Goal: Check status: Check status

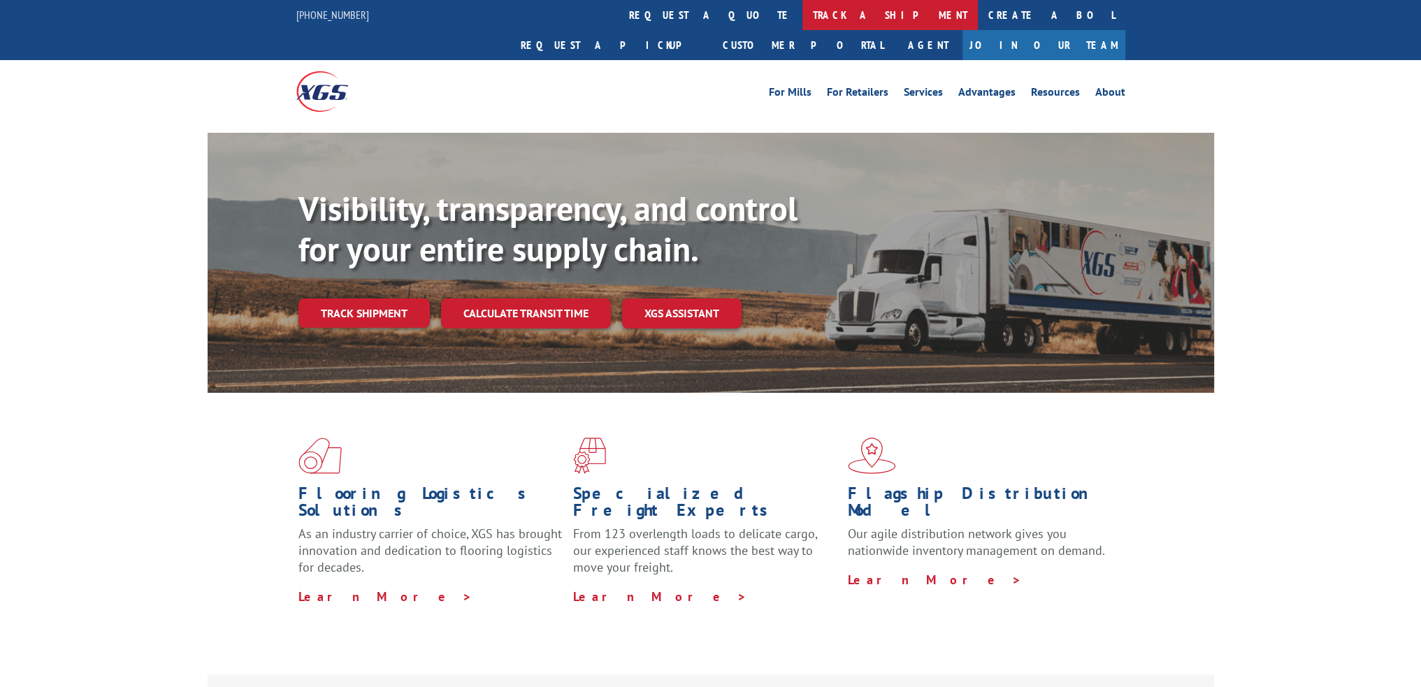
click at [802, 17] on link "track a shipment" at bounding box center [889, 15] width 175 height 30
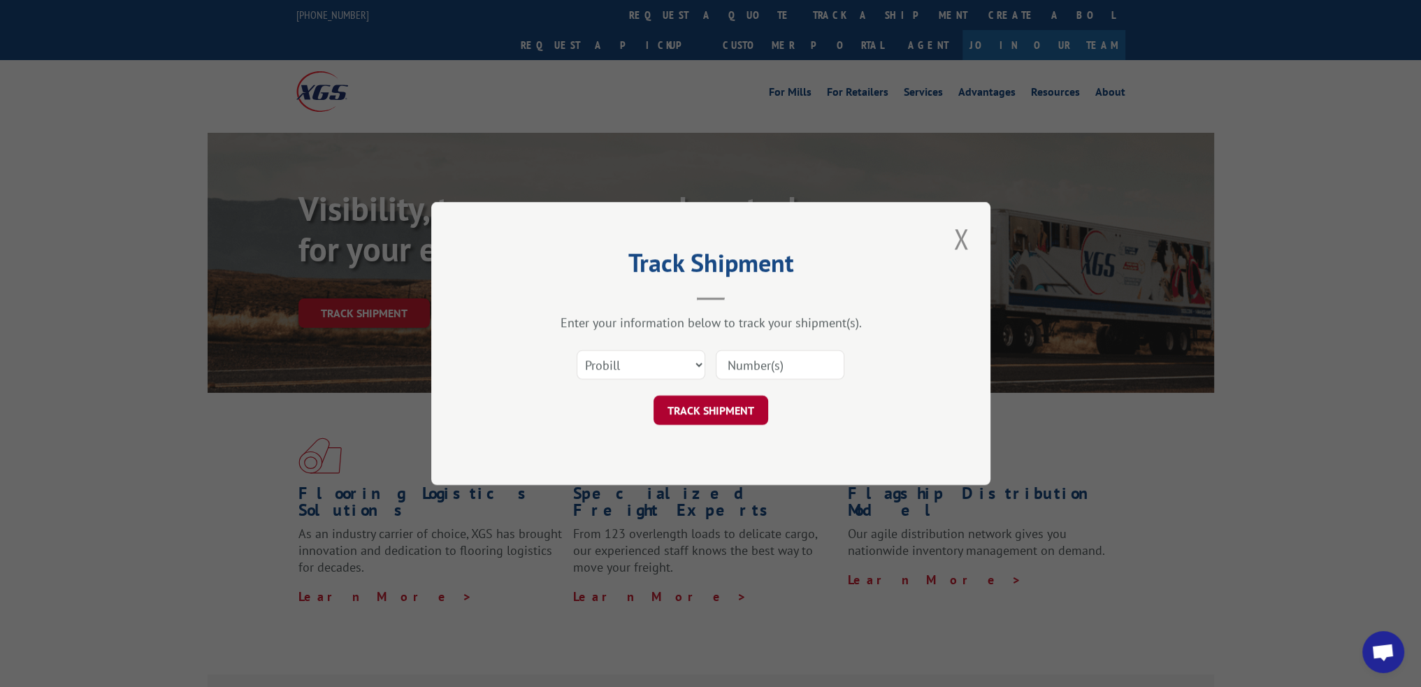
drag, startPoint x: 790, startPoint y: 363, endPoint x: 702, endPoint y: 404, distance: 96.9
click at [790, 363] on input at bounding box center [780, 364] width 129 height 29
paste input "15340440"
type input "15340440"
click at [700, 407] on button "TRACK SHIPMENT" at bounding box center [711, 410] width 115 height 29
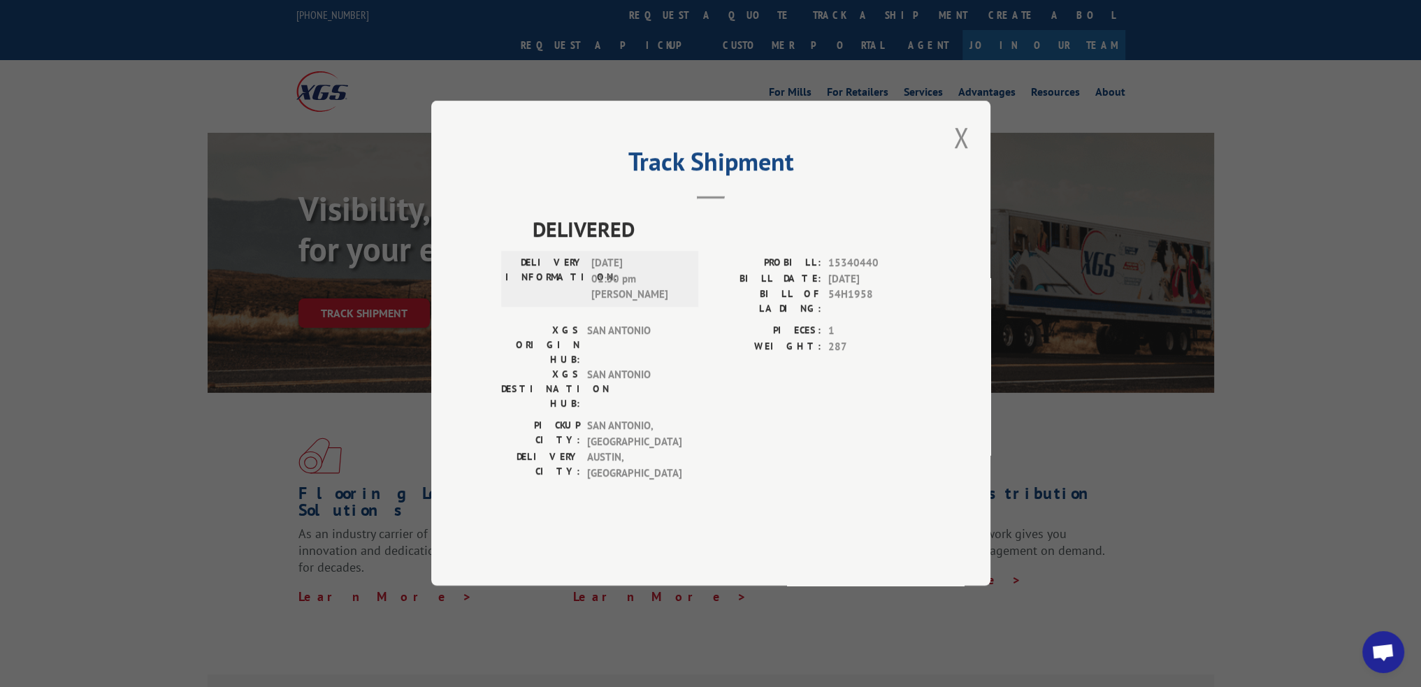
drag, startPoint x: 965, startPoint y: 174, endPoint x: 902, endPoint y: 164, distance: 63.8
click at [965, 157] on button "Close modal" at bounding box center [961, 137] width 24 height 38
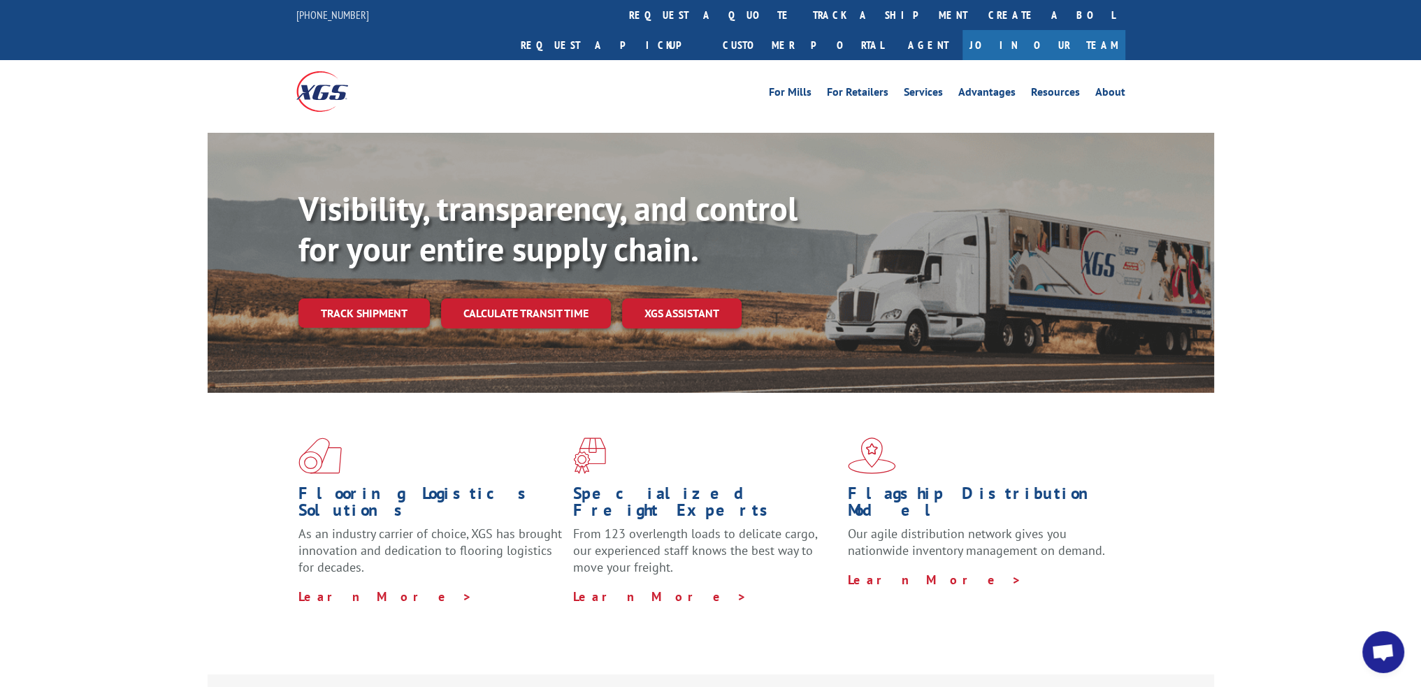
drag, startPoint x: 682, startPoint y: 17, endPoint x: 682, endPoint y: 27, distance: 10.5
click at [802, 17] on link "track a shipment" at bounding box center [889, 15] width 175 height 30
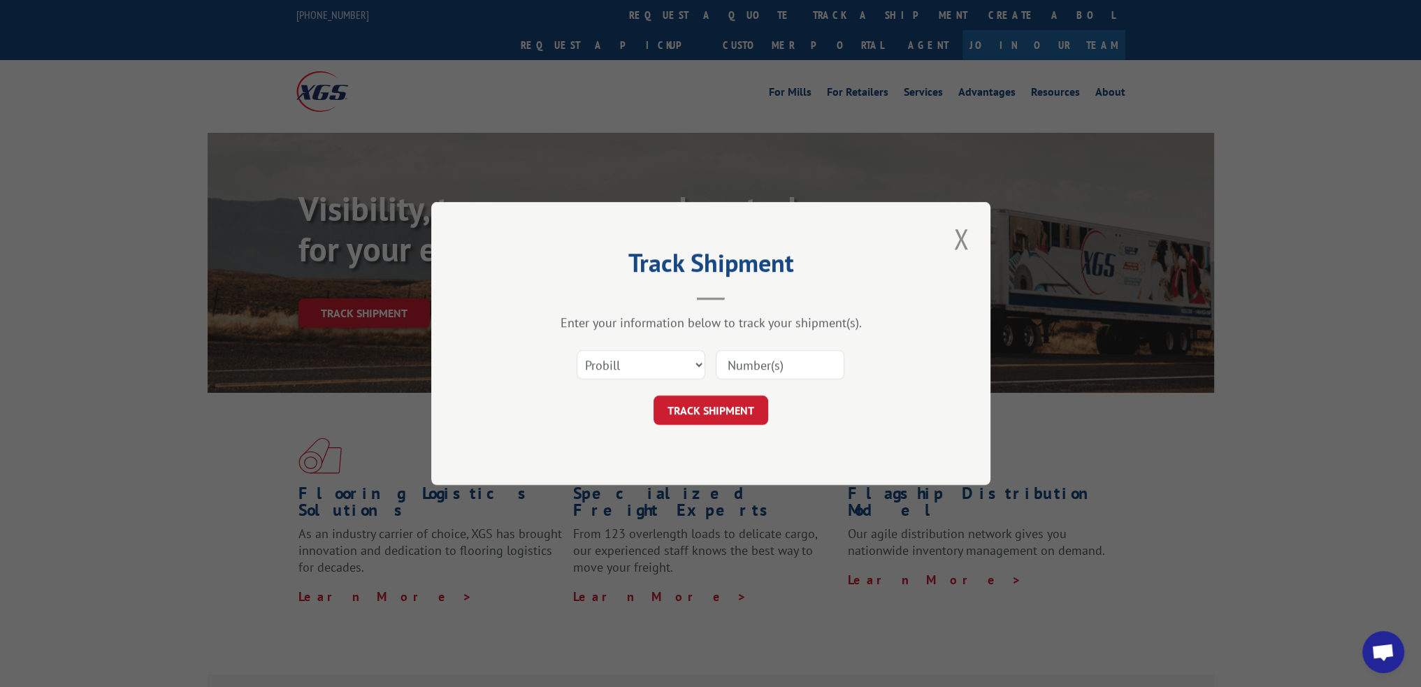
click at [802, 370] on input at bounding box center [780, 364] width 129 height 29
paste input "15340442"
type input "15340442"
click at [712, 405] on button "TRACK SHIPMENT" at bounding box center [711, 410] width 115 height 29
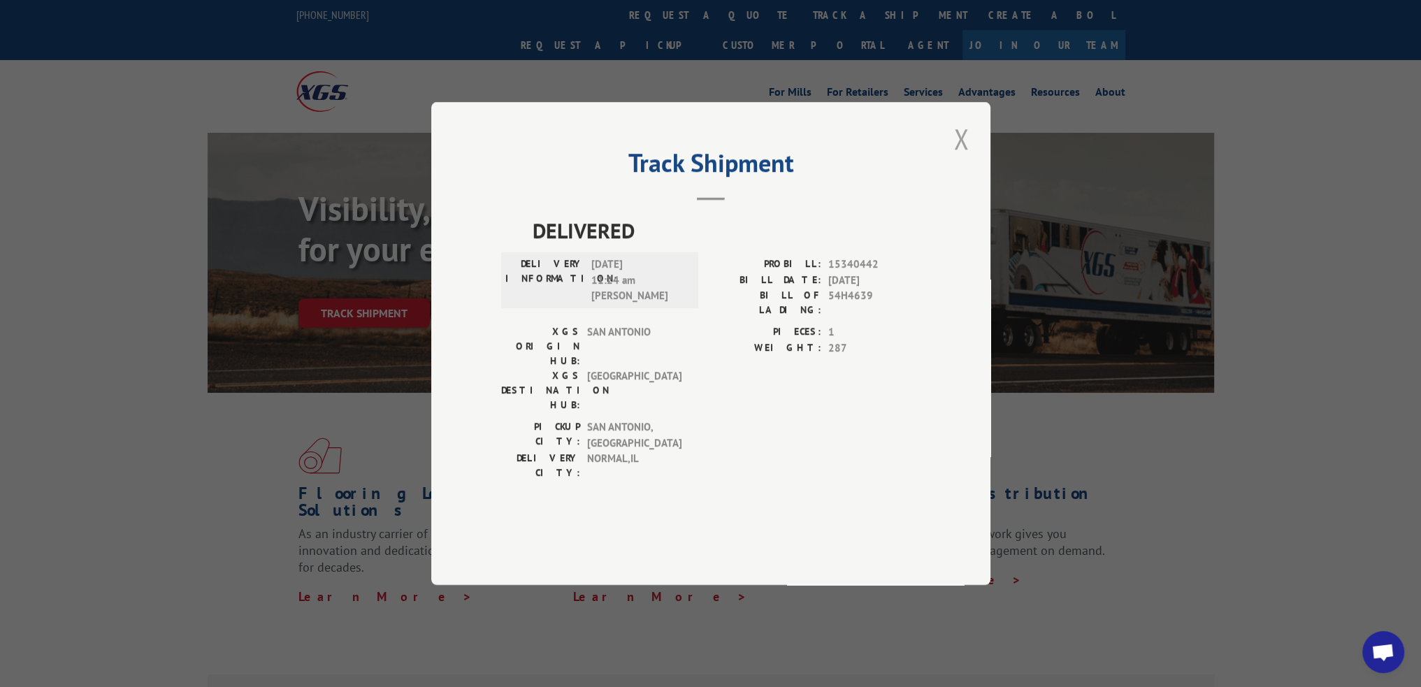
click at [958, 158] on button "Close modal" at bounding box center [961, 139] width 24 height 38
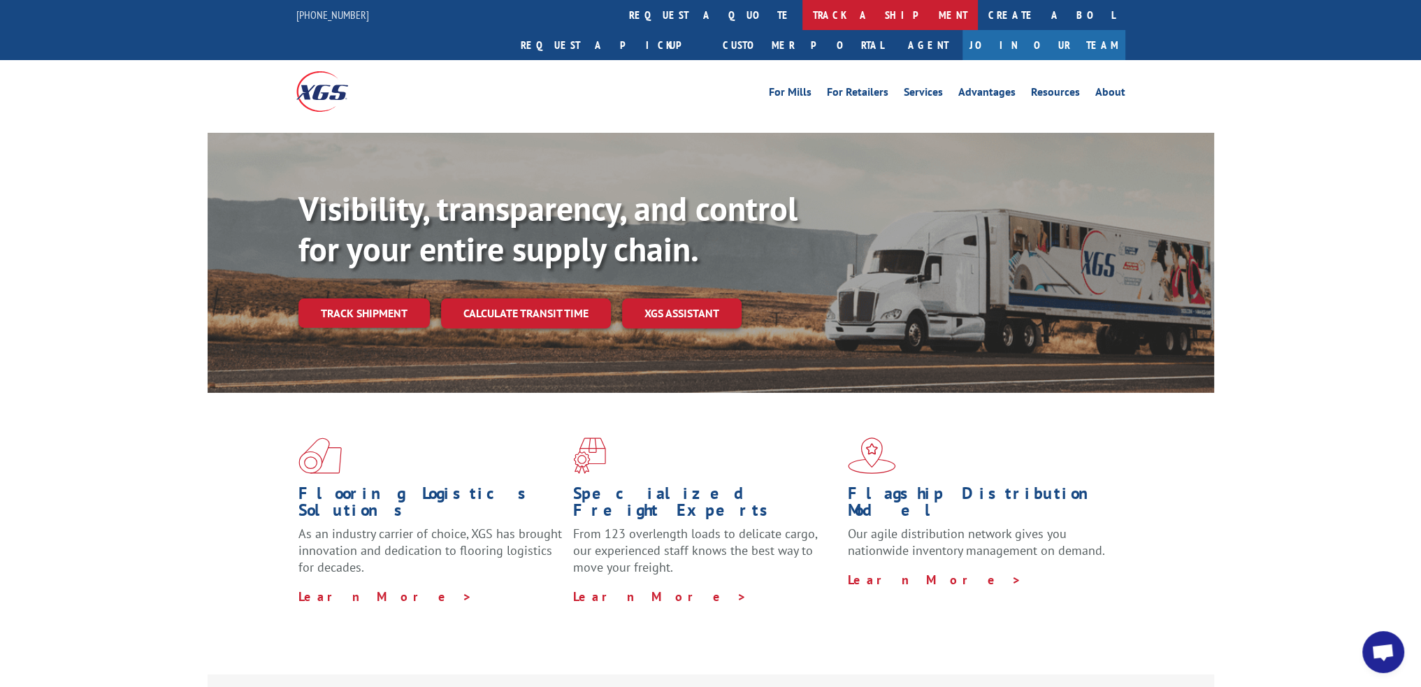
click at [802, 8] on link "track a shipment" at bounding box center [889, 15] width 175 height 30
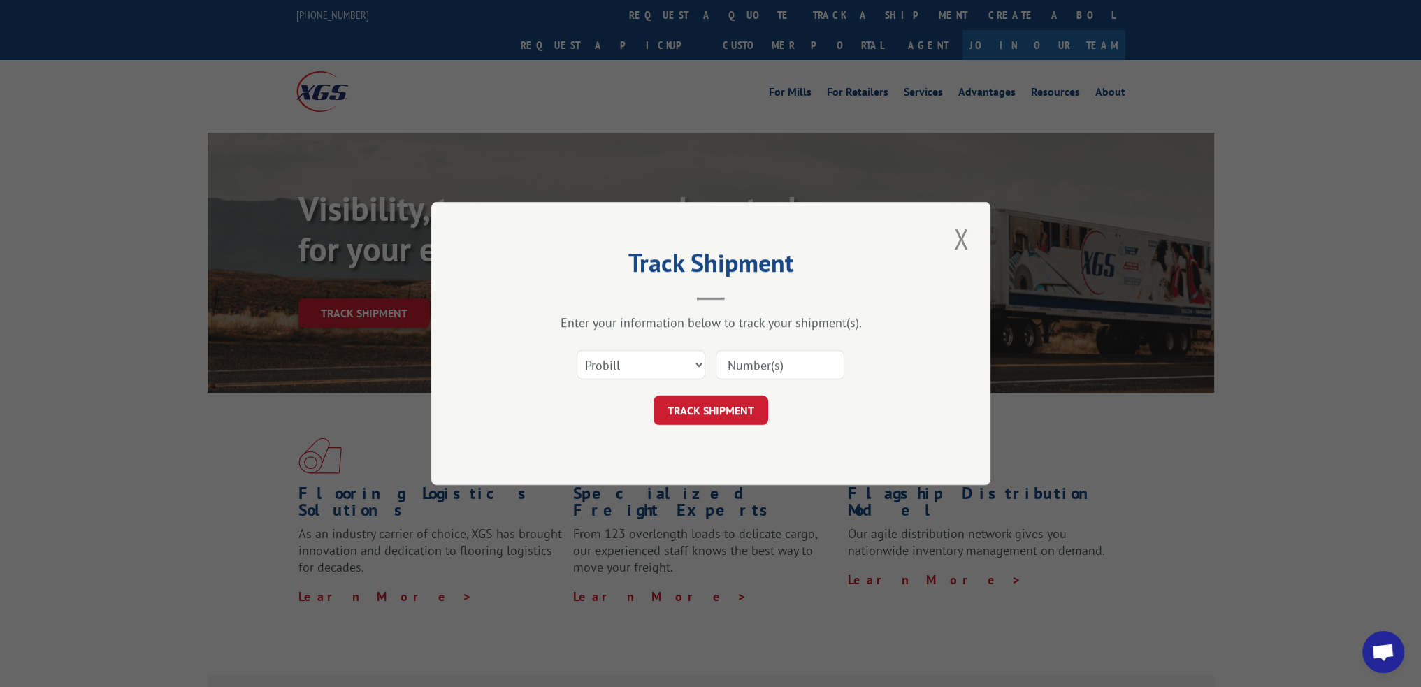
click at [848, 371] on div "Select category... Probill BOL PO" at bounding box center [710, 365] width 419 height 46
drag, startPoint x: 795, startPoint y: 366, endPoint x: 759, endPoint y: 388, distance: 42.7
click at [795, 366] on input at bounding box center [780, 364] width 129 height 29
paste input "15340444"
type input "15340444"
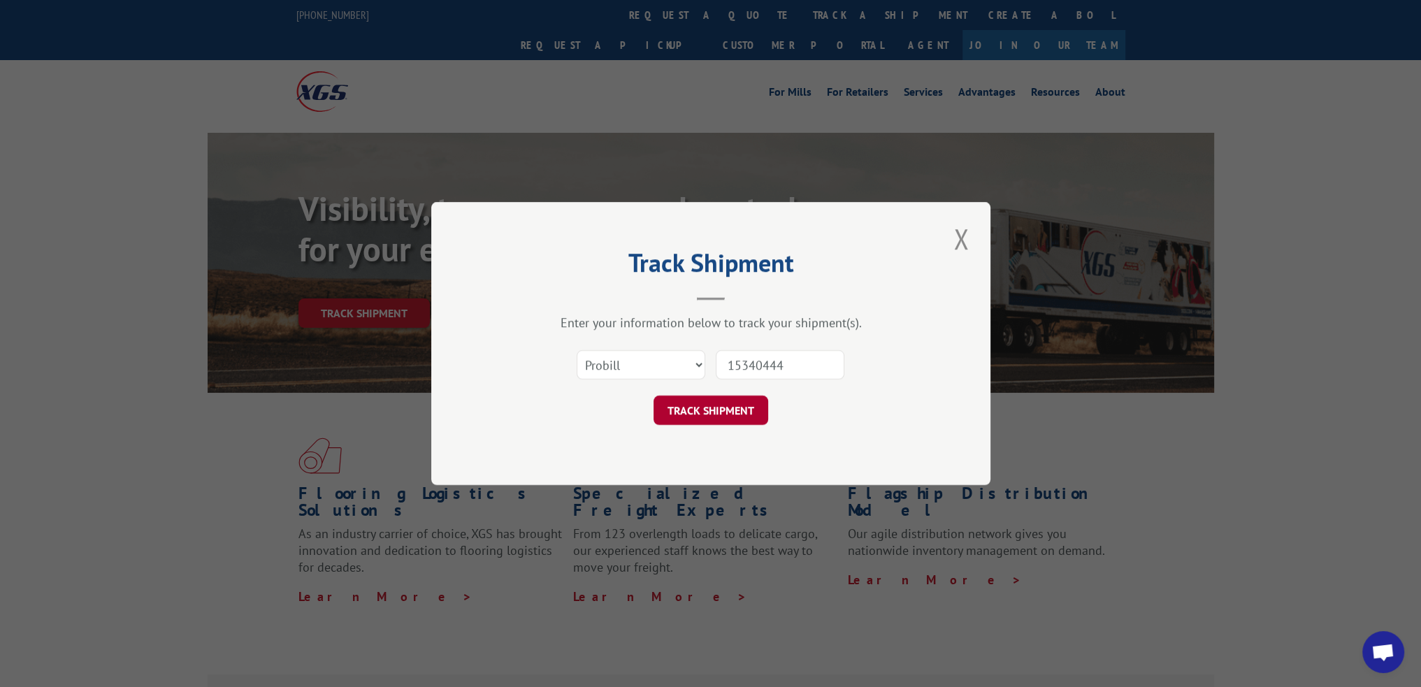
click at [738, 398] on button "TRACK SHIPMENT" at bounding box center [711, 410] width 115 height 29
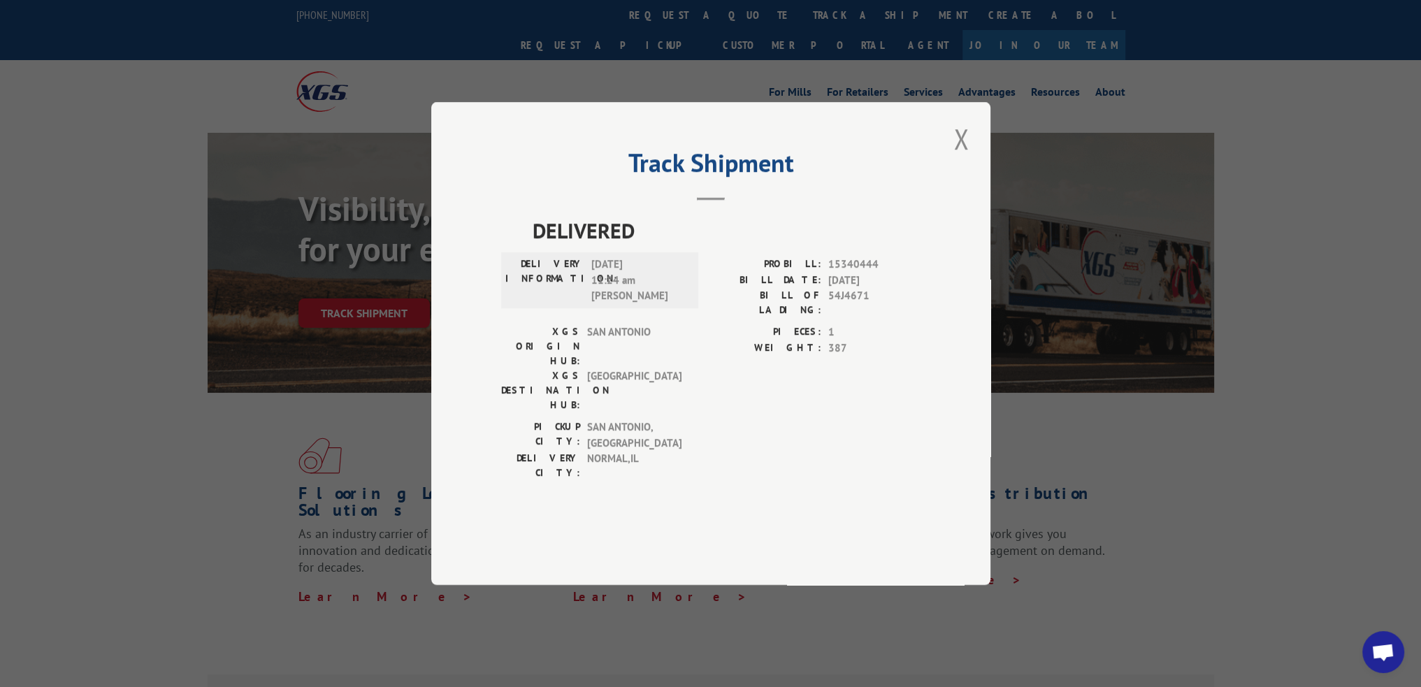
drag, startPoint x: 959, startPoint y: 179, endPoint x: 770, endPoint y: 99, distance: 204.8
click at [959, 158] on button "Close modal" at bounding box center [961, 139] width 24 height 38
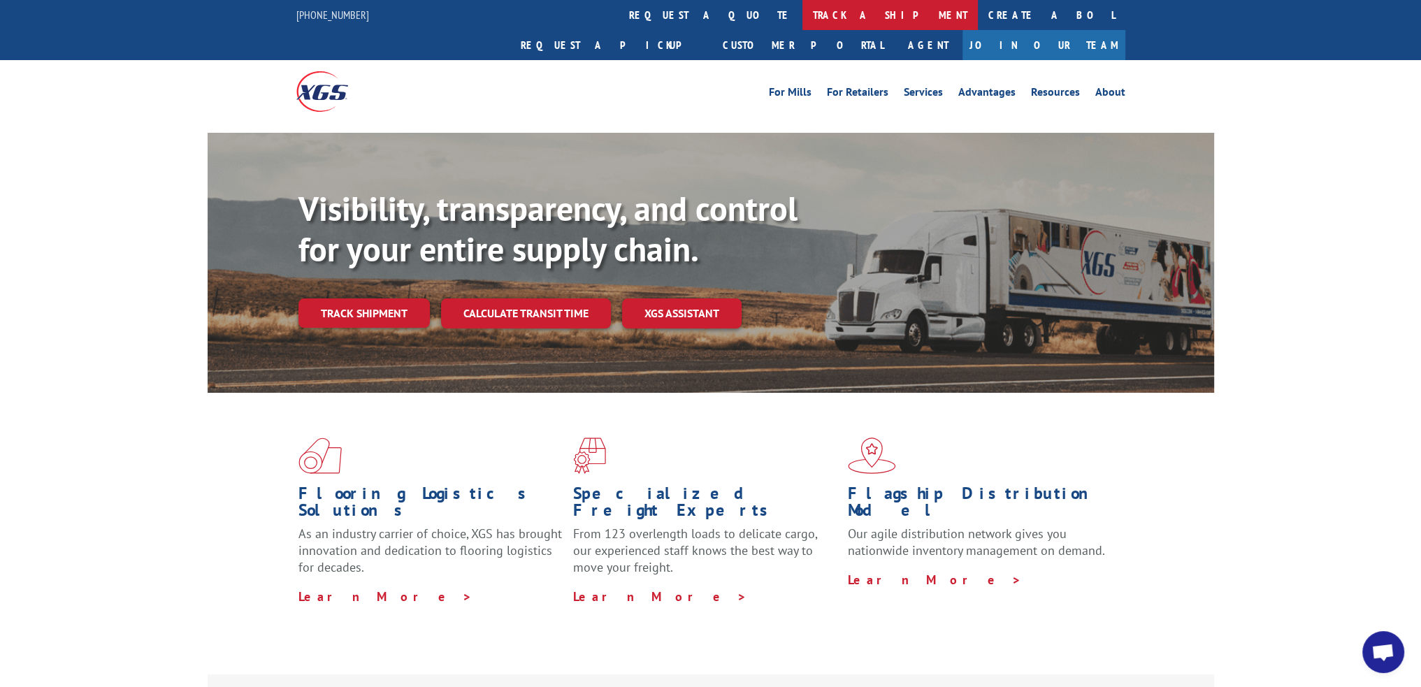
click at [802, 13] on link "track a shipment" at bounding box center [889, 15] width 175 height 30
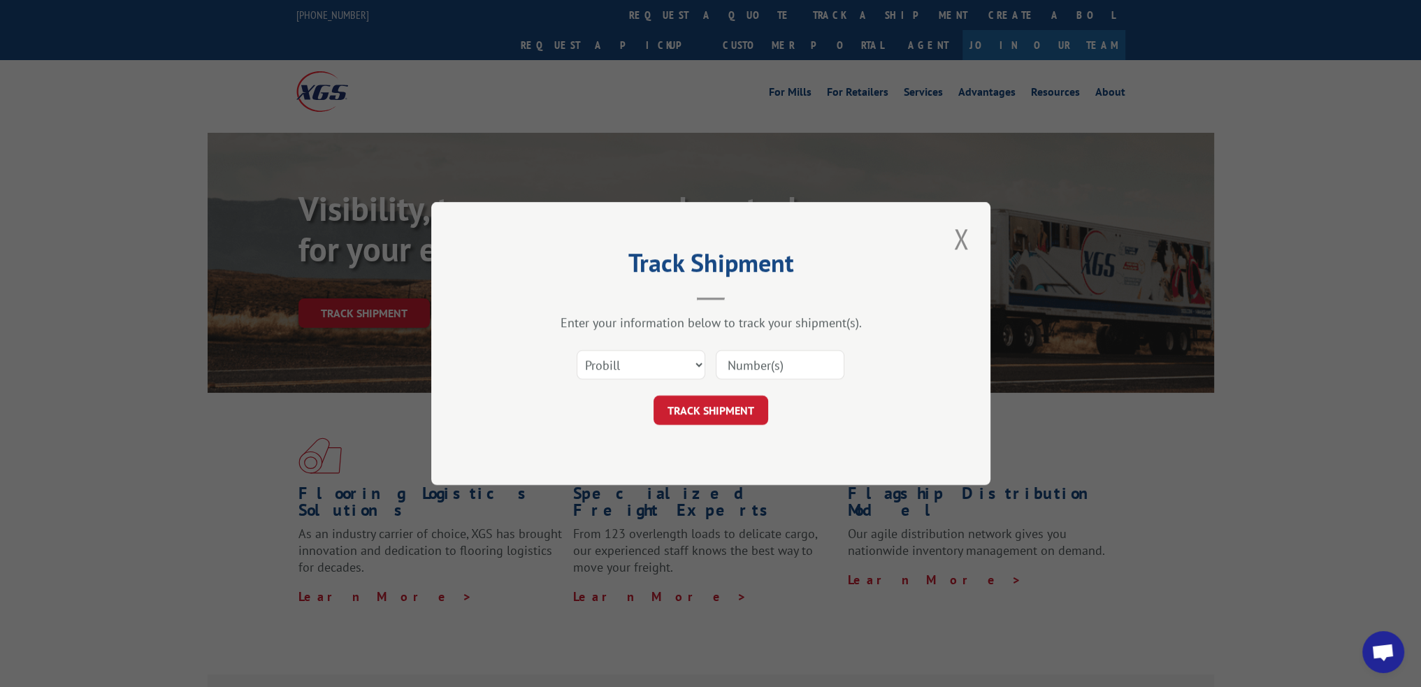
click at [777, 372] on input at bounding box center [780, 364] width 129 height 29
paste input "15340446"
type input "15340446"
click at [715, 407] on button "TRACK SHIPMENT" at bounding box center [711, 410] width 115 height 29
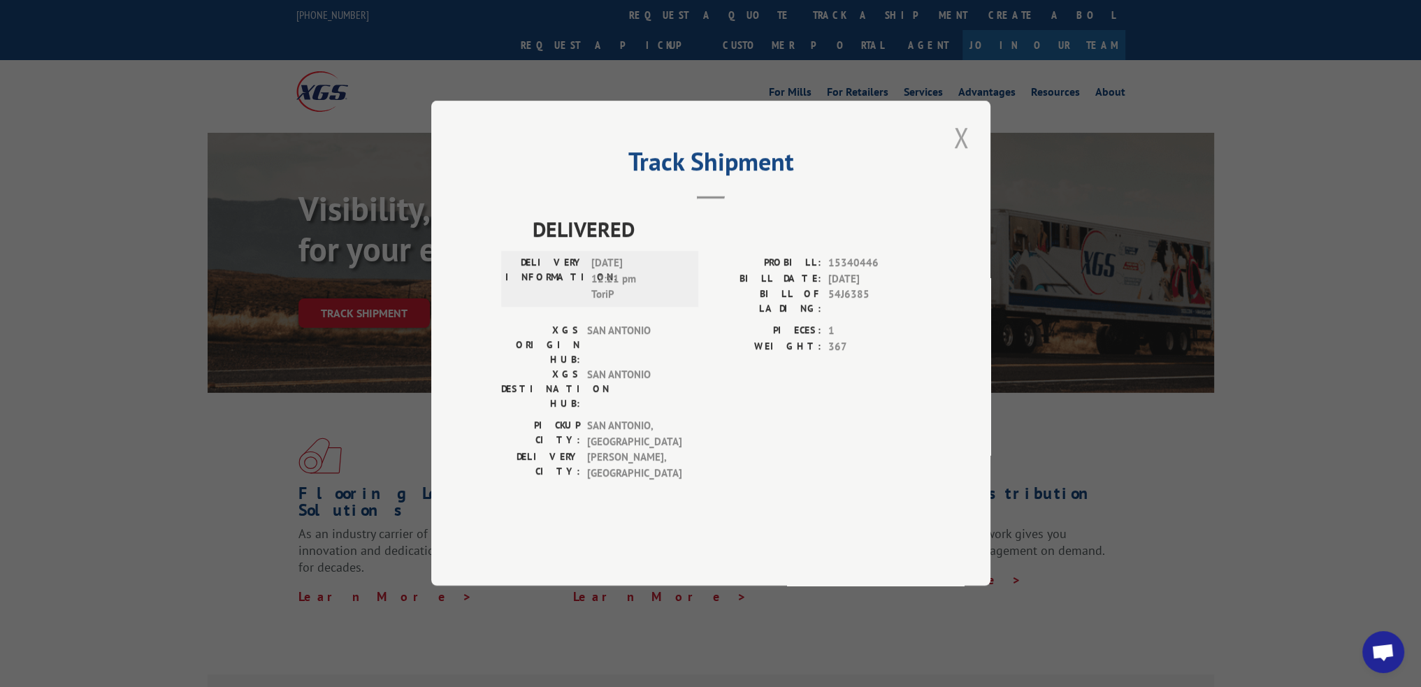
click at [970, 157] on button "Close modal" at bounding box center [961, 137] width 24 height 38
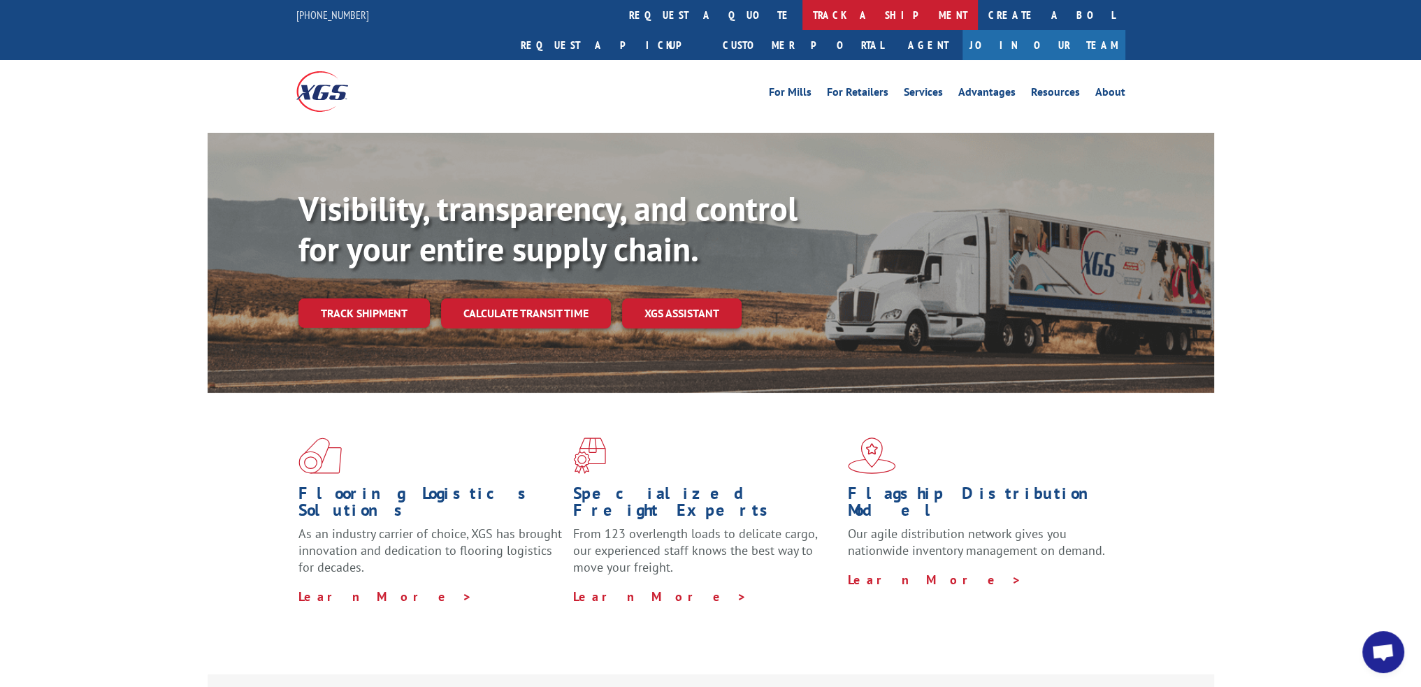
click at [802, 19] on link "track a shipment" at bounding box center [889, 15] width 175 height 30
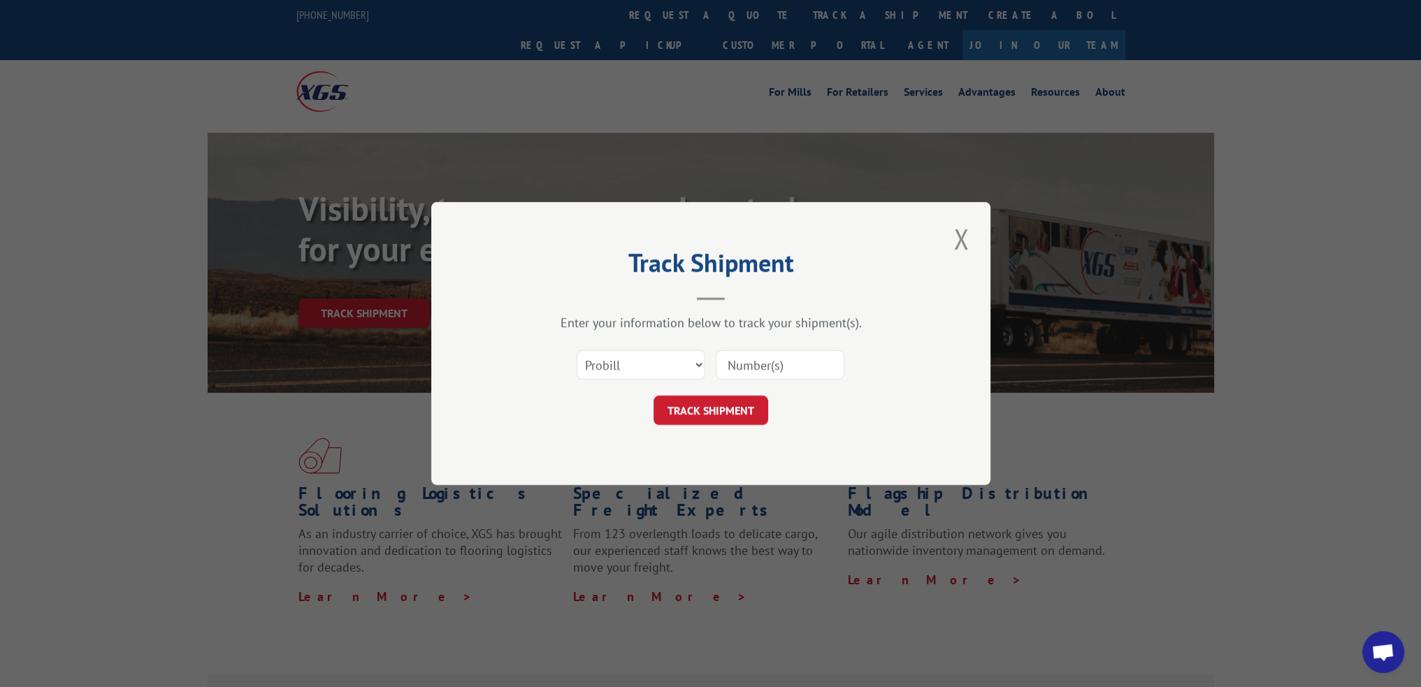
click at [758, 368] on input at bounding box center [780, 364] width 129 height 29
paste input "15472892"
type input "15472892"
click at [721, 407] on button "TRACK SHIPMENT" at bounding box center [711, 410] width 115 height 29
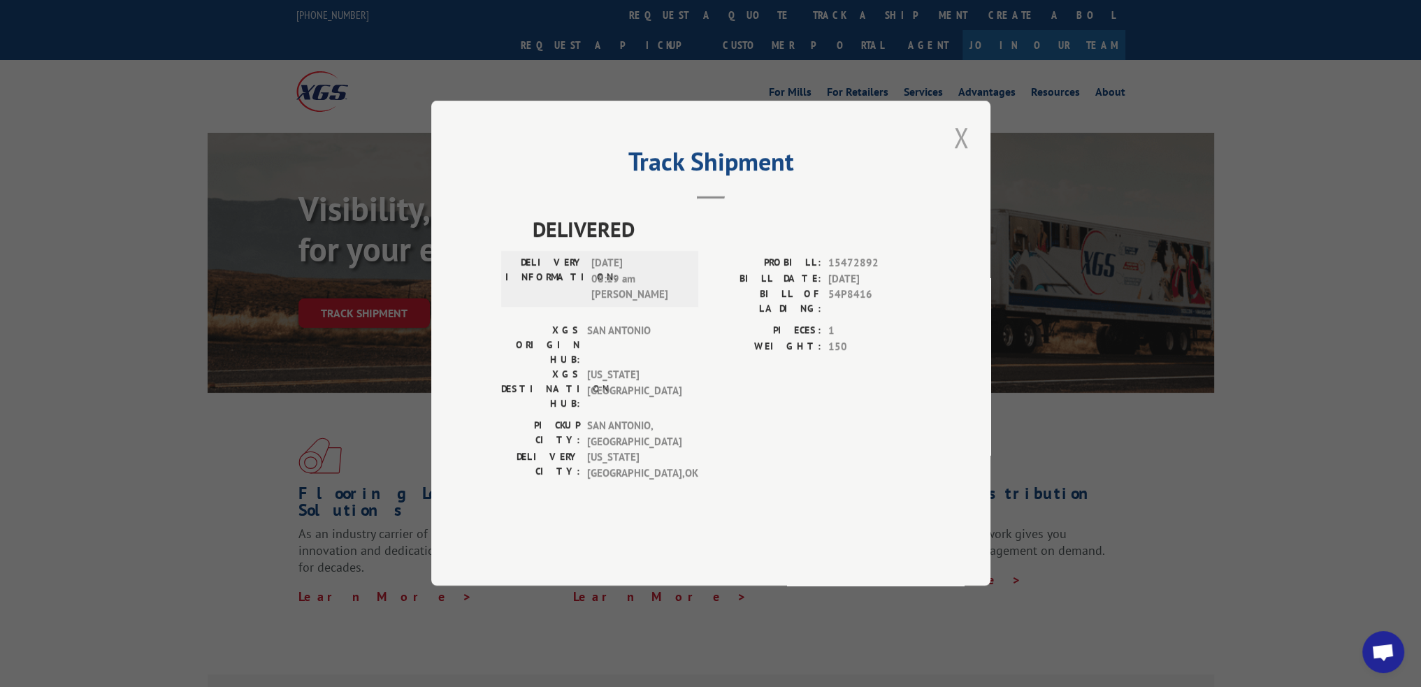
click at [962, 157] on button "Close modal" at bounding box center [961, 137] width 24 height 38
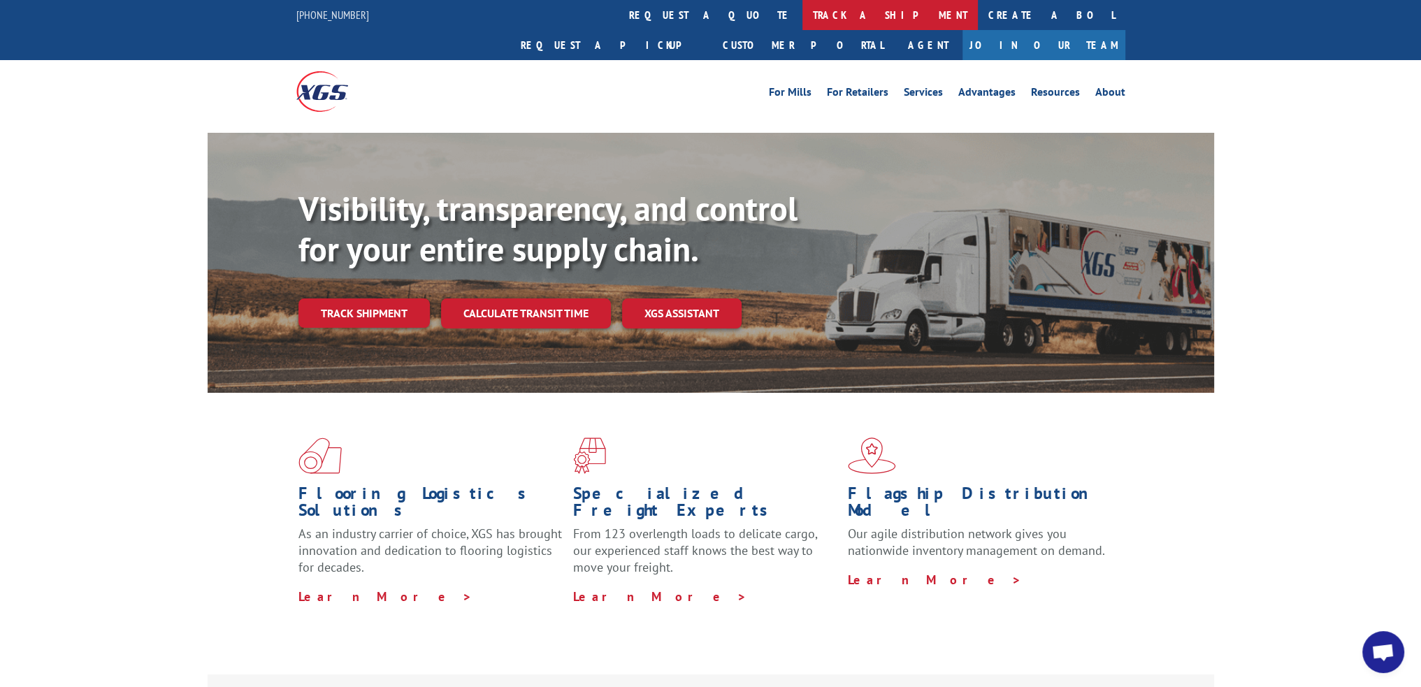
click at [802, 15] on link "track a shipment" at bounding box center [889, 15] width 175 height 30
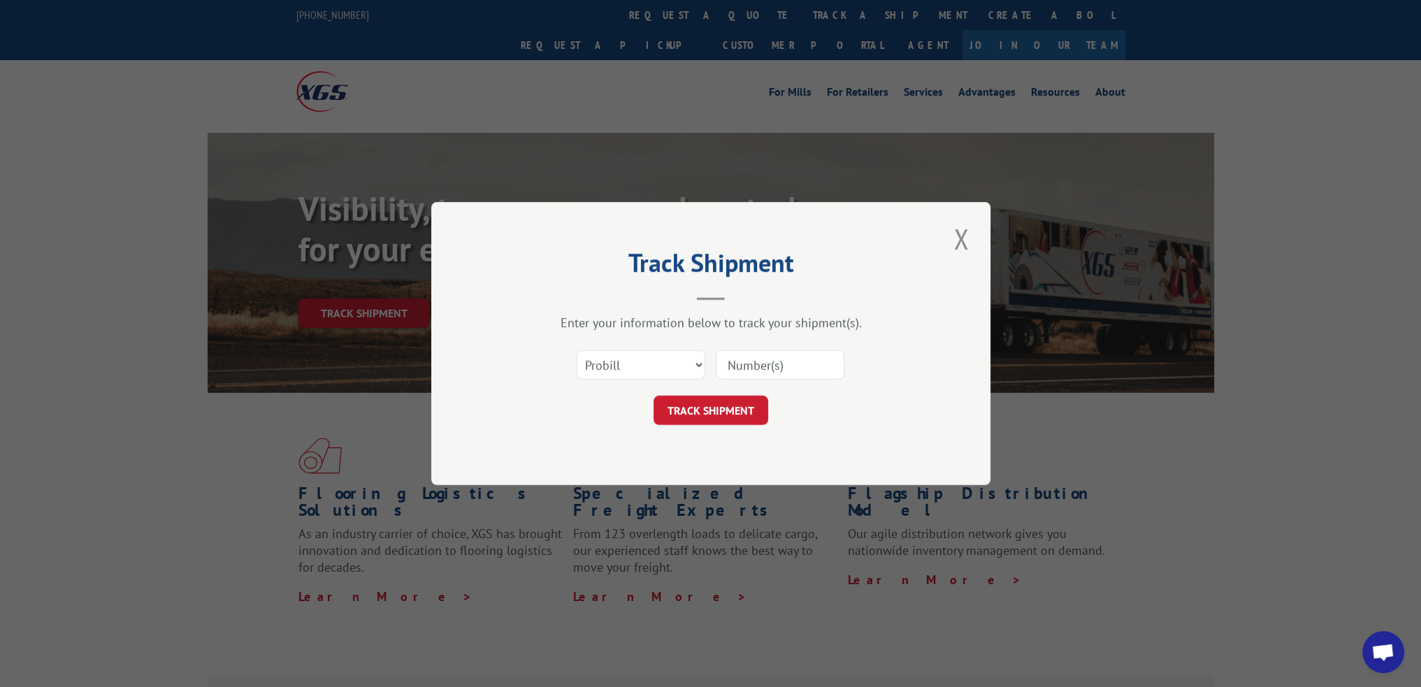
click at [772, 360] on input at bounding box center [780, 364] width 129 height 29
paste input "15472893"
type input "15472893"
click at [709, 413] on button "TRACK SHIPMENT" at bounding box center [711, 410] width 115 height 29
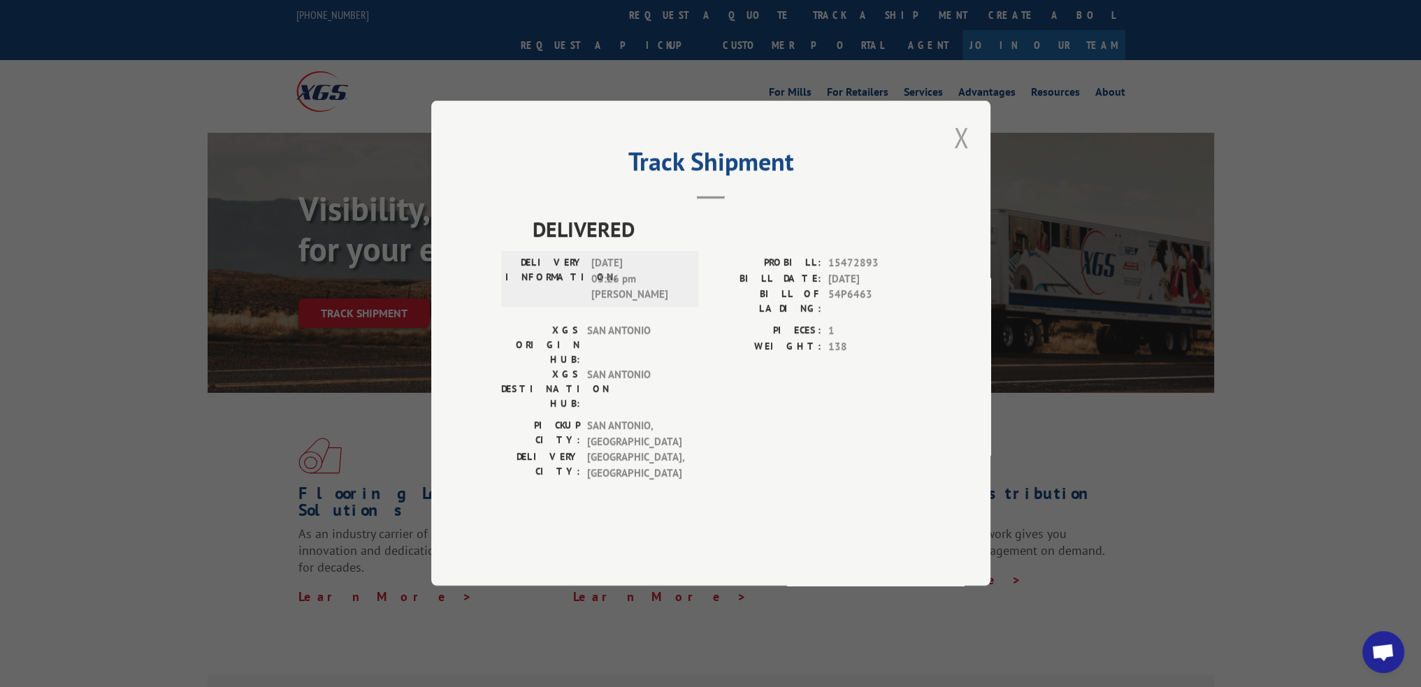
click at [964, 157] on button "Close modal" at bounding box center [961, 137] width 24 height 38
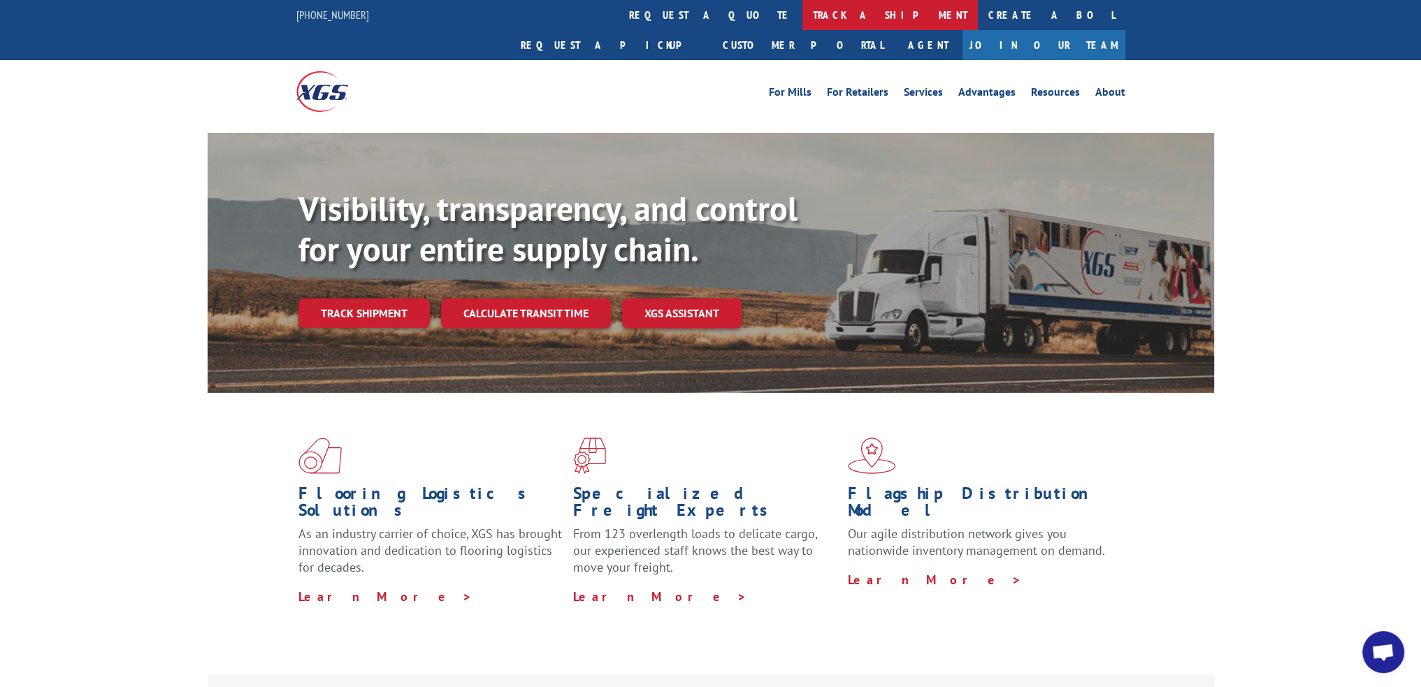
click at [802, 22] on link "track a shipment" at bounding box center [889, 15] width 175 height 30
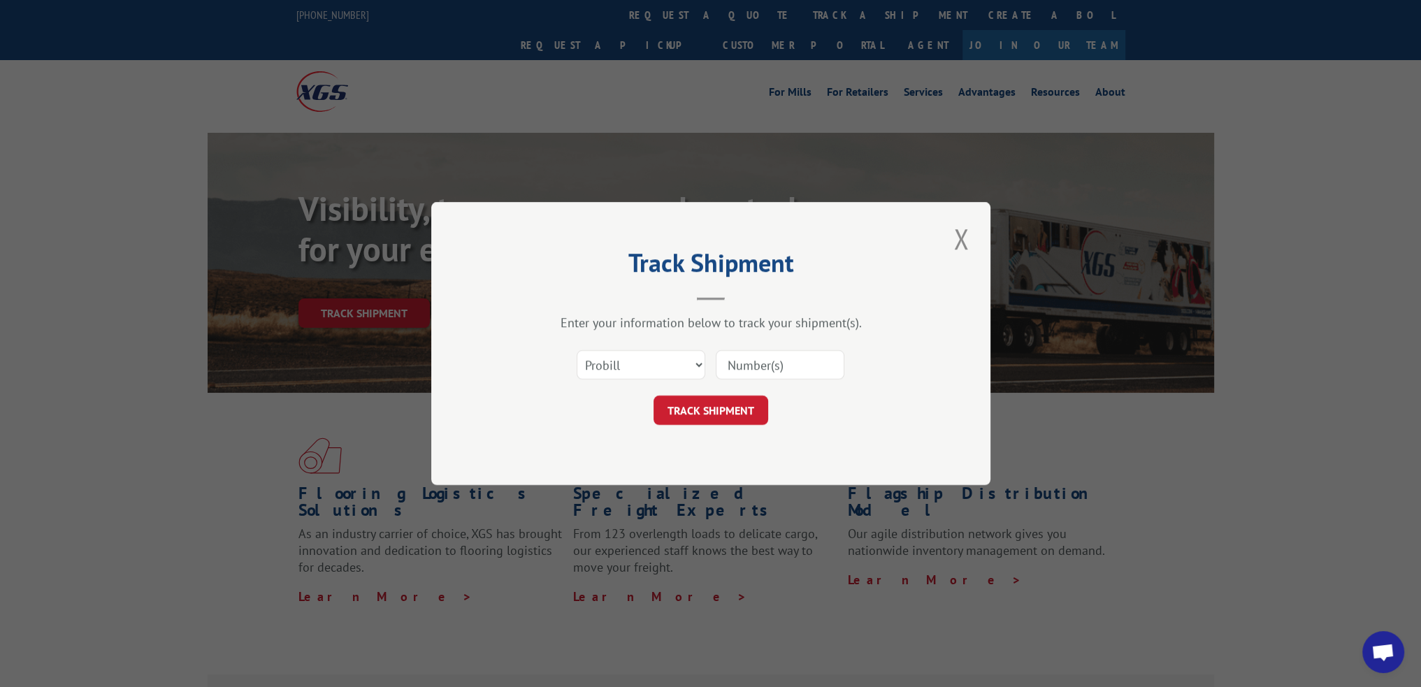
click at [730, 363] on input at bounding box center [780, 364] width 129 height 29
paste input "15340402"
type input "15340402"
click at [730, 410] on button "TRACK SHIPMENT" at bounding box center [711, 410] width 115 height 29
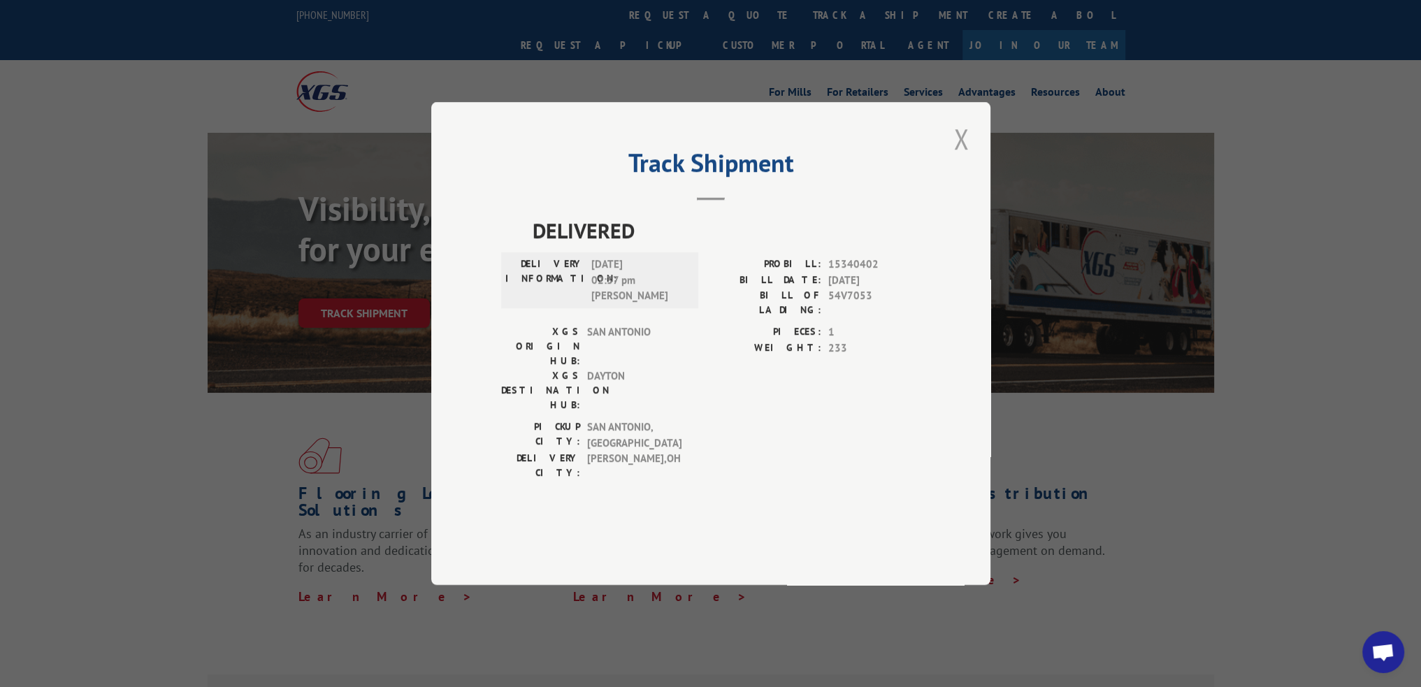
click at [965, 158] on button "Close modal" at bounding box center [961, 139] width 24 height 38
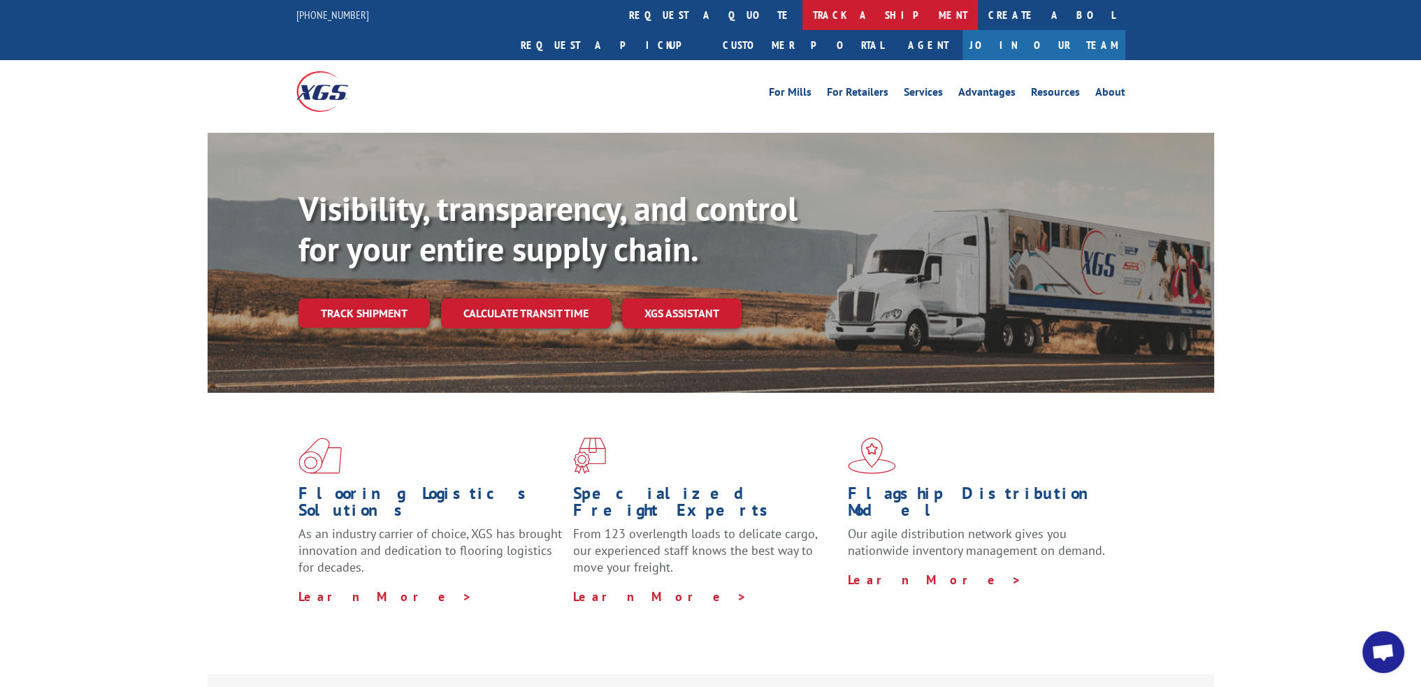
click at [802, 14] on link "track a shipment" at bounding box center [889, 15] width 175 height 30
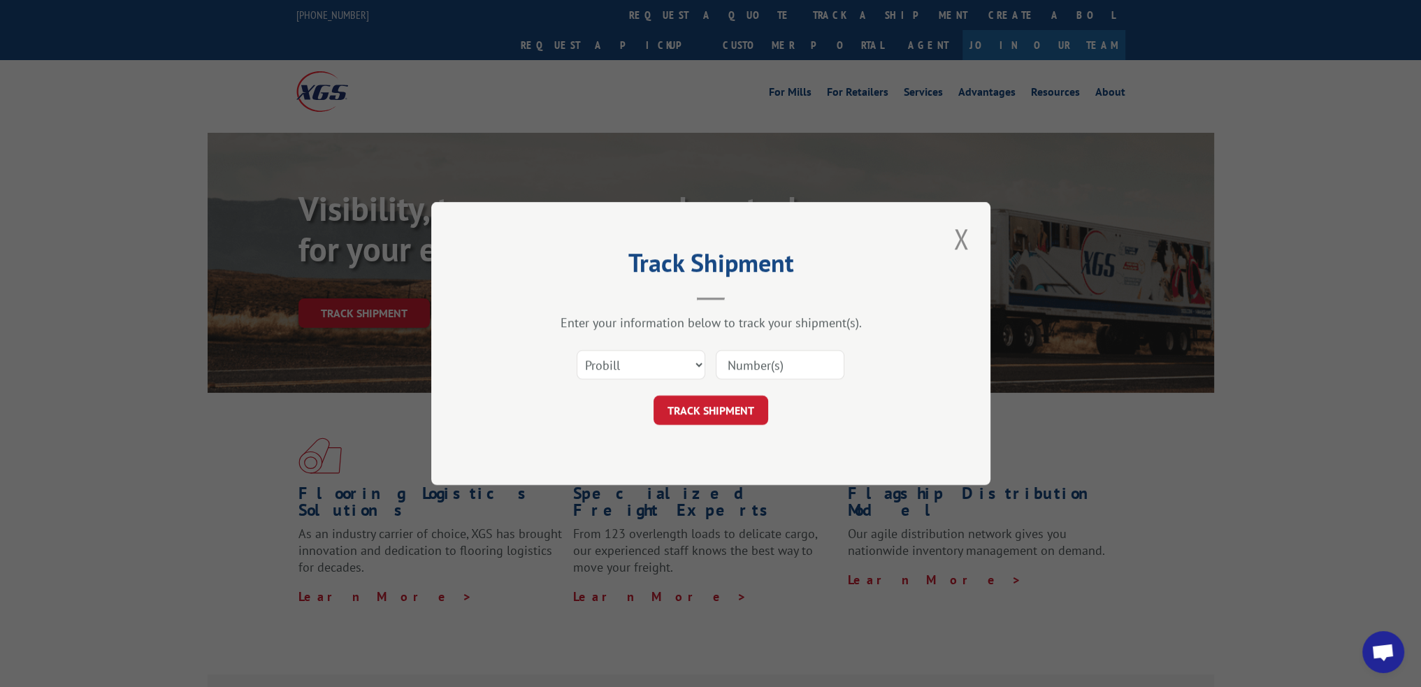
click at [779, 361] on input at bounding box center [780, 364] width 129 height 29
paste input "15472469"
type input "15472469"
click at [713, 400] on button "TRACK SHIPMENT" at bounding box center [711, 410] width 115 height 29
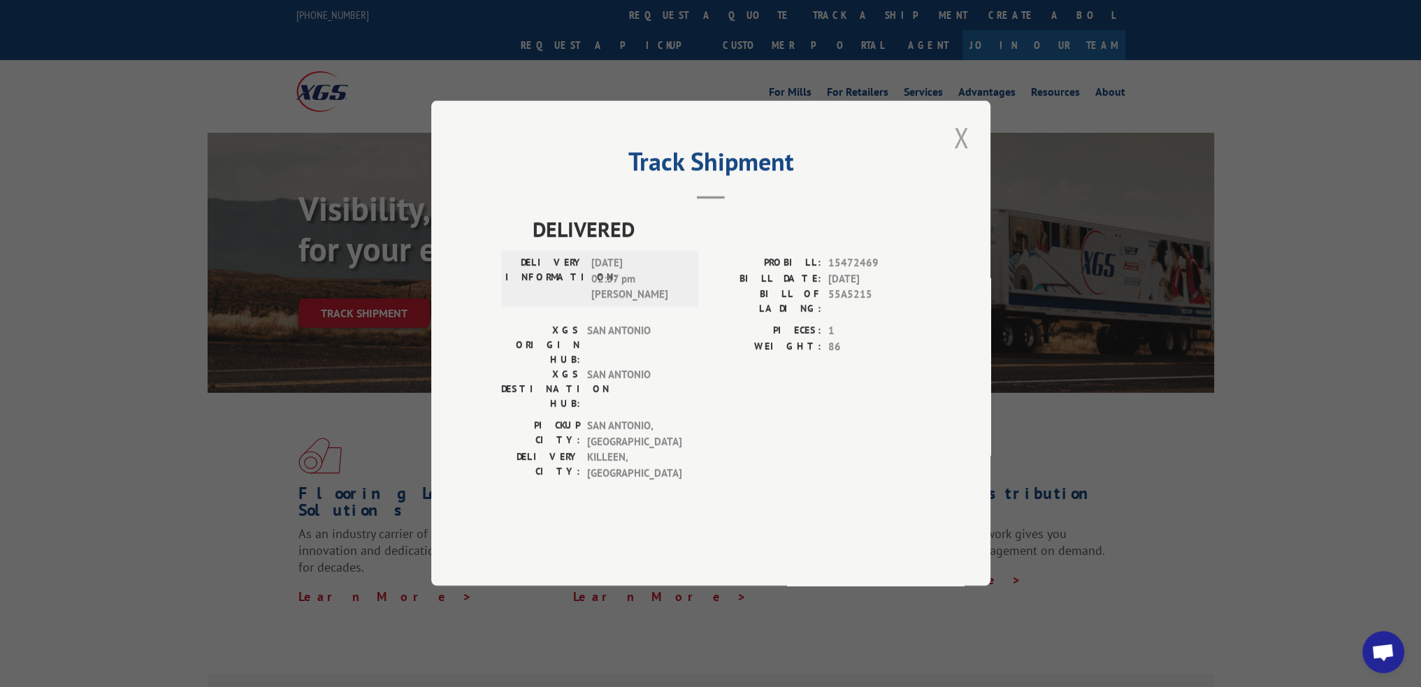
drag, startPoint x: 975, startPoint y: 183, endPoint x: 965, endPoint y: 183, distance: 9.8
click at [975, 183] on div "Track Shipment DELIVERED DELIVERY INFORMATION: 08/12/2025 02:57 pm Shelby D. PR…" at bounding box center [710, 343] width 559 height 485
click at [965, 157] on button "Close modal" at bounding box center [961, 137] width 24 height 38
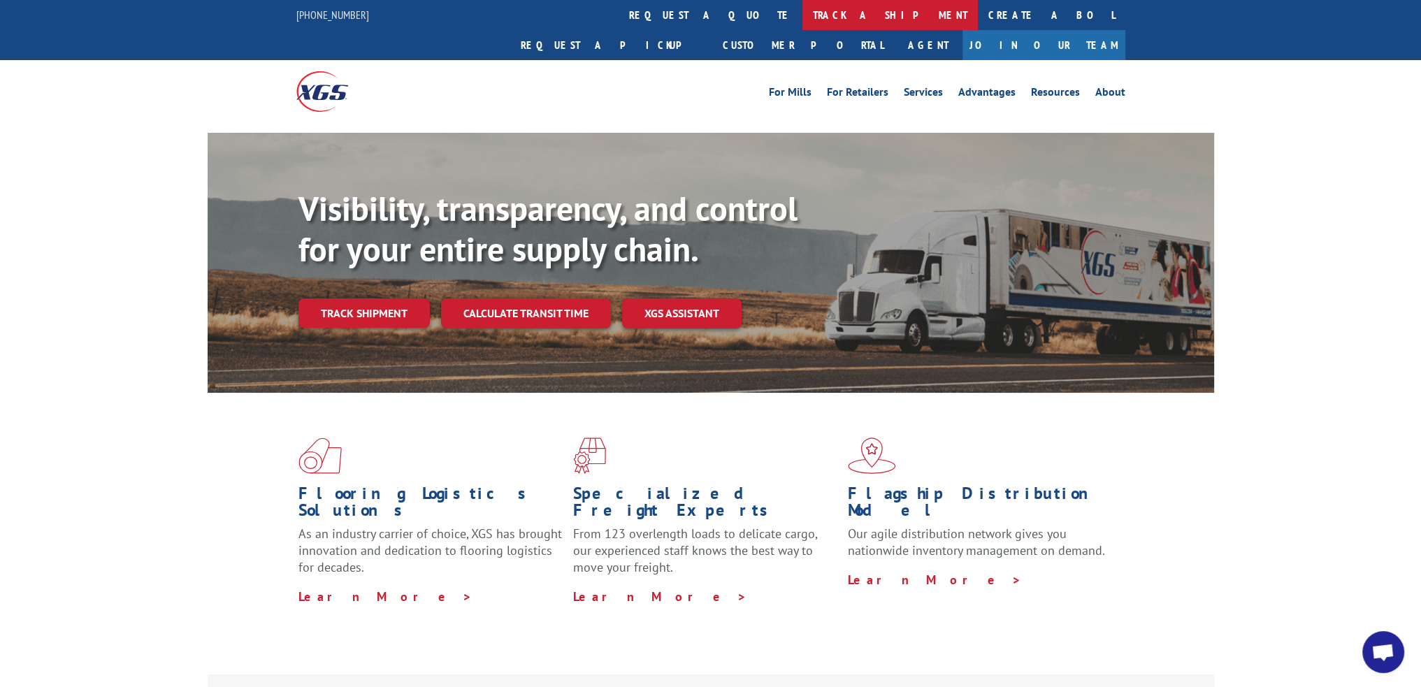
click at [802, 17] on link "track a shipment" at bounding box center [889, 15] width 175 height 30
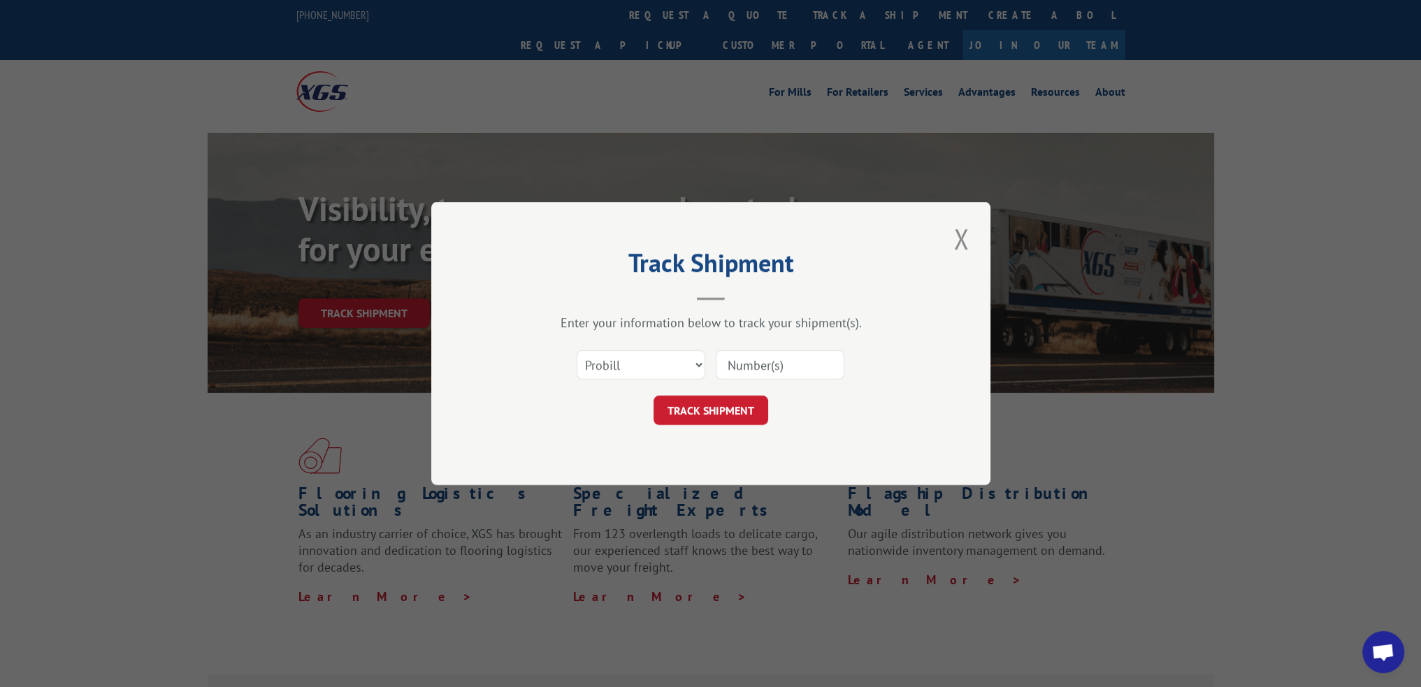
click at [728, 366] on input at bounding box center [780, 364] width 129 height 29
paste input "15340406"
type input "15340406"
click at [708, 417] on button "TRACK SHIPMENT" at bounding box center [711, 410] width 115 height 29
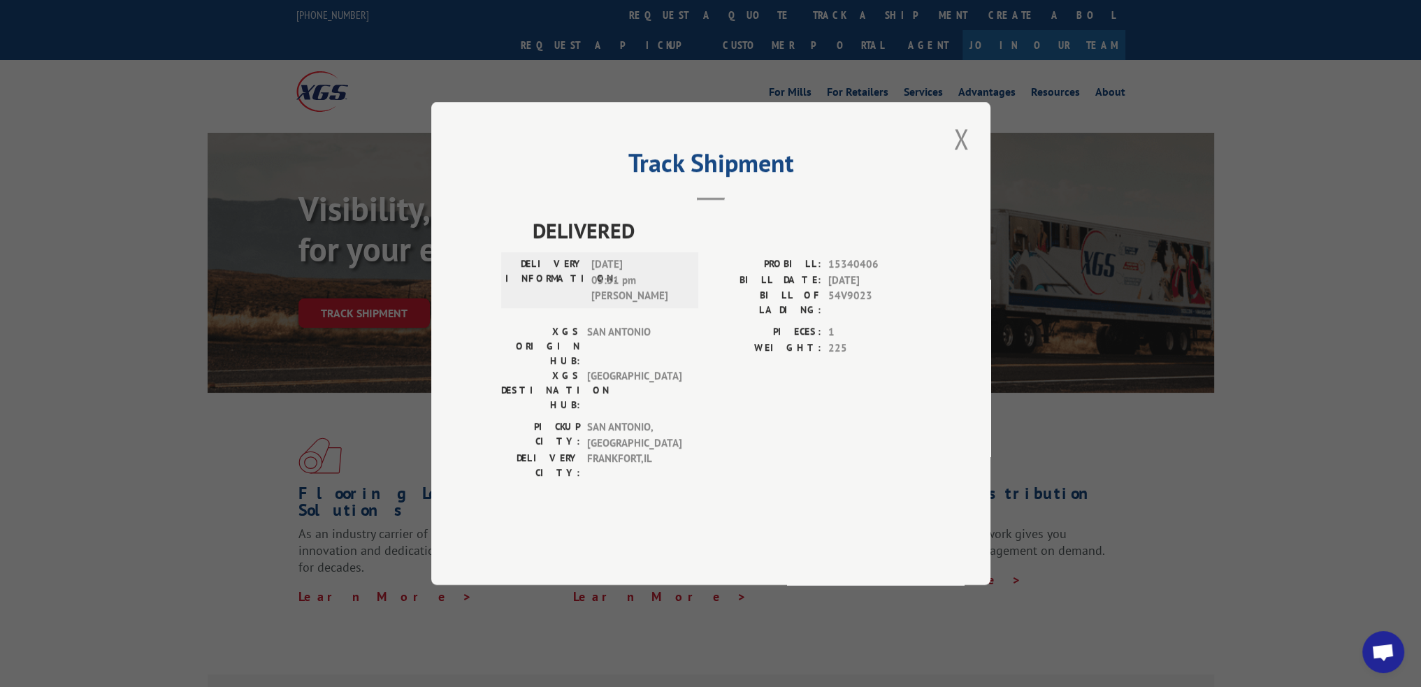
drag, startPoint x: 955, startPoint y: 187, endPoint x: 787, endPoint y: 75, distance: 201.6
click at [955, 158] on button "Close modal" at bounding box center [961, 139] width 24 height 38
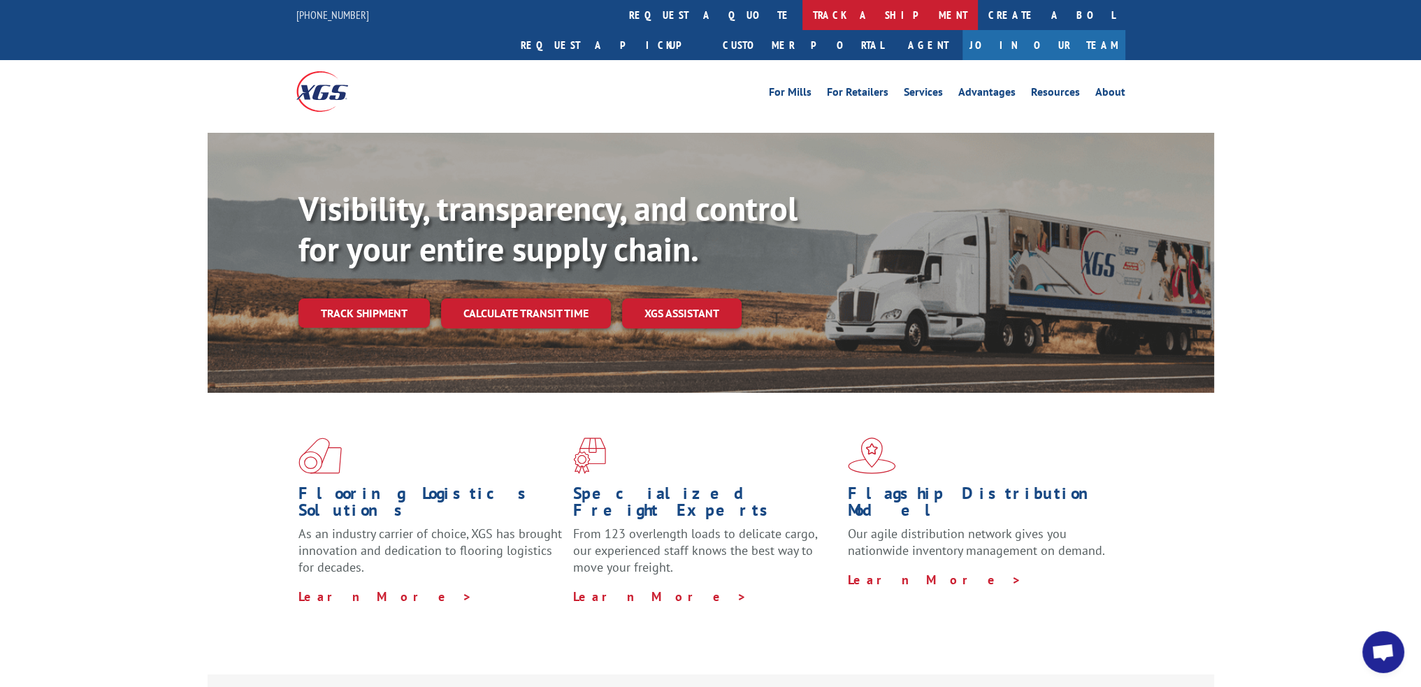
click at [802, 18] on link "track a shipment" at bounding box center [889, 15] width 175 height 30
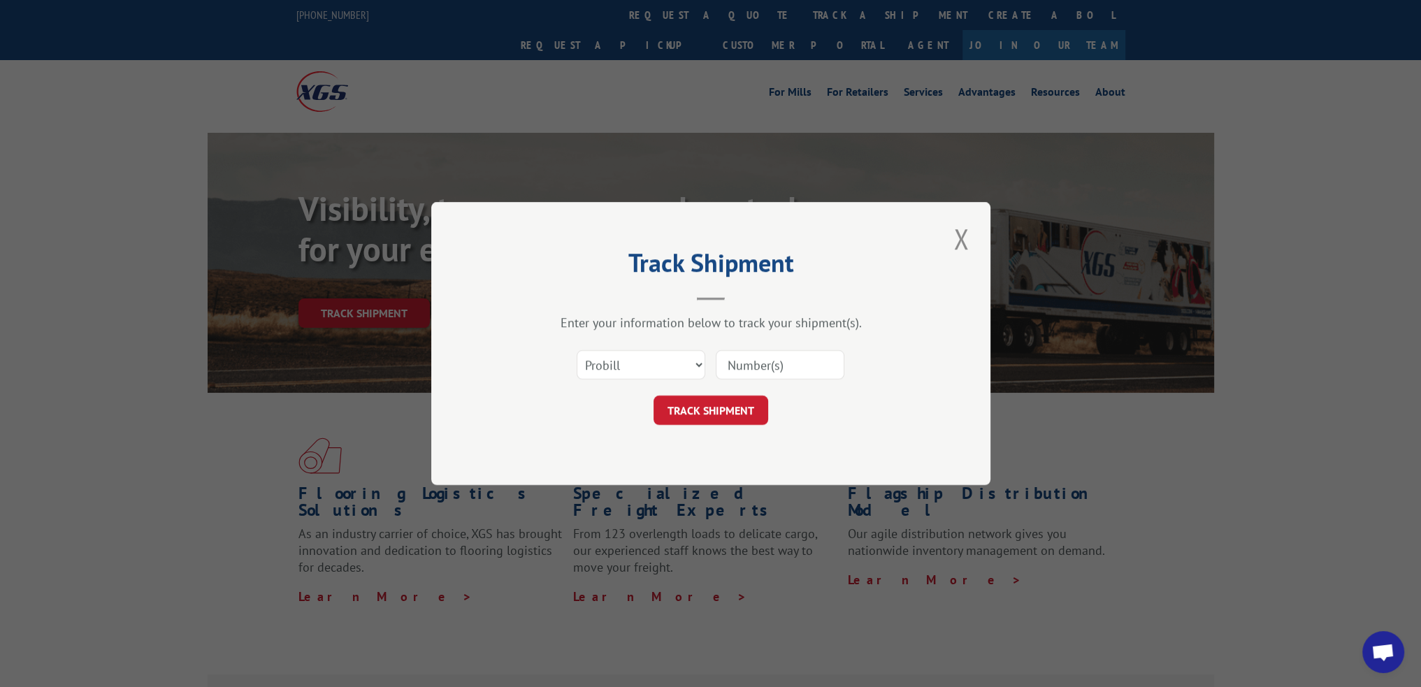
click at [757, 350] on input at bounding box center [780, 364] width 129 height 29
paste input "15340431"
type input "15340431"
click at [706, 408] on button "TRACK SHIPMENT" at bounding box center [711, 410] width 115 height 29
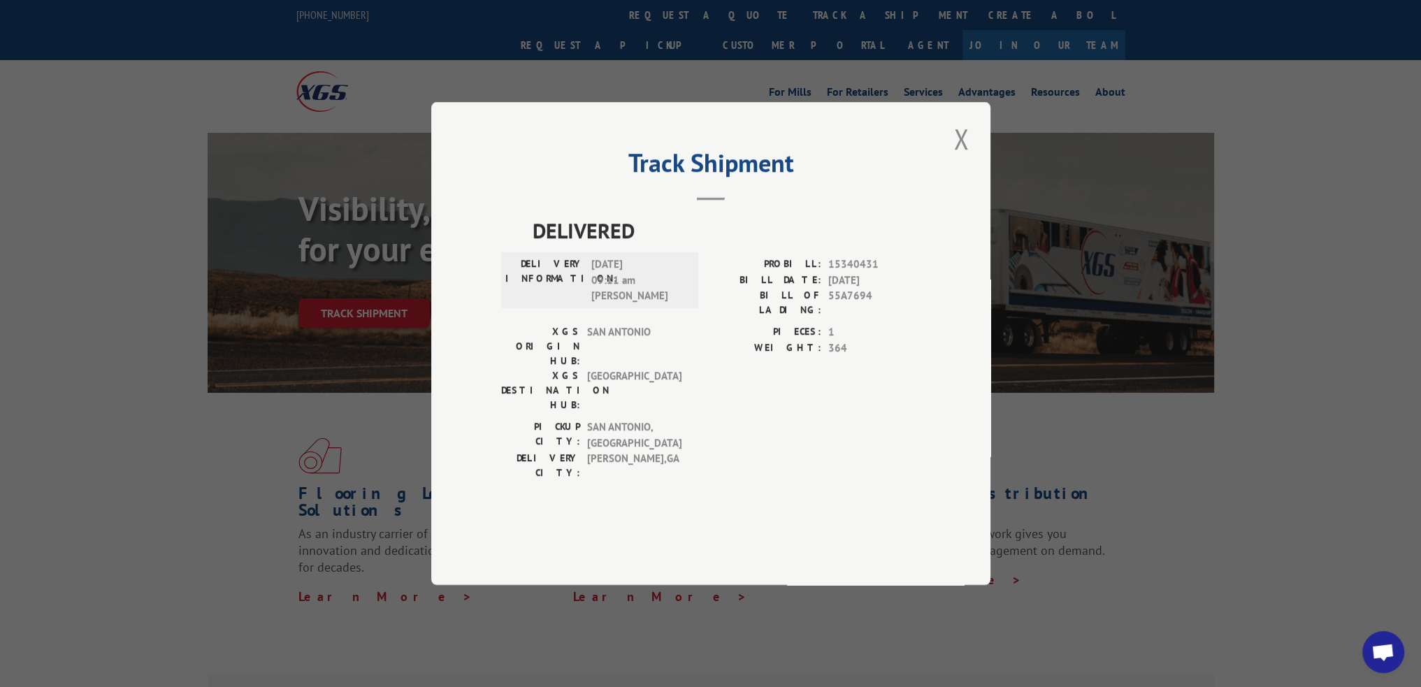
drag, startPoint x: 969, startPoint y: 180, endPoint x: 775, endPoint y: 80, distance: 217.9
click at [969, 158] on button "Close modal" at bounding box center [961, 139] width 24 height 38
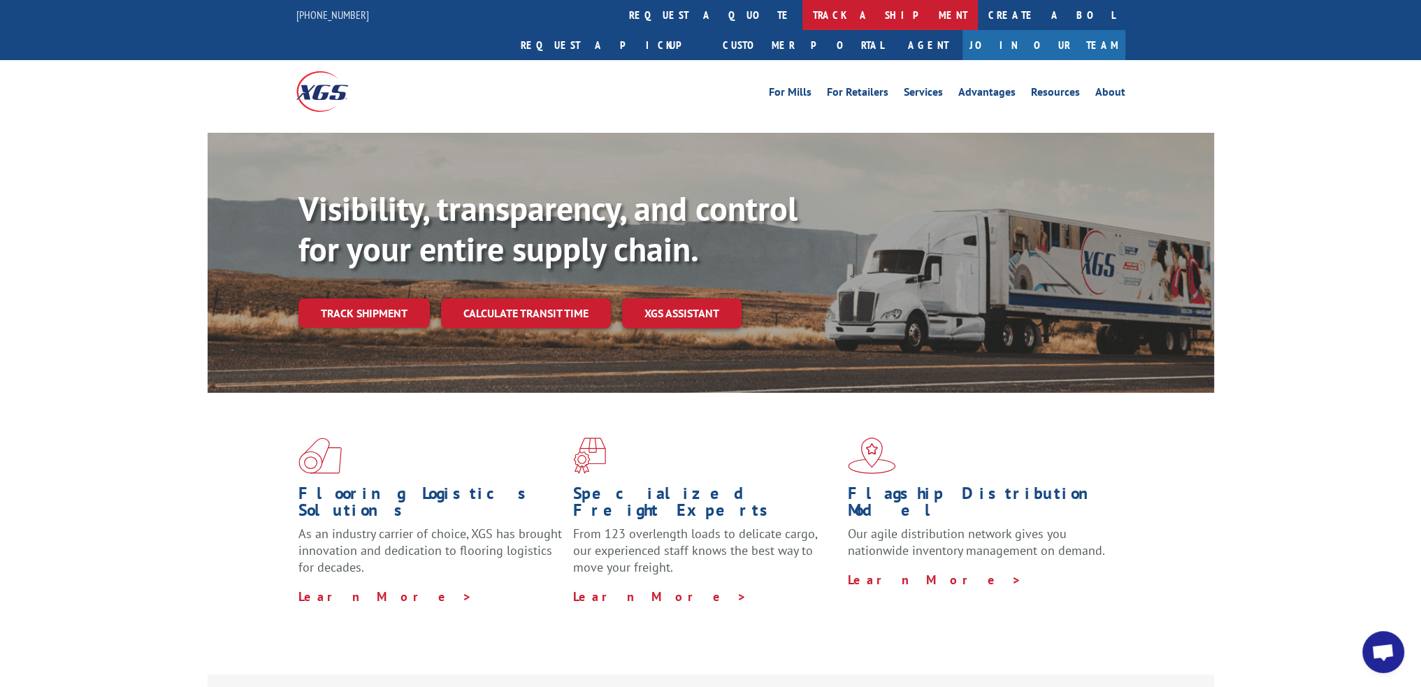
click at [802, 20] on link "track a shipment" at bounding box center [889, 15] width 175 height 30
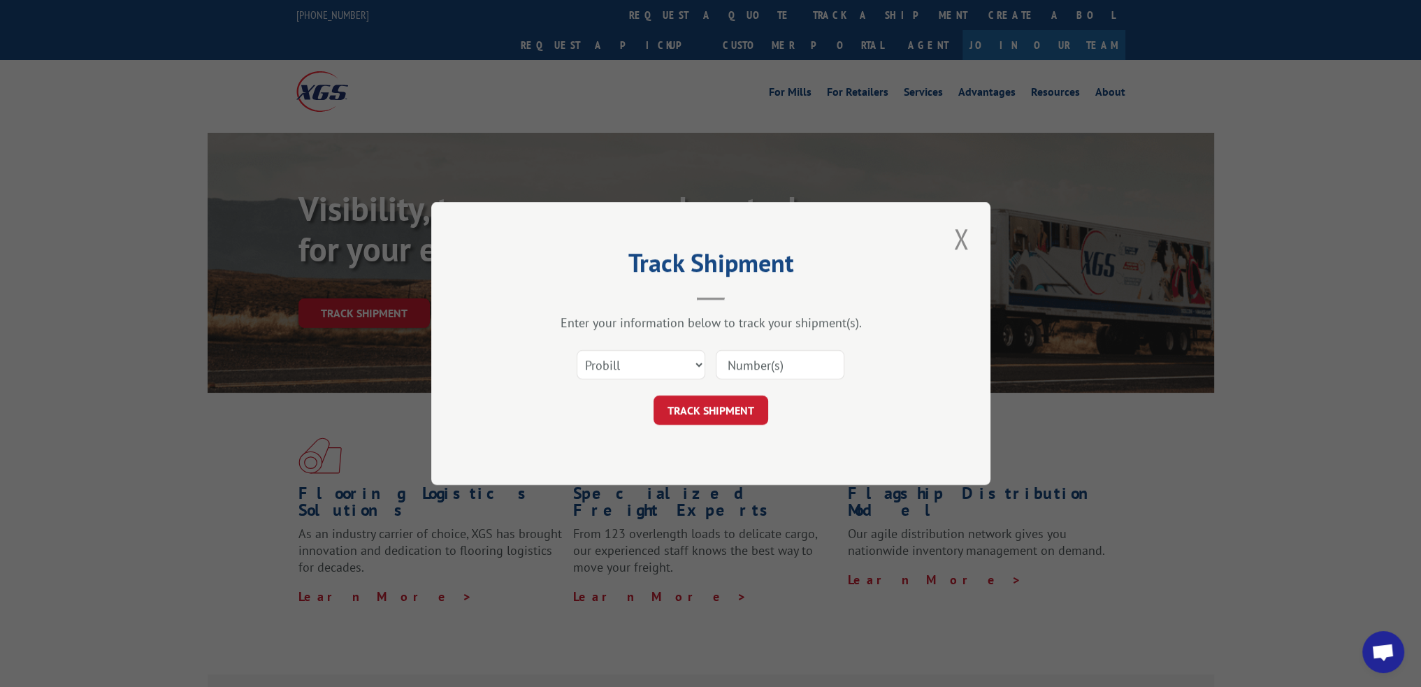
click at [753, 359] on input at bounding box center [780, 364] width 129 height 29
paste input "15472891"
type input "15472891"
click at [716, 410] on button "TRACK SHIPMENT" at bounding box center [711, 410] width 115 height 29
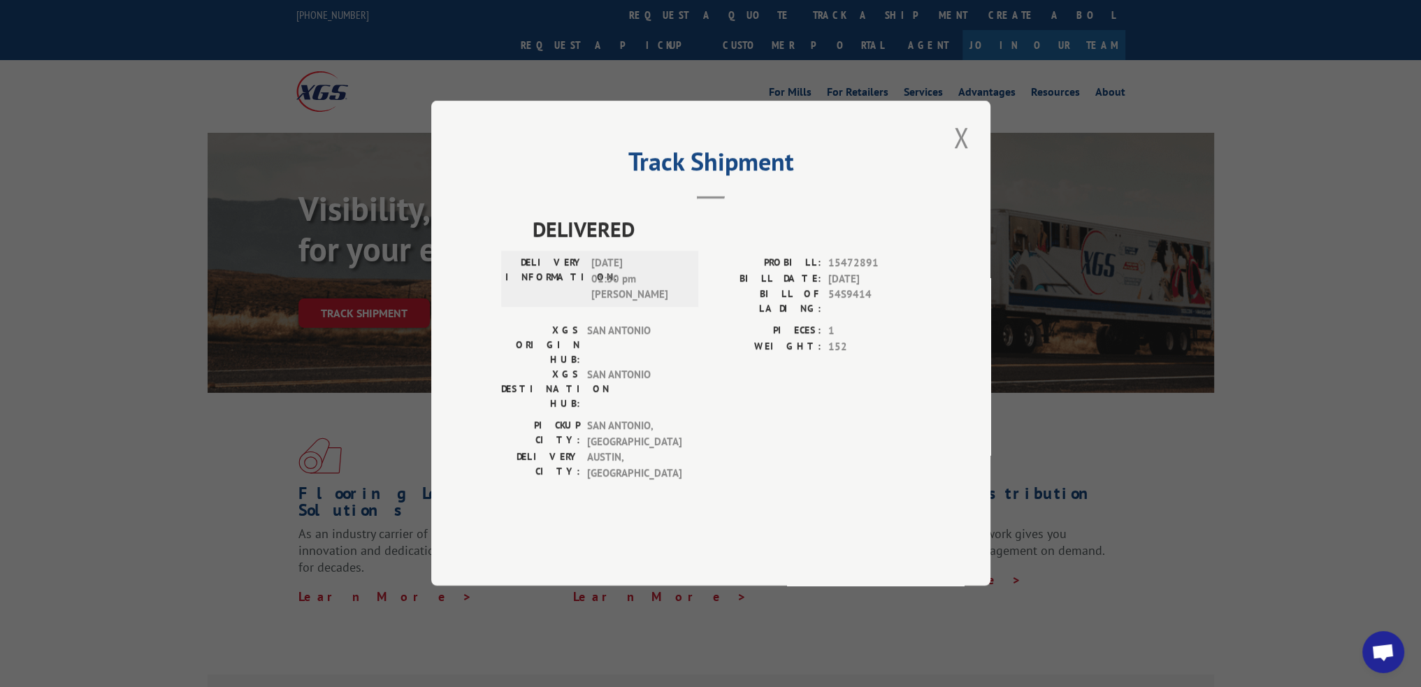
click at [955, 157] on button "Close modal" at bounding box center [961, 137] width 24 height 38
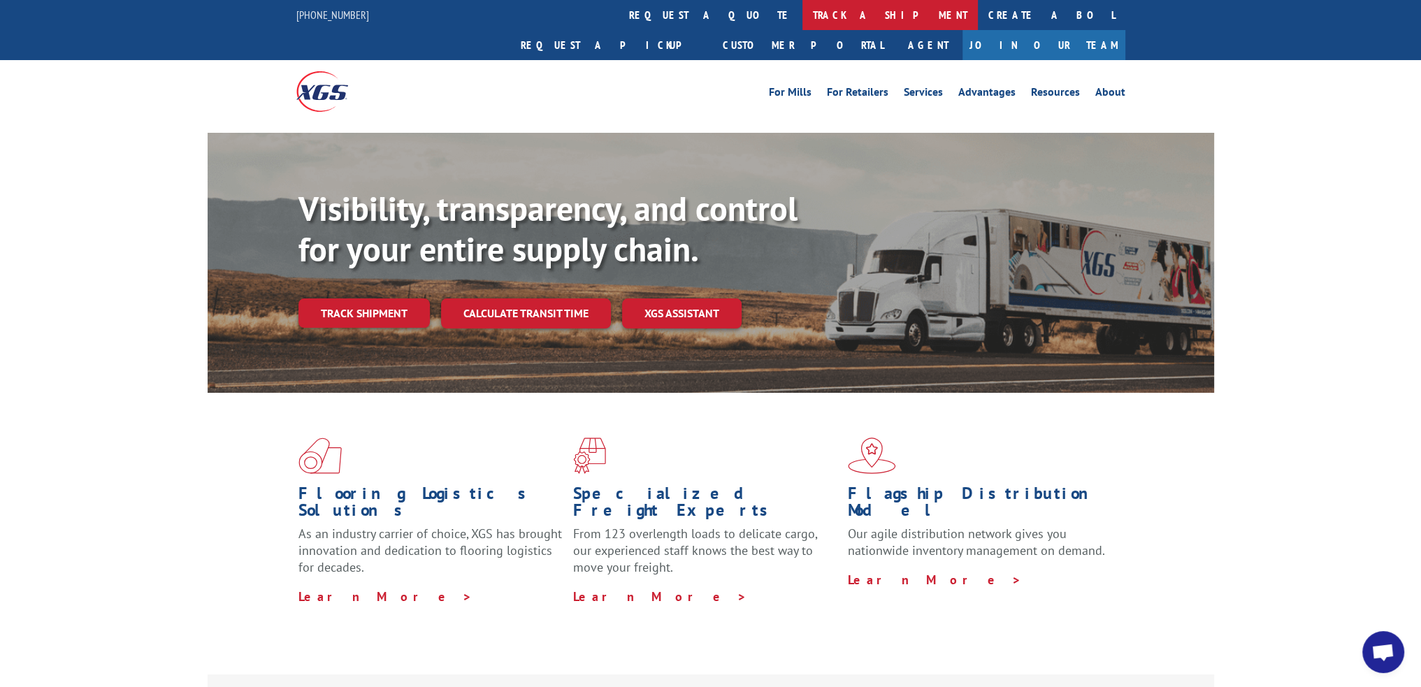
click at [802, 9] on link "track a shipment" at bounding box center [889, 15] width 175 height 30
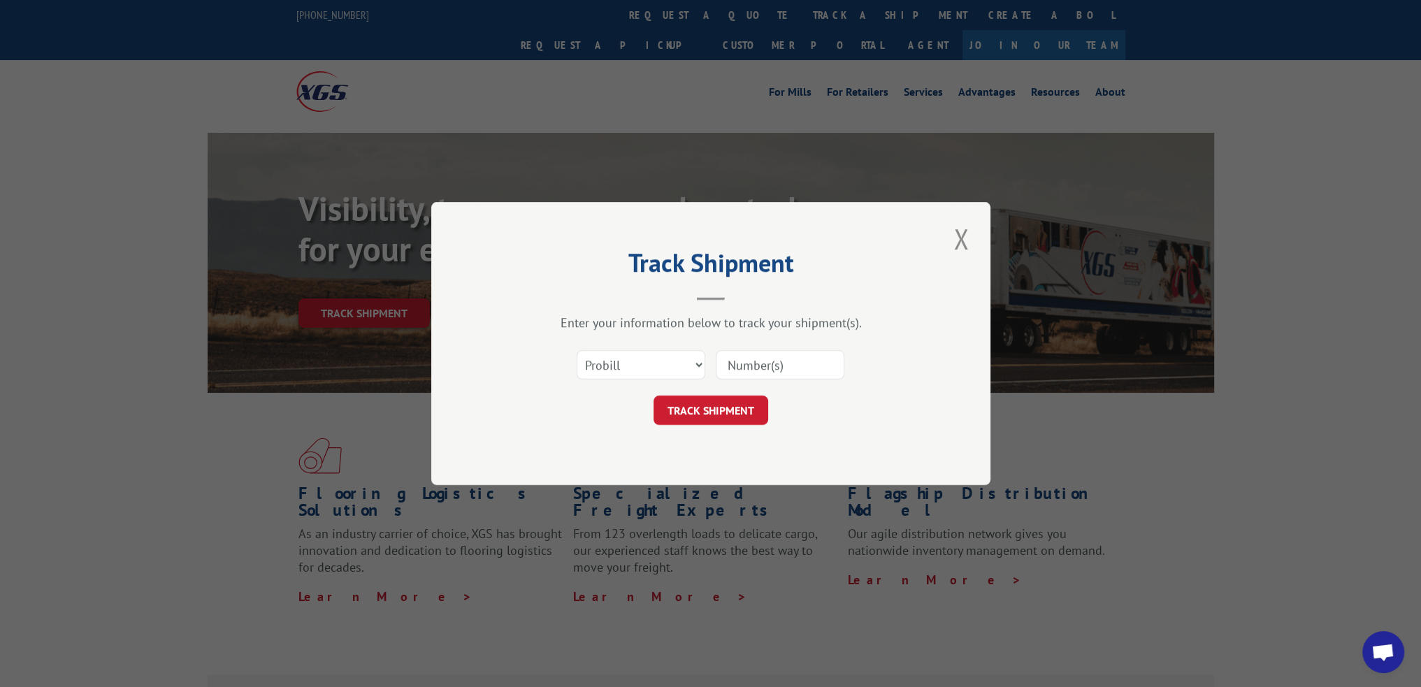
click at [755, 359] on input at bounding box center [780, 364] width 129 height 29
paste input "15340450"
type input "15340450"
click at [722, 414] on button "TRACK SHIPMENT" at bounding box center [711, 410] width 115 height 29
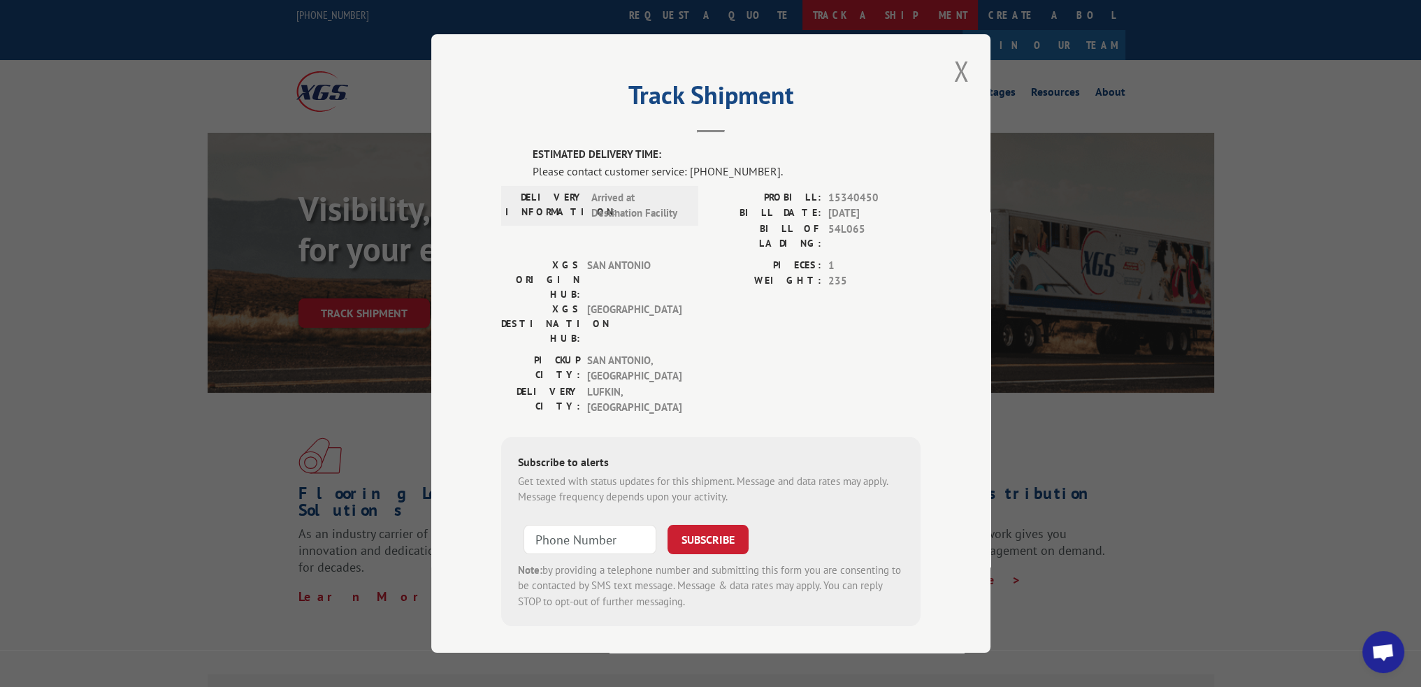
drag, startPoint x: 954, startPoint y: 75, endPoint x: 679, endPoint y: 6, distance: 283.3
click at [954, 75] on button "Close modal" at bounding box center [961, 71] width 24 height 38
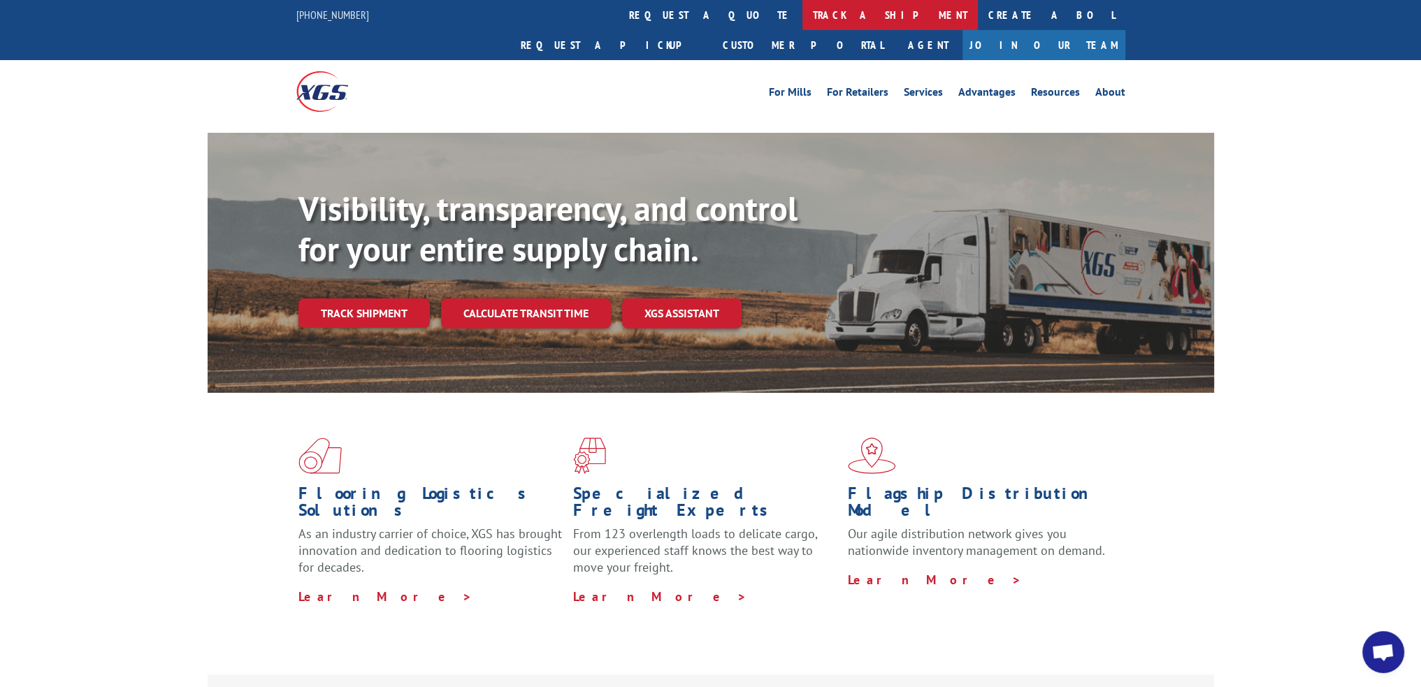
click at [802, 13] on link "track a shipment" at bounding box center [889, 15] width 175 height 30
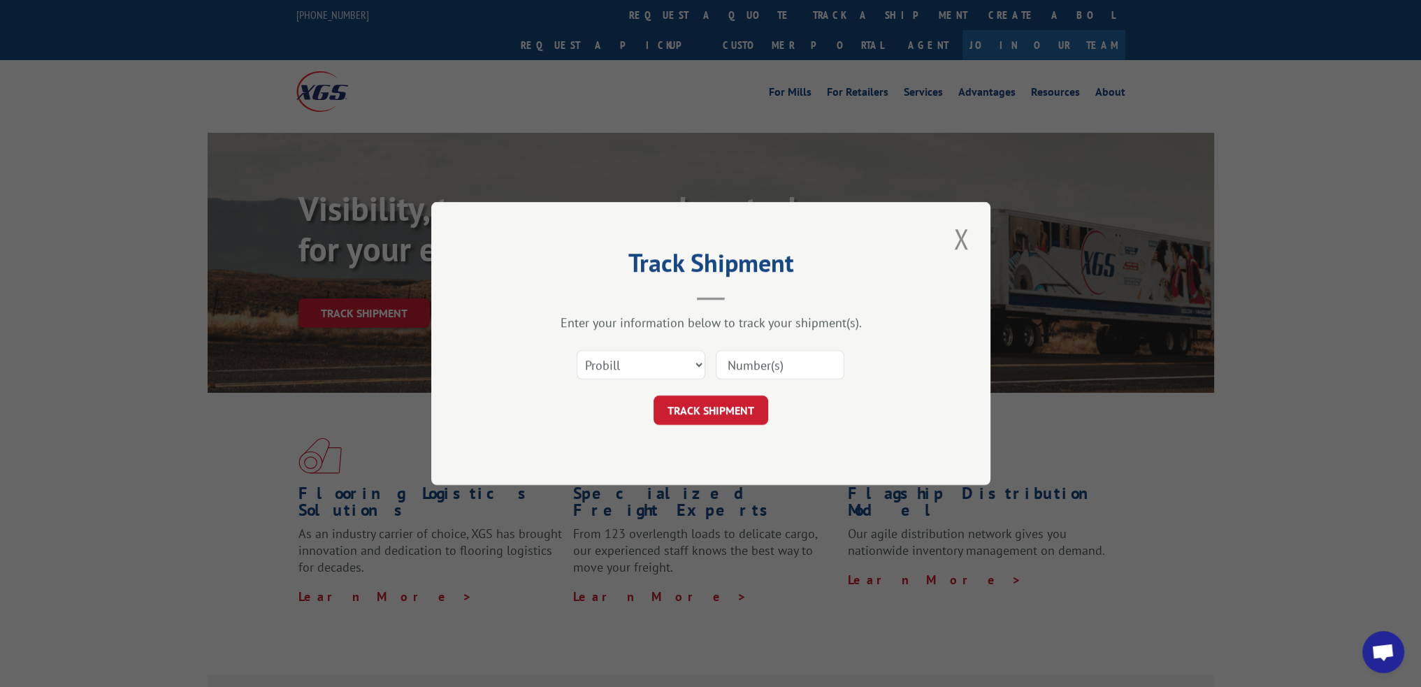
click at [772, 356] on input at bounding box center [780, 364] width 129 height 29
paste input "15340401"
type input "15340401"
click at [702, 413] on button "TRACK SHIPMENT" at bounding box center [711, 410] width 115 height 29
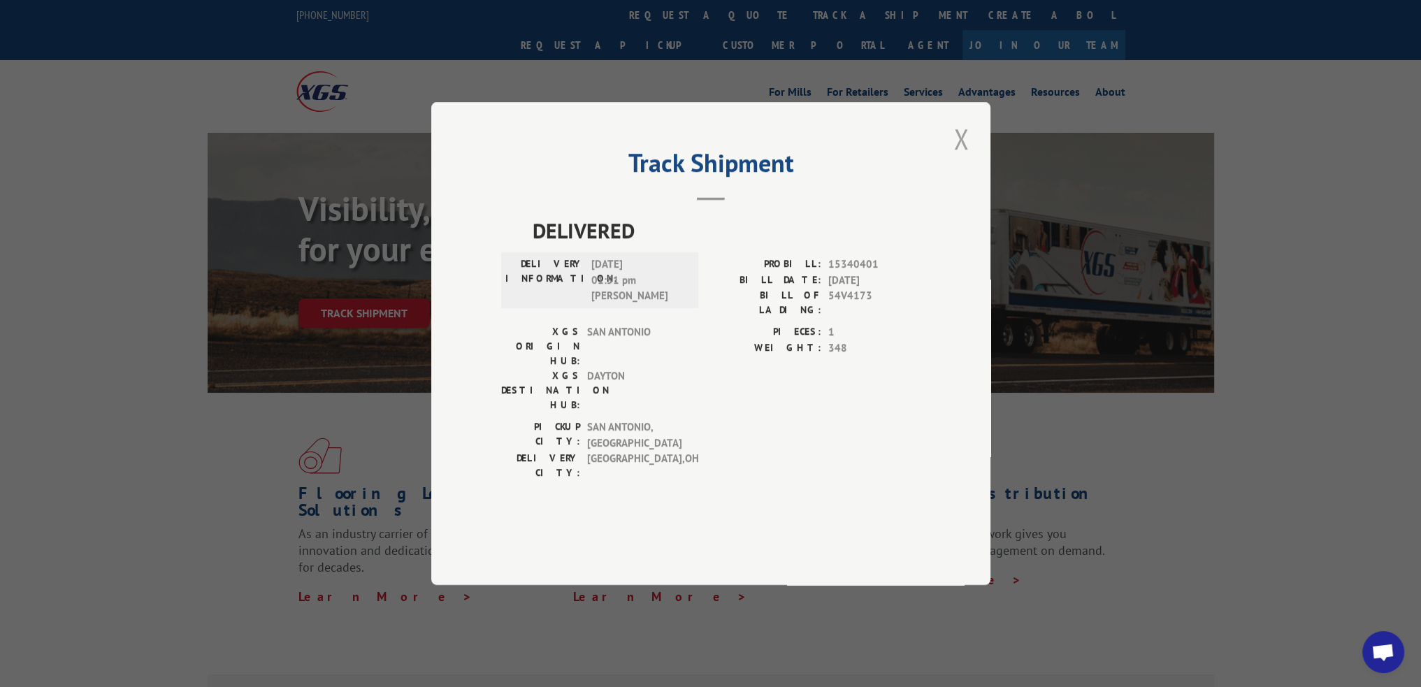
click at [953, 158] on button "Close modal" at bounding box center [961, 139] width 24 height 38
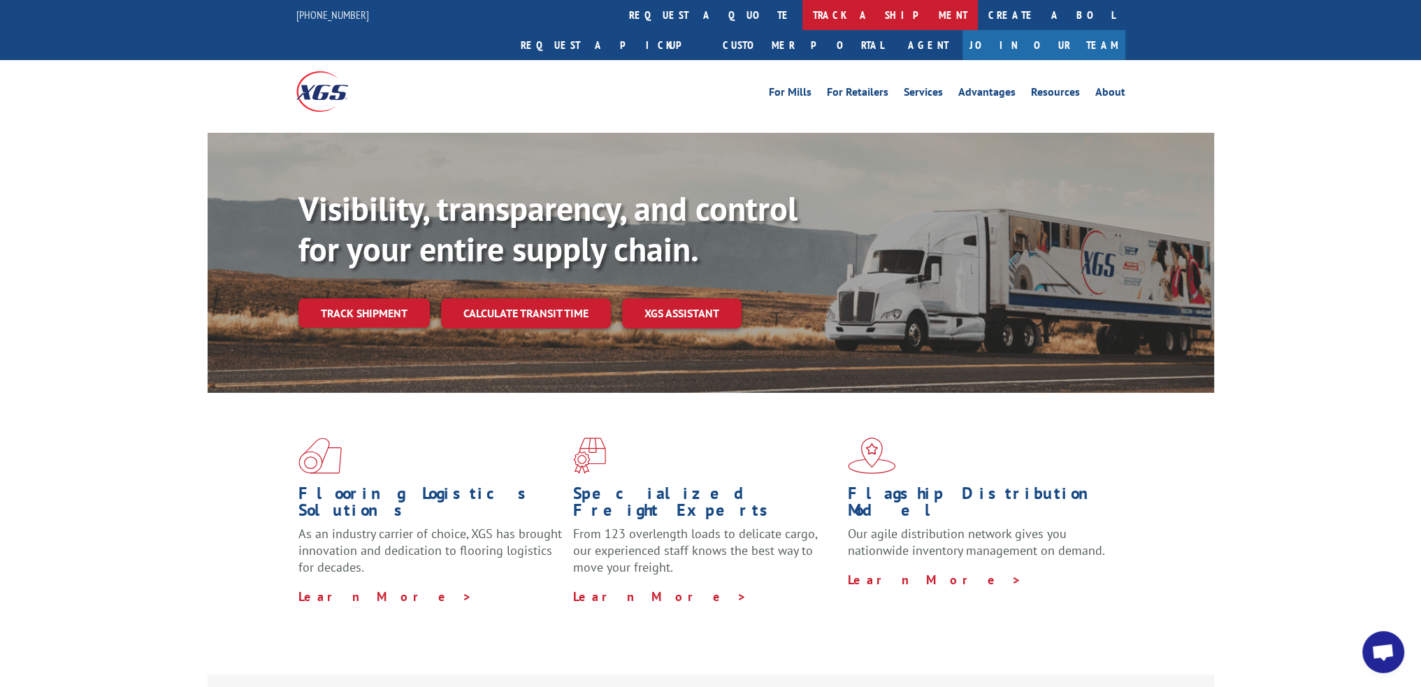
click at [802, 13] on link "track a shipment" at bounding box center [889, 15] width 175 height 30
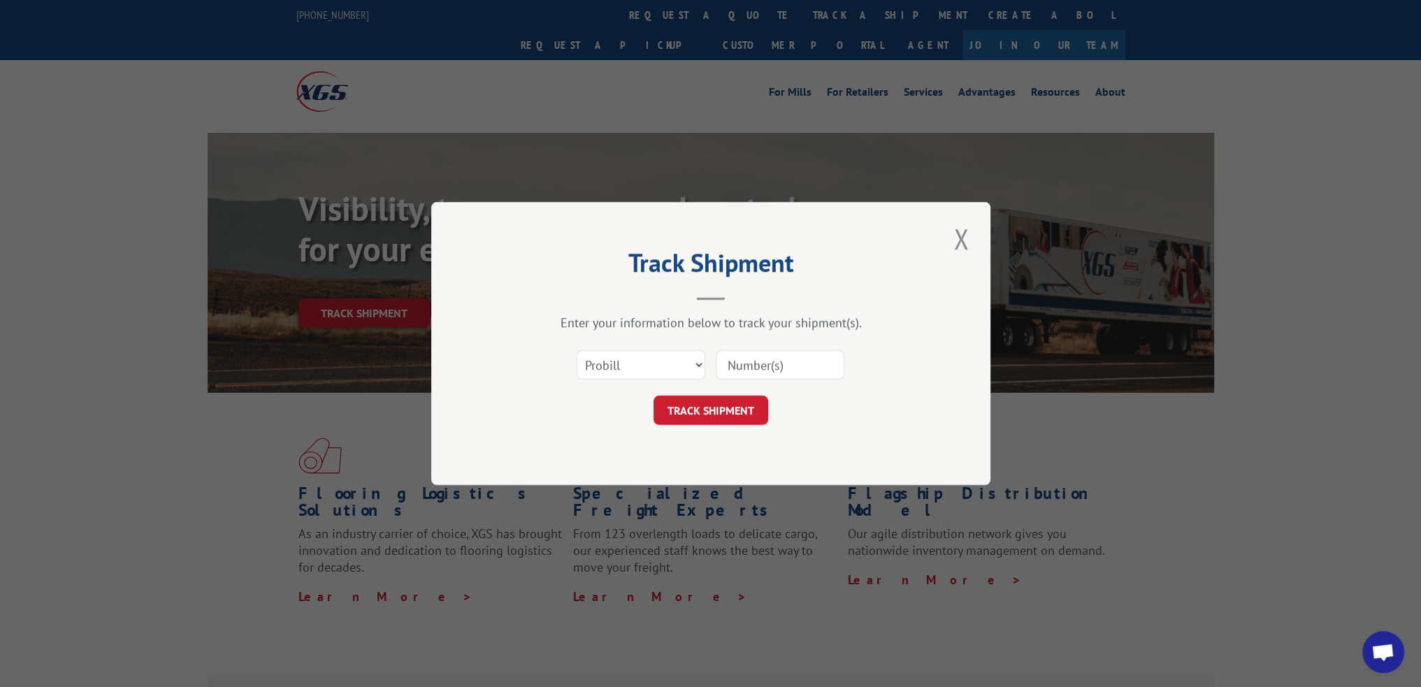
drag, startPoint x: 754, startPoint y: 357, endPoint x: 722, endPoint y: 389, distance: 45.5
click at [754, 356] on input at bounding box center [780, 364] width 129 height 29
paste input "15340435"
type input "15340435"
click at [701, 411] on button "TRACK SHIPMENT" at bounding box center [711, 410] width 115 height 29
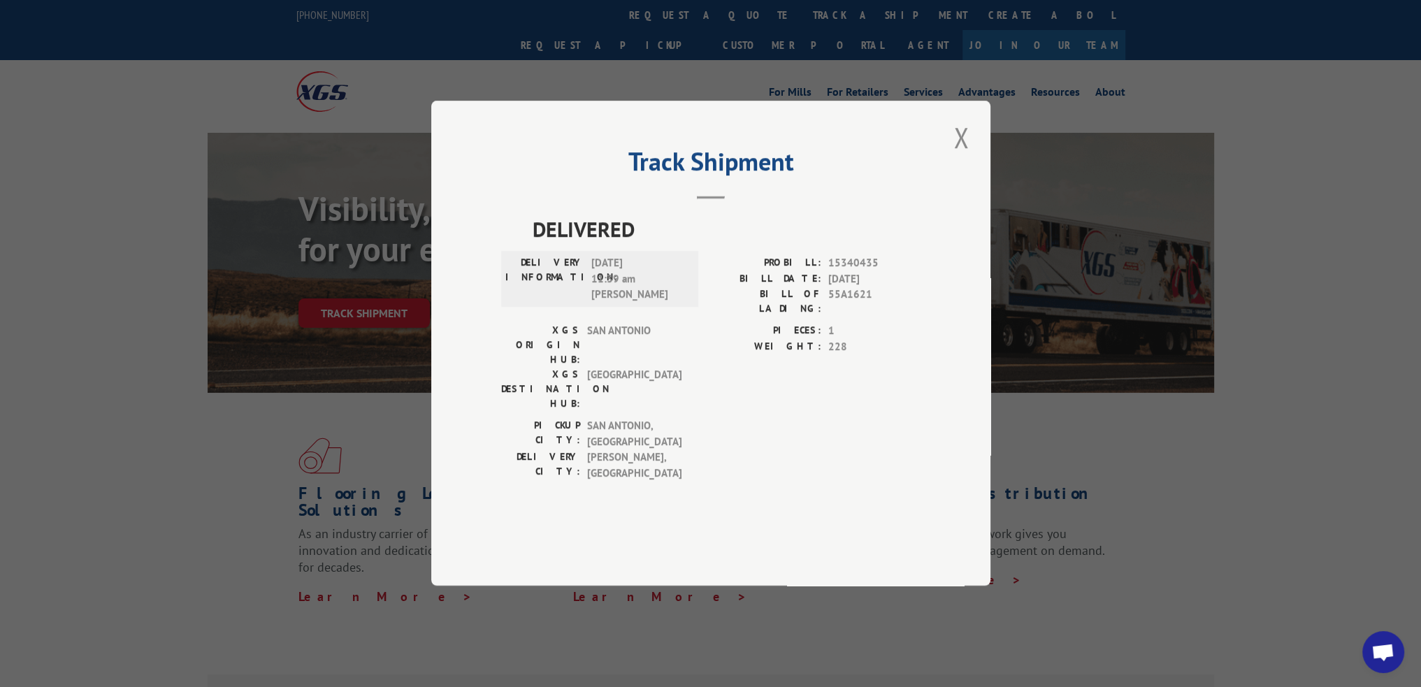
drag, startPoint x: 970, startPoint y: 184, endPoint x: 730, endPoint y: 90, distance: 257.4
click at [970, 157] on button "Close modal" at bounding box center [961, 137] width 24 height 38
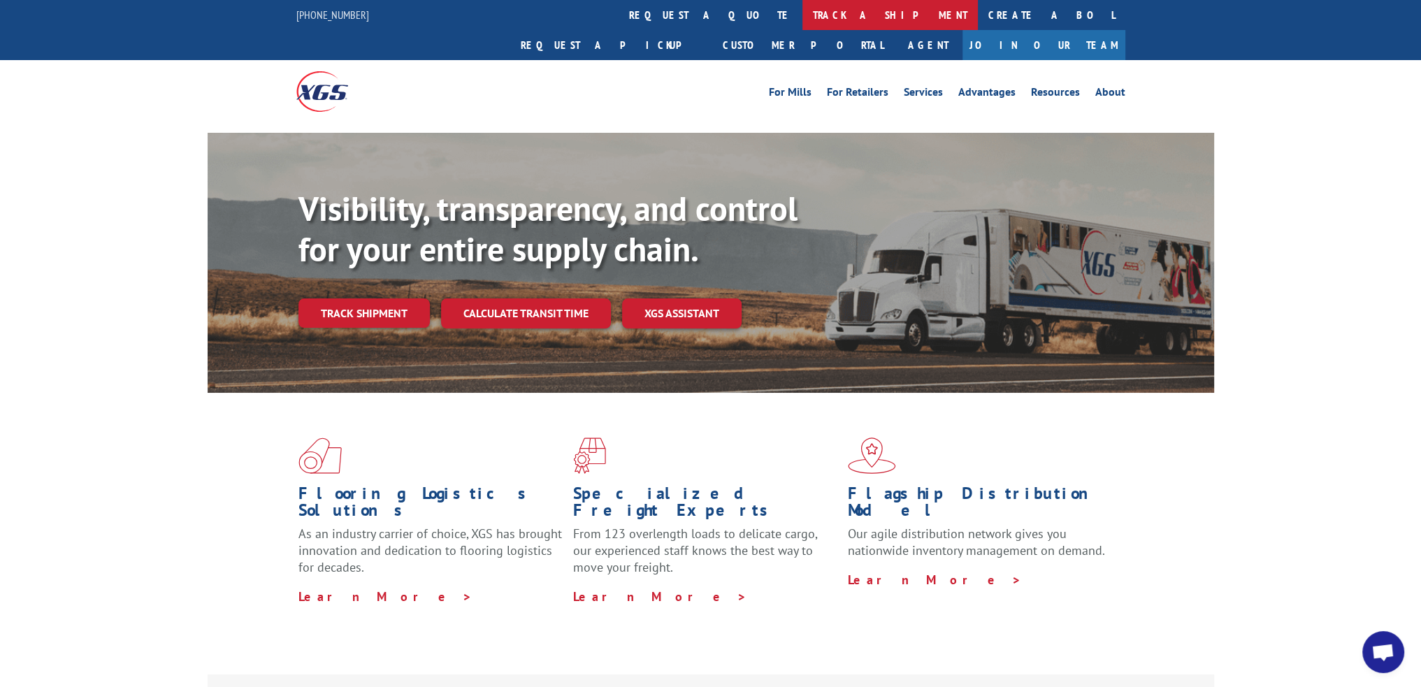
click at [802, 12] on link "track a shipment" at bounding box center [889, 15] width 175 height 30
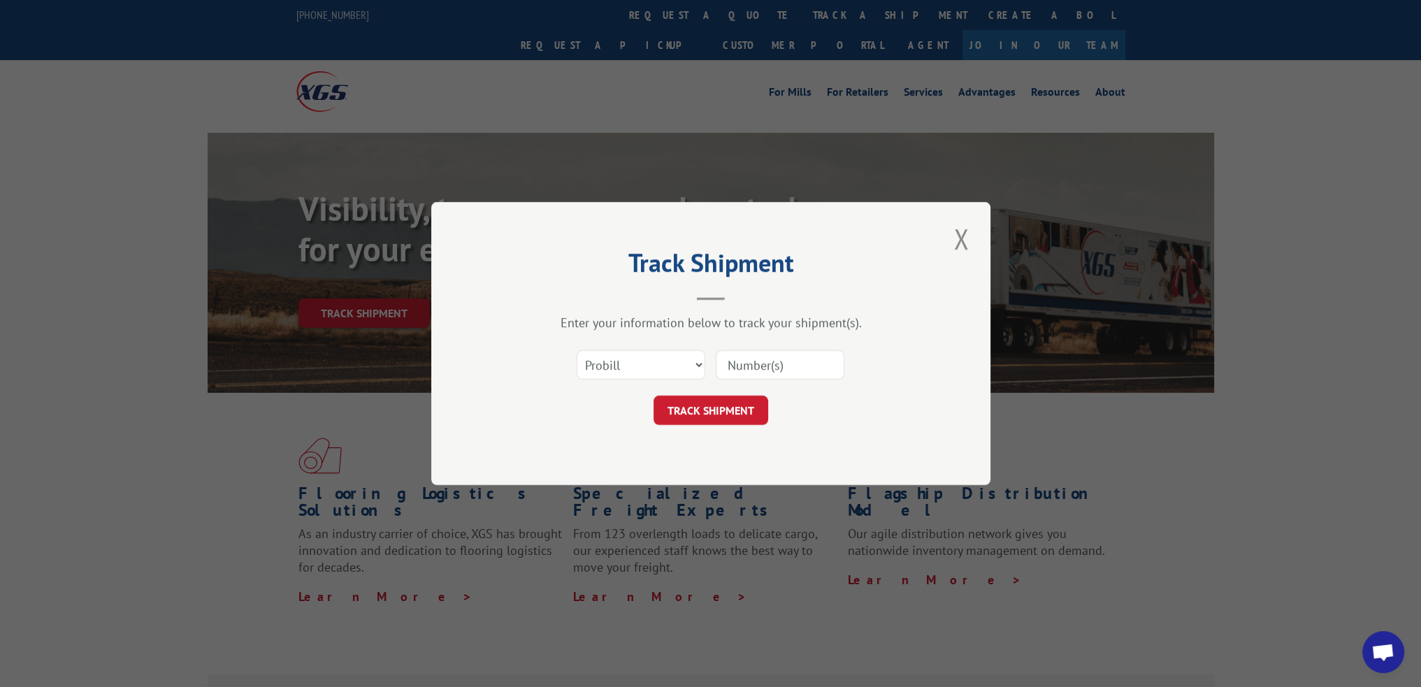
click at [766, 377] on input at bounding box center [780, 364] width 129 height 29
paste input "15340434"
type input "15340434"
click at [725, 402] on button "TRACK SHIPMENT" at bounding box center [711, 410] width 115 height 29
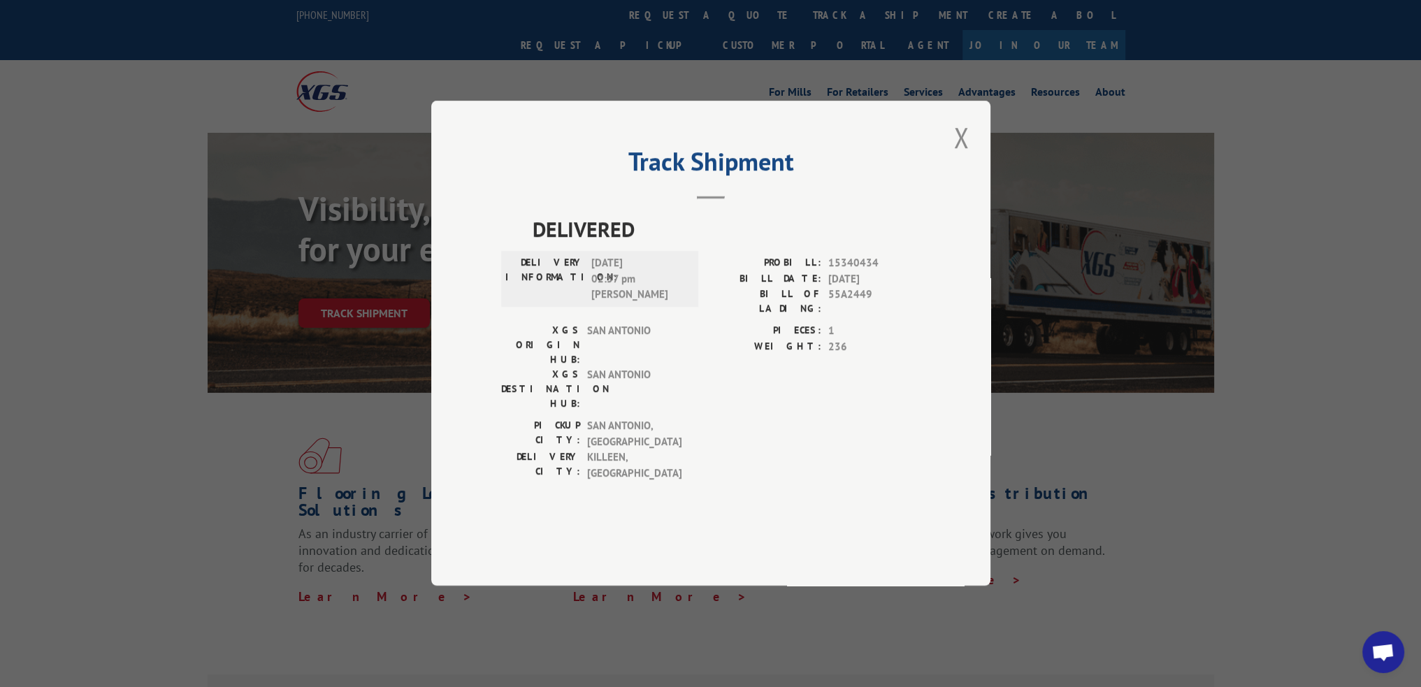
drag, startPoint x: 973, startPoint y: 182, endPoint x: 919, endPoint y: 150, distance: 62.3
click at [973, 182] on div "Track Shipment DELIVERED DELIVERY INFORMATION: 08/12/2025 02:57 pm Shelby D. PR…" at bounding box center [710, 343] width 559 height 485
click at [971, 157] on button "Close modal" at bounding box center [961, 137] width 24 height 38
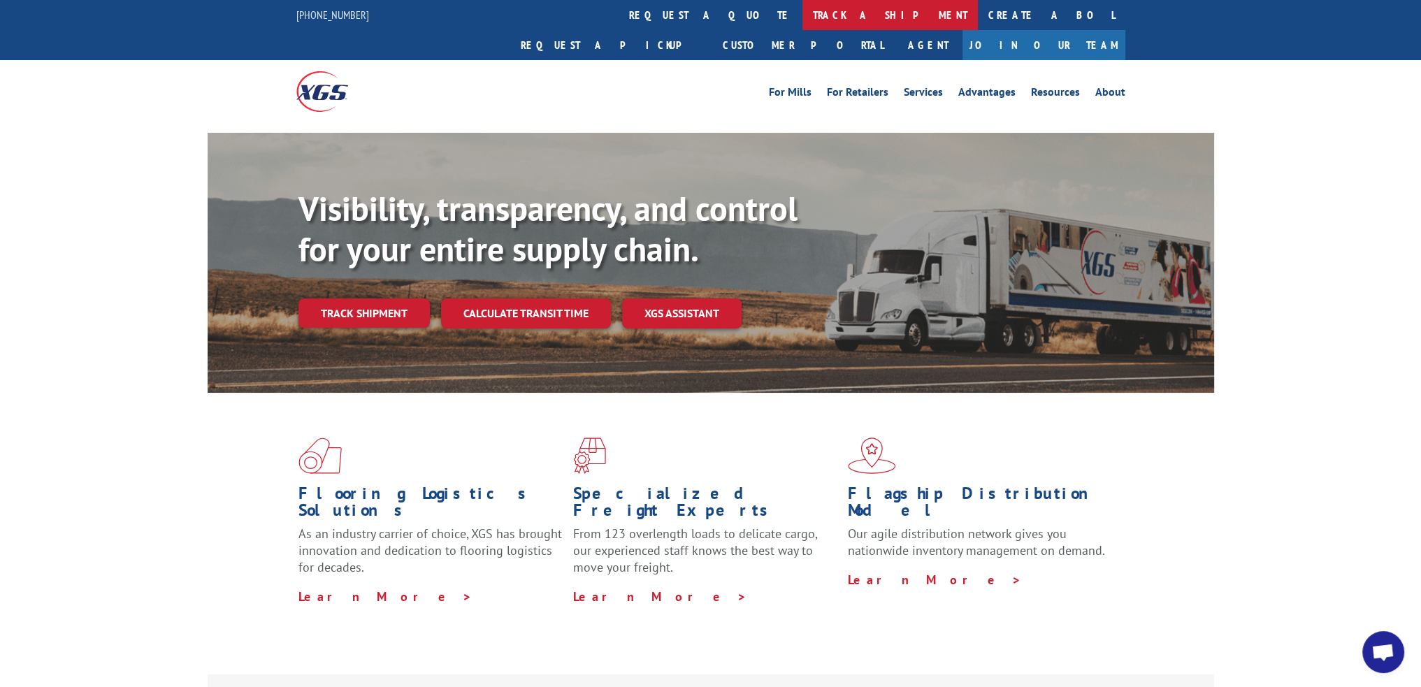
click at [802, 22] on link "track a shipment" at bounding box center [889, 15] width 175 height 30
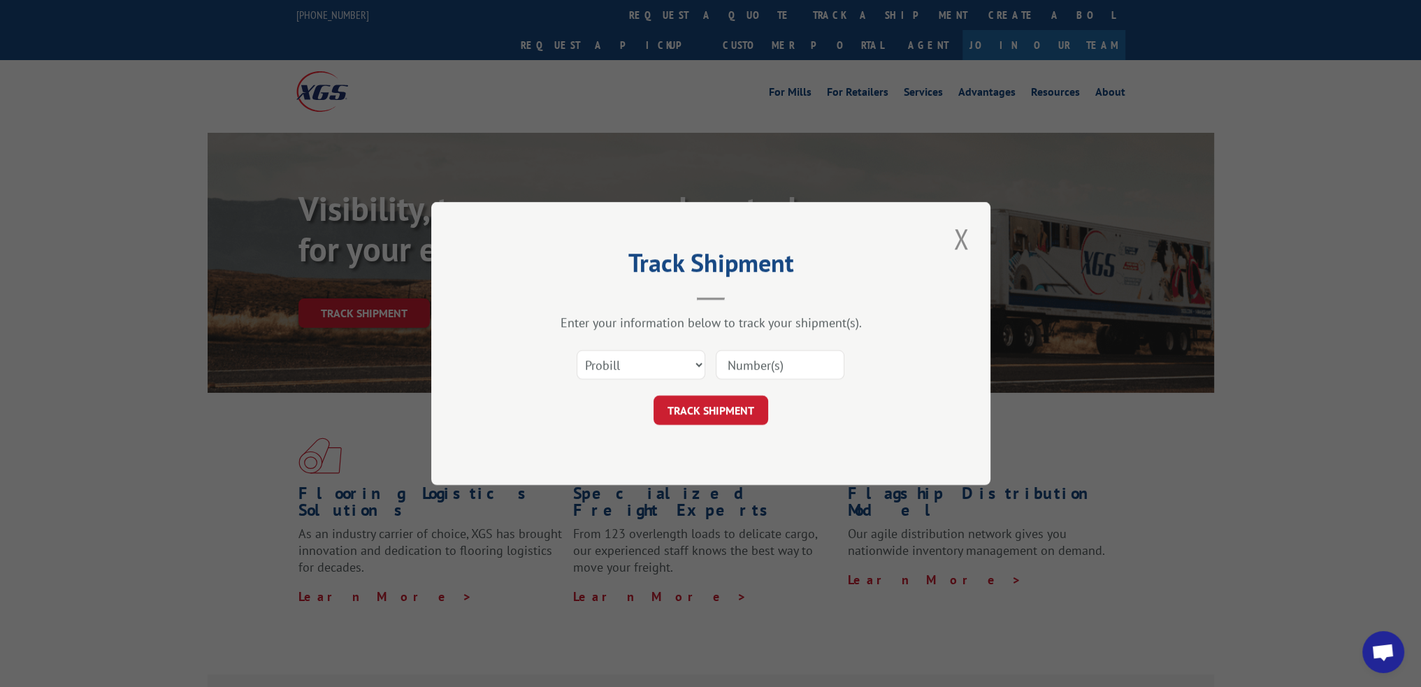
drag, startPoint x: 768, startPoint y: 369, endPoint x: 731, endPoint y: 389, distance: 41.9
click at [768, 369] on input at bounding box center [780, 364] width 129 height 29
paste input "15340432"
type input "15340432"
click at [707, 420] on button "TRACK SHIPMENT" at bounding box center [711, 410] width 115 height 29
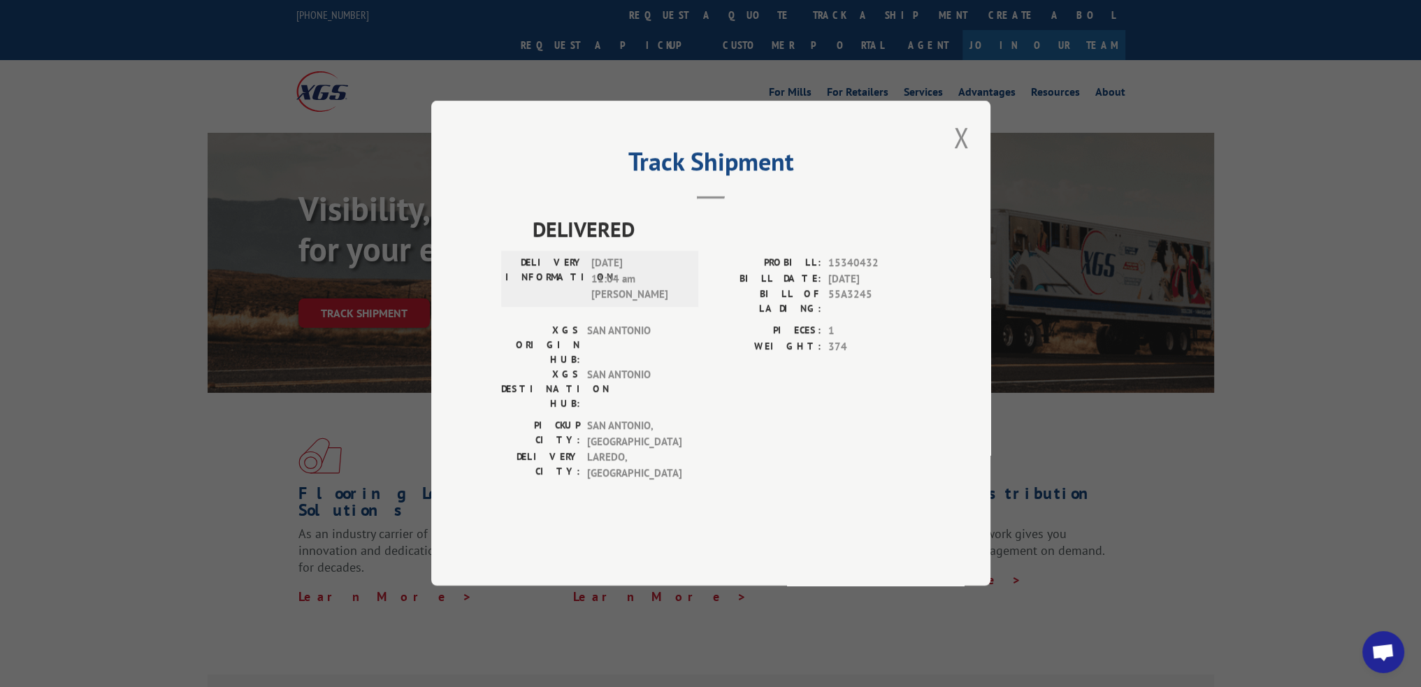
drag, startPoint x: 967, startPoint y: 179, endPoint x: 962, endPoint y: 173, distance: 7.9
click at [967, 157] on button "Close modal" at bounding box center [961, 137] width 24 height 38
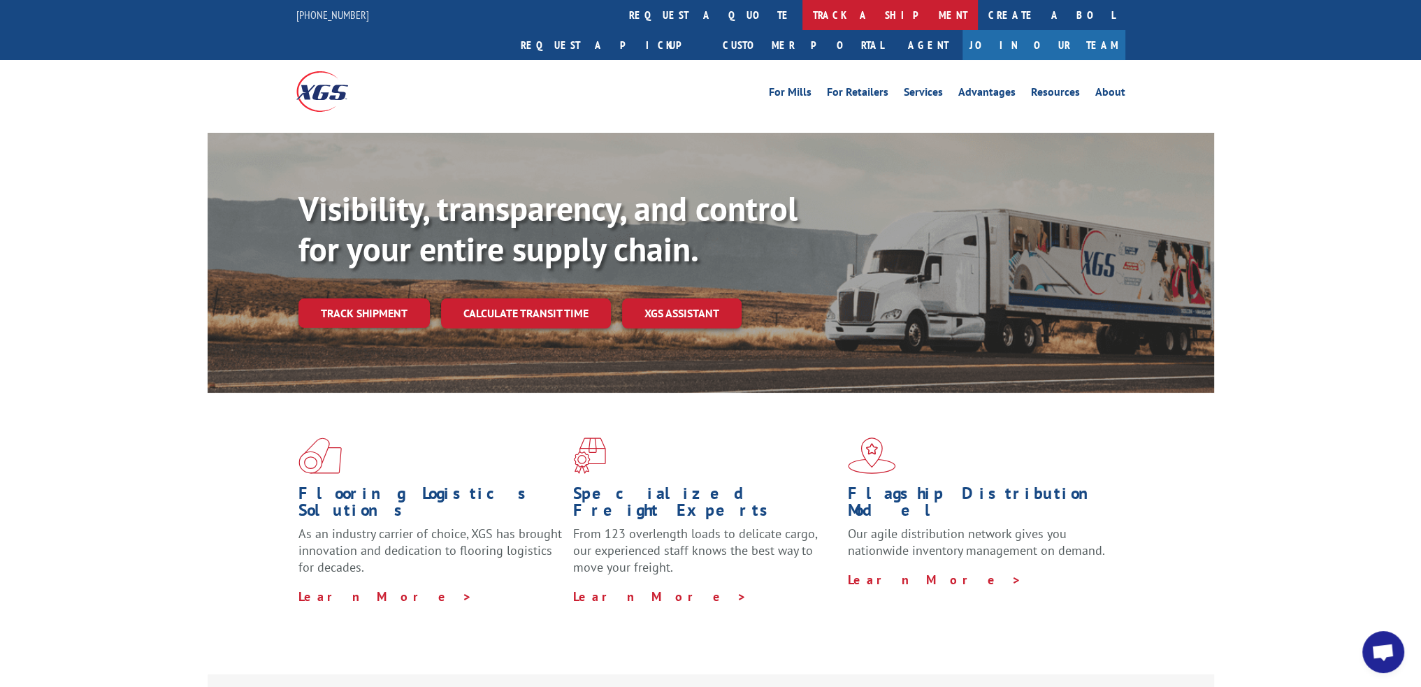
click at [802, 15] on link "track a shipment" at bounding box center [889, 15] width 175 height 30
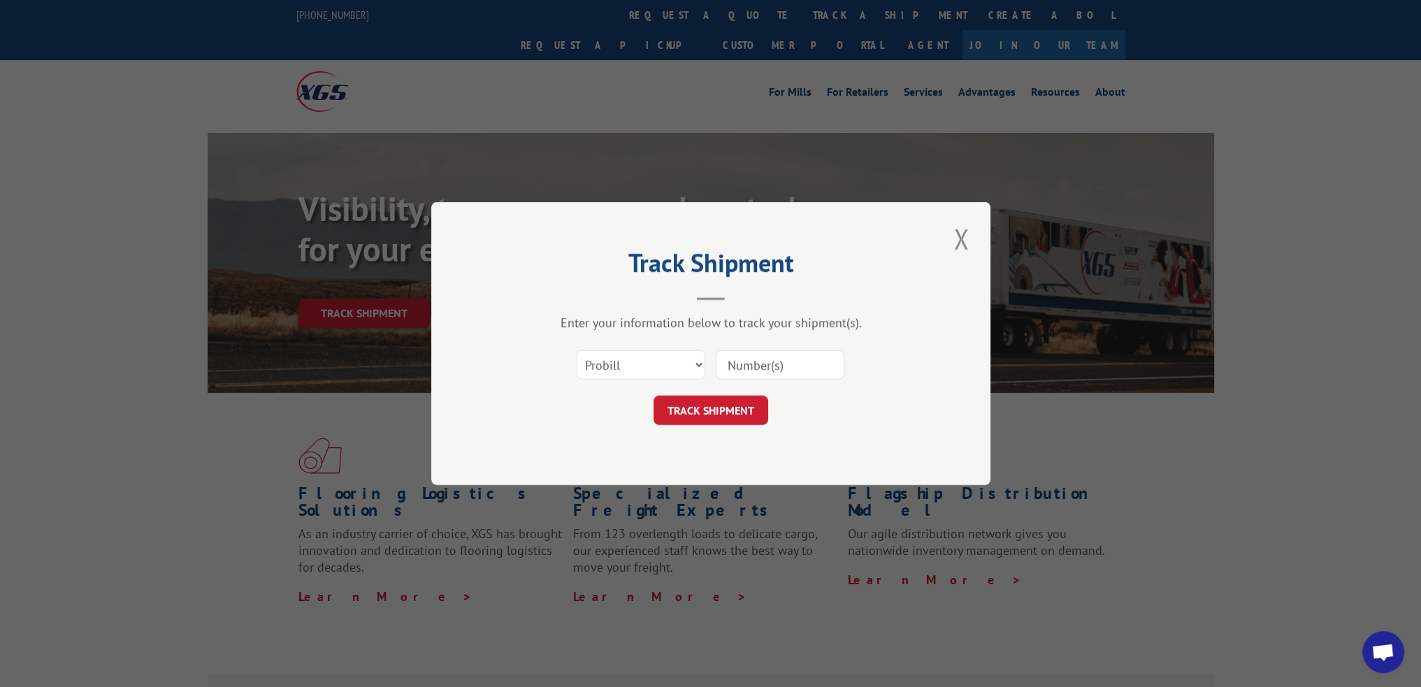
drag, startPoint x: 745, startPoint y: 368, endPoint x: 741, endPoint y: 374, distance: 7.6
click at [745, 368] on input at bounding box center [780, 364] width 129 height 29
paste input "15340433"
type input "15340433"
click at [723, 403] on button "TRACK SHIPMENT" at bounding box center [711, 410] width 115 height 29
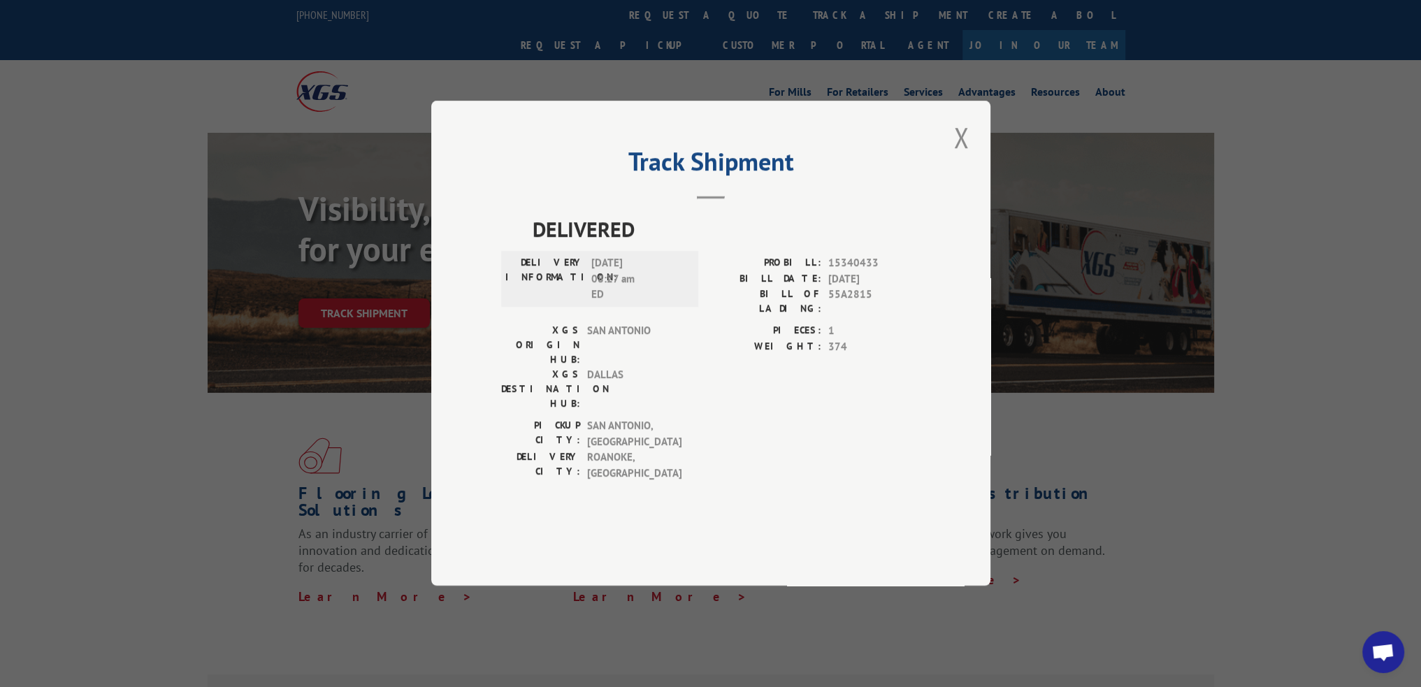
drag, startPoint x: 968, startPoint y: 180, endPoint x: 850, endPoint y: 99, distance: 142.9
click at [968, 157] on button "Close modal" at bounding box center [961, 137] width 24 height 38
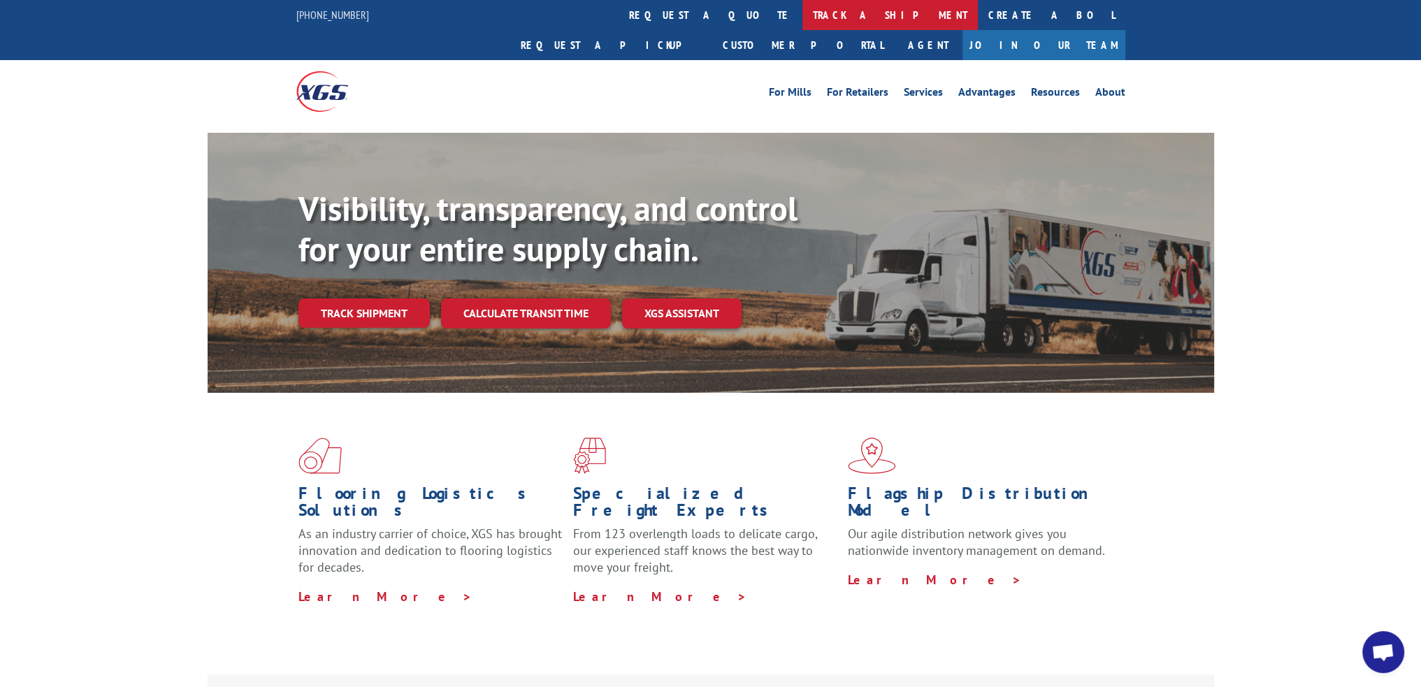
click at [802, 5] on link "track a shipment" at bounding box center [889, 15] width 175 height 30
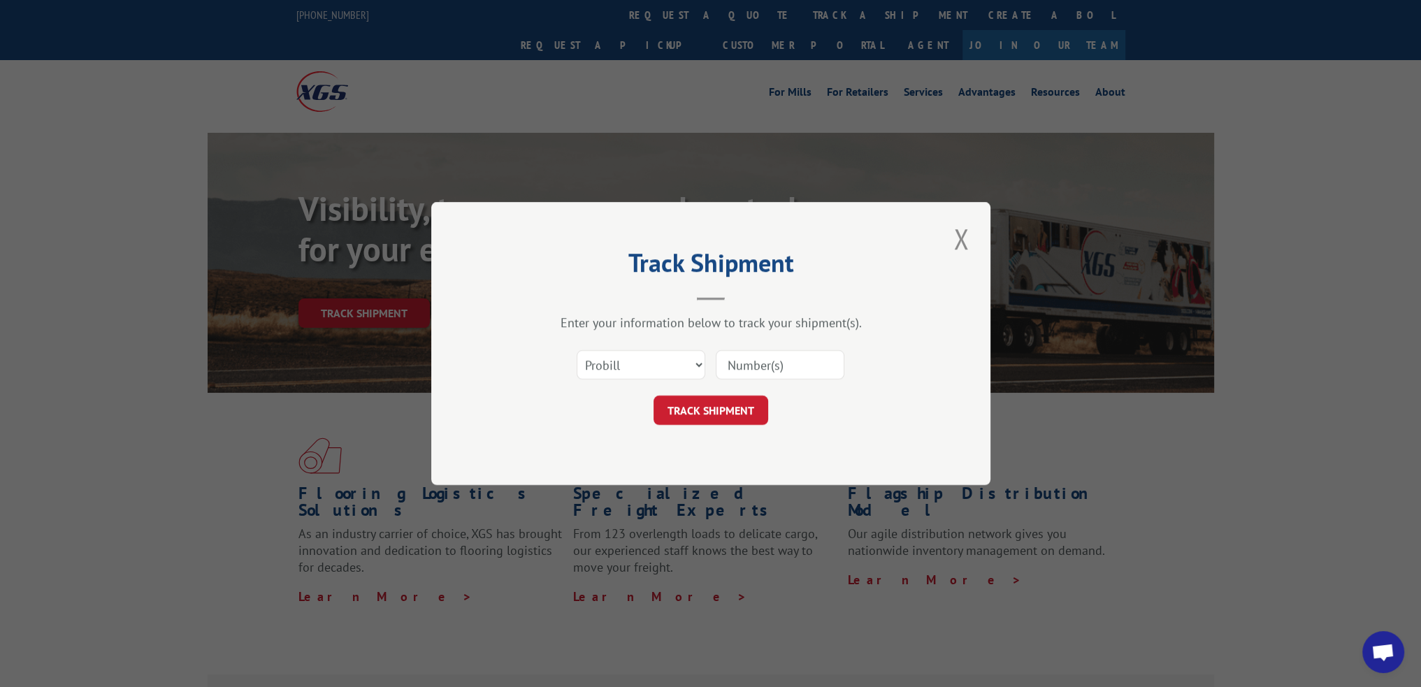
click at [780, 359] on input at bounding box center [780, 364] width 129 height 29
paste input "15340403"
type input "15340403"
click at [736, 402] on button "TRACK SHIPMENT" at bounding box center [711, 410] width 115 height 29
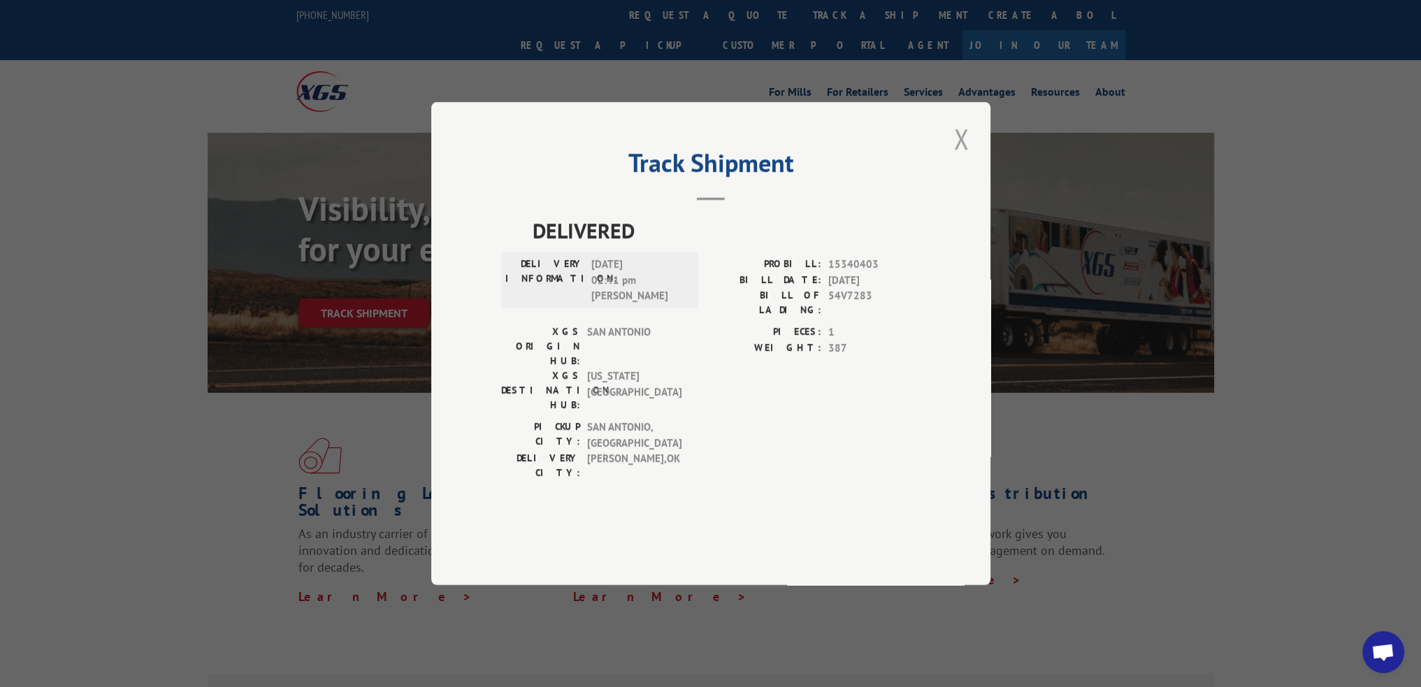
click at [952, 158] on button "Close modal" at bounding box center [961, 139] width 24 height 38
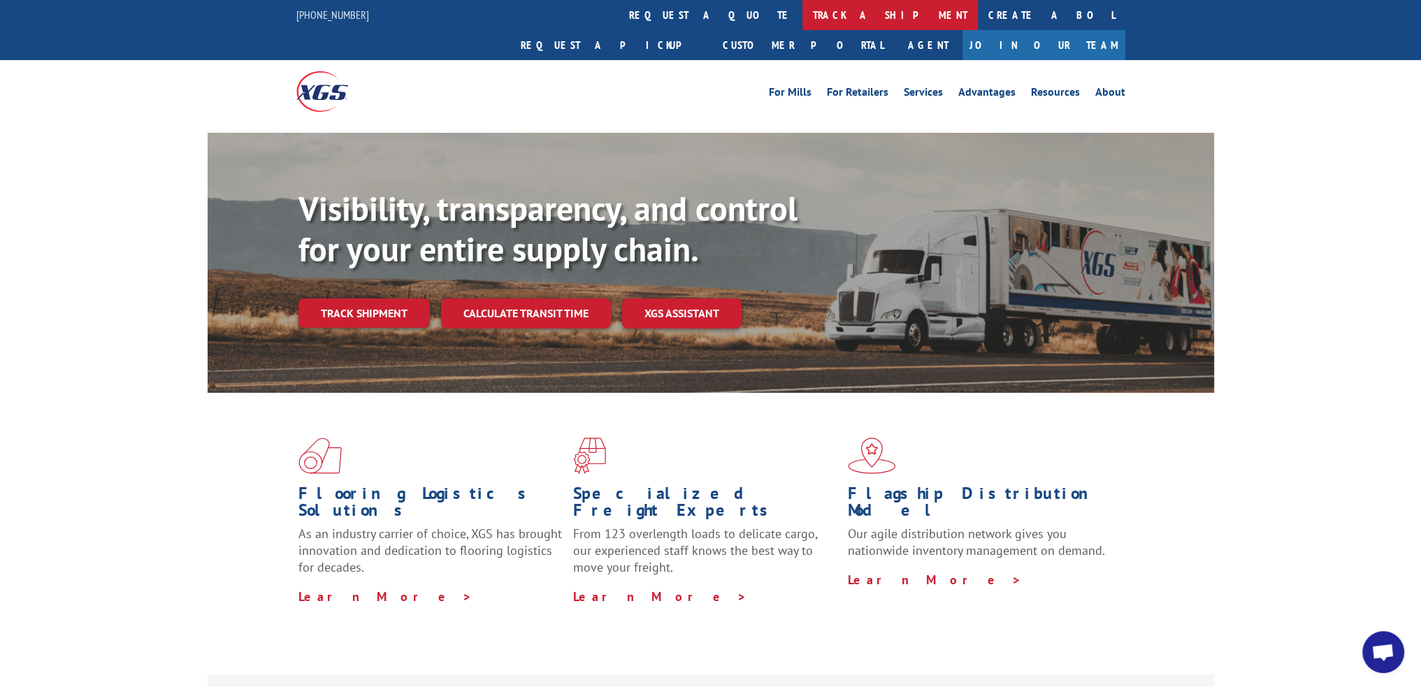
click at [802, 16] on link "track a shipment" at bounding box center [889, 15] width 175 height 30
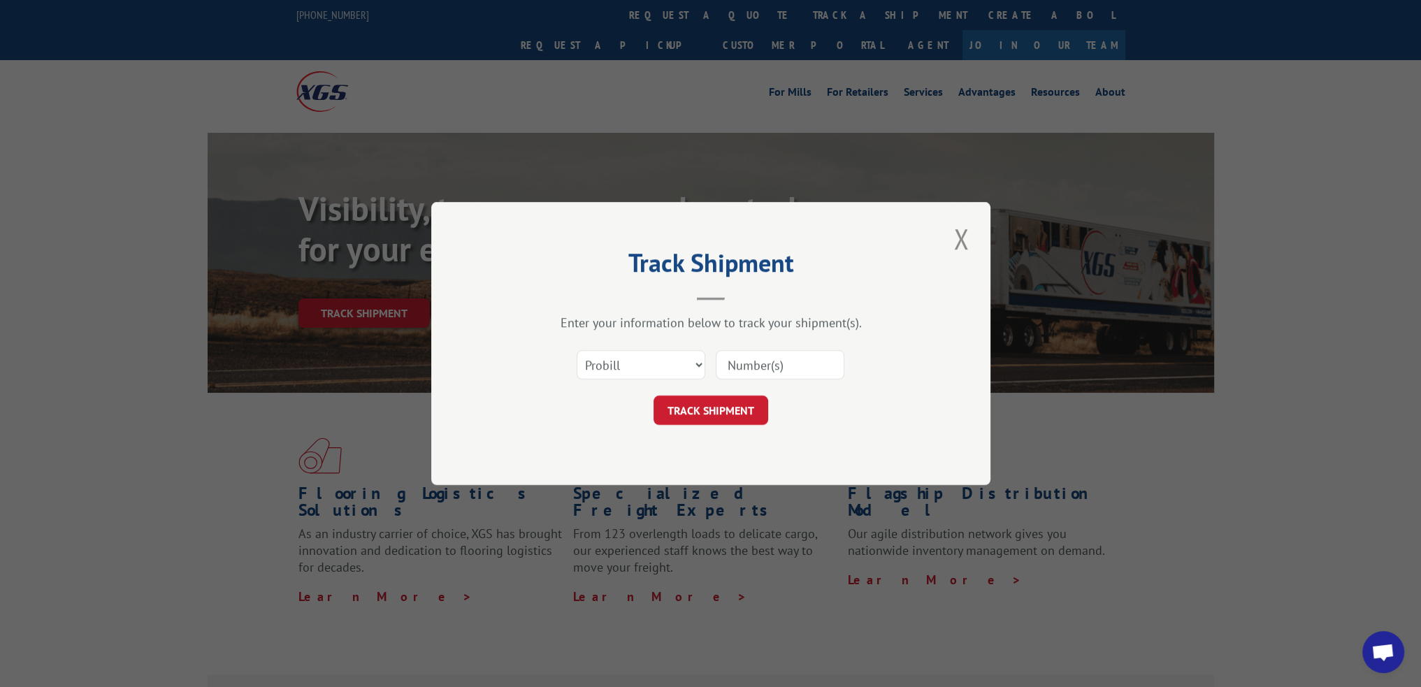
drag, startPoint x: 741, startPoint y: 359, endPoint x: 737, endPoint y: 370, distance: 11.7
click at [741, 359] on input at bounding box center [780, 364] width 129 height 29
paste input "15340404"
type input "15340404"
click at [719, 412] on button "TRACK SHIPMENT" at bounding box center [711, 410] width 115 height 29
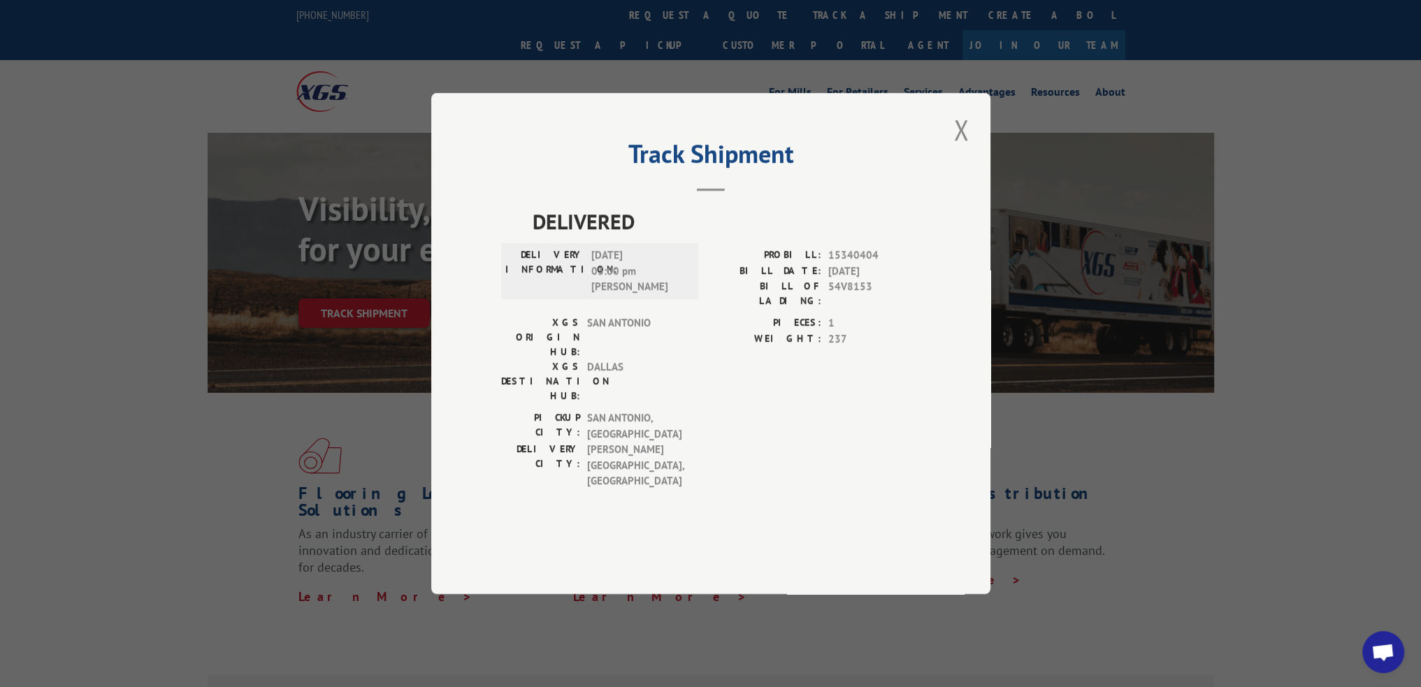
drag, startPoint x: 970, startPoint y: 189, endPoint x: 935, endPoint y: 161, distance: 44.3
click at [967, 149] on button "Close modal" at bounding box center [961, 129] width 24 height 38
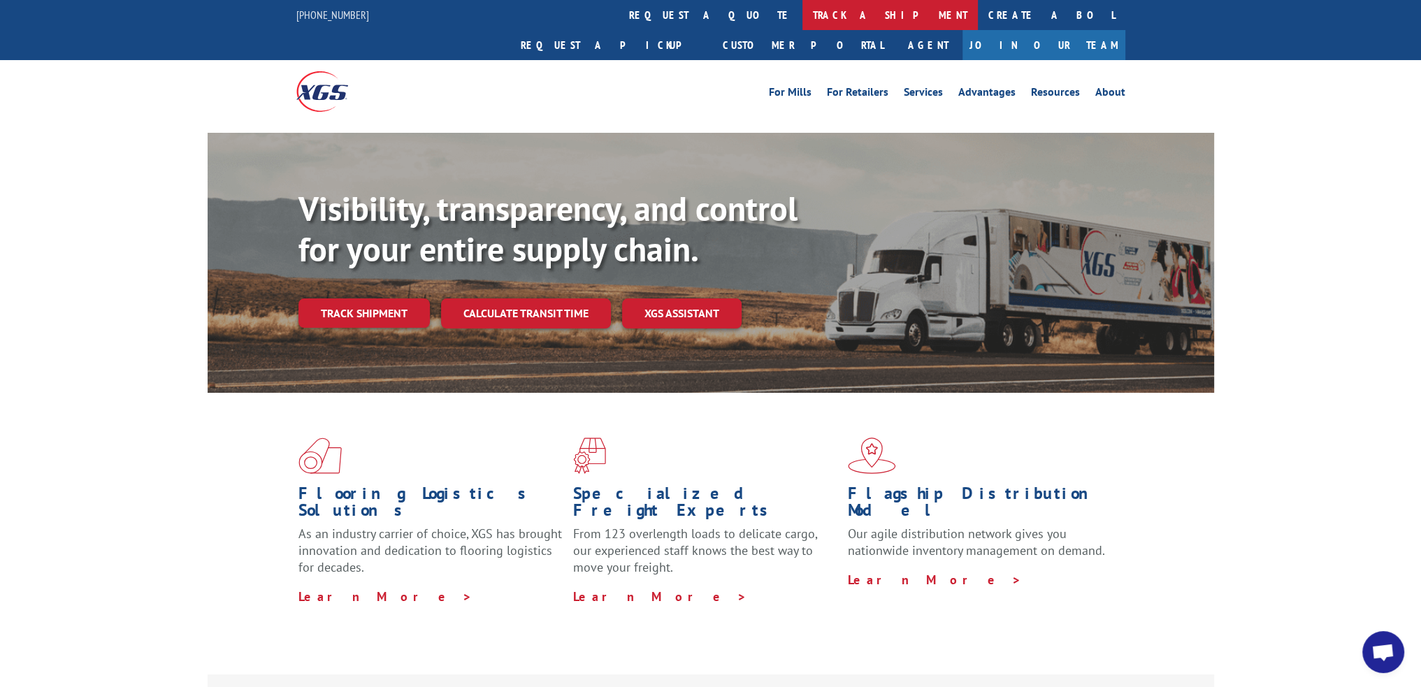
click at [802, 21] on link "track a shipment" at bounding box center [889, 15] width 175 height 30
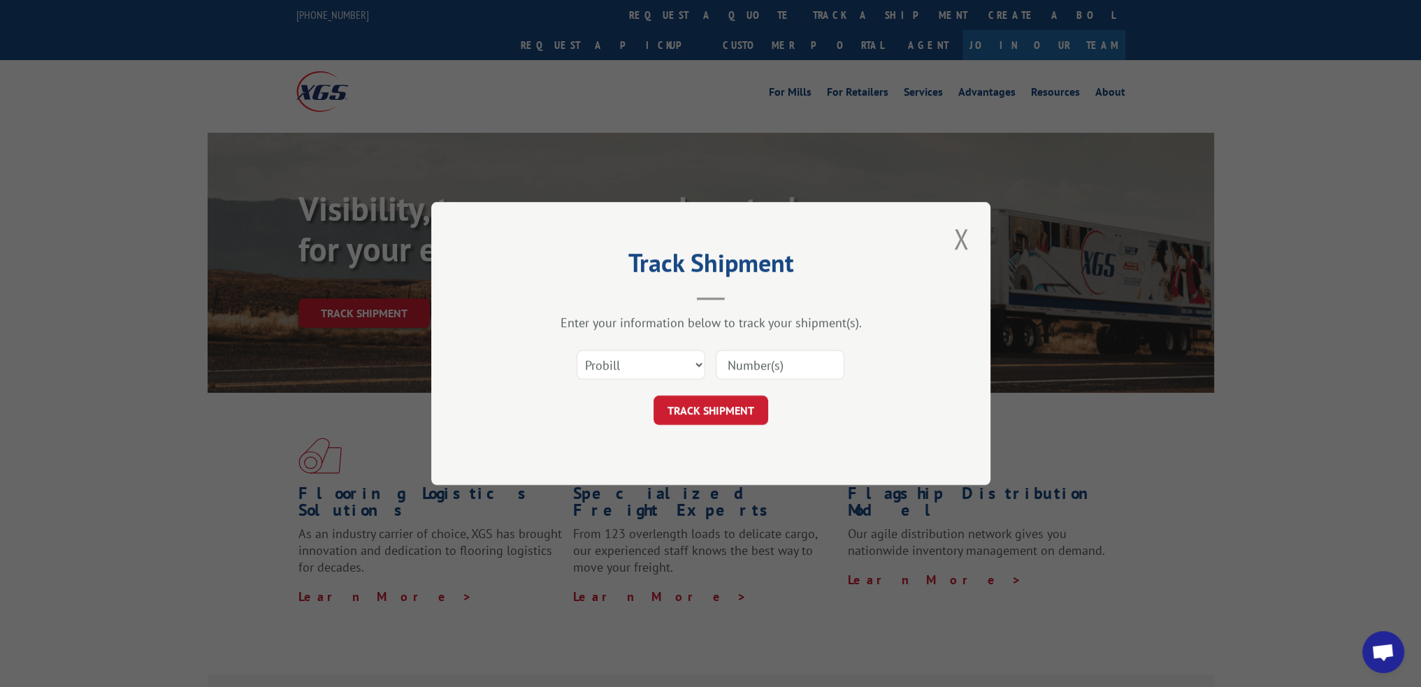
click at [770, 359] on input at bounding box center [780, 364] width 129 height 29
paste input "15340405"
type input "15340405"
click at [710, 412] on button "TRACK SHIPMENT" at bounding box center [711, 410] width 115 height 29
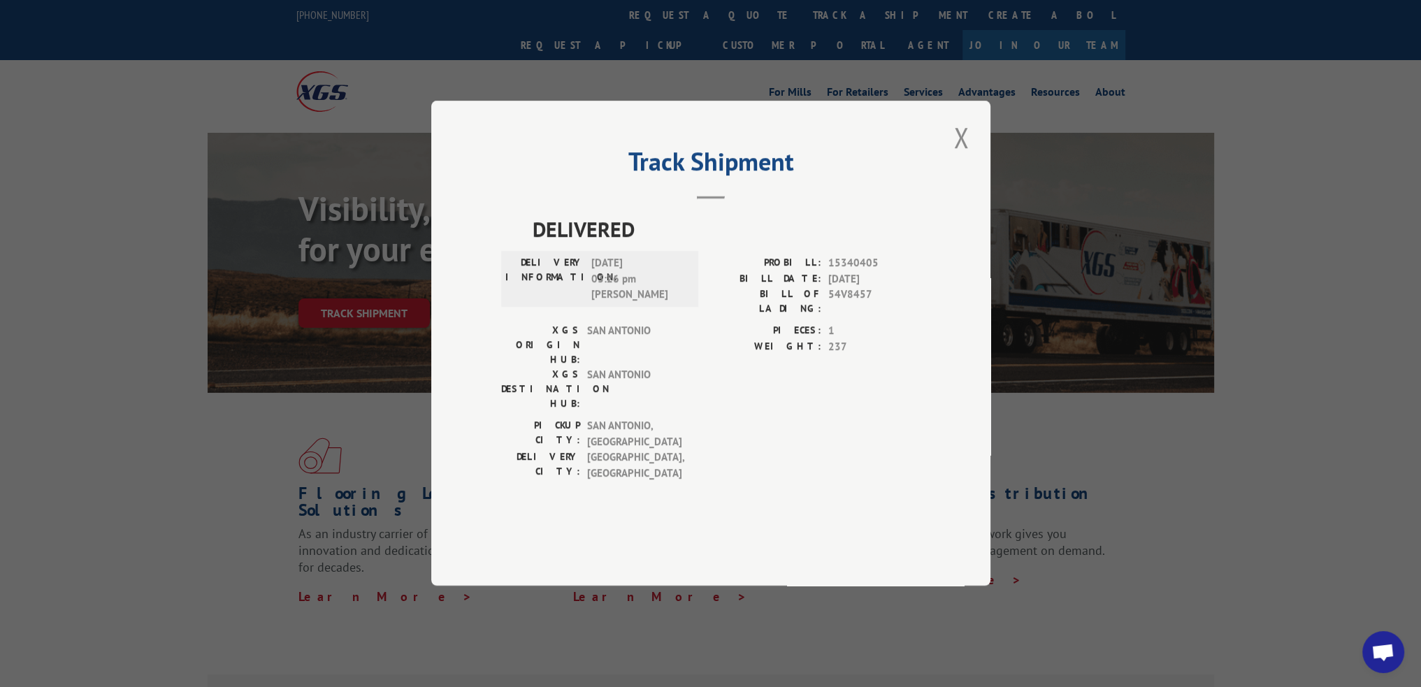
drag, startPoint x: 966, startPoint y: 175, endPoint x: 823, endPoint y: 111, distance: 156.4
click at [966, 157] on button "Close modal" at bounding box center [961, 137] width 24 height 38
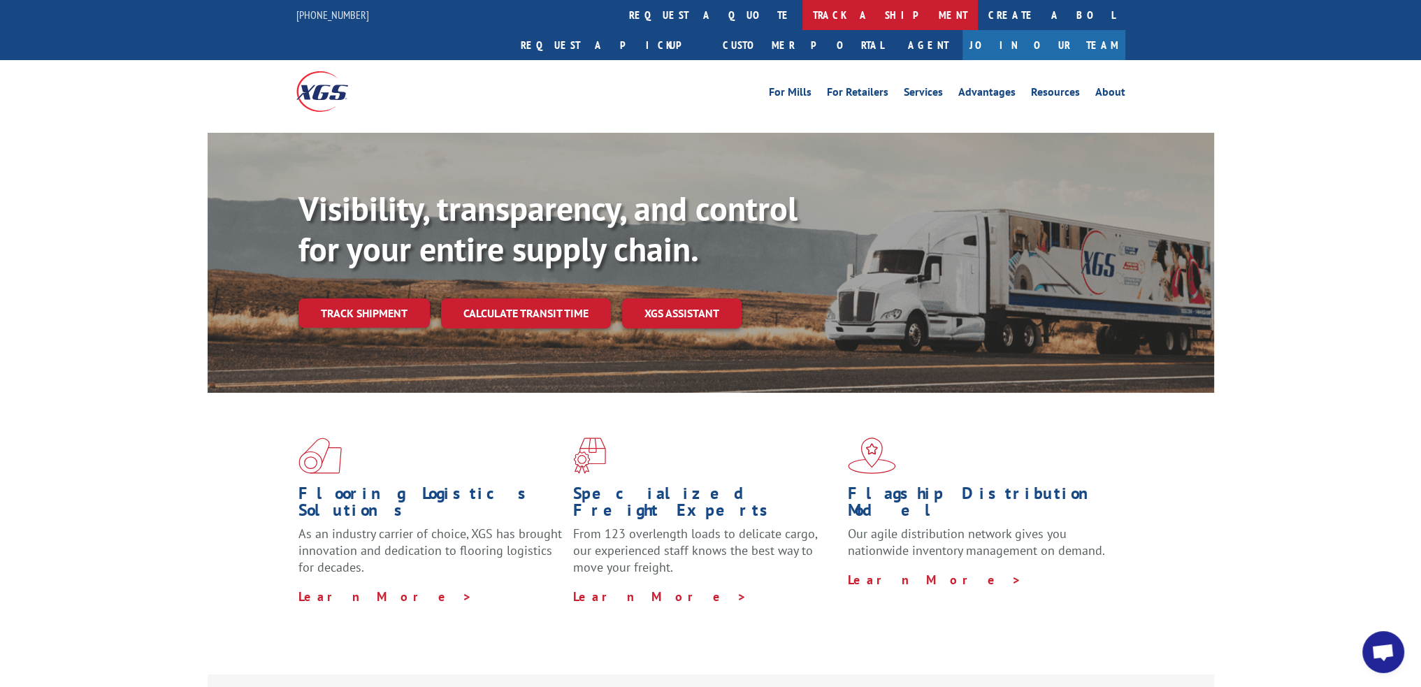
click at [802, 19] on link "track a shipment" at bounding box center [889, 15] width 175 height 30
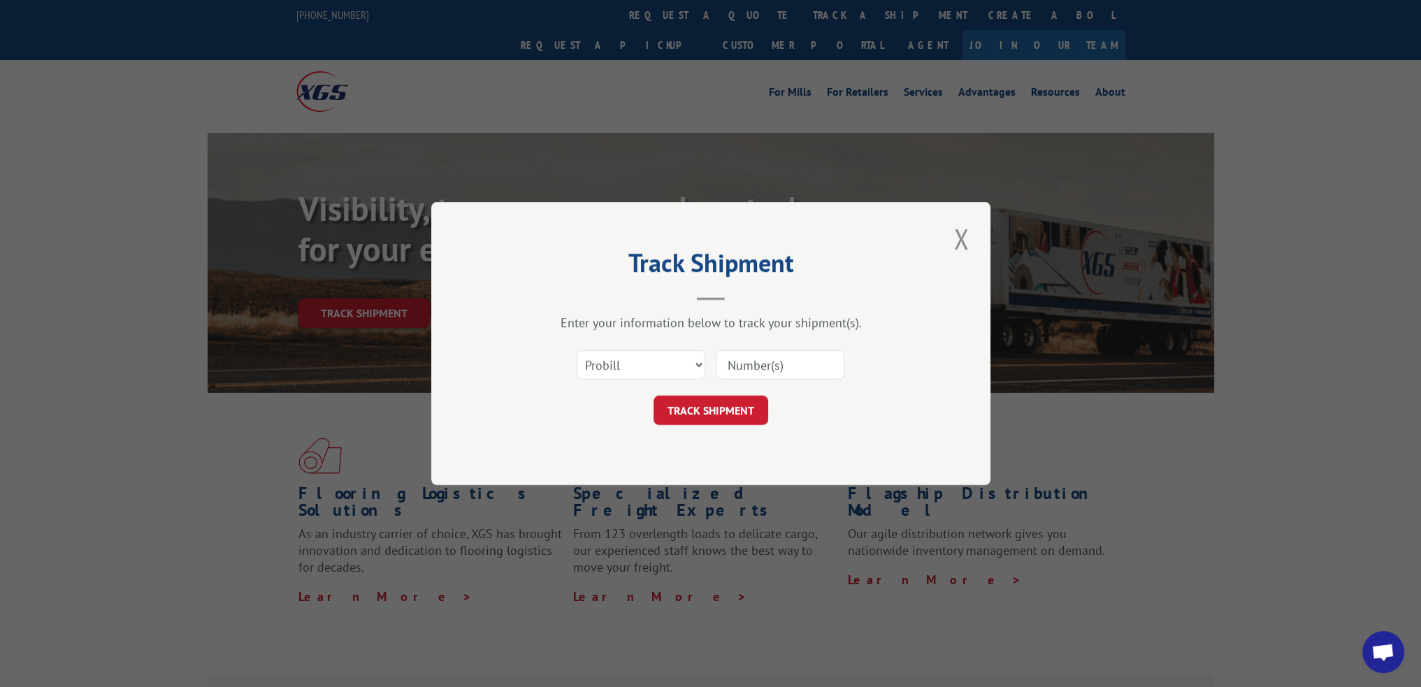
click at [760, 377] on input at bounding box center [780, 364] width 129 height 29
paste input "15472450"
type input "15472450"
click at [700, 421] on button "TRACK SHIPMENT" at bounding box center [711, 410] width 115 height 29
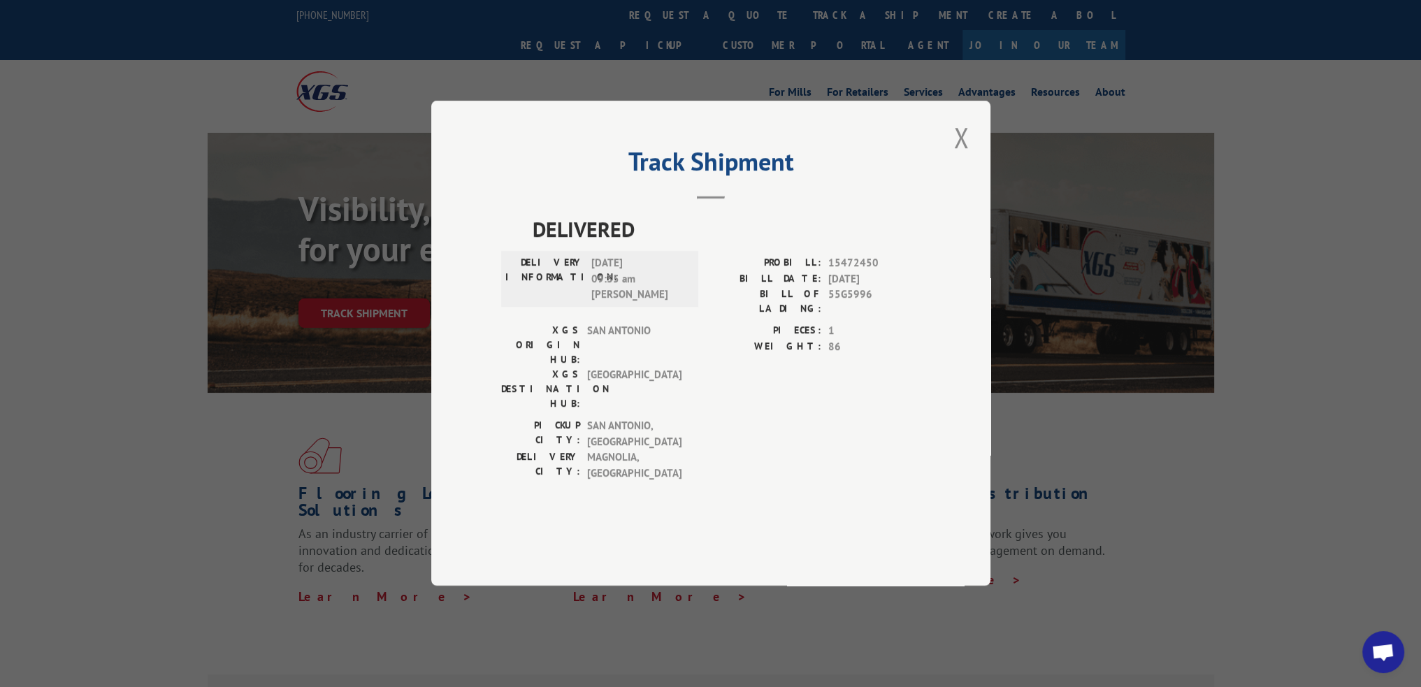
click at [946, 181] on div "Track Shipment DELIVERED DELIVERY INFORMATION: 08/08/2025 09:35 am William D Sp…" at bounding box center [710, 343] width 559 height 485
click at [969, 157] on button "Close modal" at bounding box center [961, 137] width 24 height 38
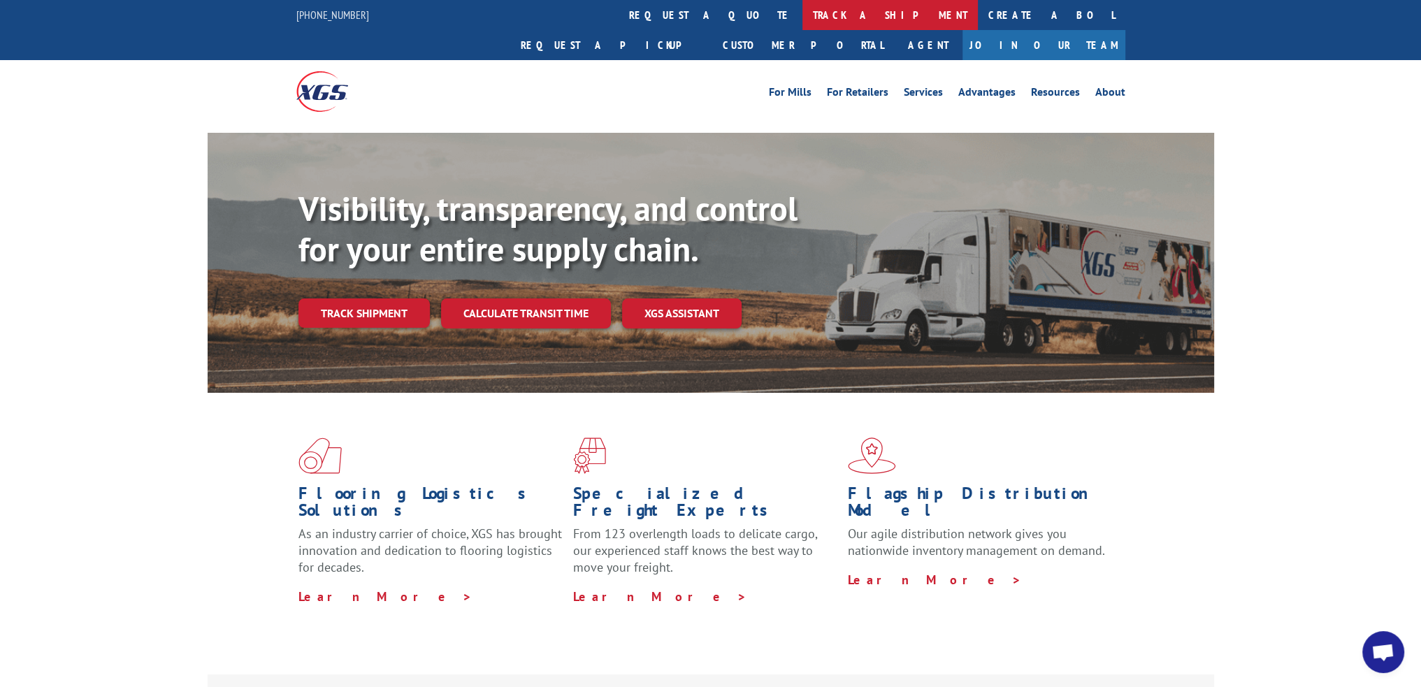
click at [802, 7] on link "track a shipment" at bounding box center [889, 15] width 175 height 30
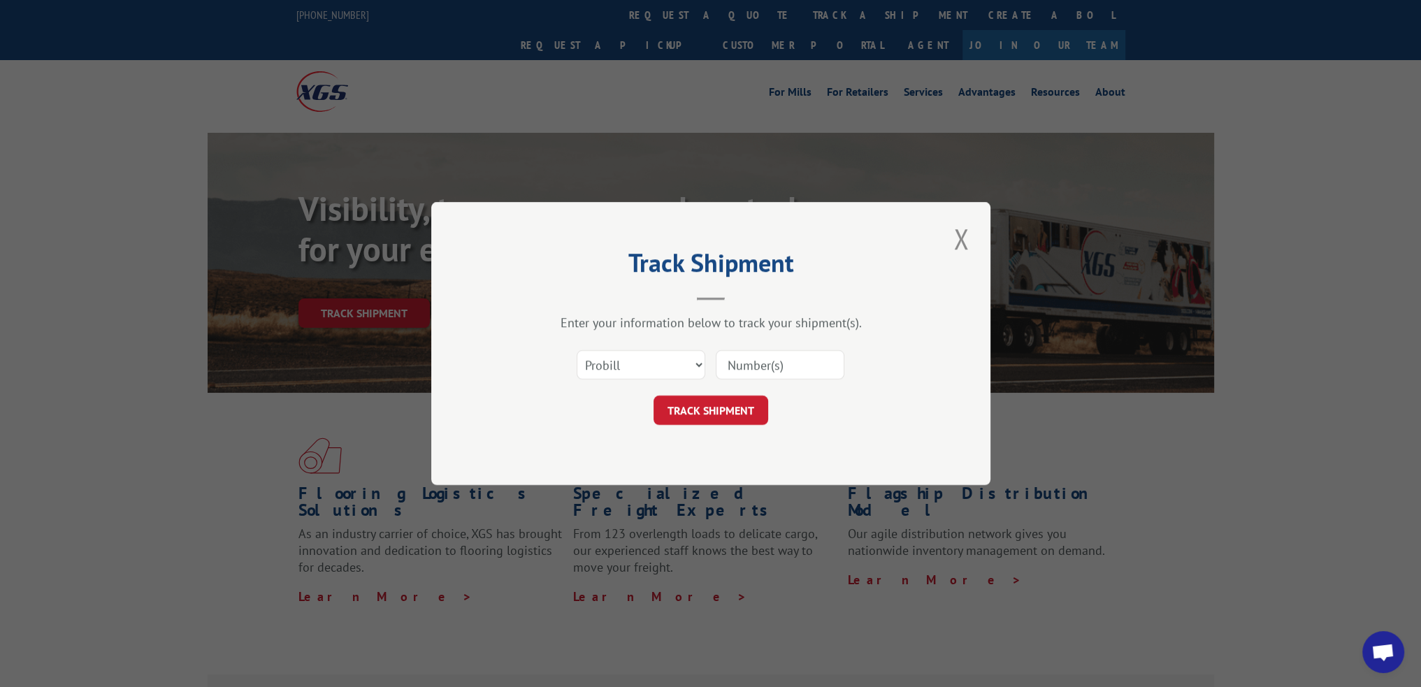
click at [753, 356] on div "Enter your information below to track your shipment(s). Select category... Prob…" at bounding box center [710, 370] width 419 height 110
click at [753, 366] on input at bounding box center [780, 364] width 129 height 29
paste input "15472452"
type input "15472452"
click at [729, 412] on button "TRACK SHIPMENT" at bounding box center [711, 410] width 115 height 29
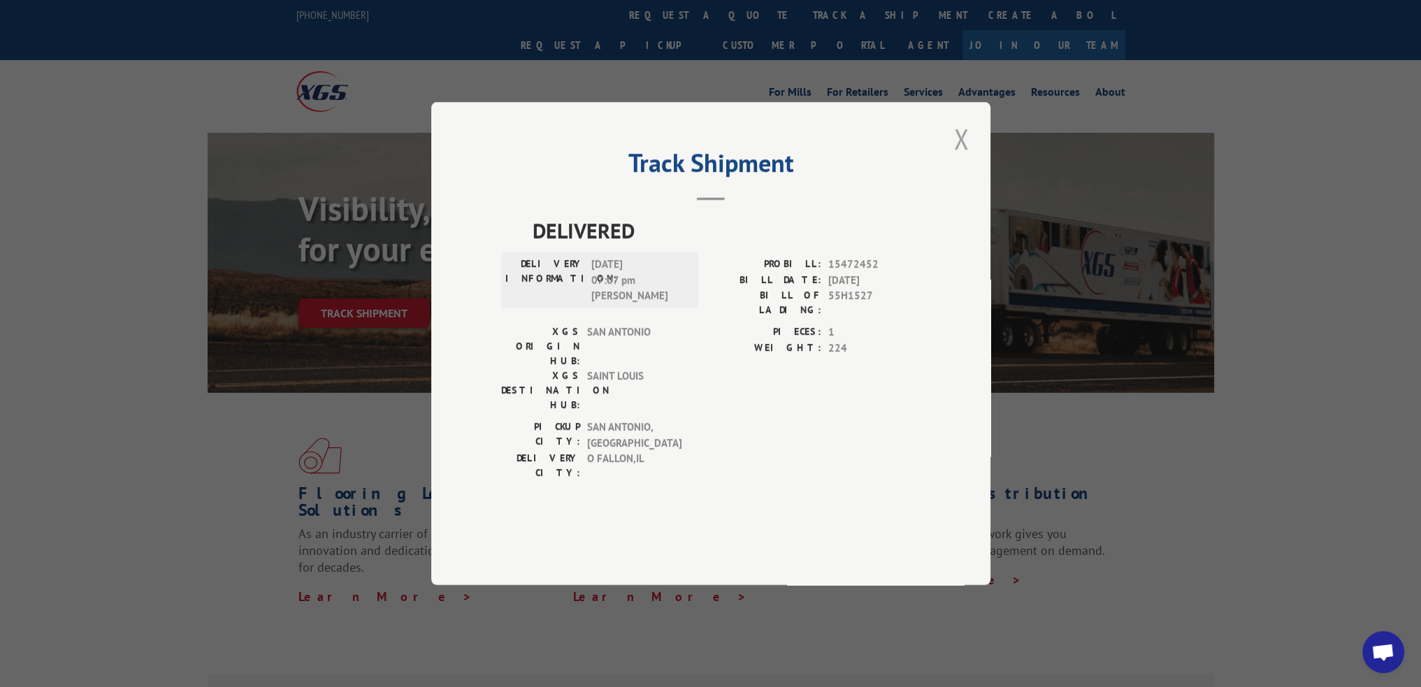
click at [958, 158] on button "Close modal" at bounding box center [961, 139] width 24 height 38
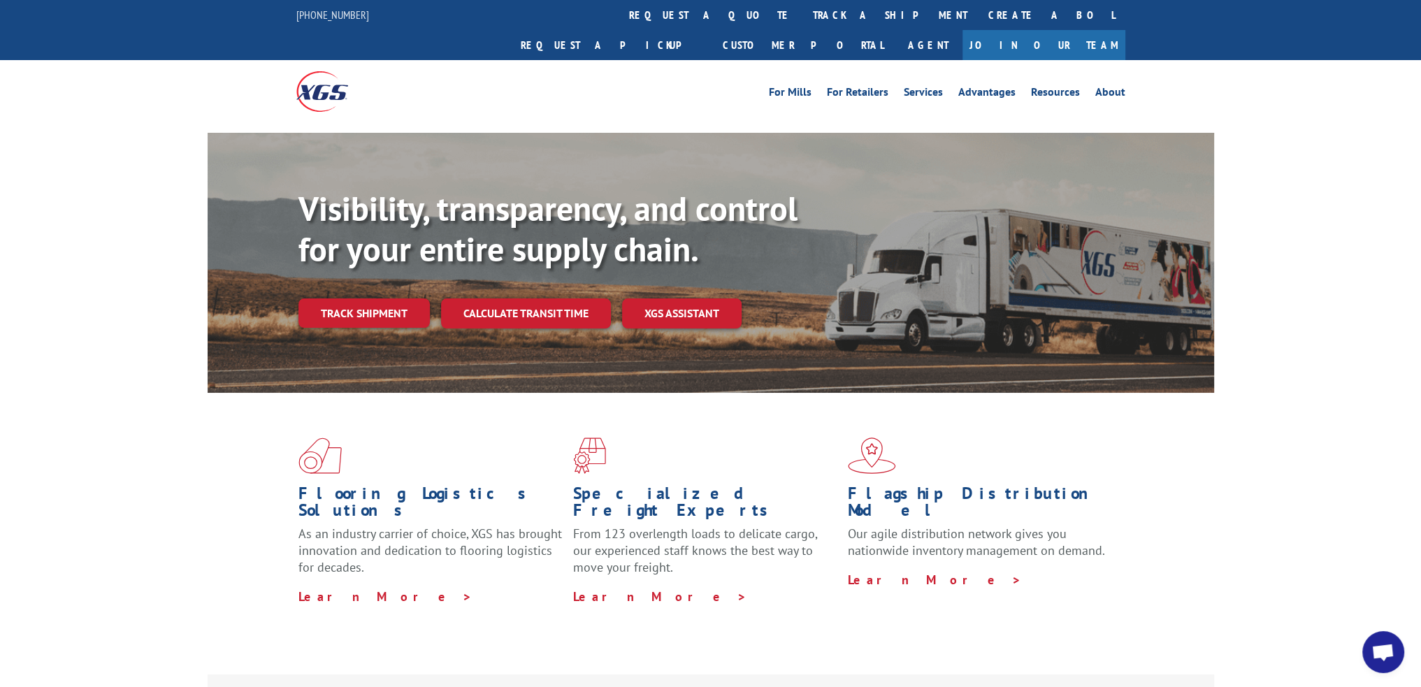
click at [802, 7] on link "track a shipment" at bounding box center [889, 15] width 175 height 30
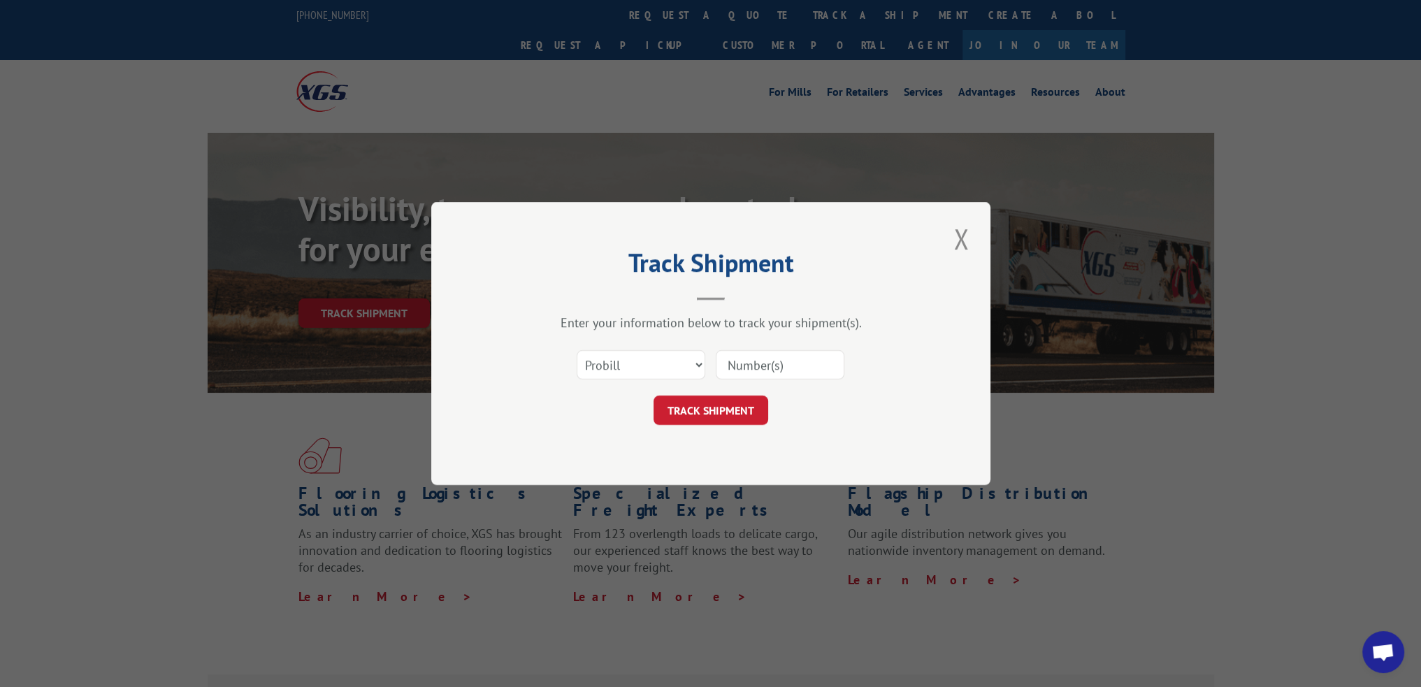
drag, startPoint x: 765, startPoint y: 355, endPoint x: 763, endPoint y: 362, distance: 7.5
click at [765, 355] on input at bounding box center [780, 364] width 129 height 29
paste input "15340417"
type input "15340417"
click at [716, 416] on button "TRACK SHIPMENT" at bounding box center [711, 410] width 115 height 29
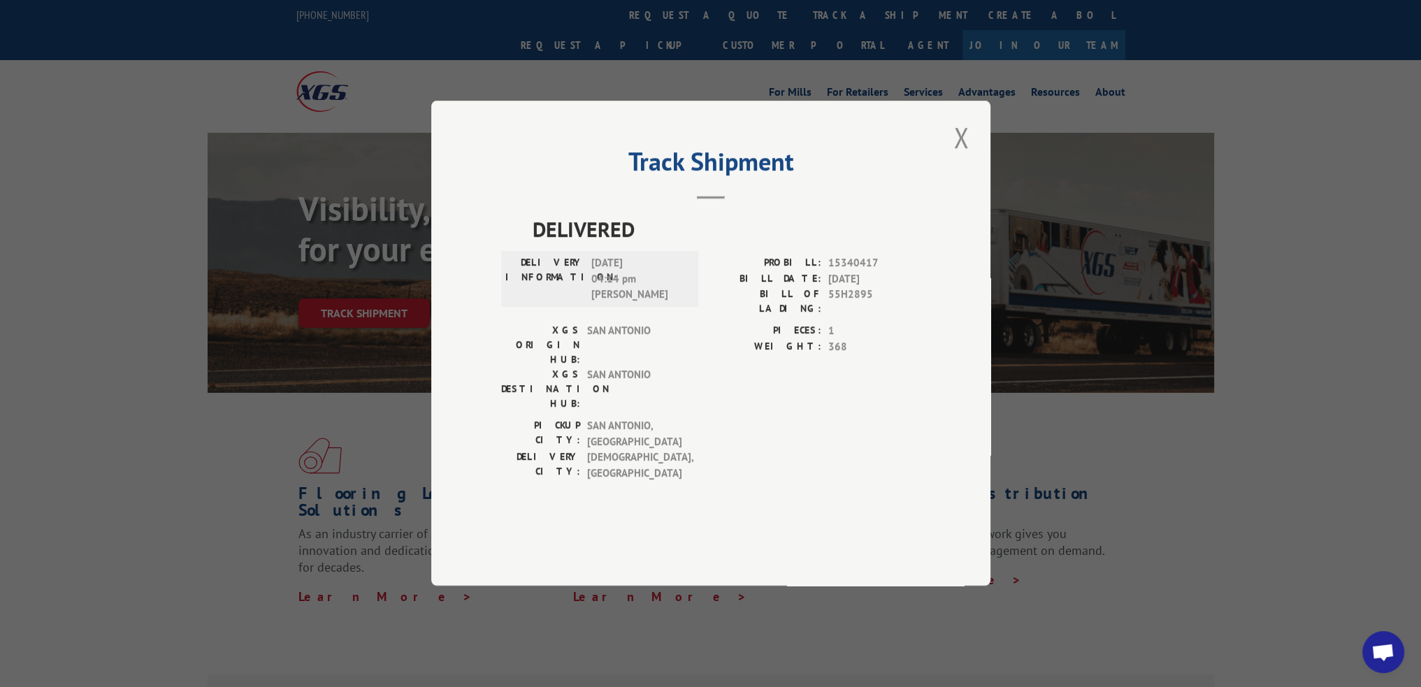
drag, startPoint x: 959, startPoint y: 182, endPoint x: 811, endPoint y: 101, distance: 168.3
click at [959, 157] on button "Close modal" at bounding box center [961, 137] width 24 height 38
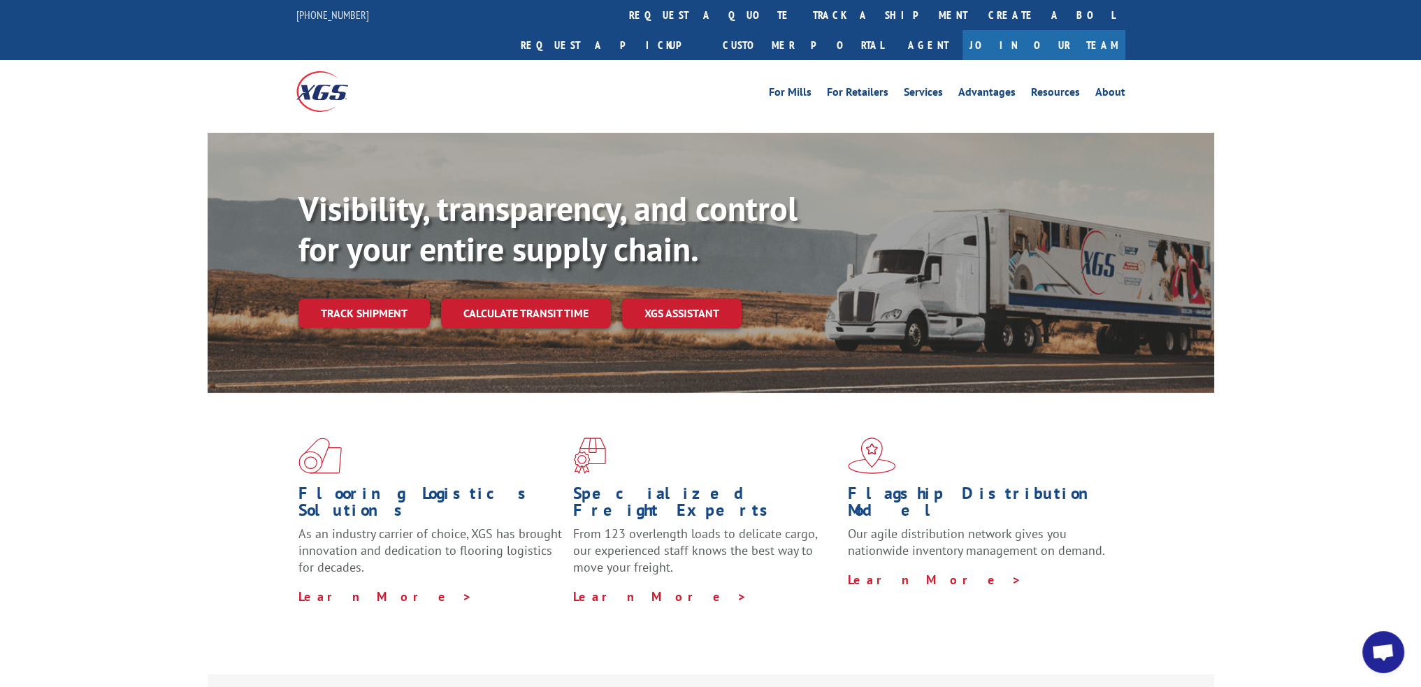
click at [802, 13] on link "track a shipment" at bounding box center [889, 15] width 175 height 30
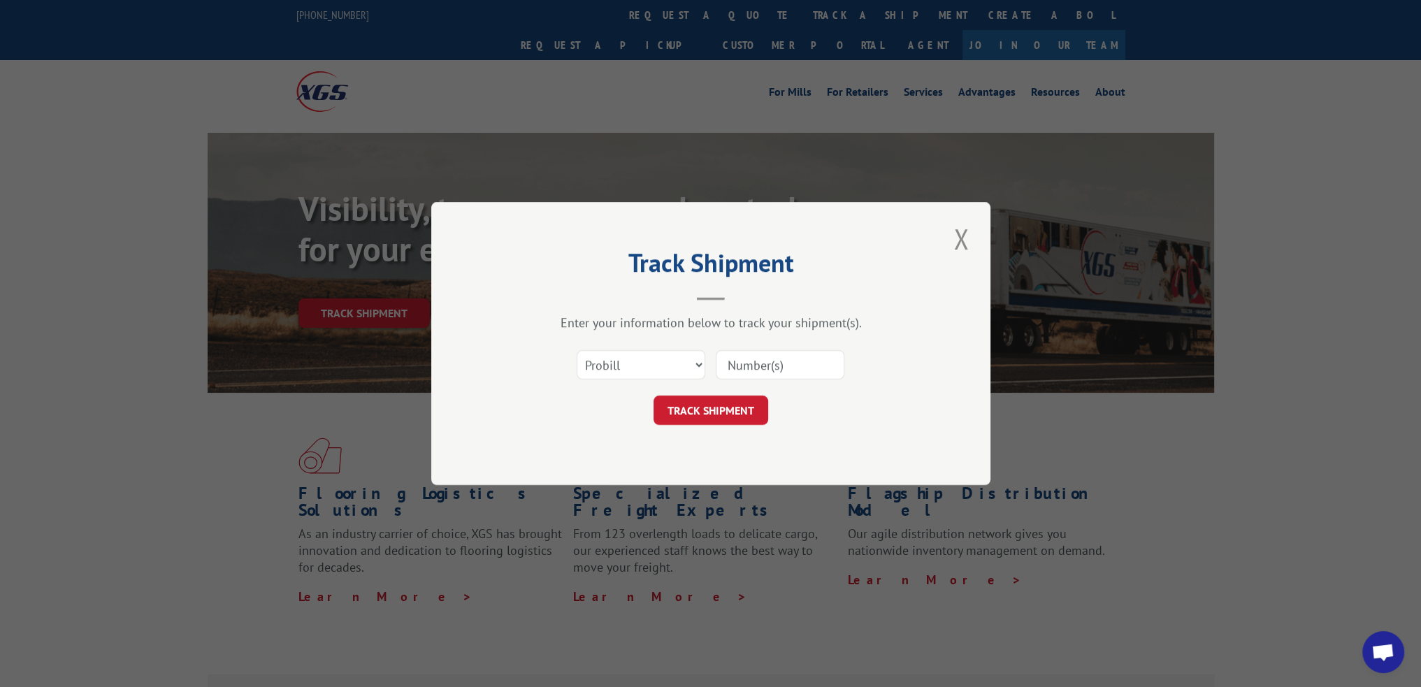
click at [735, 366] on input at bounding box center [780, 364] width 129 height 29
paste input "15340418"
type input "15340418"
click at [713, 403] on button "TRACK SHIPMENT" at bounding box center [711, 410] width 115 height 29
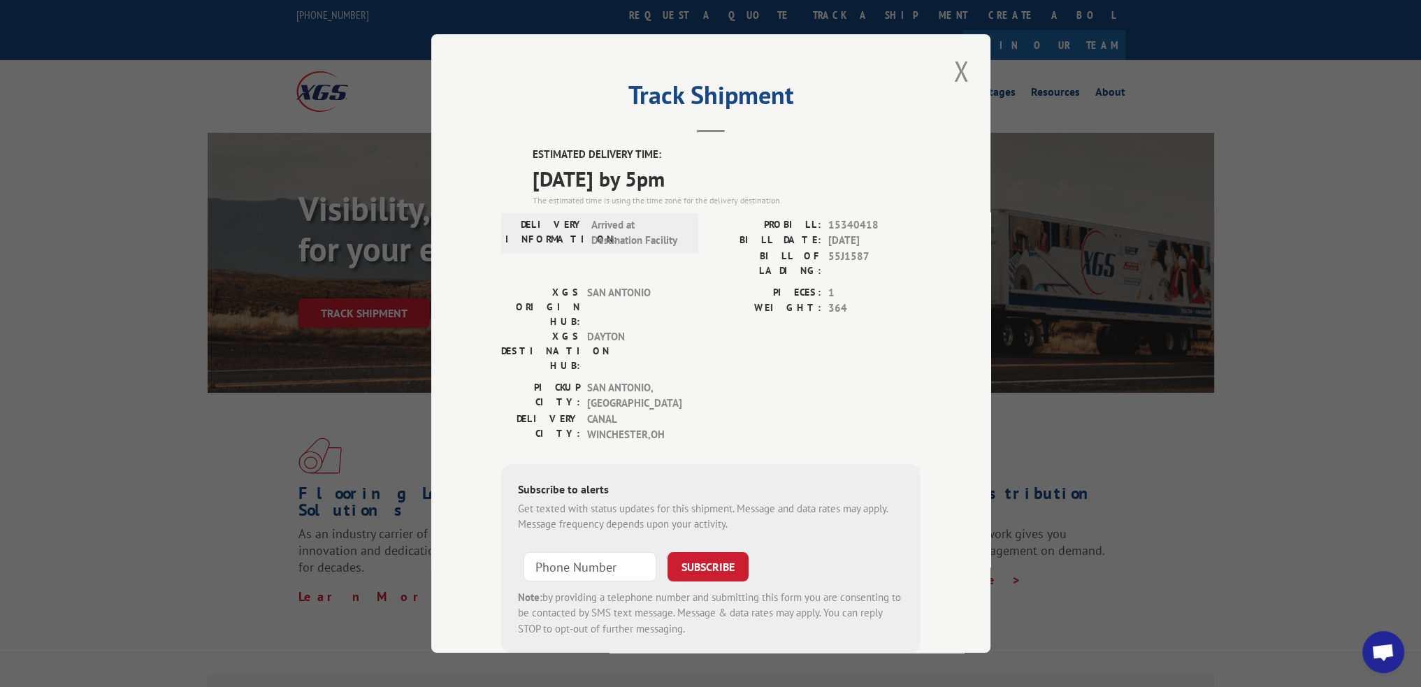
drag, startPoint x: 967, startPoint y: 71, endPoint x: 783, endPoint y: 30, distance: 188.9
click at [967, 71] on div "Track Shipment ESTIMATED DELIVERY TIME: 08/18/2025 by 5pm The estimated time is…" at bounding box center [710, 343] width 559 height 619
click at [951, 78] on button "Close modal" at bounding box center [961, 71] width 24 height 38
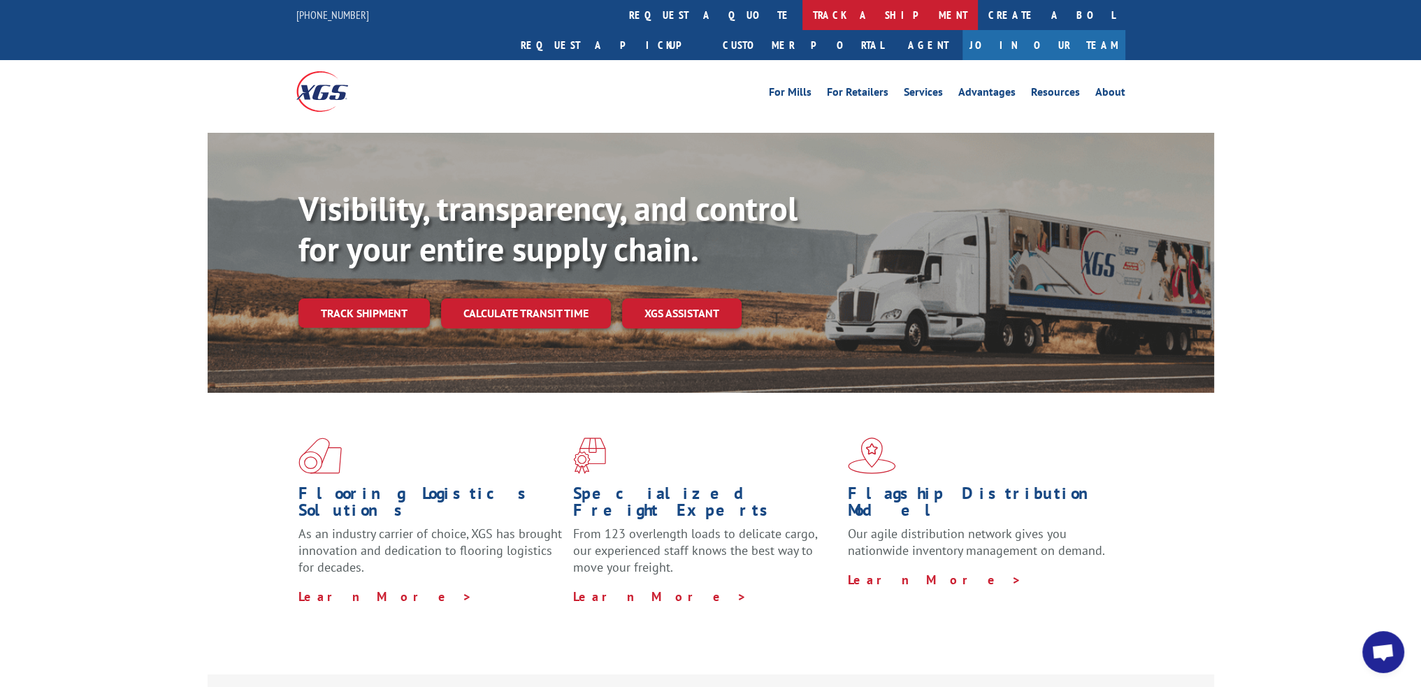
click at [802, 11] on link "track a shipment" at bounding box center [889, 15] width 175 height 30
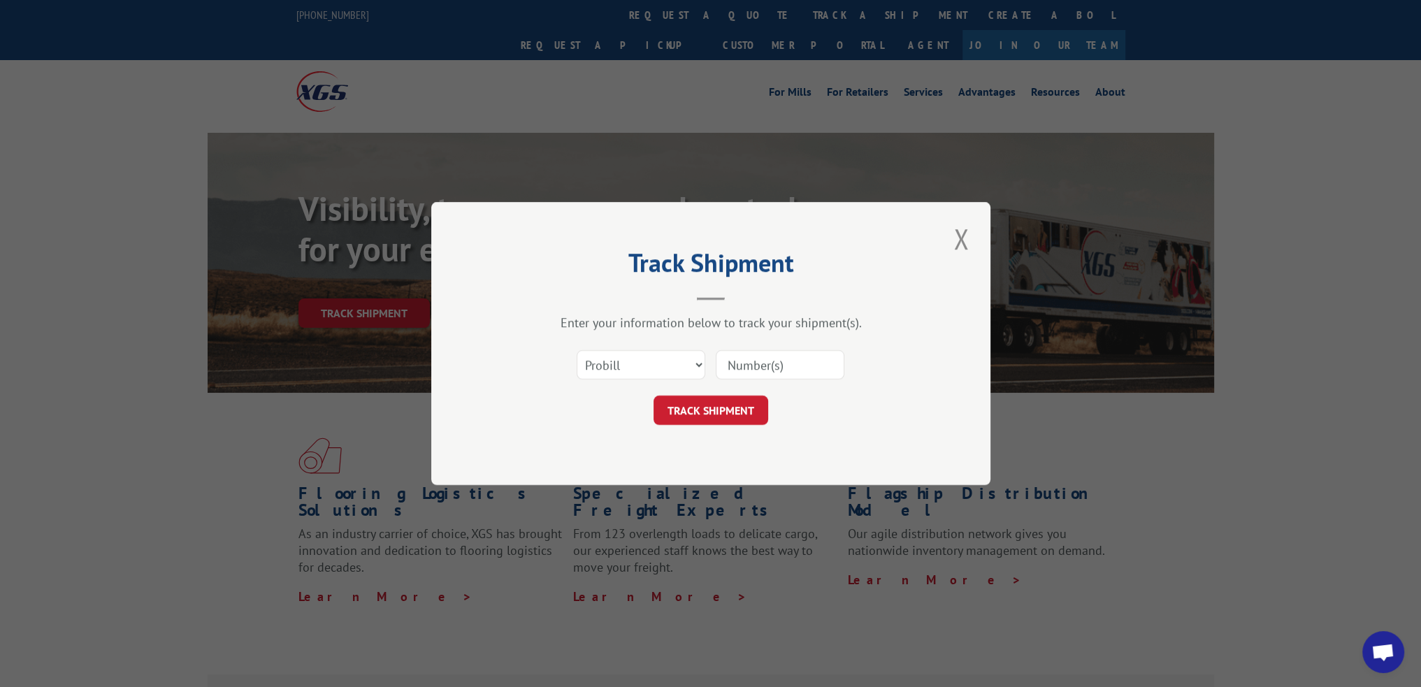
click at [751, 368] on input at bounding box center [780, 364] width 129 height 29
paste input "15340419"
type input "15340419"
click at [725, 419] on button "TRACK SHIPMENT" at bounding box center [711, 410] width 115 height 29
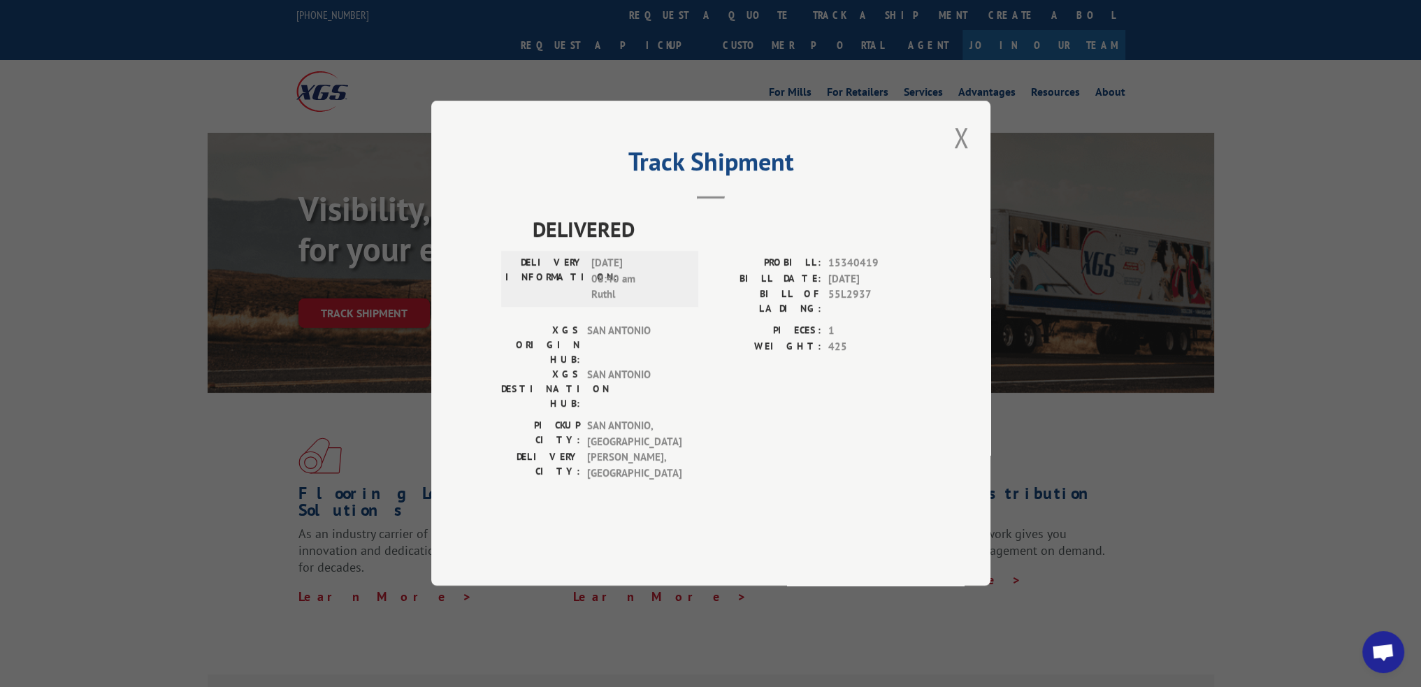
click at [951, 157] on button "Close modal" at bounding box center [961, 137] width 24 height 38
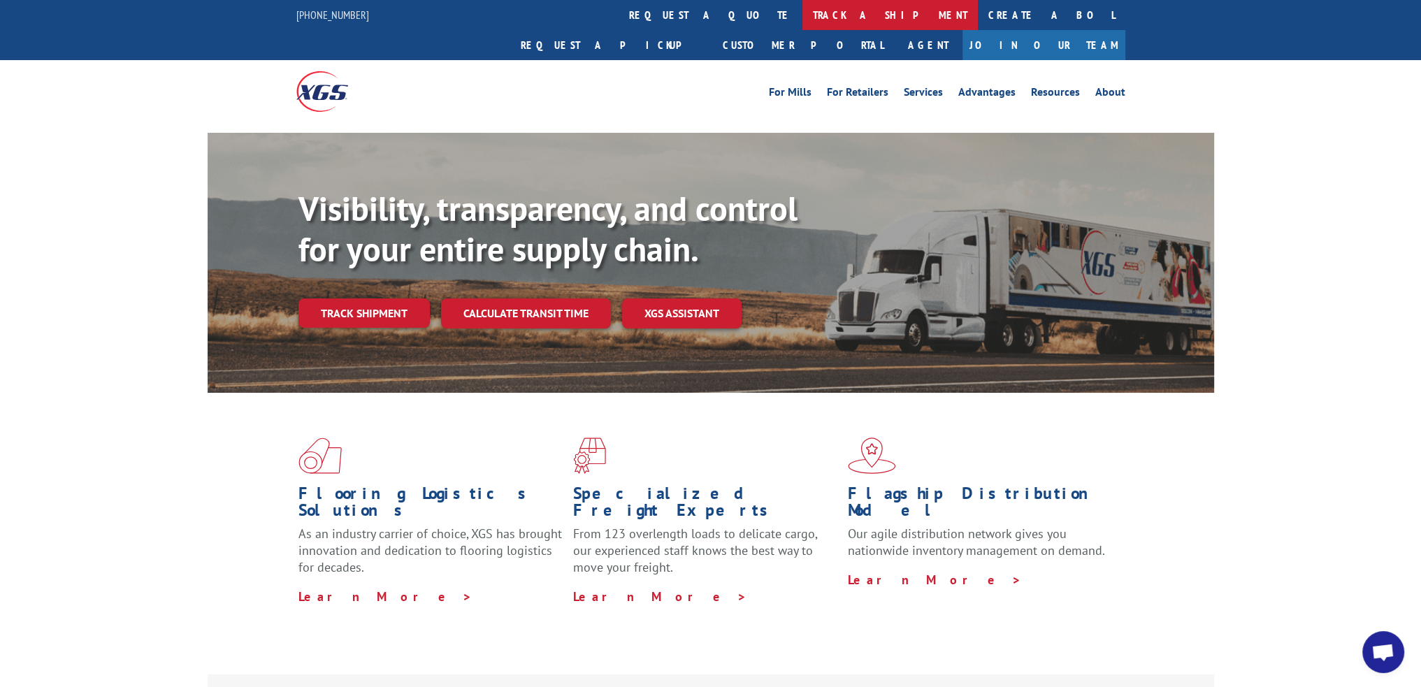
click at [802, 20] on link "track a shipment" at bounding box center [889, 15] width 175 height 30
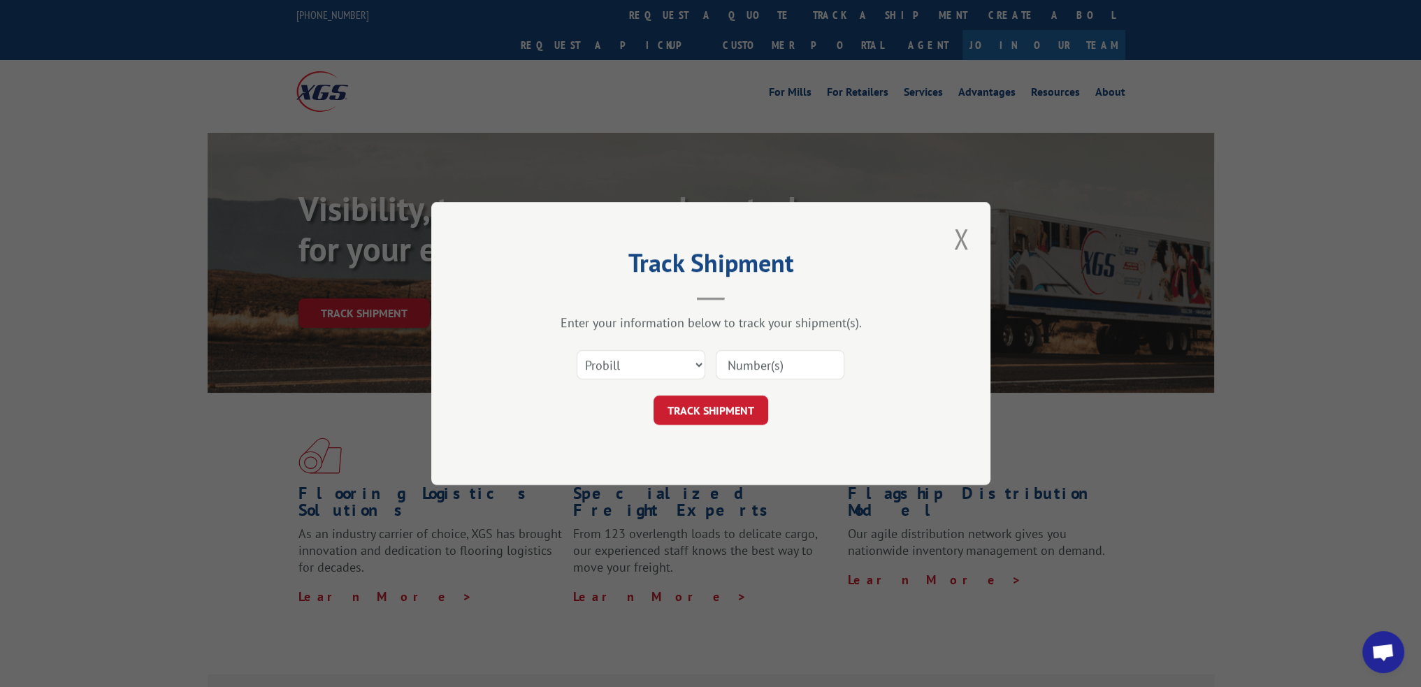
click at [790, 371] on input at bounding box center [780, 364] width 129 height 29
paste input "15472454"
type input "15472454"
click at [720, 403] on button "TRACK SHIPMENT" at bounding box center [711, 410] width 115 height 29
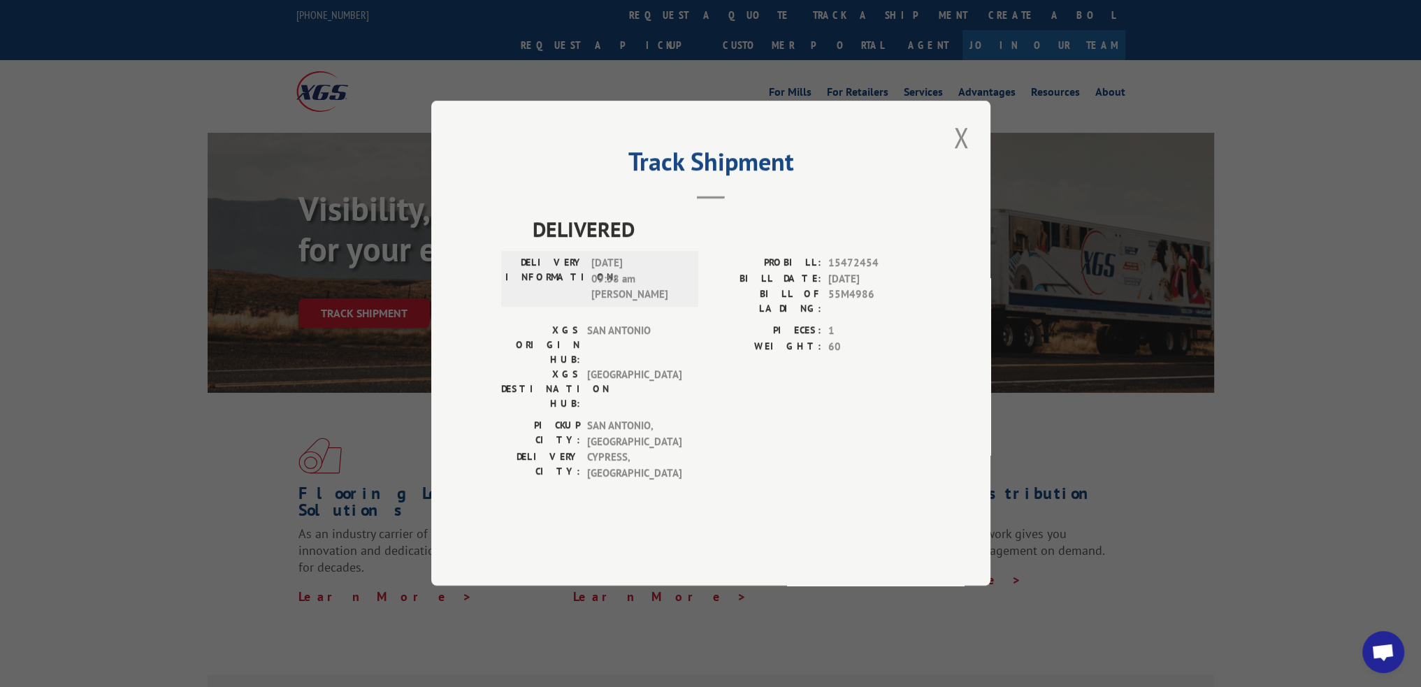
drag, startPoint x: 955, startPoint y: 186, endPoint x: 918, endPoint y: 161, distance: 45.0
click at [955, 157] on button "Close modal" at bounding box center [961, 137] width 24 height 38
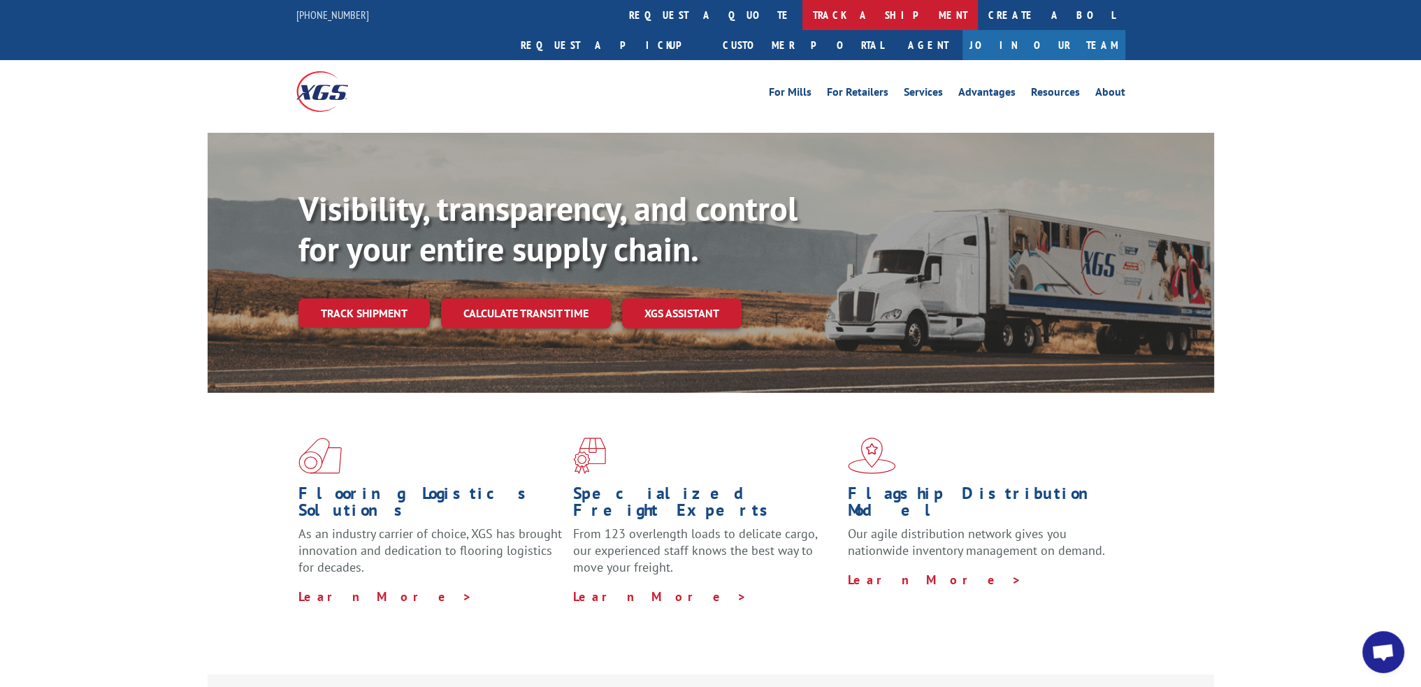
click at [802, 19] on link "track a shipment" at bounding box center [889, 15] width 175 height 30
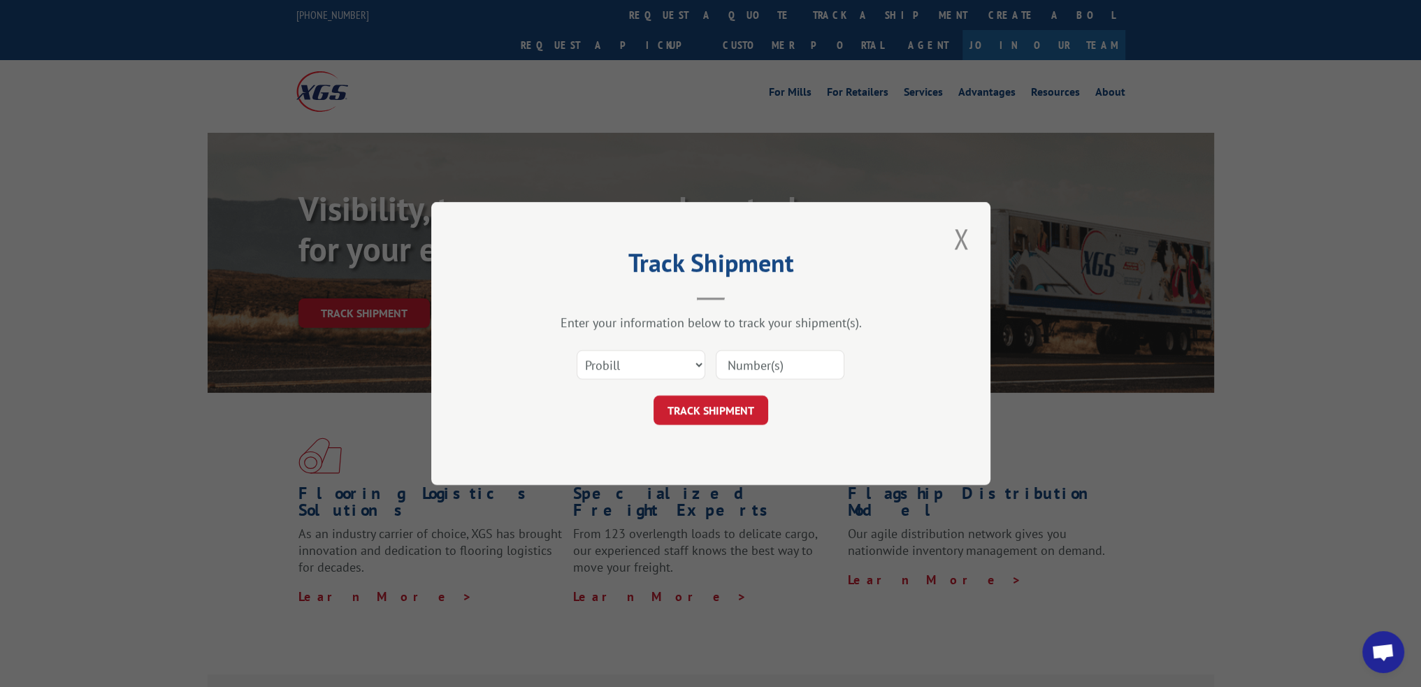
click at [777, 371] on input at bounding box center [780, 364] width 129 height 29
paste input "15472510"
type input "15472510"
click at [724, 410] on button "TRACK SHIPMENT" at bounding box center [711, 410] width 115 height 29
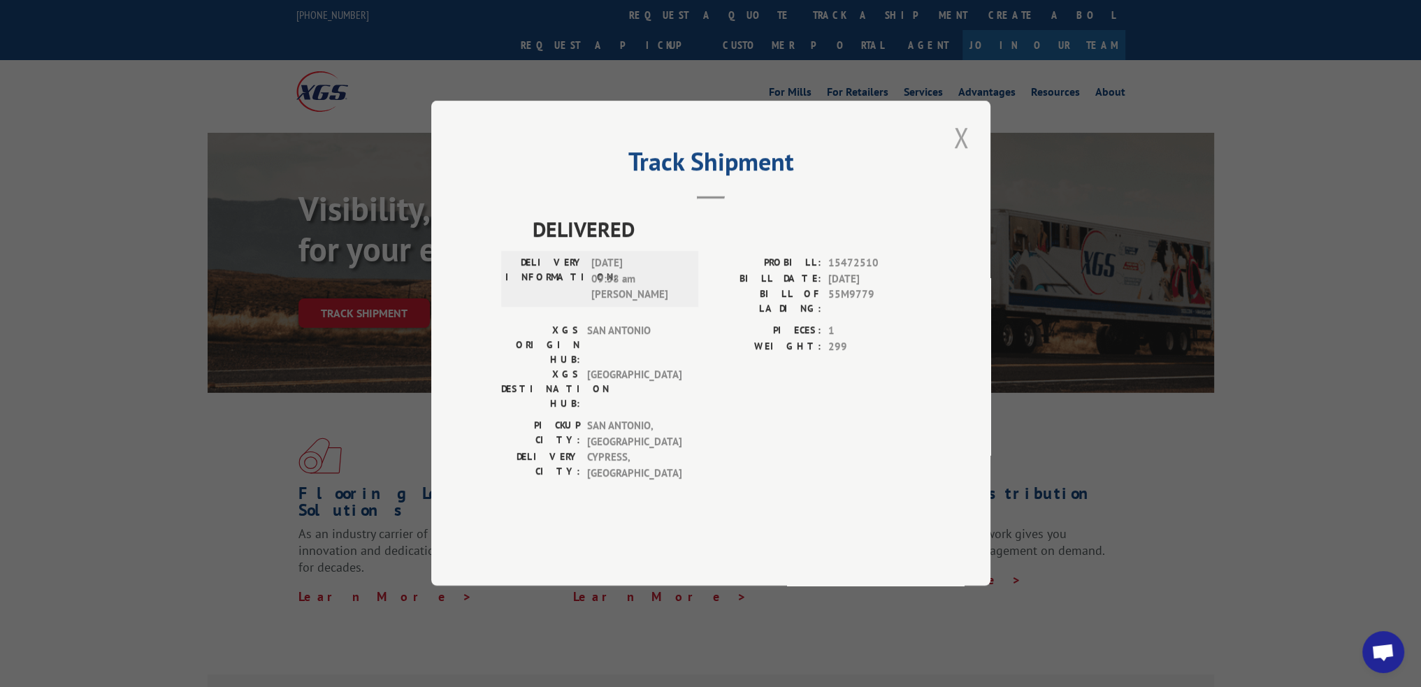
click at [972, 157] on button "Close modal" at bounding box center [961, 137] width 24 height 38
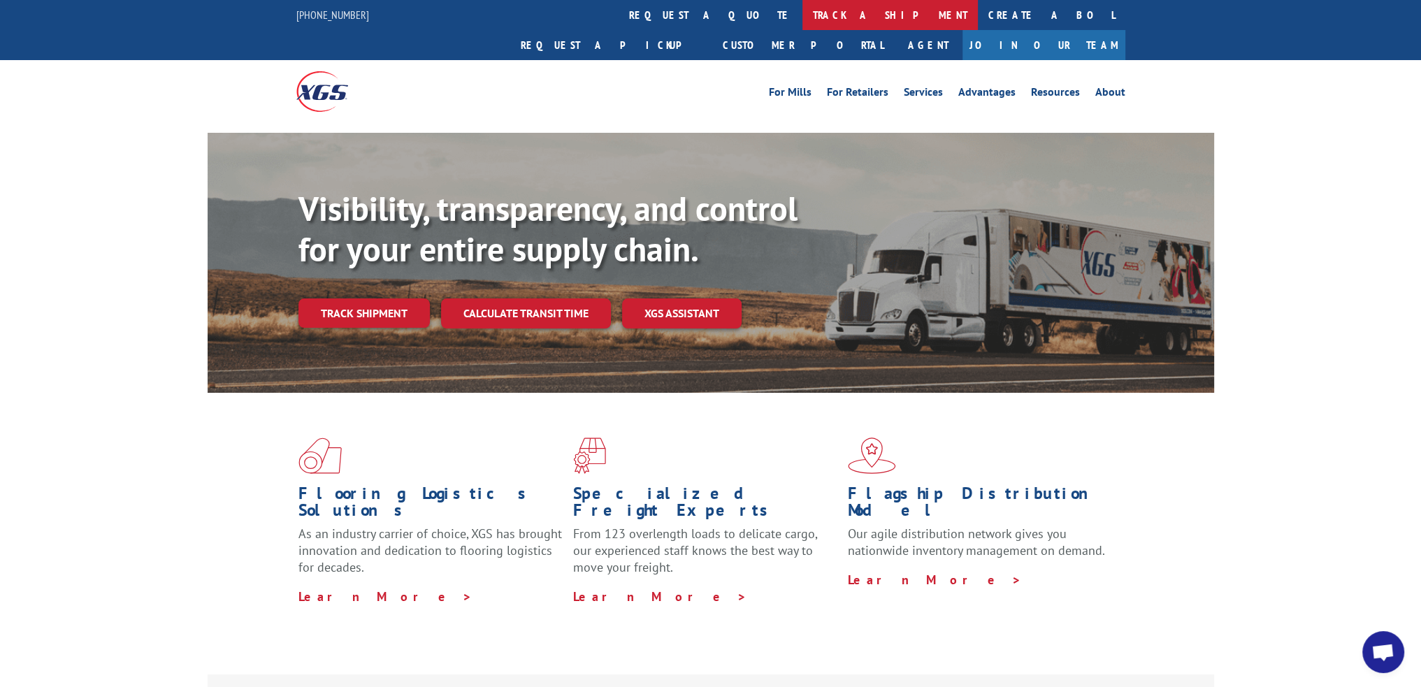
click at [802, 17] on link "track a shipment" at bounding box center [889, 15] width 175 height 30
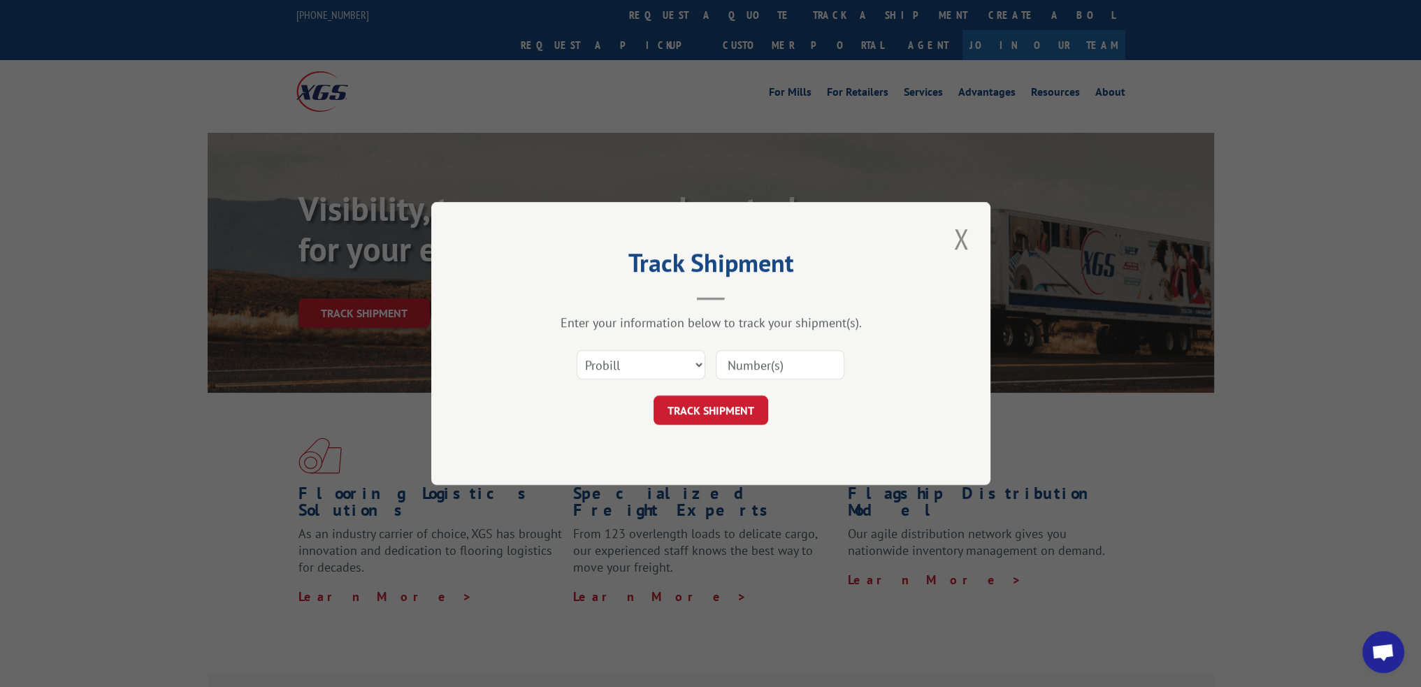
click at [758, 373] on input at bounding box center [780, 364] width 129 height 29
paste input "15340423"
type input "15340423"
click at [731, 403] on button "TRACK SHIPMENT" at bounding box center [711, 410] width 115 height 29
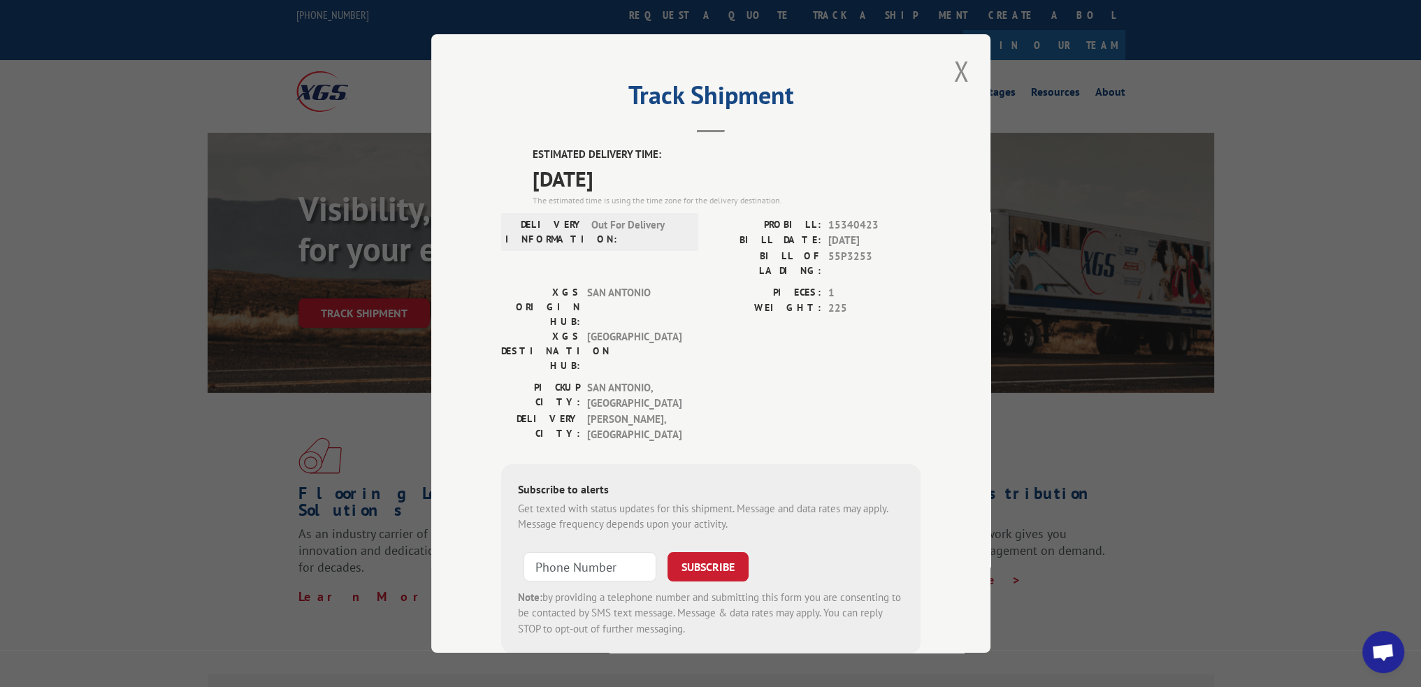
drag, startPoint x: 967, startPoint y: 77, endPoint x: 938, endPoint y: 75, distance: 28.7
click at [967, 77] on button "Close modal" at bounding box center [961, 71] width 24 height 38
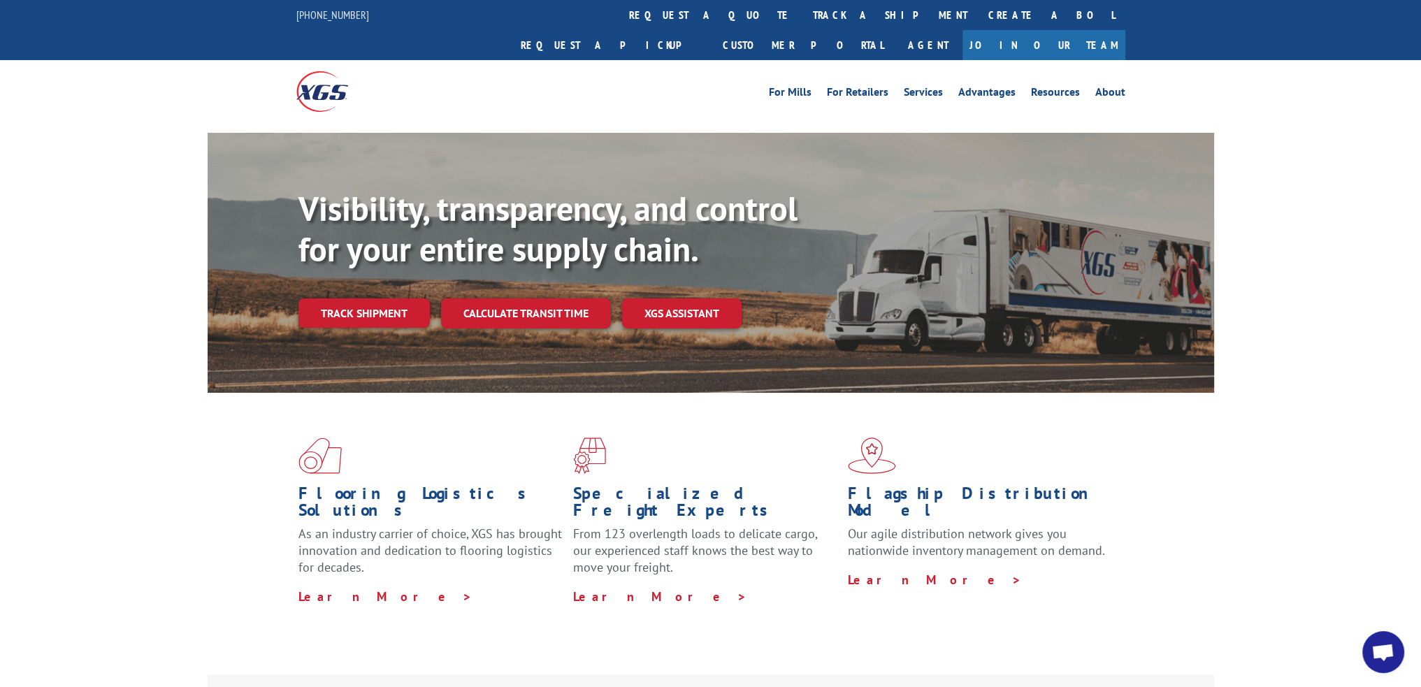
drag, startPoint x: 658, startPoint y: 9, endPoint x: 656, endPoint y: 100, distance: 90.9
click at [802, 9] on link "track a shipment" at bounding box center [889, 15] width 175 height 30
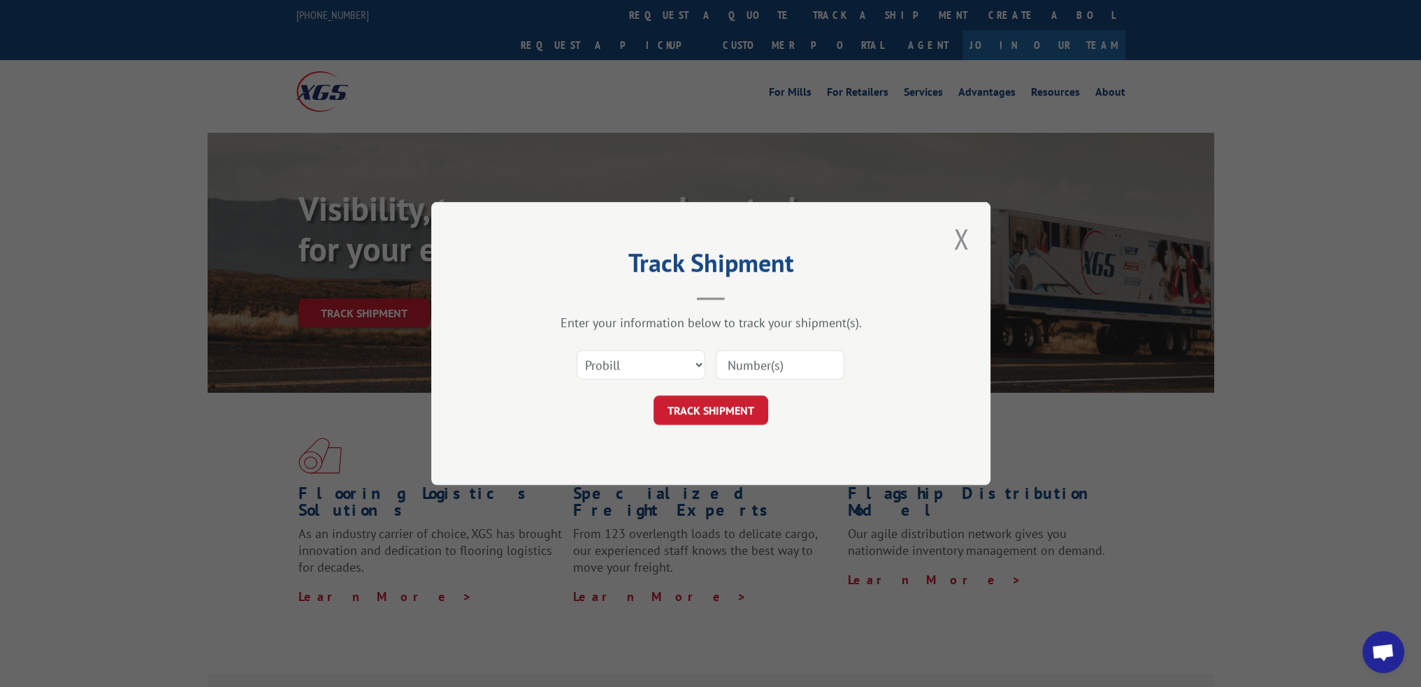
drag, startPoint x: 796, startPoint y: 354, endPoint x: 779, endPoint y: 361, distance: 17.9
click at [796, 354] on input at bounding box center [780, 364] width 129 height 29
paste input "15340424"
type input "15340424"
click at [686, 417] on button "TRACK SHIPMENT" at bounding box center [711, 410] width 115 height 29
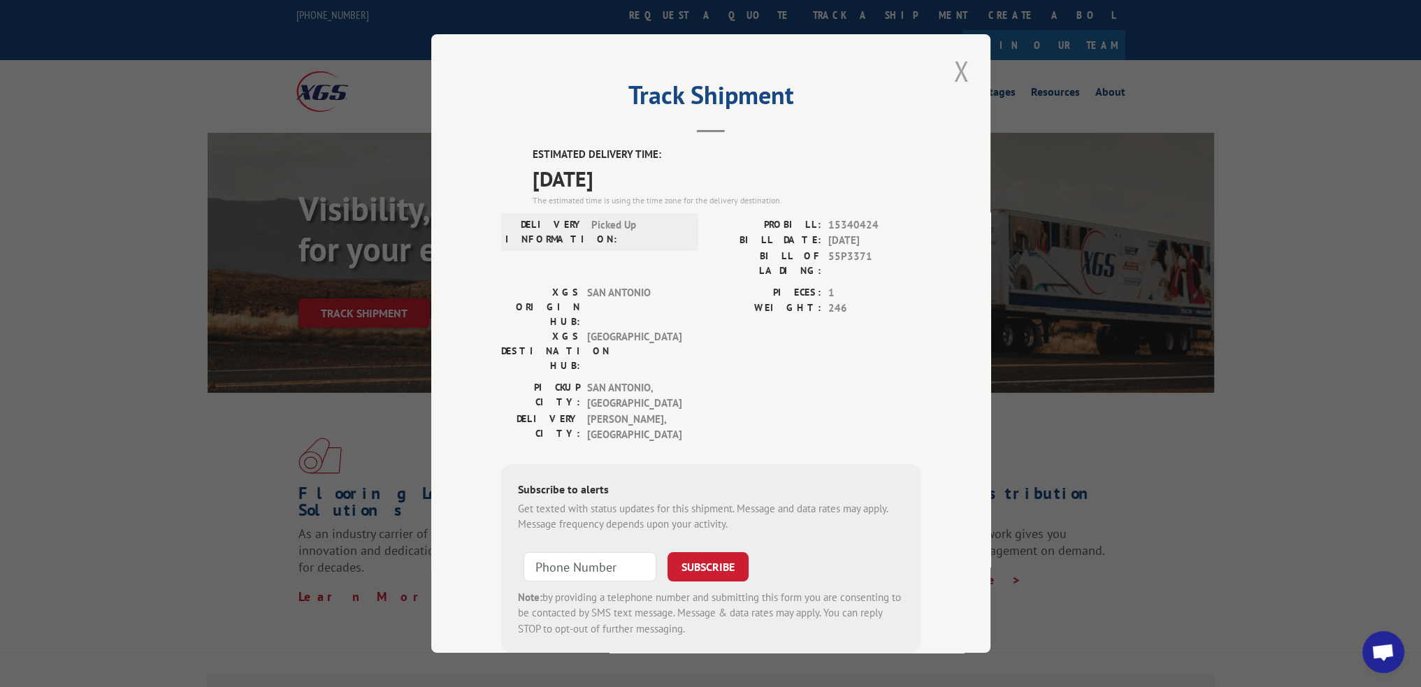
click at [956, 70] on button "Close modal" at bounding box center [961, 71] width 24 height 38
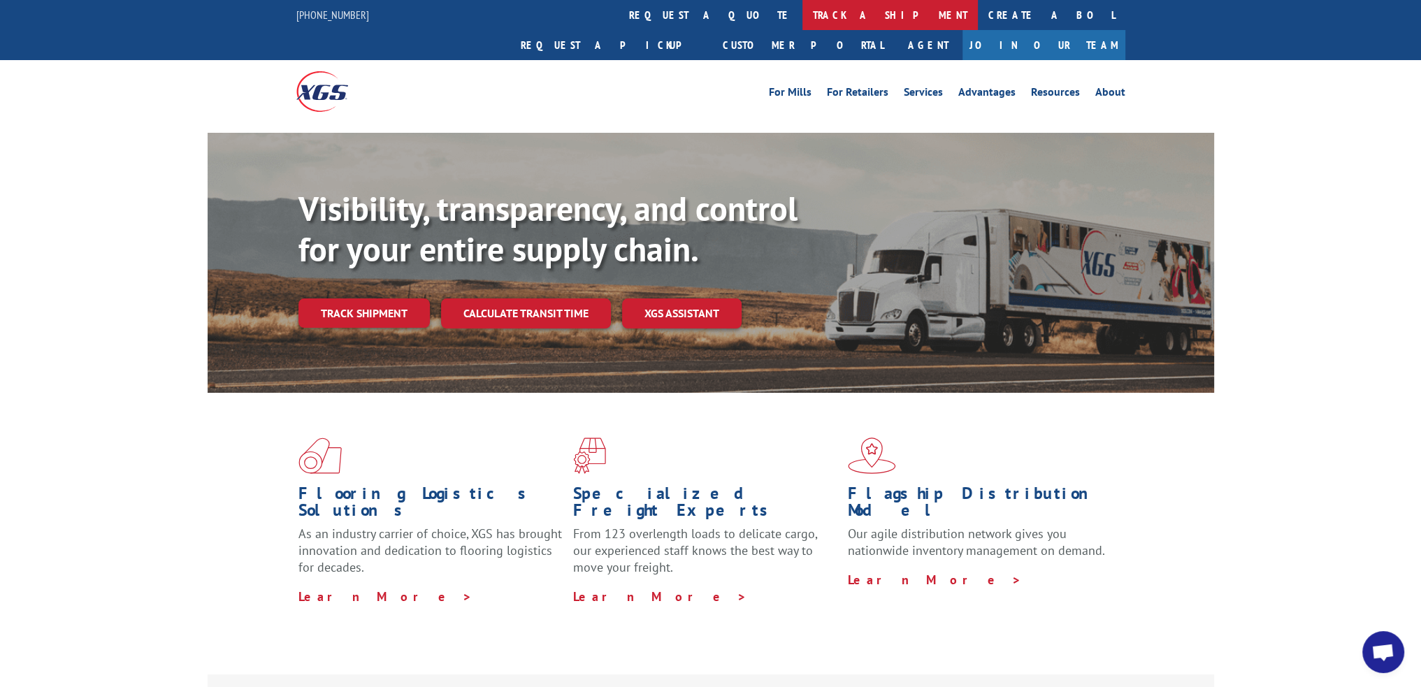
click at [802, 20] on link "track a shipment" at bounding box center [889, 15] width 175 height 30
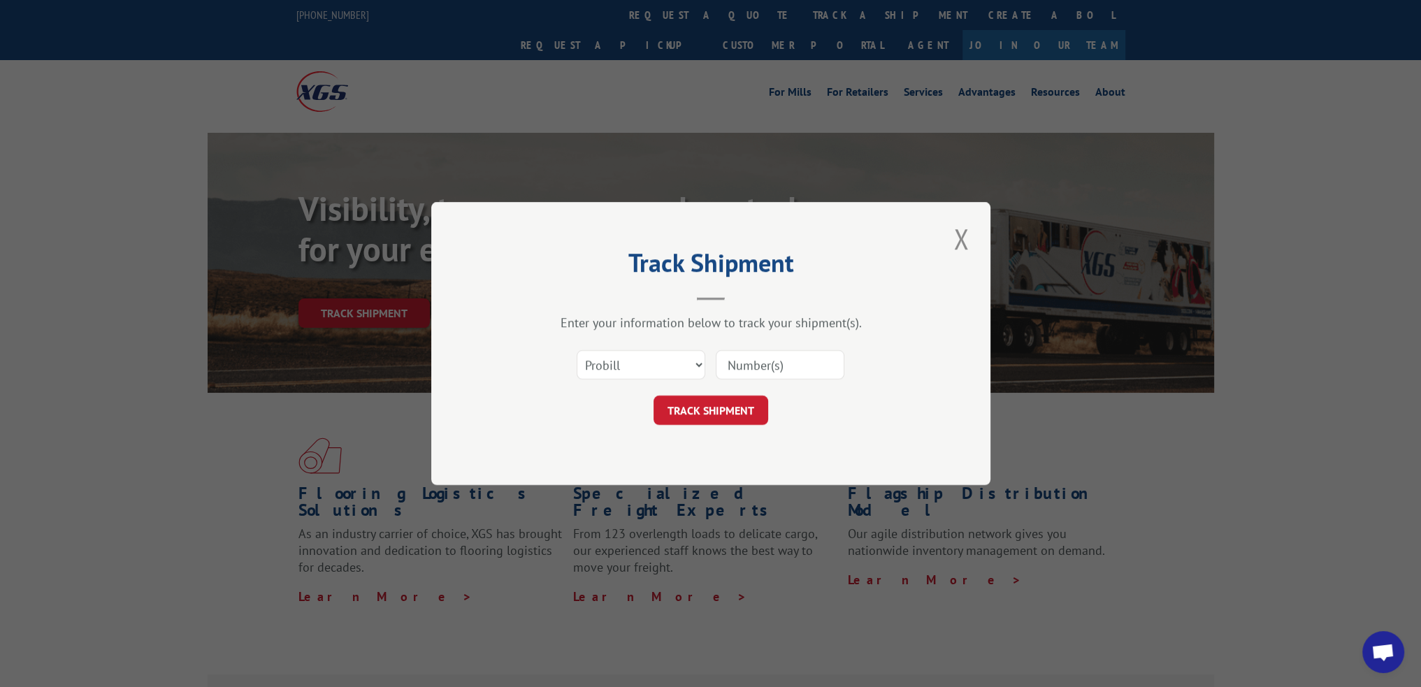
click at [777, 371] on input at bounding box center [780, 364] width 129 height 29
paste input "15472852"
type input "15472852"
click at [724, 415] on button "TRACK SHIPMENT" at bounding box center [711, 410] width 115 height 29
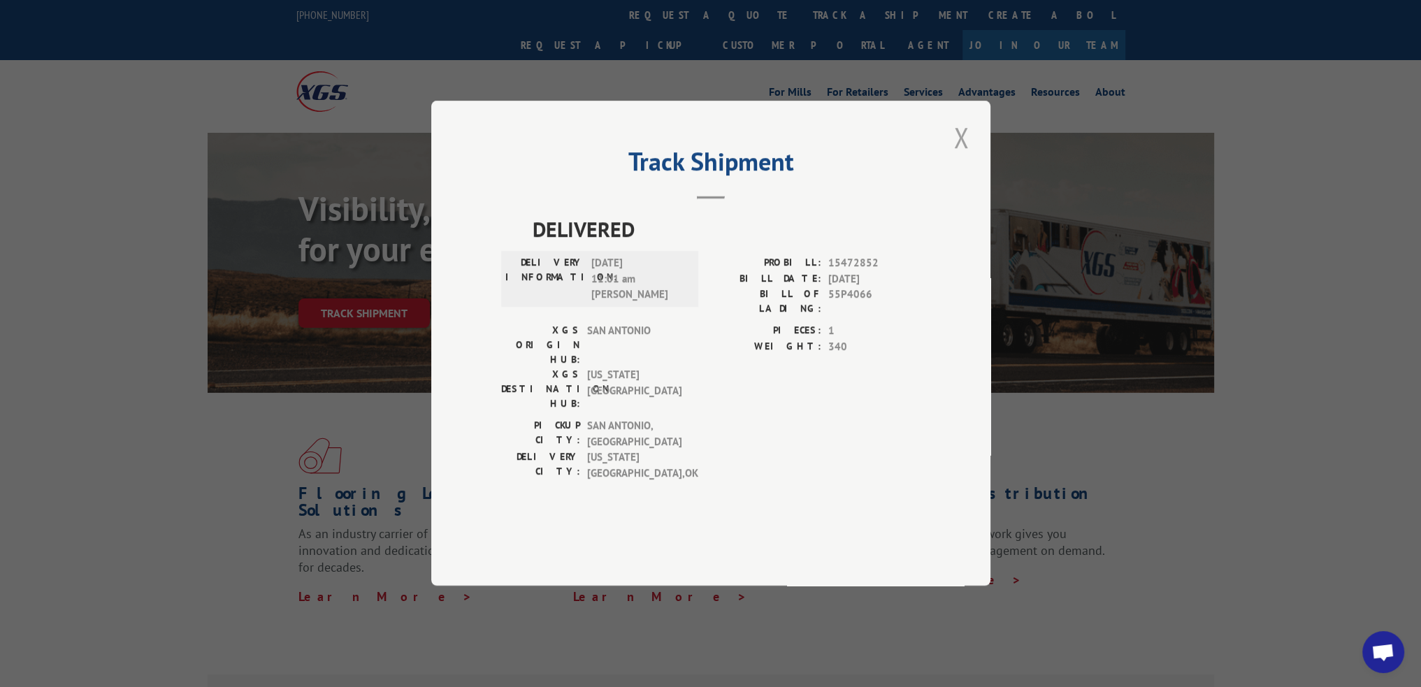
click at [949, 157] on button "Close modal" at bounding box center [961, 137] width 24 height 38
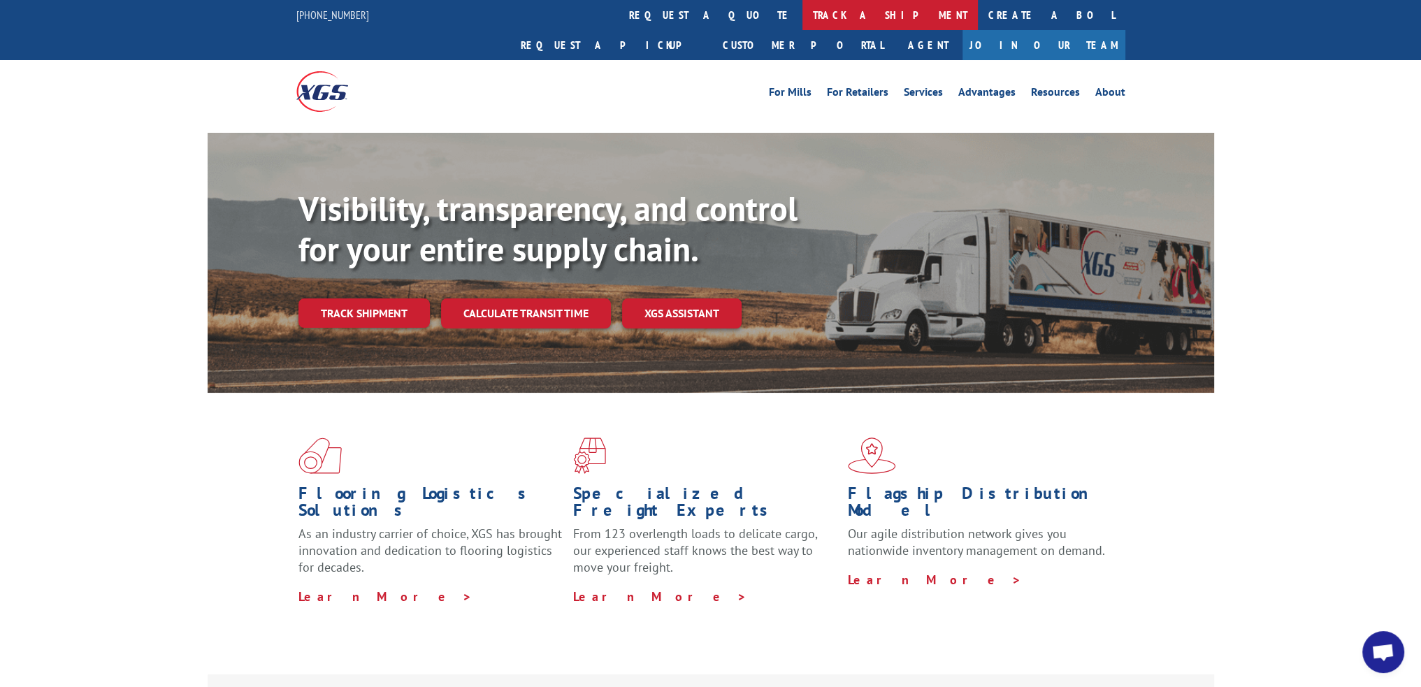
click at [802, 19] on link "track a shipment" at bounding box center [889, 15] width 175 height 30
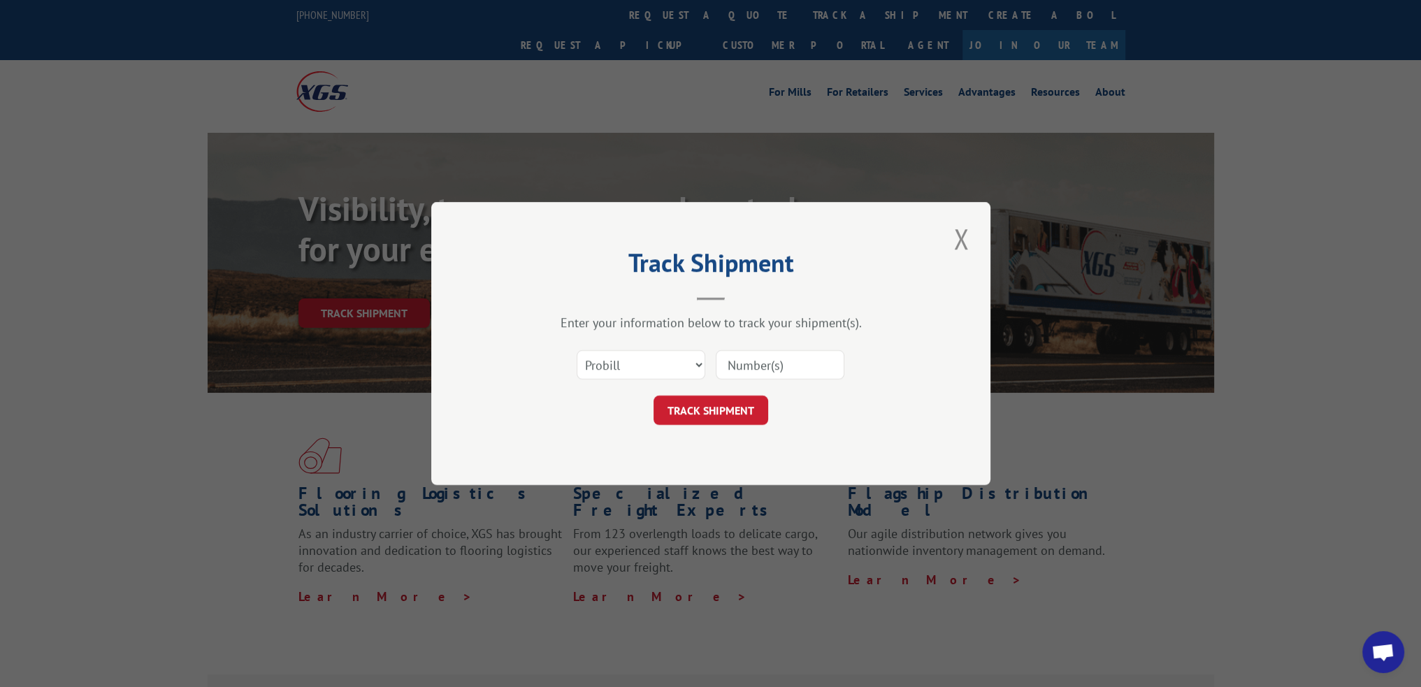
drag, startPoint x: 755, startPoint y: 351, endPoint x: 758, endPoint y: 365, distance: 14.4
click at [755, 351] on input at bounding box center [780, 364] width 129 height 29
paste input "15340832"
type input "15340832"
click at [741, 412] on button "TRACK SHIPMENT" at bounding box center [711, 410] width 115 height 29
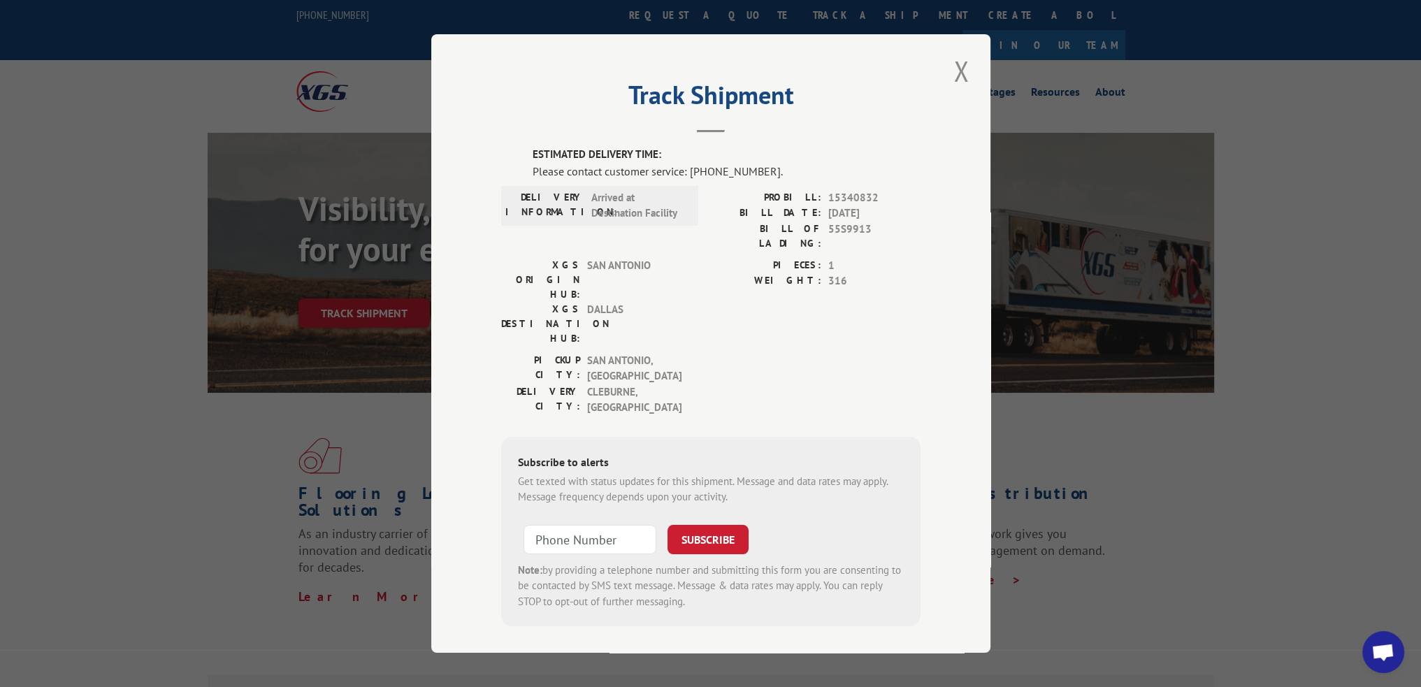
click at [973, 72] on div "Track Shipment ESTIMATED DELIVERY TIME: Please contact customer service: (844) …" at bounding box center [710, 343] width 559 height 619
click at [969, 78] on button "Close modal" at bounding box center [961, 71] width 24 height 38
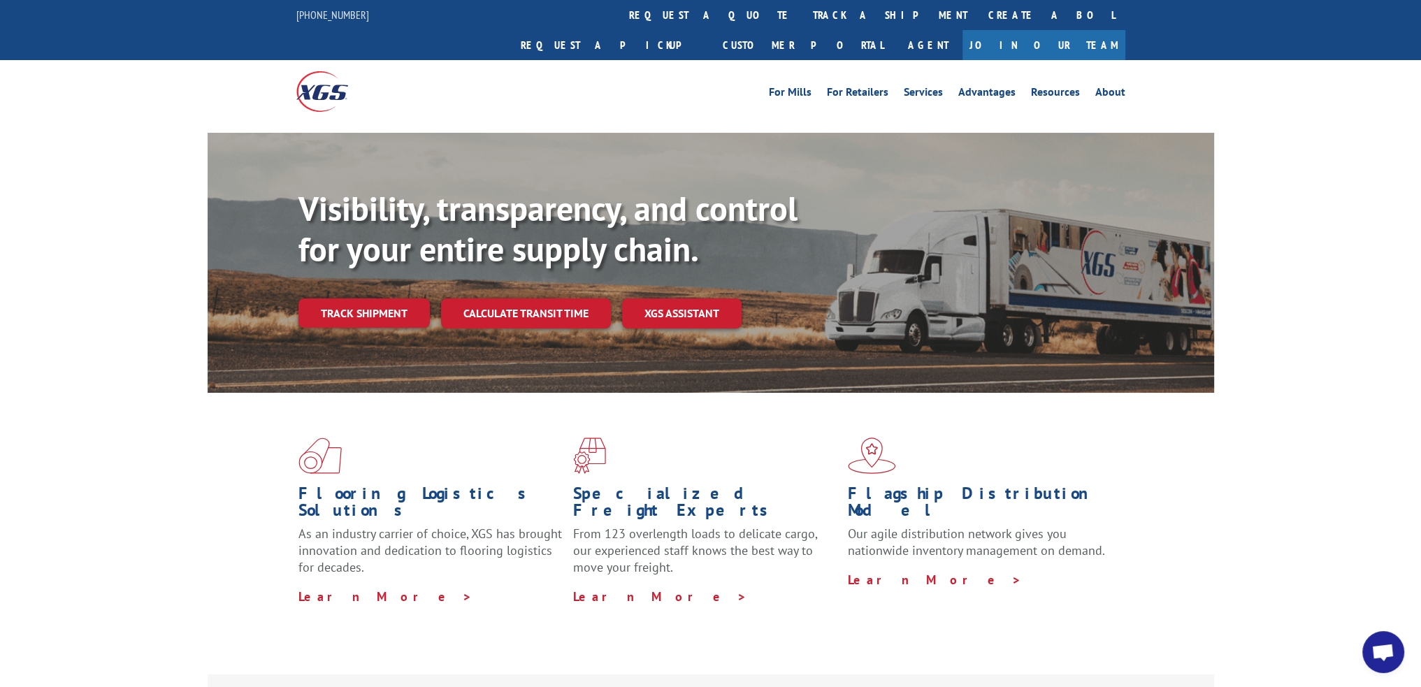
drag, startPoint x: 649, startPoint y: 11, endPoint x: 650, endPoint y: 22, distance: 11.3
click at [802, 11] on link "track a shipment" at bounding box center [889, 15] width 175 height 30
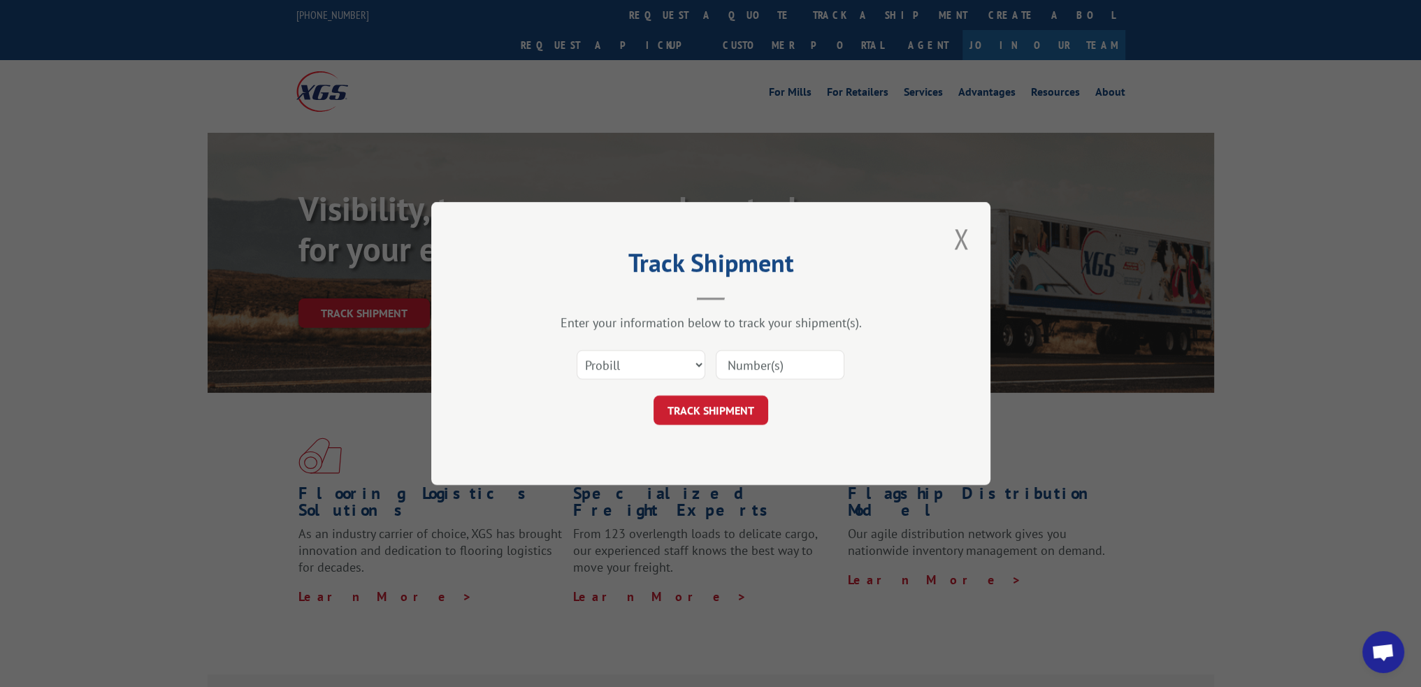
click at [751, 355] on input at bounding box center [780, 364] width 129 height 29
paste input "15340427"
type input "15340427"
click at [716, 415] on button "TRACK SHIPMENT" at bounding box center [711, 410] width 115 height 29
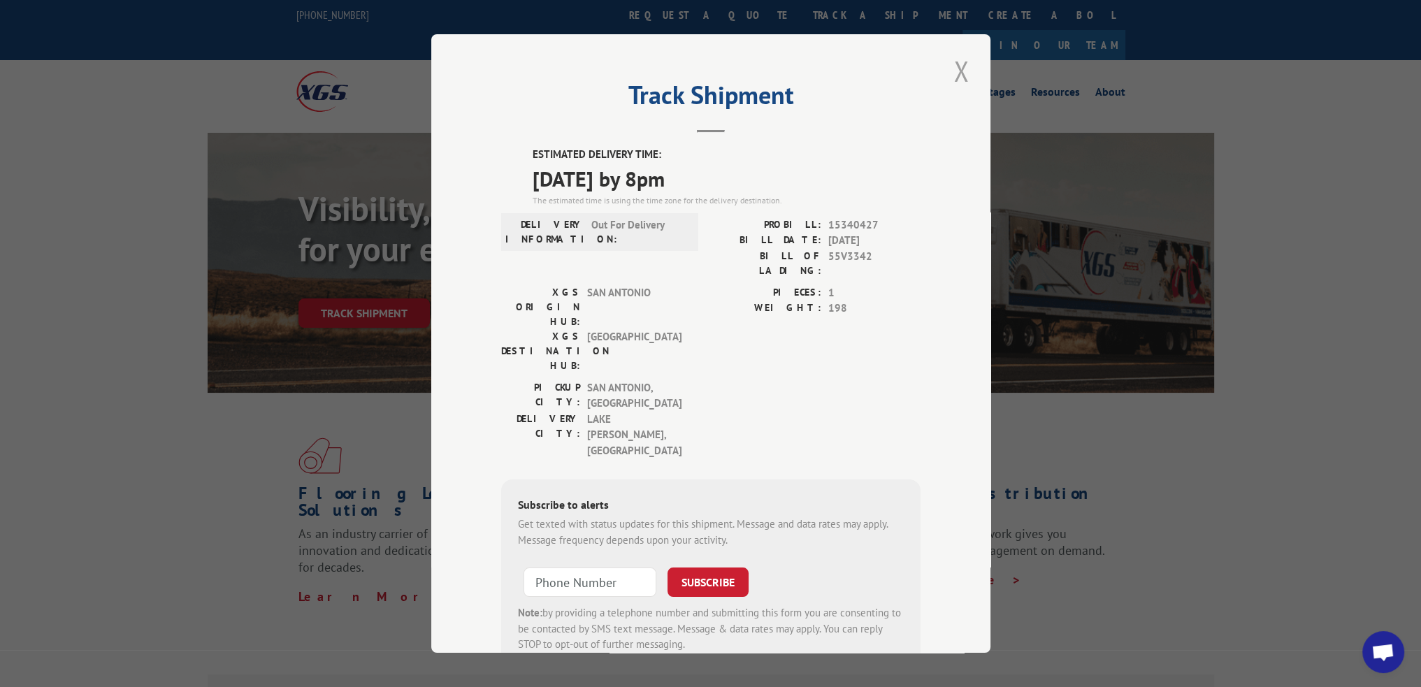
click at [951, 80] on button "Close modal" at bounding box center [961, 71] width 24 height 38
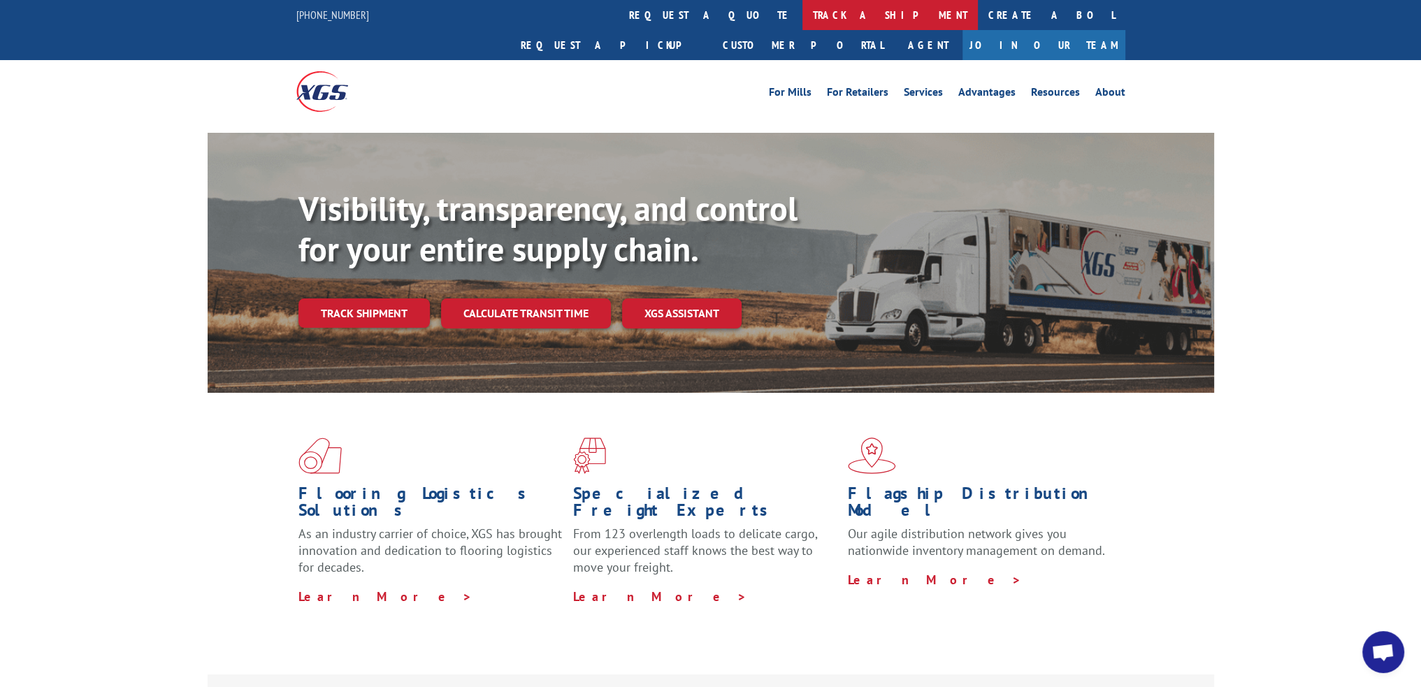
click at [802, 27] on link "track a shipment" at bounding box center [889, 15] width 175 height 30
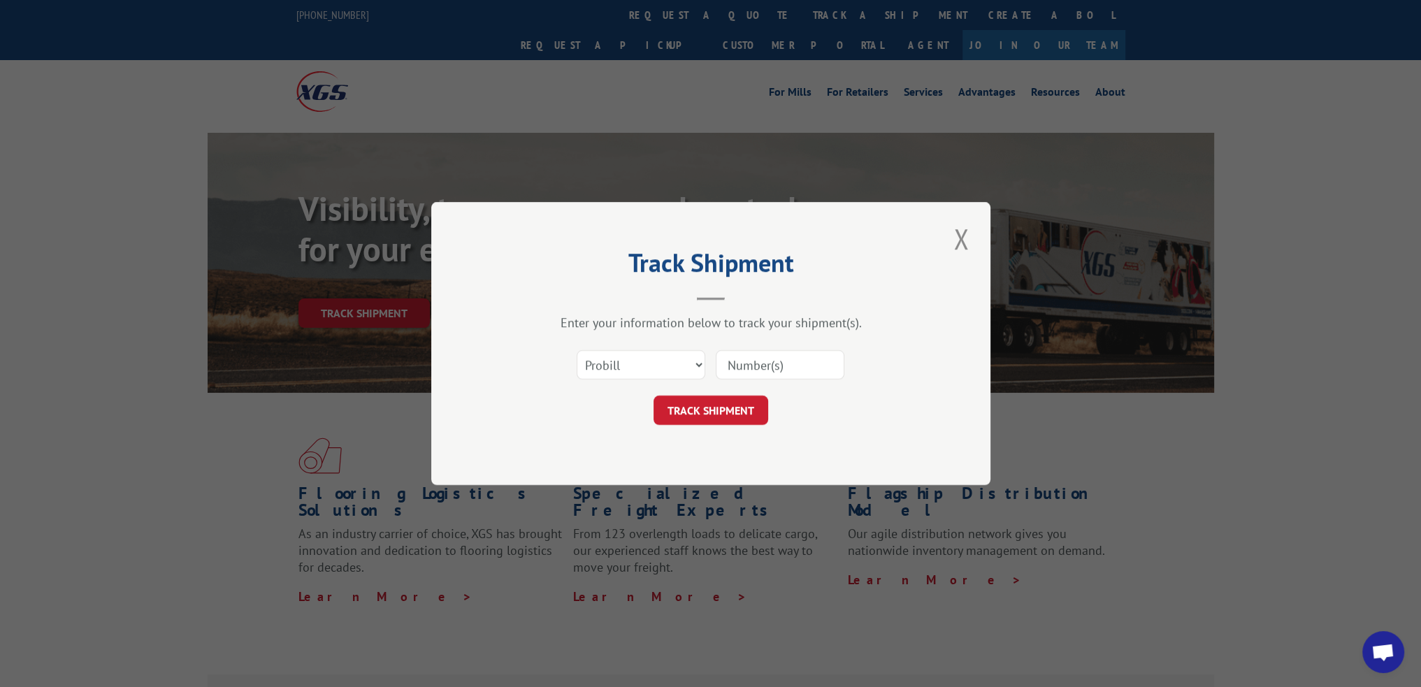
drag, startPoint x: 800, startPoint y: 377, endPoint x: 786, endPoint y: 377, distance: 14.0
click at [797, 377] on input at bounding box center [780, 364] width 129 height 29
paste input "15340428"
type input "15340428"
click at [719, 402] on button "TRACK SHIPMENT" at bounding box center [711, 410] width 115 height 29
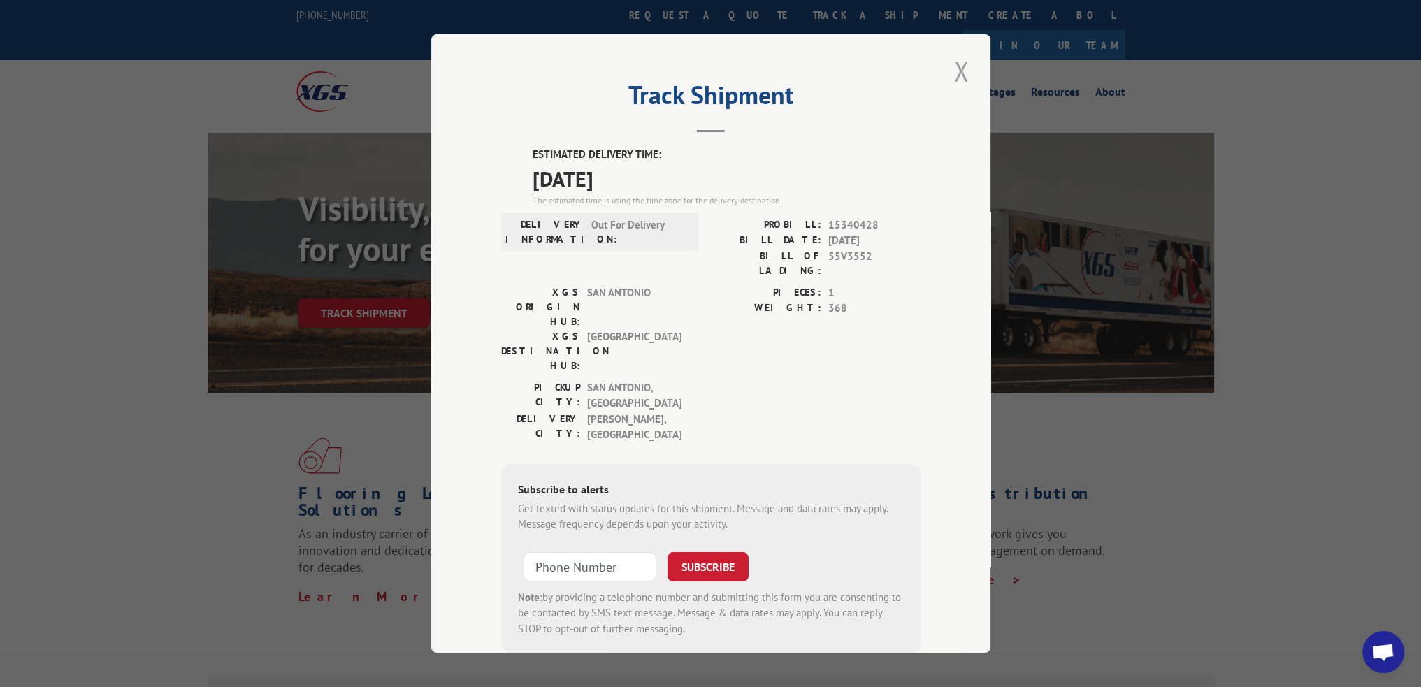
click at [953, 77] on button "Close modal" at bounding box center [961, 71] width 24 height 38
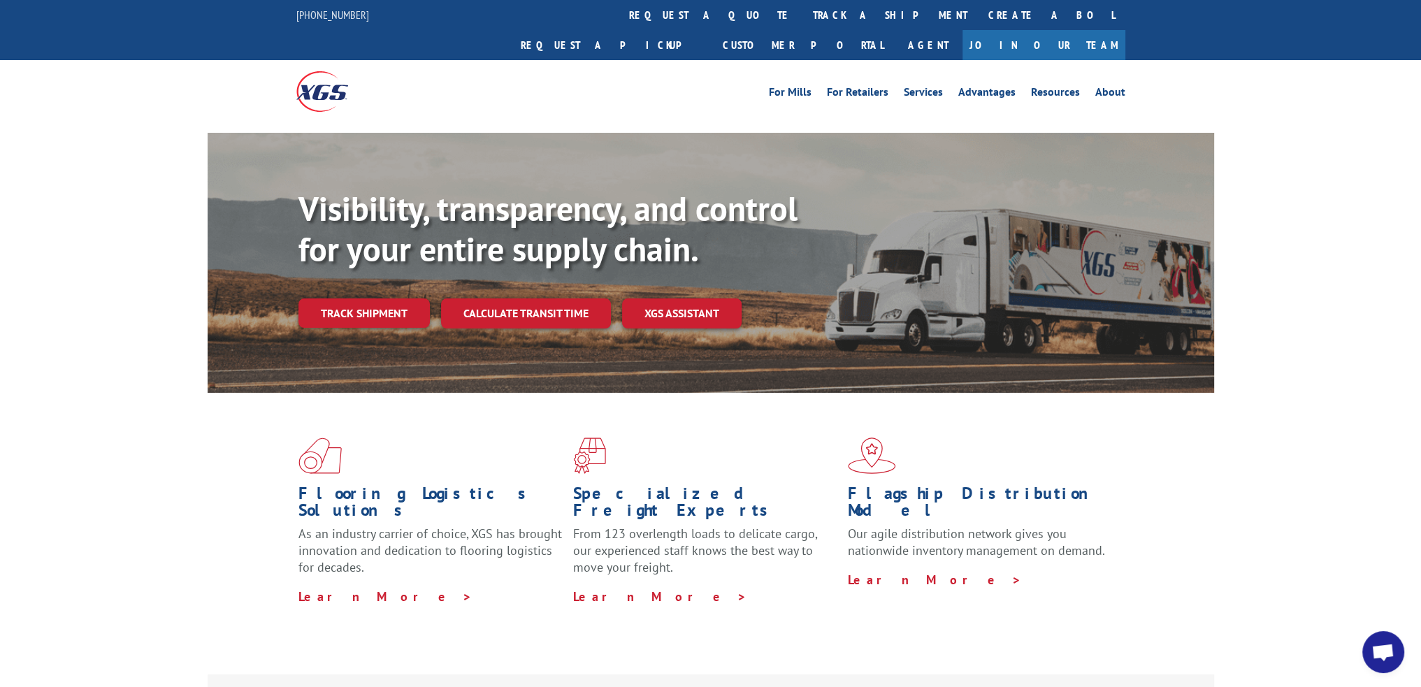
click at [802, 13] on link "track a shipment" at bounding box center [889, 15] width 175 height 30
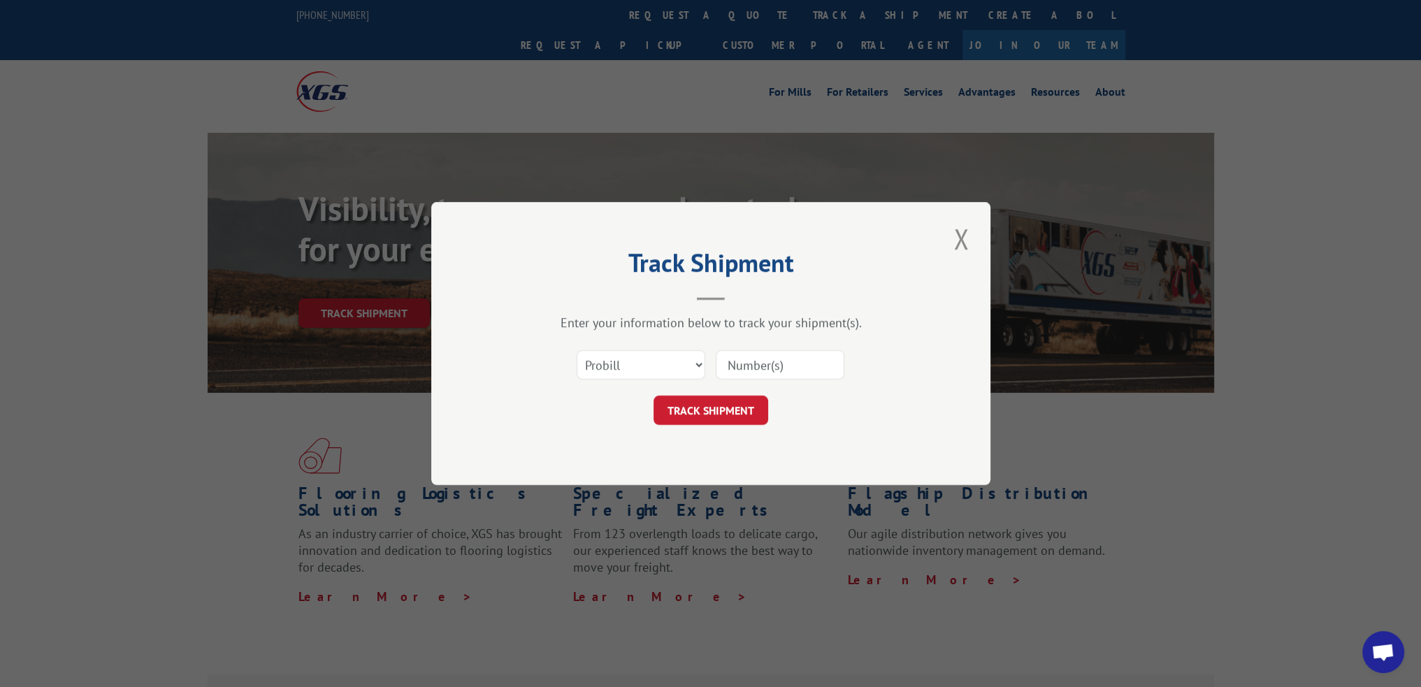
click at [802, 371] on input at bounding box center [780, 364] width 129 height 29
paste input "15340380"
type input "15340380"
click at [722, 402] on button "TRACK SHIPMENT" at bounding box center [711, 410] width 115 height 29
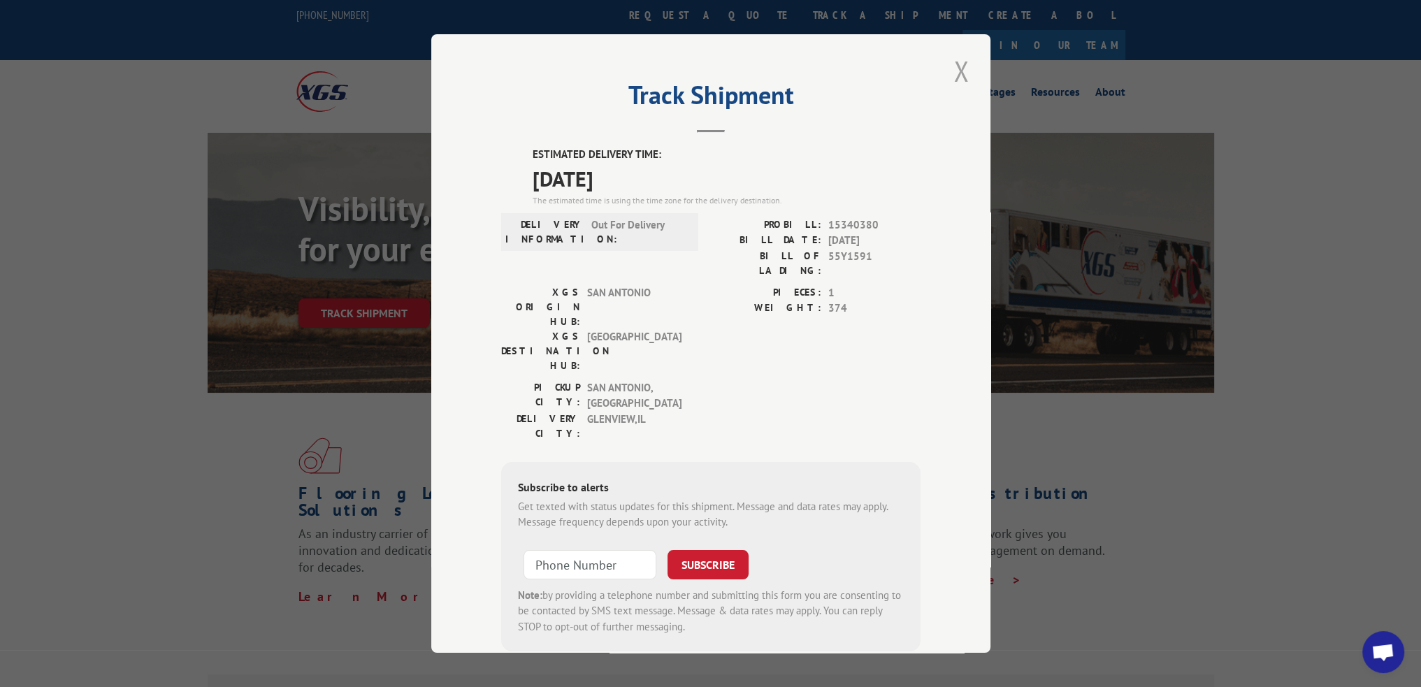
click at [953, 64] on button "Close modal" at bounding box center [961, 71] width 24 height 38
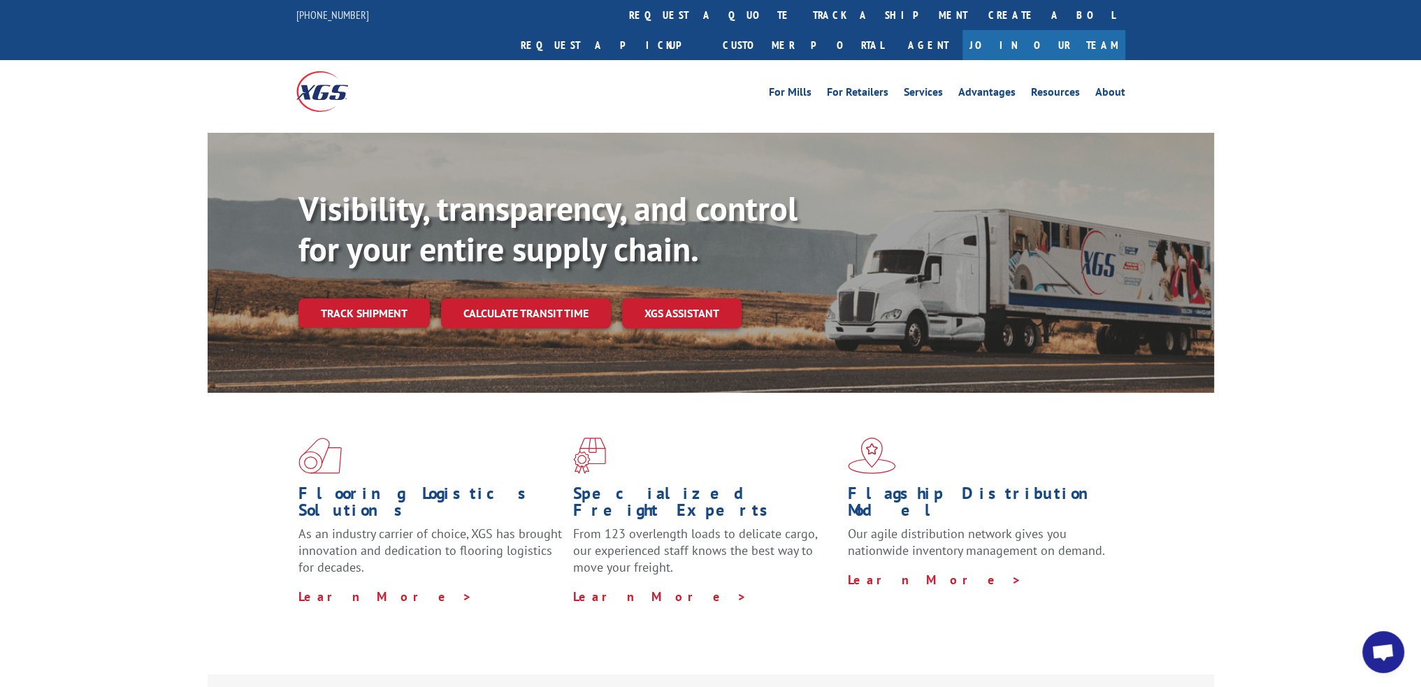
drag, startPoint x: 672, startPoint y: 20, endPoint x: 696, endPoint y: 159, distance: 141.1
click at [802, 20] on link "track a shipment" at bounding box center [889, 15] width 175 height 30
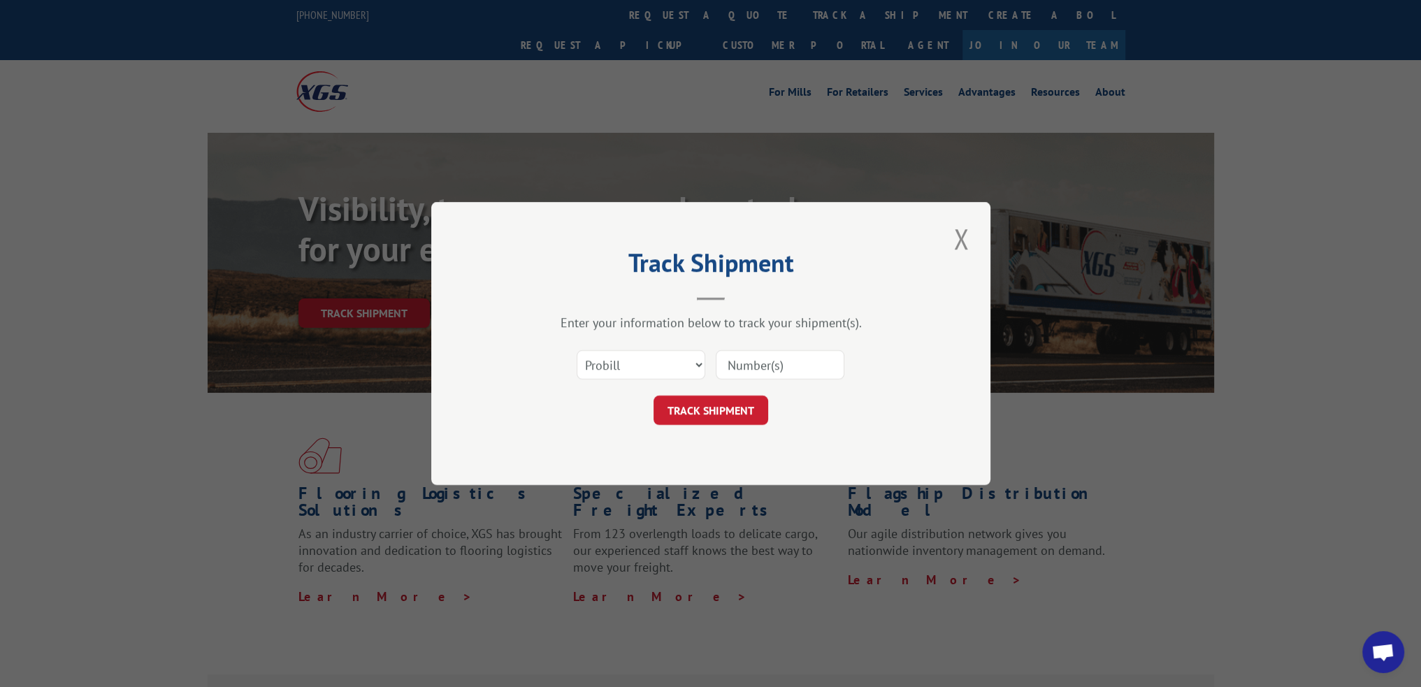
click at [817, 352] on input at bounding box center [780, 364] width 129 height 29
paste input "15472438"
type input "15472438"
click at [721, 412] on button "TRACK SHIPMENT" at bounding box center [711, 410] width 115 height 29
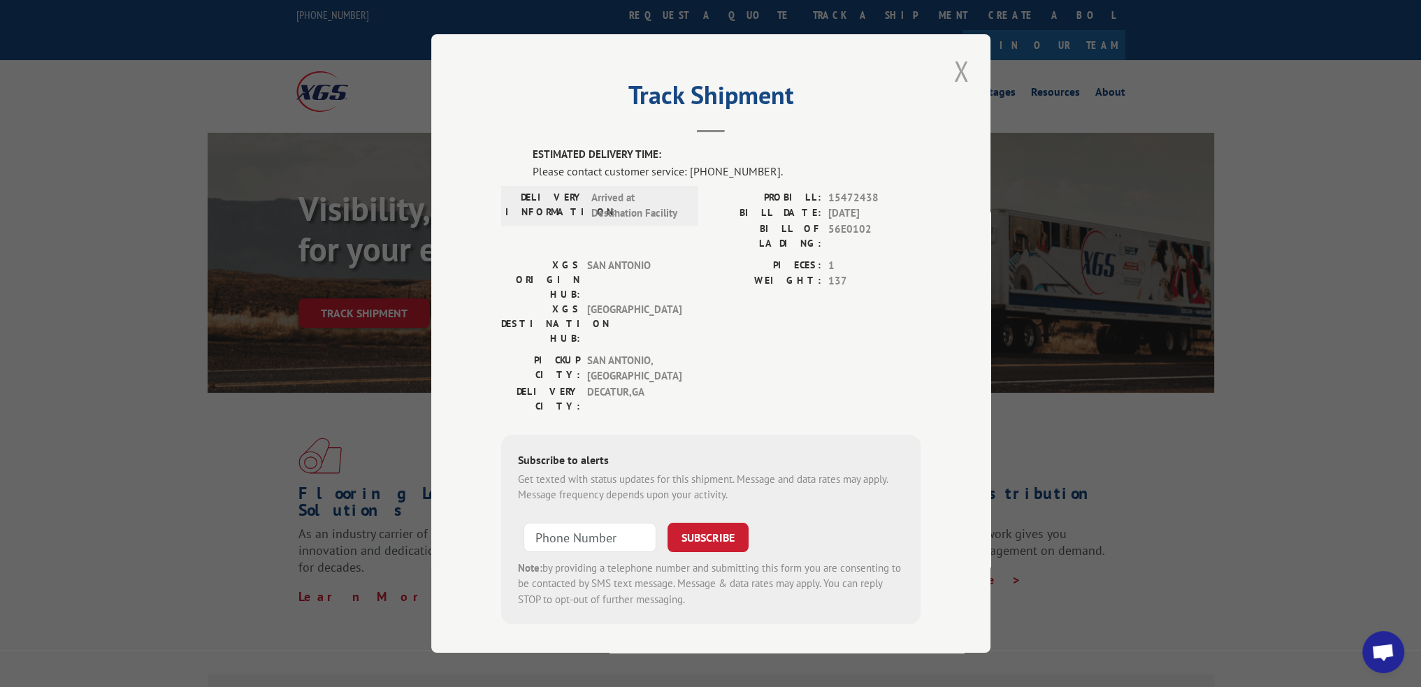
click at [965, 90] on button "Close modal" at bounding box center [961, 71] width 24 height 38
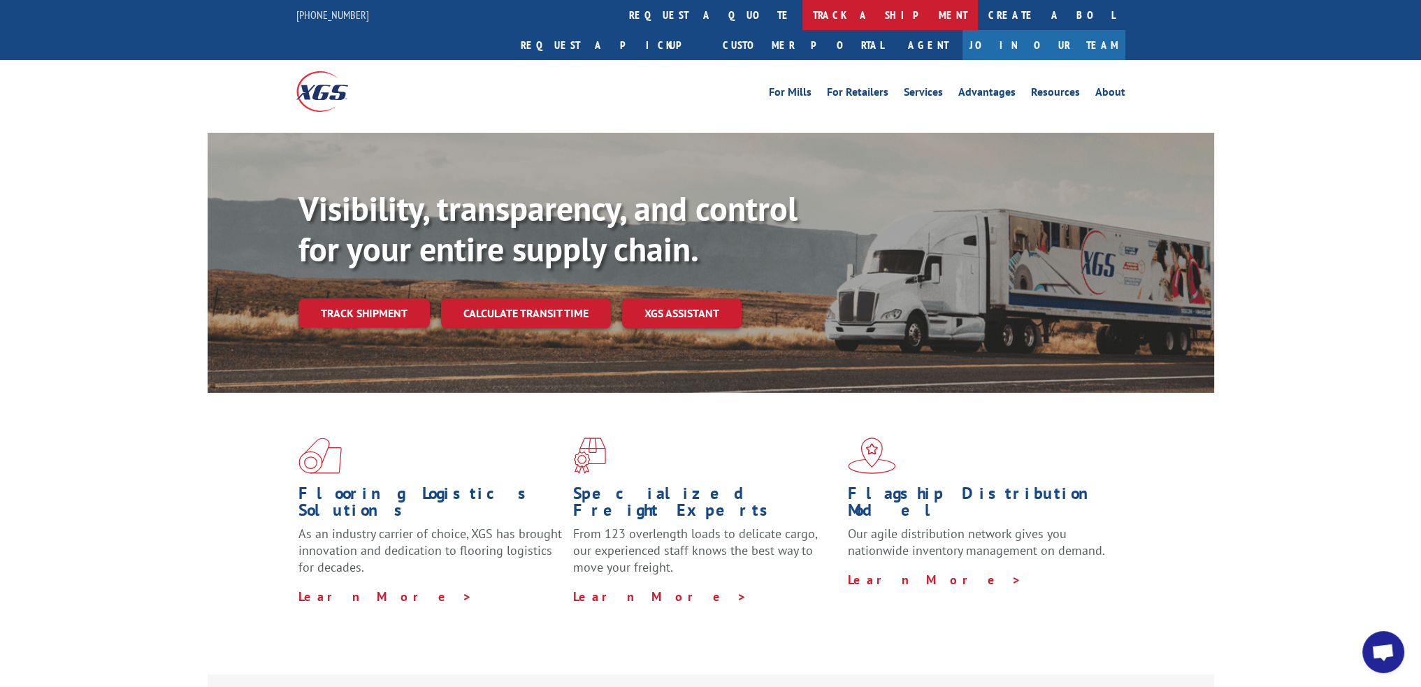
click at [802, 13] on link "track a shipment" at bounding box center [889, 15] width 175 height 30
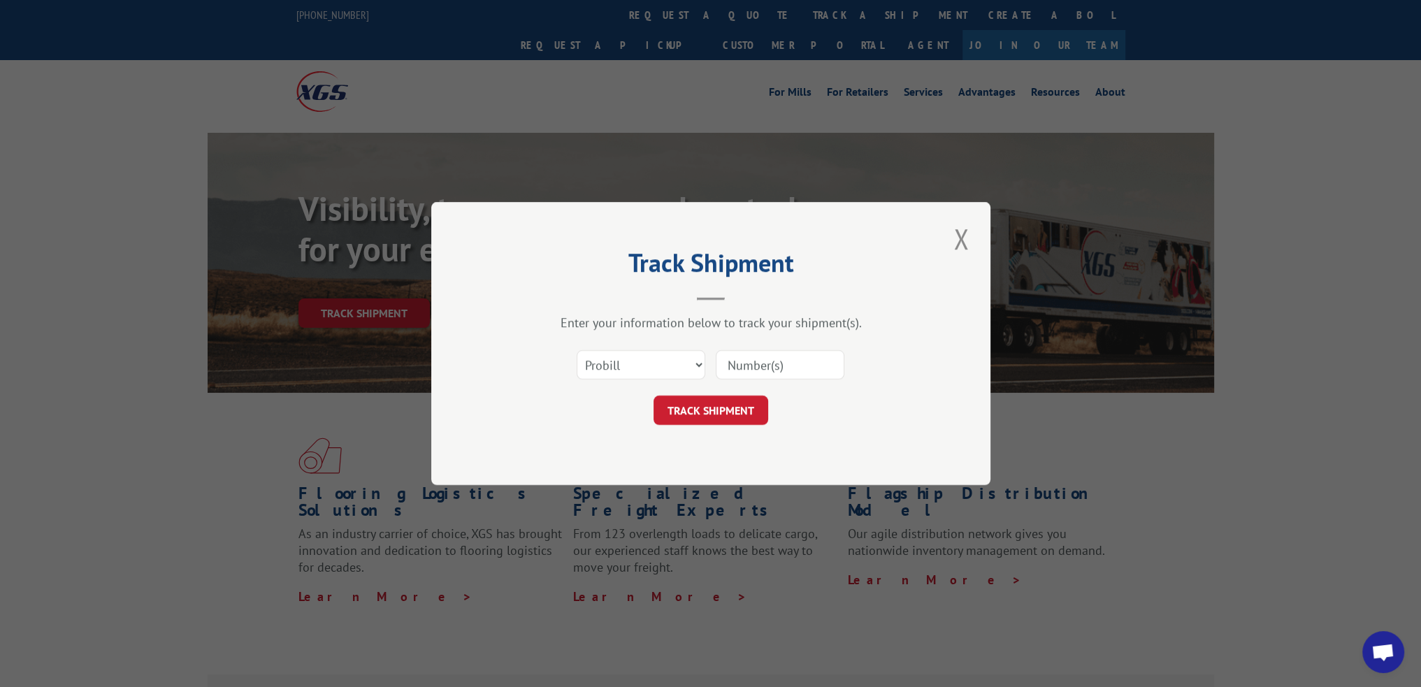
click at [793, 366] on input at bounding box center [780, 364] width 129 height 29
paste input "15472435"
type input "15472435"
click at [721, 414] on button "TRACK SHIPMENT" at bounding box center [711, 410] width 115 height 29
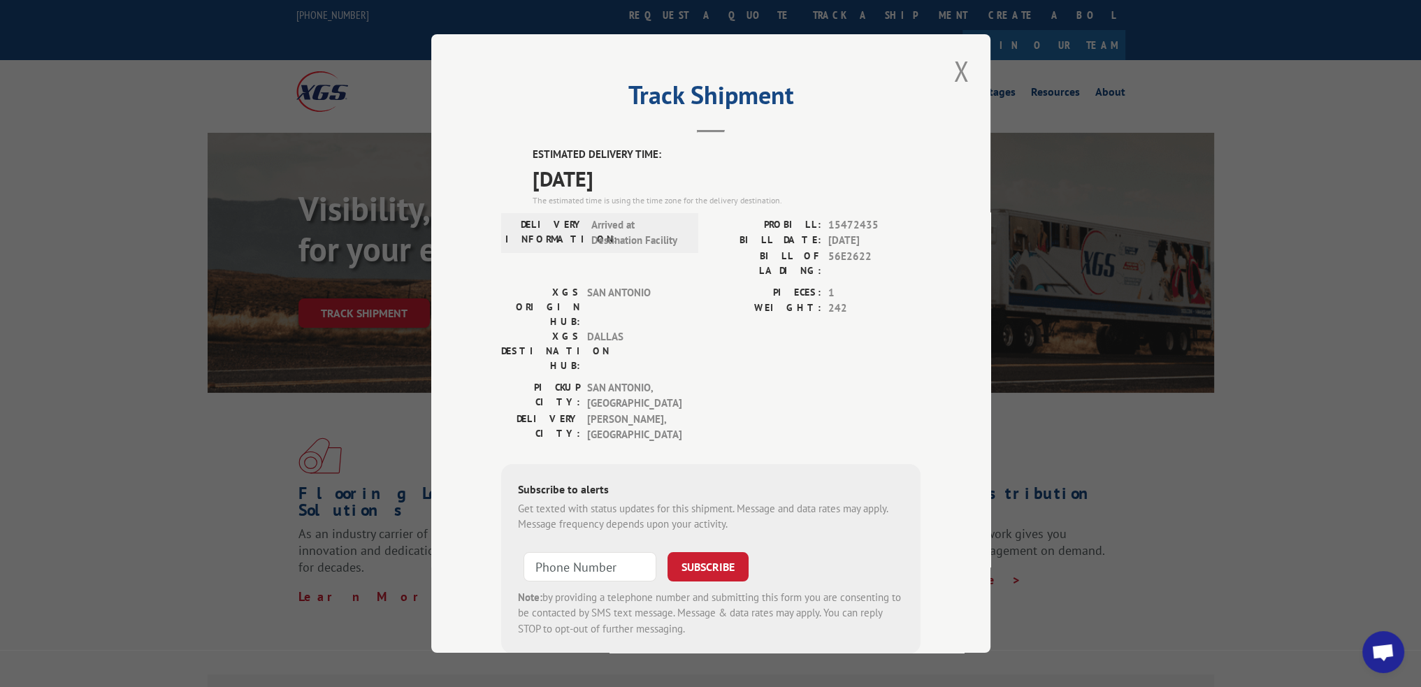
drag, startPoint x: 961, startPoint y: 69, endPoint x: 791, endPoint y: 50, distance: 171.0
click at [961, 69] on button "Close modal" at bounding box center [961, 71] width 24 height 38
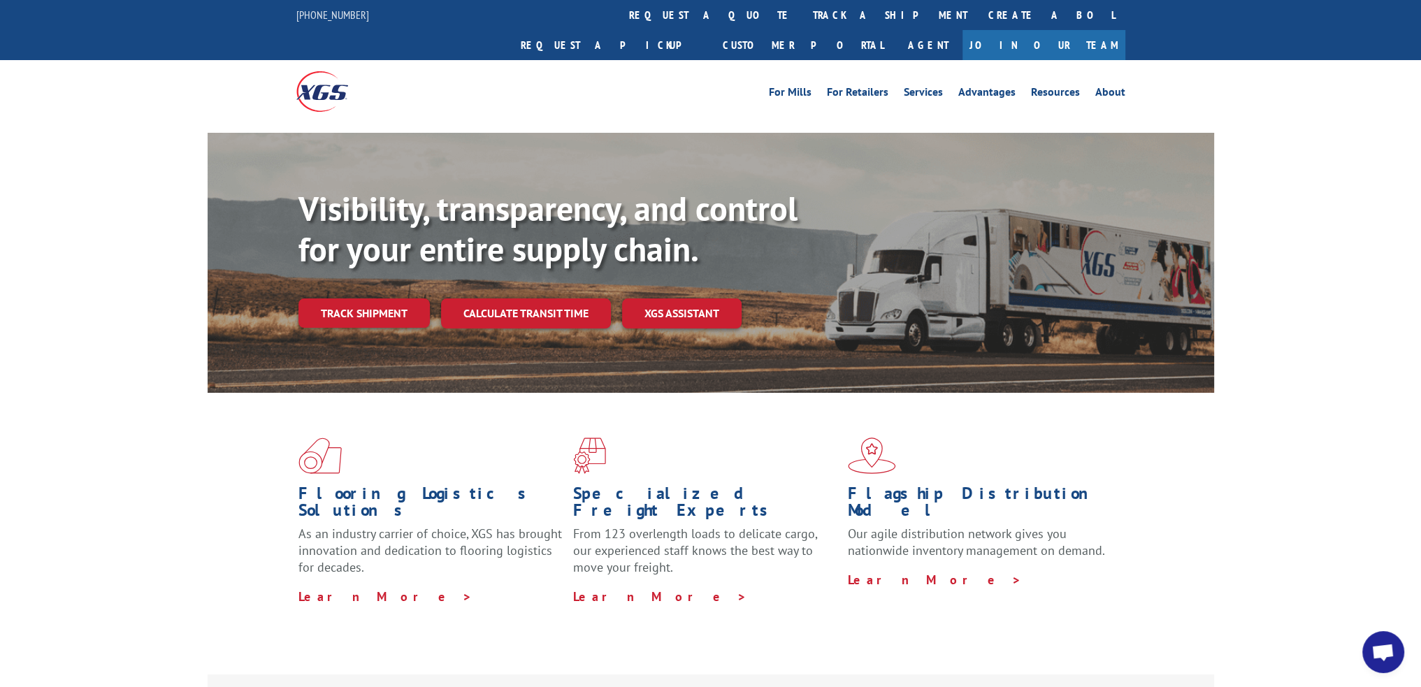
drag, startPoint x: 672, startPoint y: 15, endPoint x: 675, endPoint y: 27, distance: 12.2
click at [802, 15] on link "track a shipment" at bounding box center [889, 15] width 175 height 30
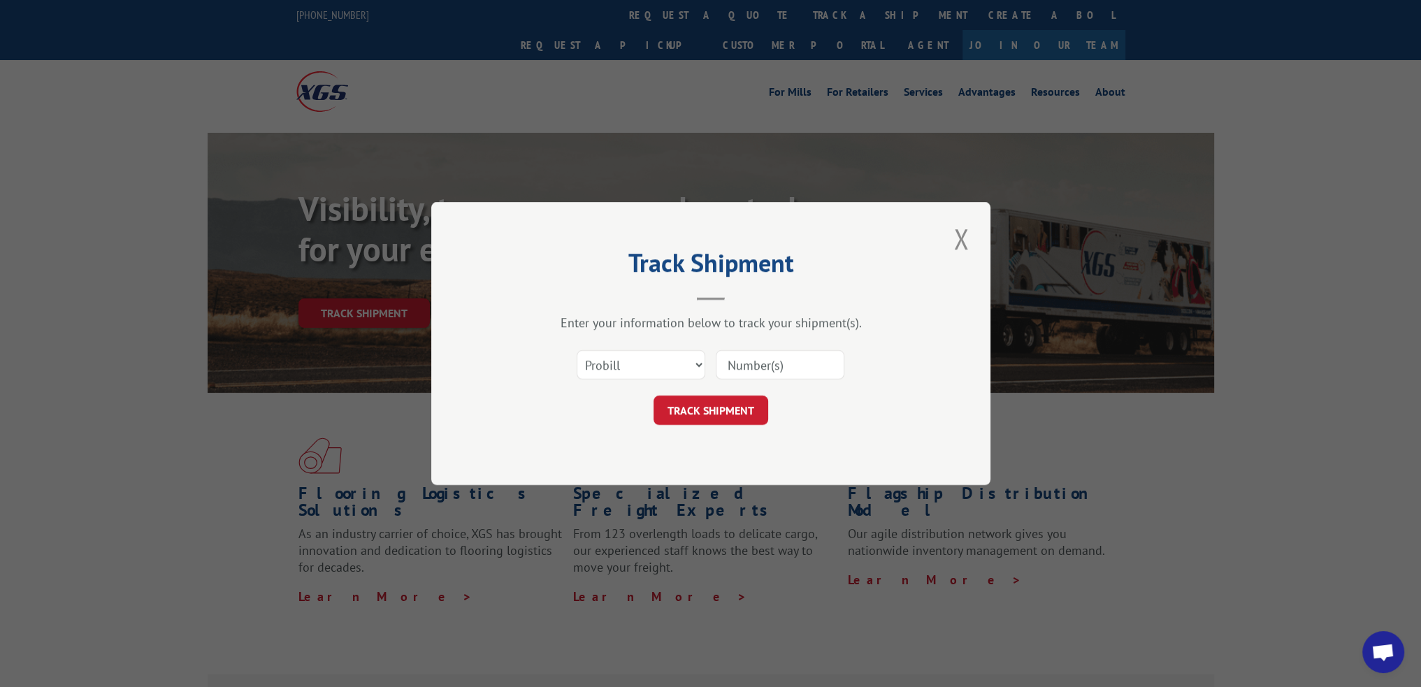
click at [754, 366] on input at bounding box center [780, 364] width 129 height 29
paste input "15340381"
type input "15340381"
click at [712, 407] on button "TRACK SHIPMENT" at bounding box center [711, 410] width 115 height 29
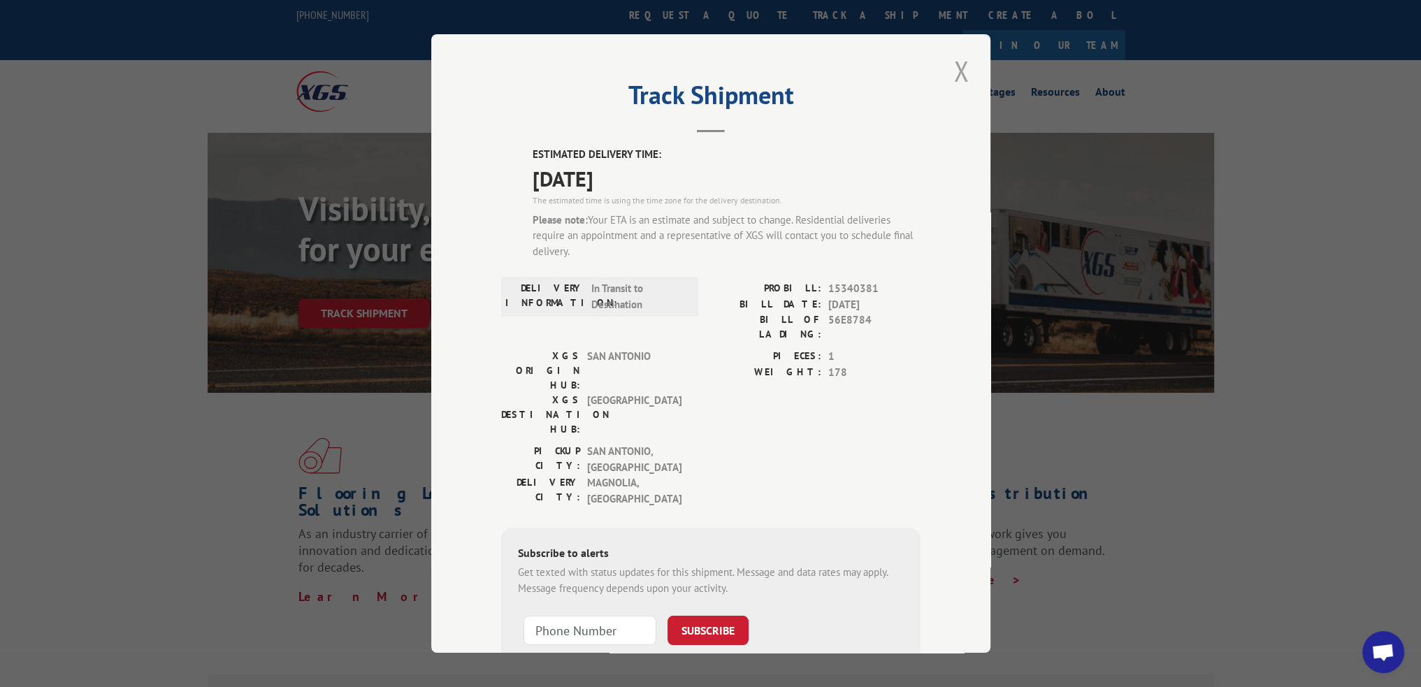
click at [950, 76] on button "Close modal" at bounding box center [961, 71] width 24 height 38
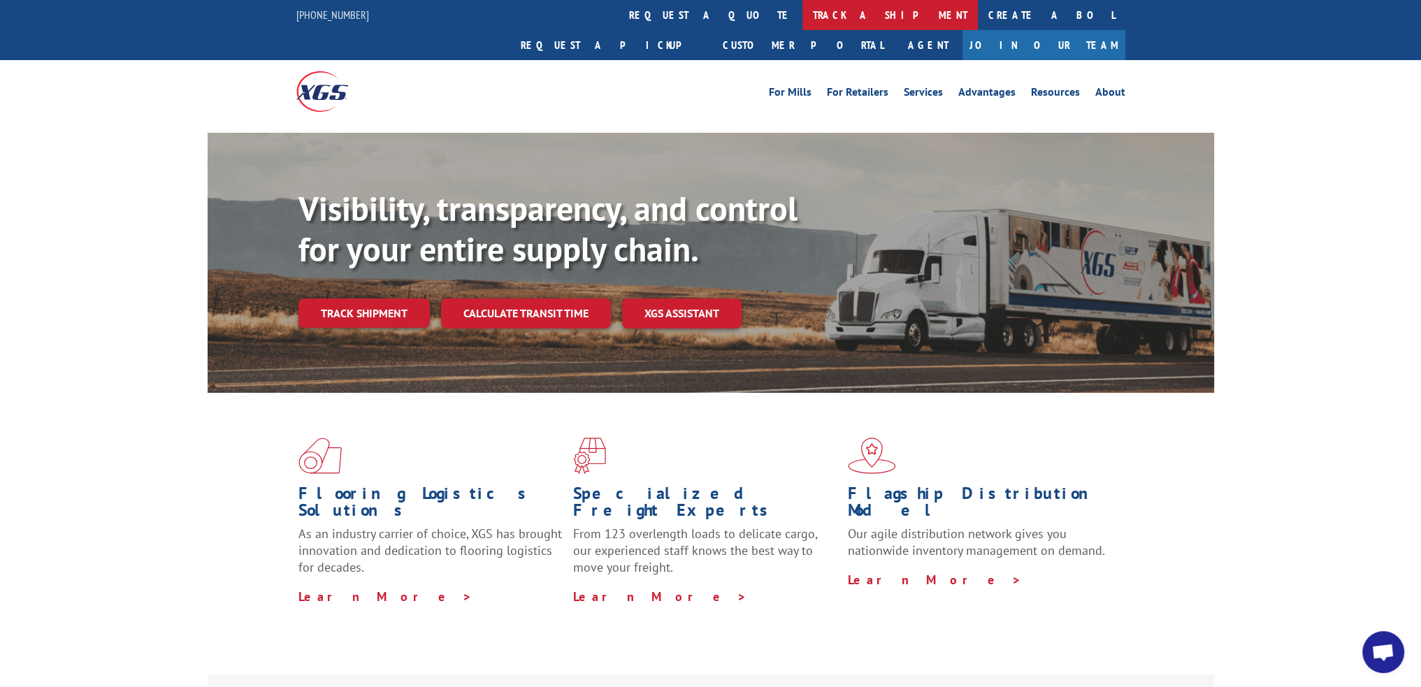
click at [802, 17] on link "track a shipment" at bounding box center [889, 15] width 175 height 30
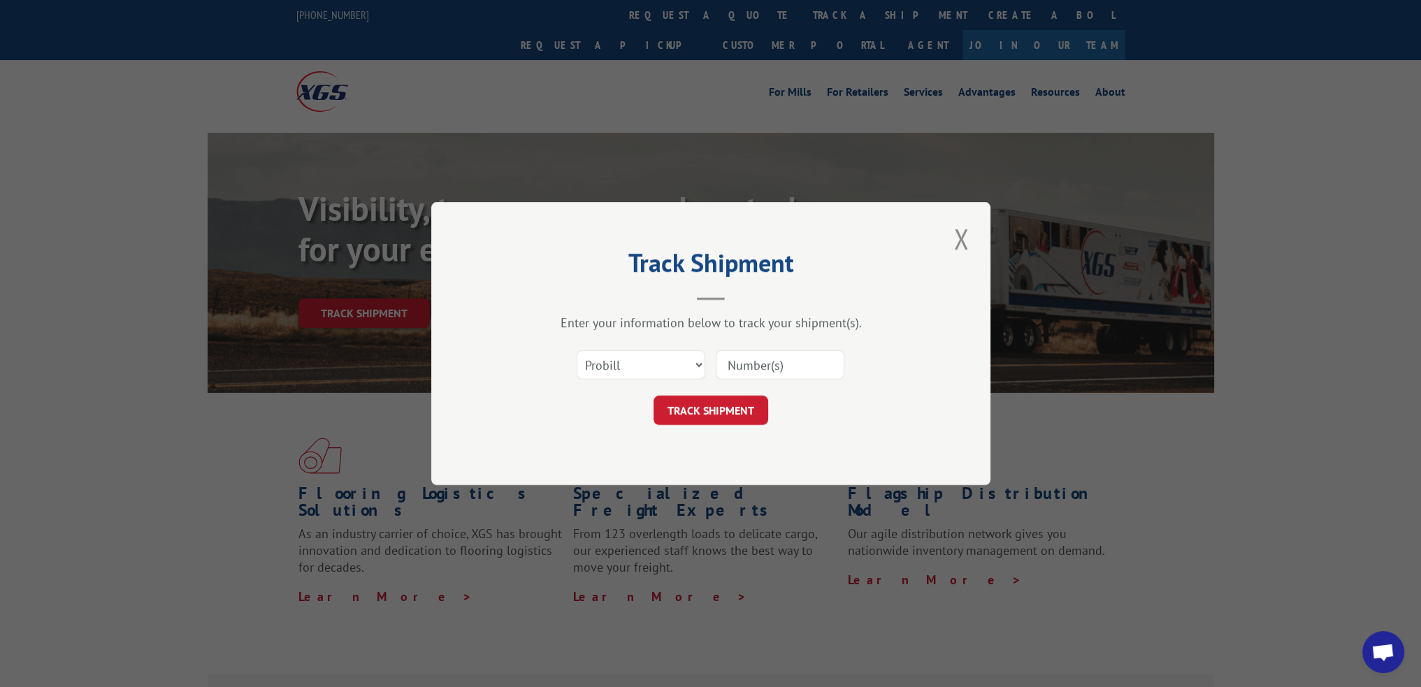
drag, startPoint x: 787, startPoint y: 357, endPoint x: 780, endPoint y: 361, distance: 7.8
click at [787, 357] on input at bounding box center [780, 364] width 129 height 29
paste input "15472855"
type input "15472855"
click at [702, 402] on button "TRACK SHIPMENT" at bounding box center [711, 410] width 115 height 29
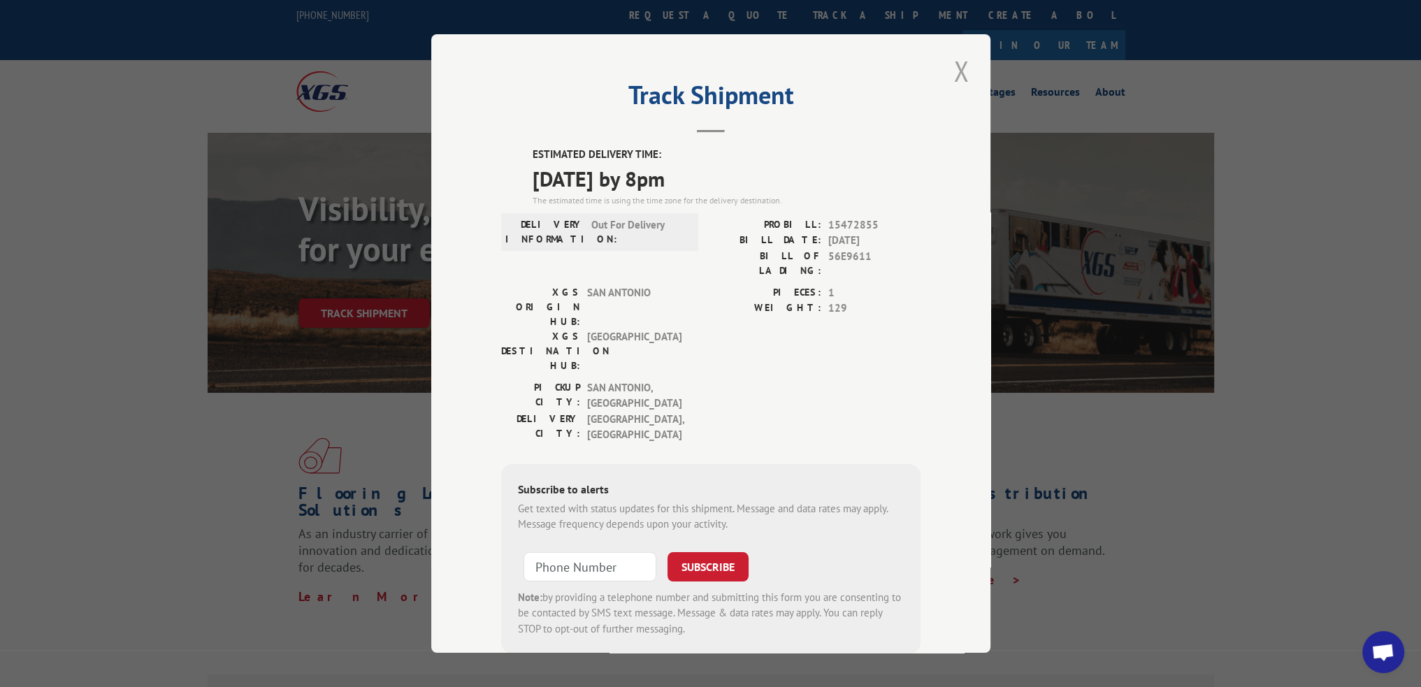
click at [957, 73] on button "Close modal" at bounding box center [961, 71] width 24 height 38
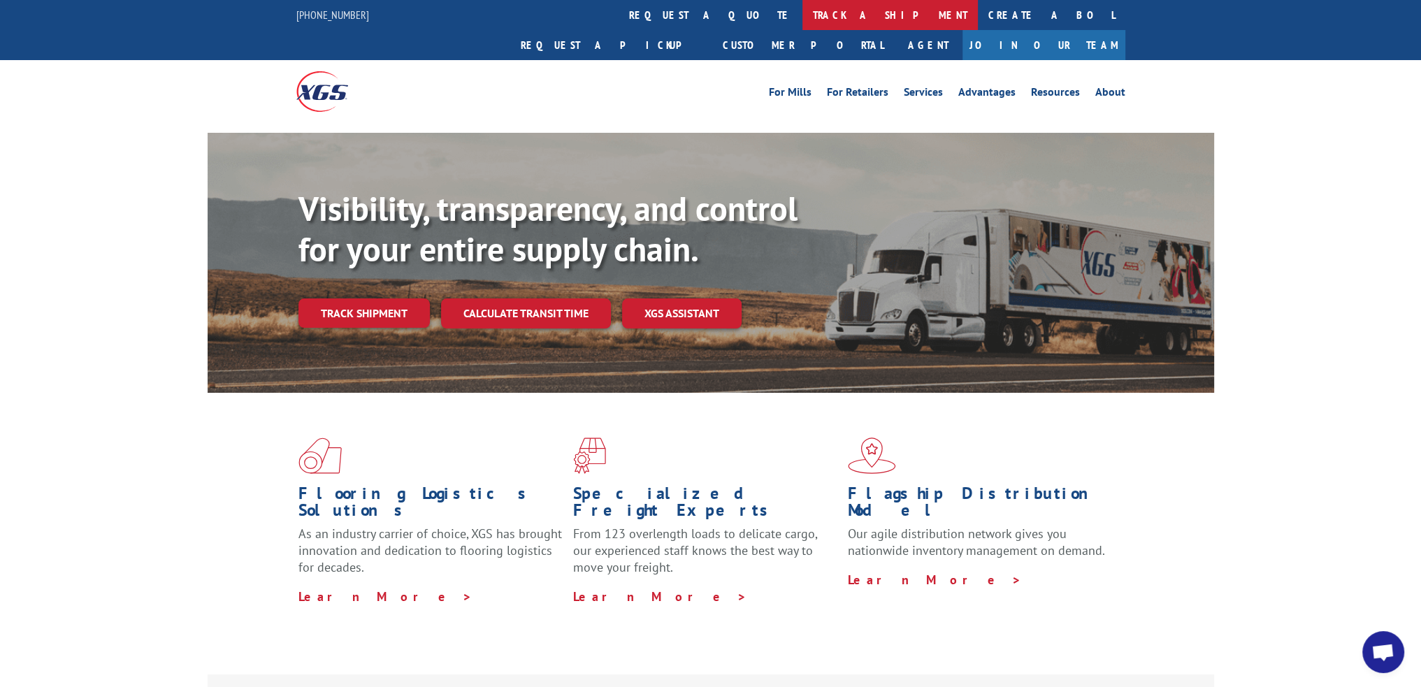
click at [802, 20] on link "track a shipment" at bounding box center [889, 15] width 175 height 30
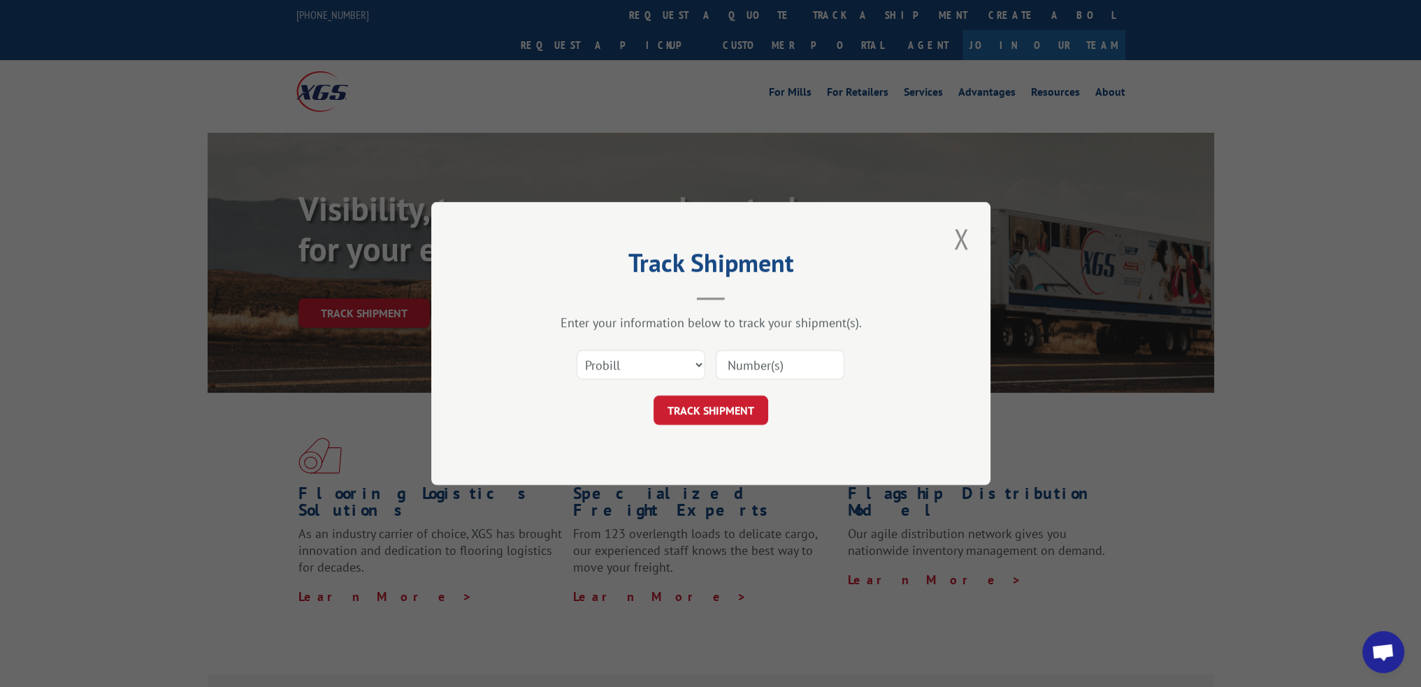
click at [764, 371] on input at bounding box center [780, 364] width 129 height 29
paste input "15340382"
type input "15340382"
click at [720, 403] on button "TRACK SHIPMENT" at bounding box center [711, 410] width 115 height 29
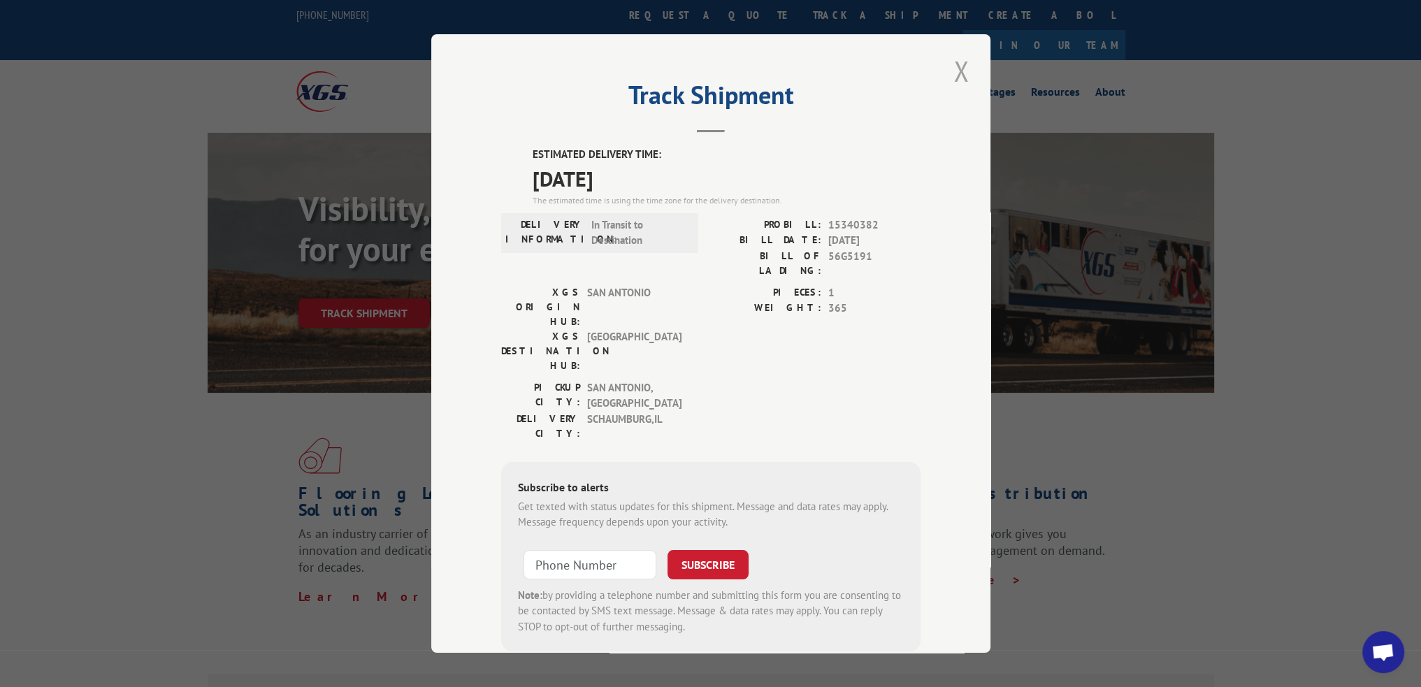
click at [956, 71] on button "Close modal" at bounding box center [961, 71] width 24 height 38
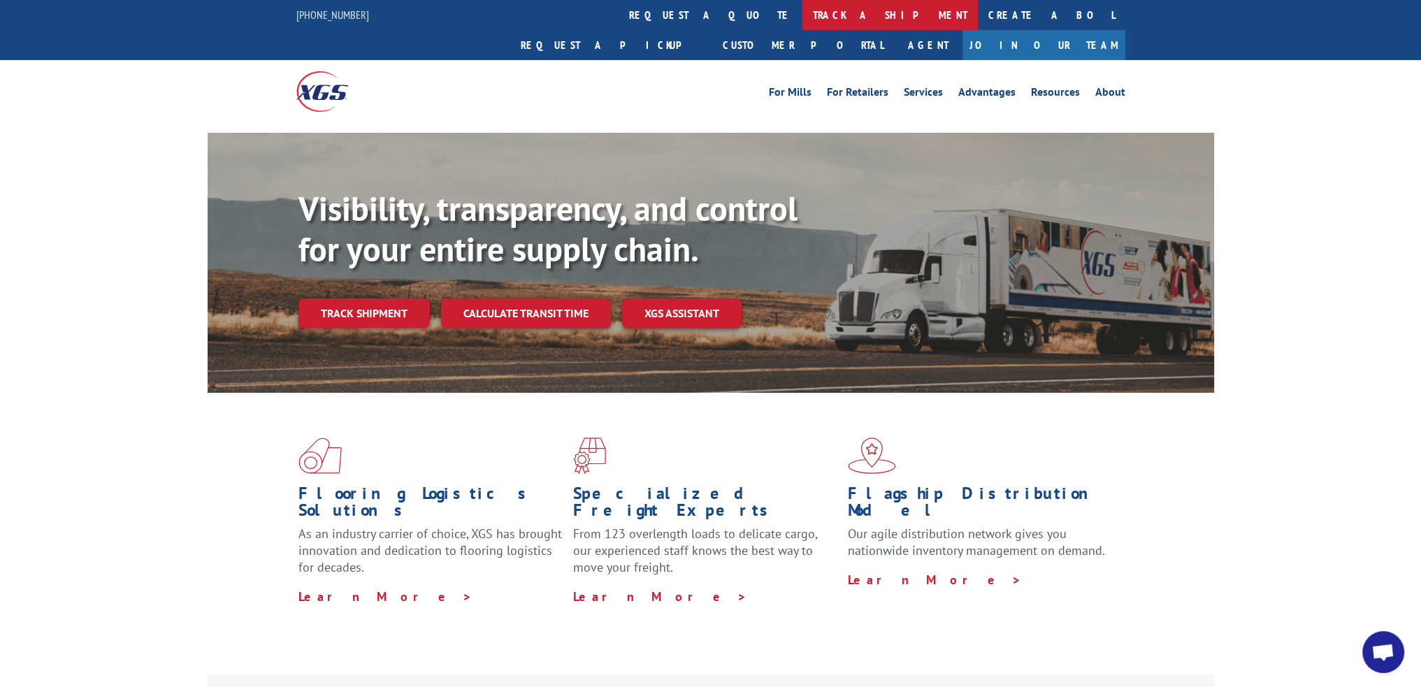
click at [802, 10] on link "track a shipment" at bounding box center [889, 15] width 175 height 30
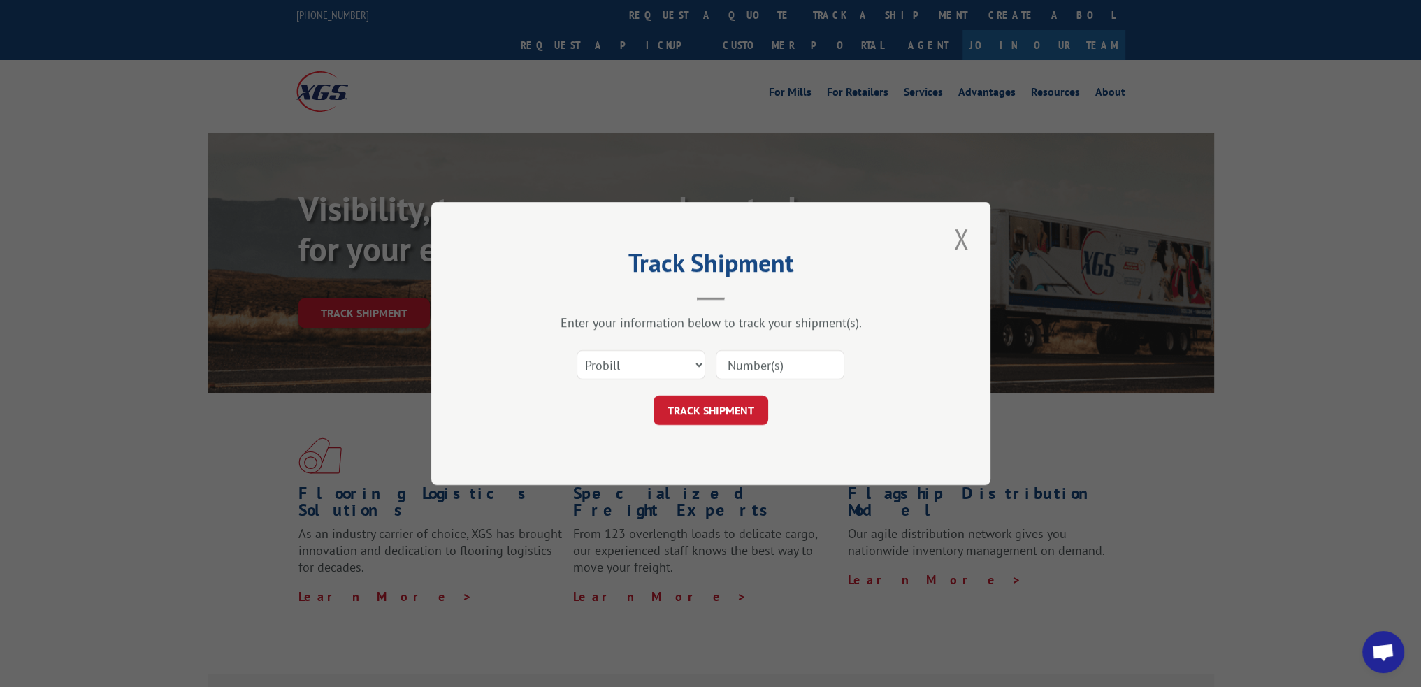
click at [751, 363] on input at bounding box center [780, 364] width 129 height 29
paste input "15340383"
type input "15340383"
click at [742, 404] on button "TRACK SHIPMENT" at bounding box center [711, 410] width 115 height 29
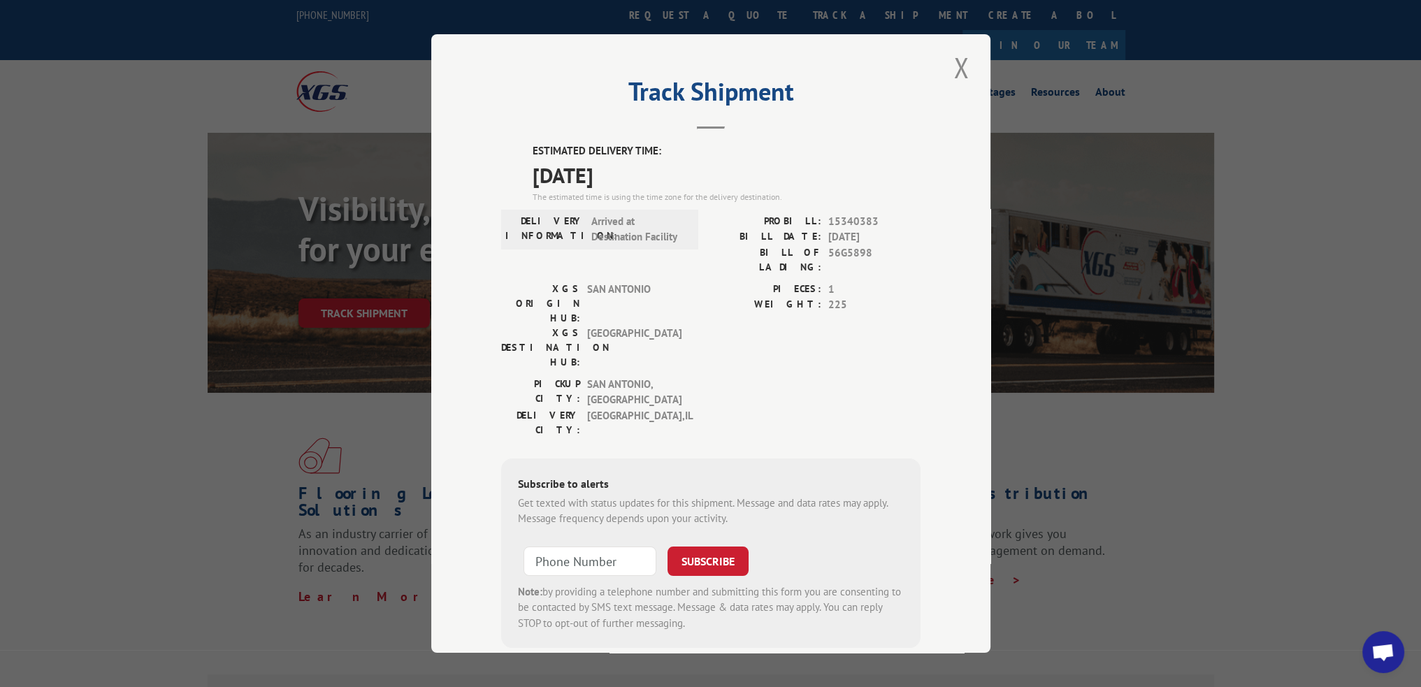
scroll to position [10, 0]
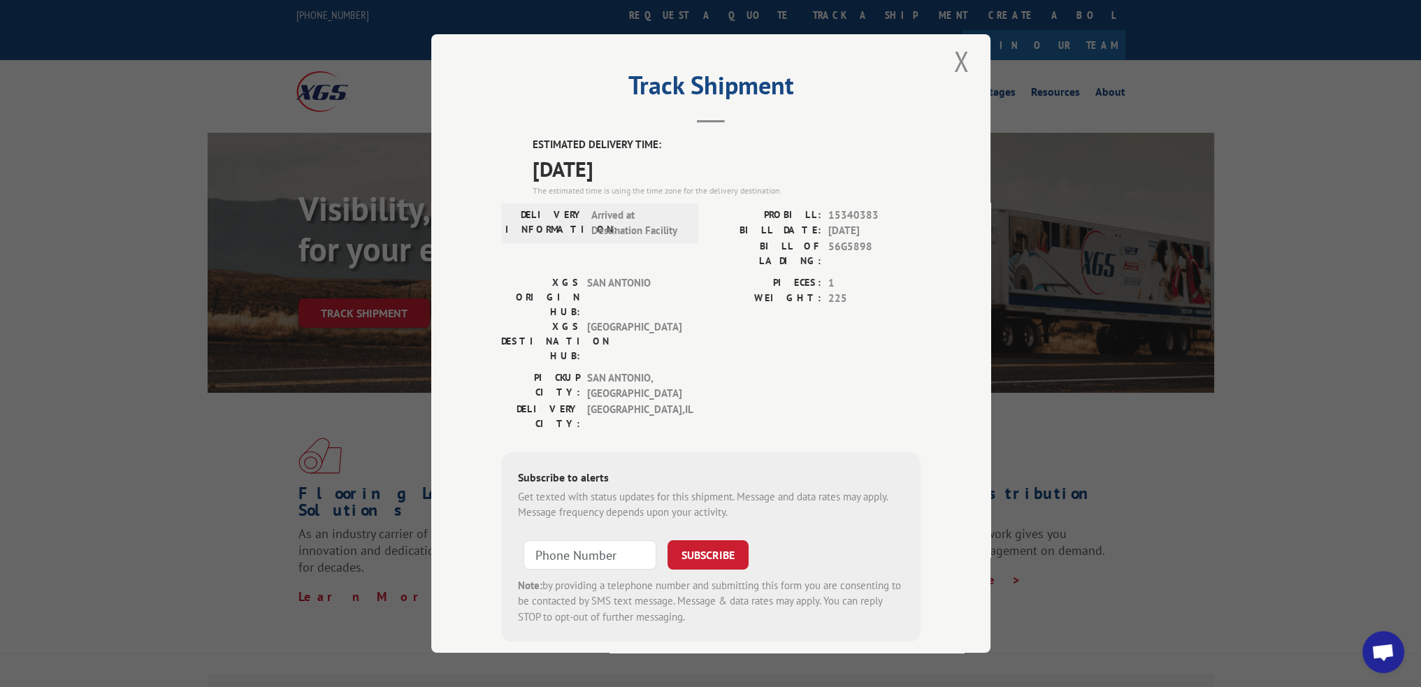
drag, startPoint x: 952, startPoint y: 55, endPoint x: 891, endPoint y: 49, distance: 61.1
click at [952, 55] on button "Close modal" at bounding box center [961, 61] width 24 height 38
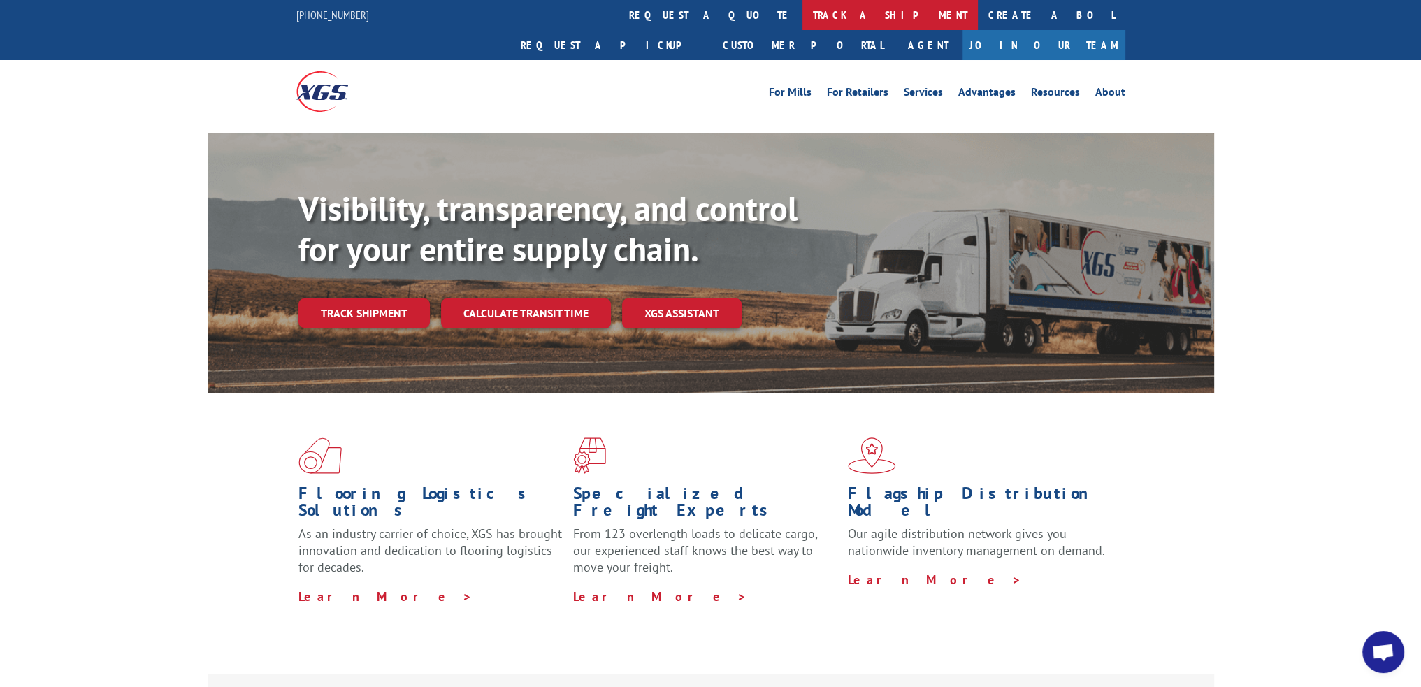
click at [802, 17] on link "track a shipment" at bounding box center [889, 15] width 175 height 30
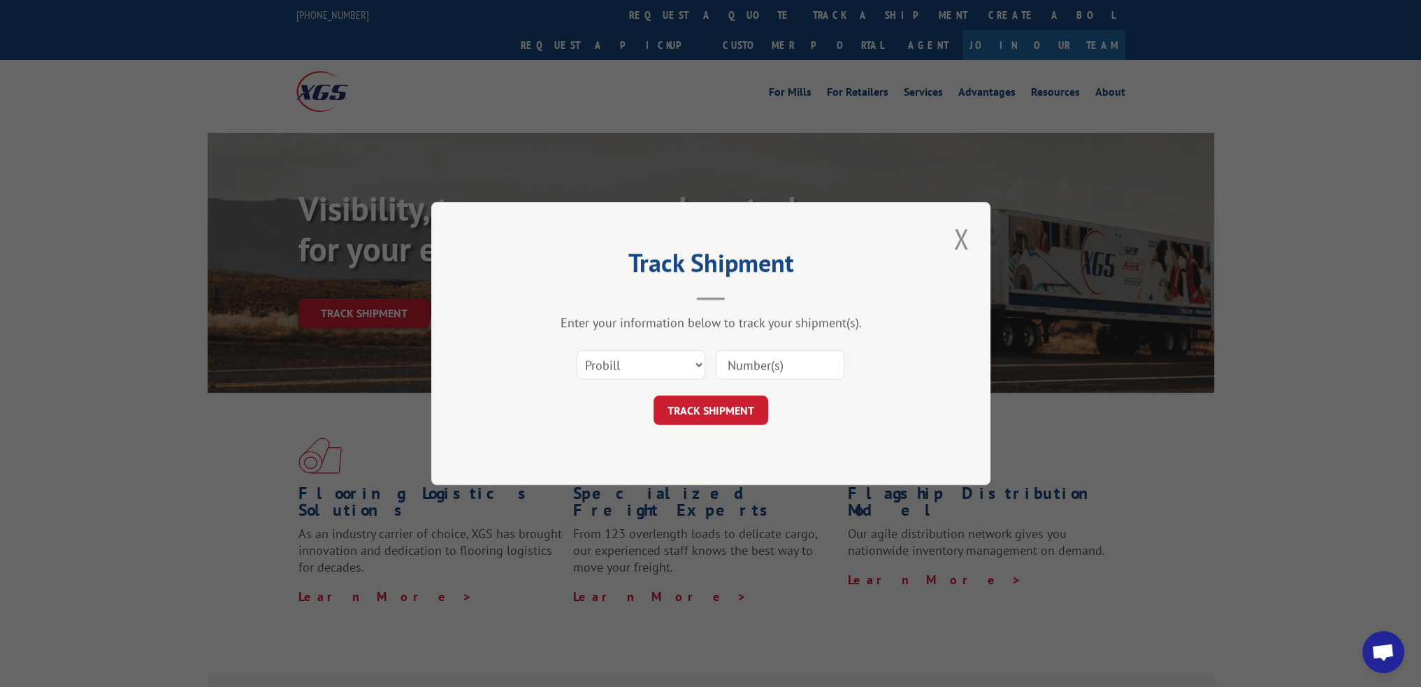
scroll to position [0, 0]
click at [732, 366] on input at bounding box center [780, 364] width 129 height 29
paste input "15472859"
type input "15472859"
click at [702, 418] on button "TRACK SHIPMENT" at bounding box center [711, 410] width 115 height 29
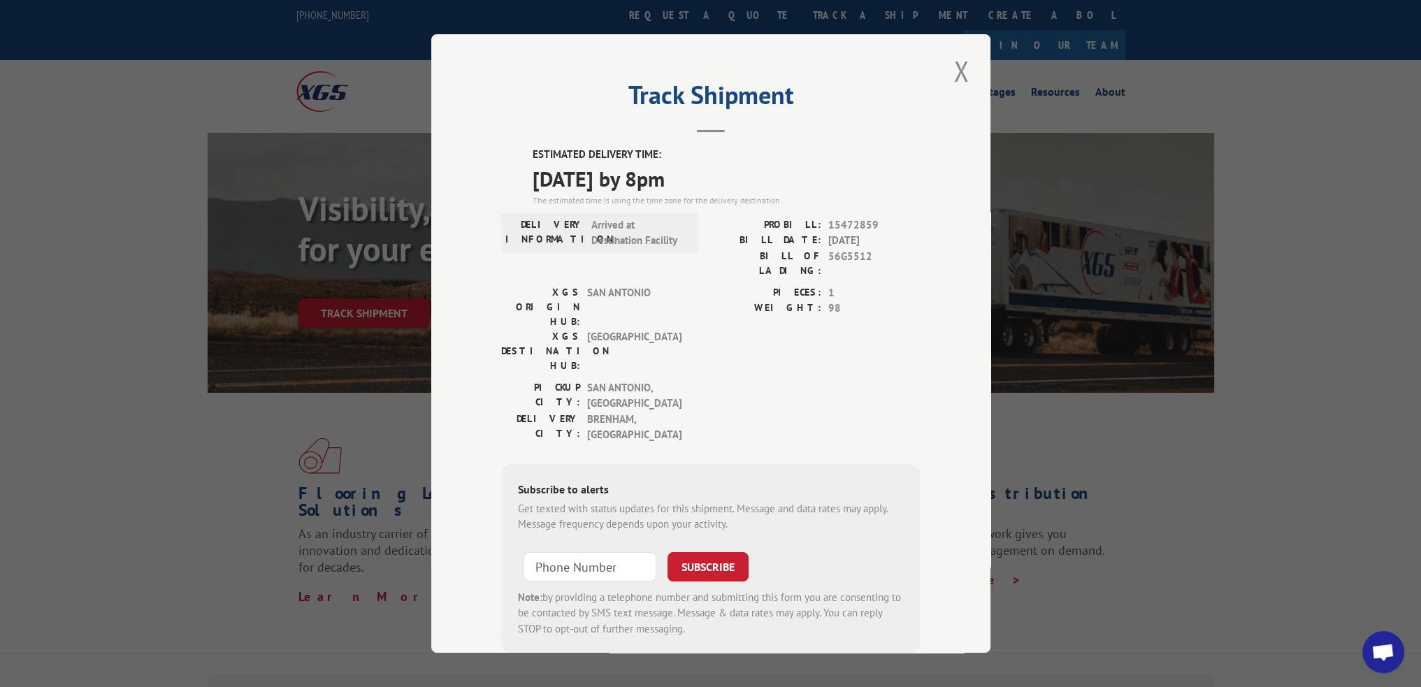
click at [967, 78] on div "Track Shipment ESTIMATED DELIVERY TIME: 08/19/2025 by 8pm The estimated time is…" at bounding box center [710, 343] width 559 height 619
click at [955, 76] on button "Close modal" at bounding box center [961, 71] width 24 height 38
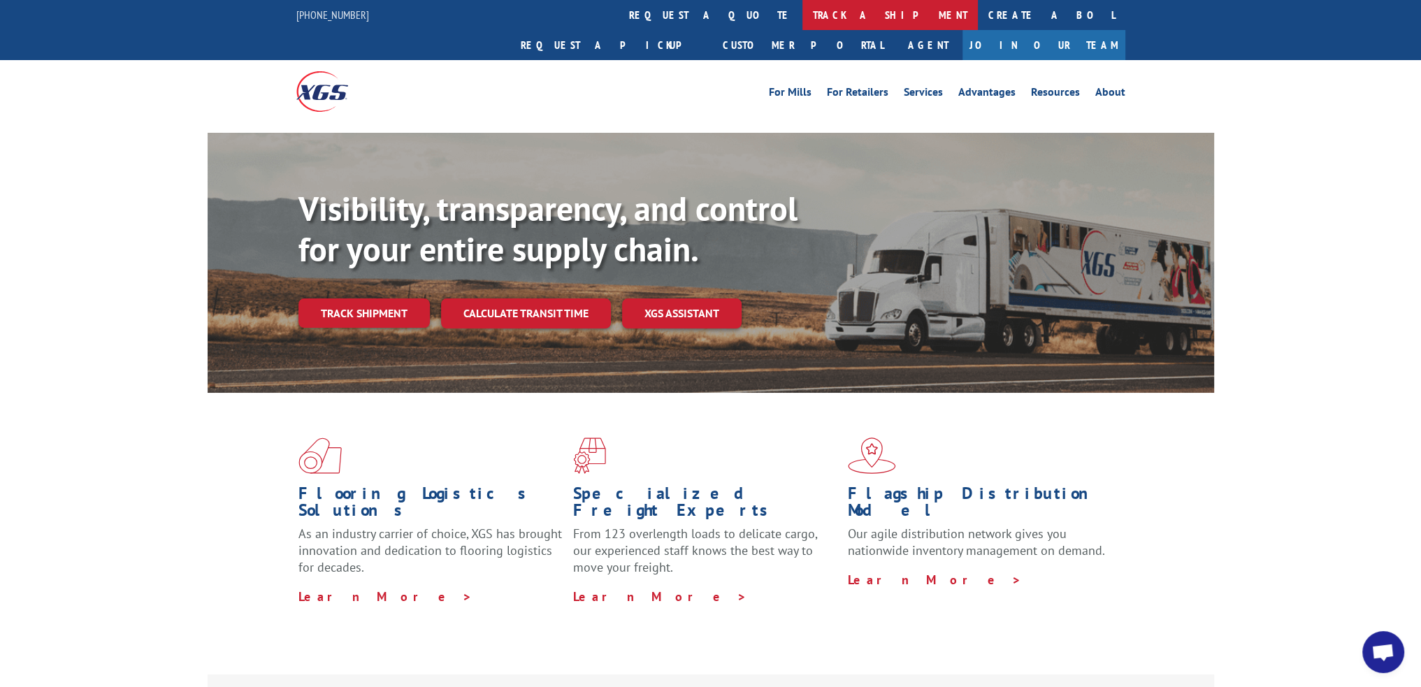
click at [802, 18] on link "track a shipment" at bounding box center [889, 15] width 175 height 30
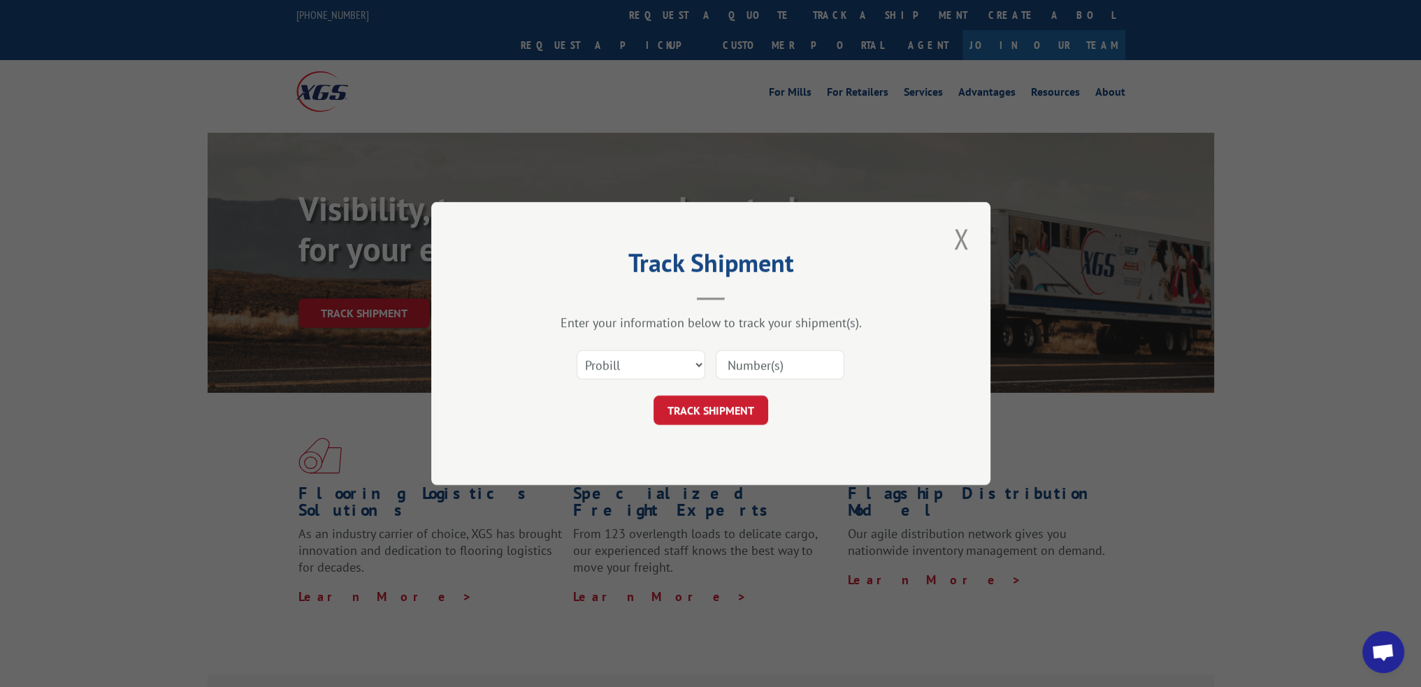
click at [756, 380] on div at bounding box center [780, 365] width 129 height 32
drag, startPoint x: 767, startPoint y: 366, endPoint x: 759, endPoint y: 373, distance: 9.9
click at [767, 366] on input at bounding box center [780, 364] width 129 height 29
paste input "15340384"
type input "15340384"
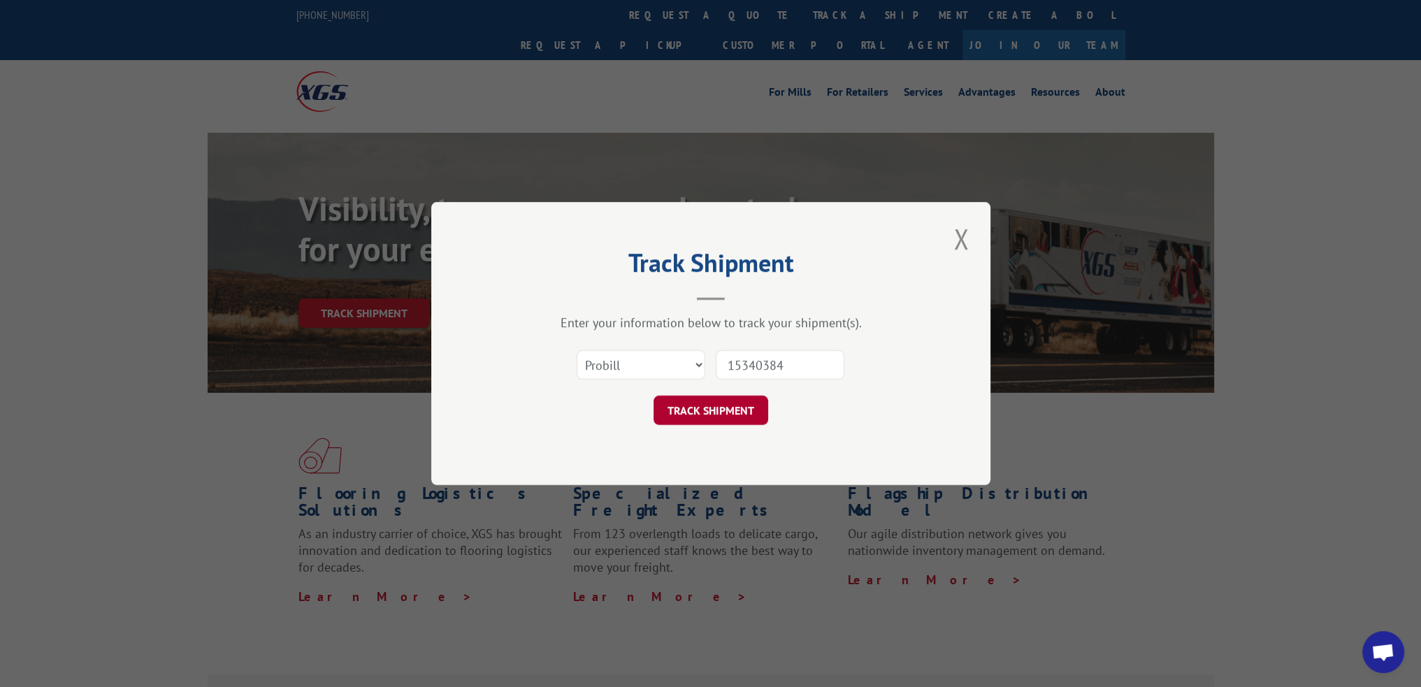
click at [708, 424] on button "TRACK SHIPMENT" at bounding box center [711, 410] width 115 height 29
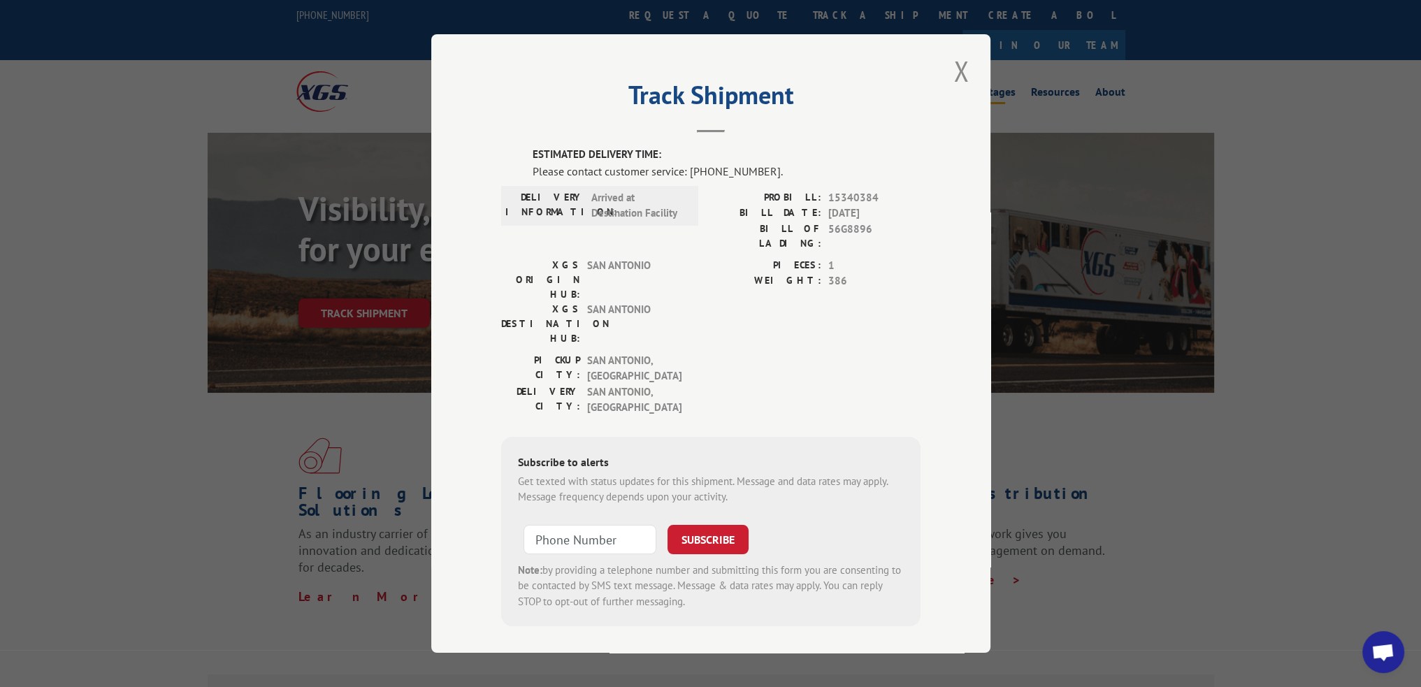
click at [967, 68] on button "Close modal" at bounding box center [961, 71] width 24 height 38
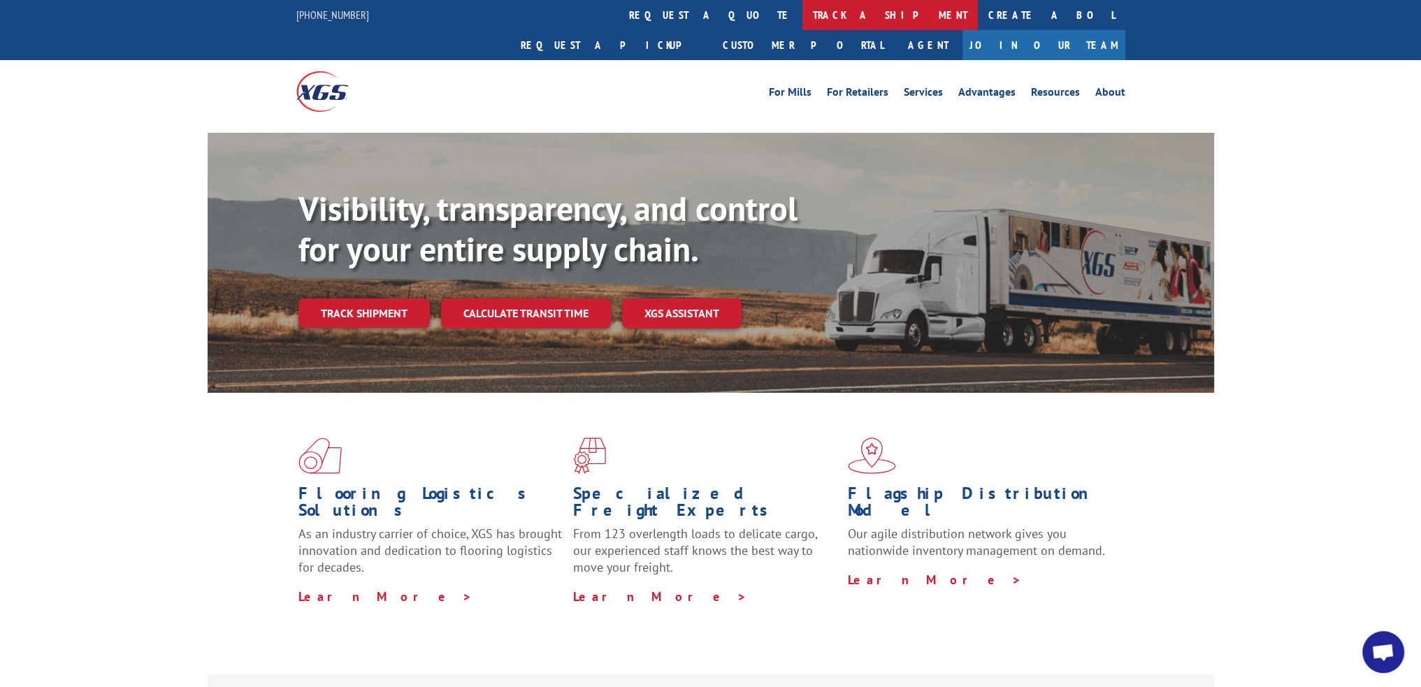
click at [802, 25] on link "track a shipment" at bounding box center [889, 15] width 175 height 30
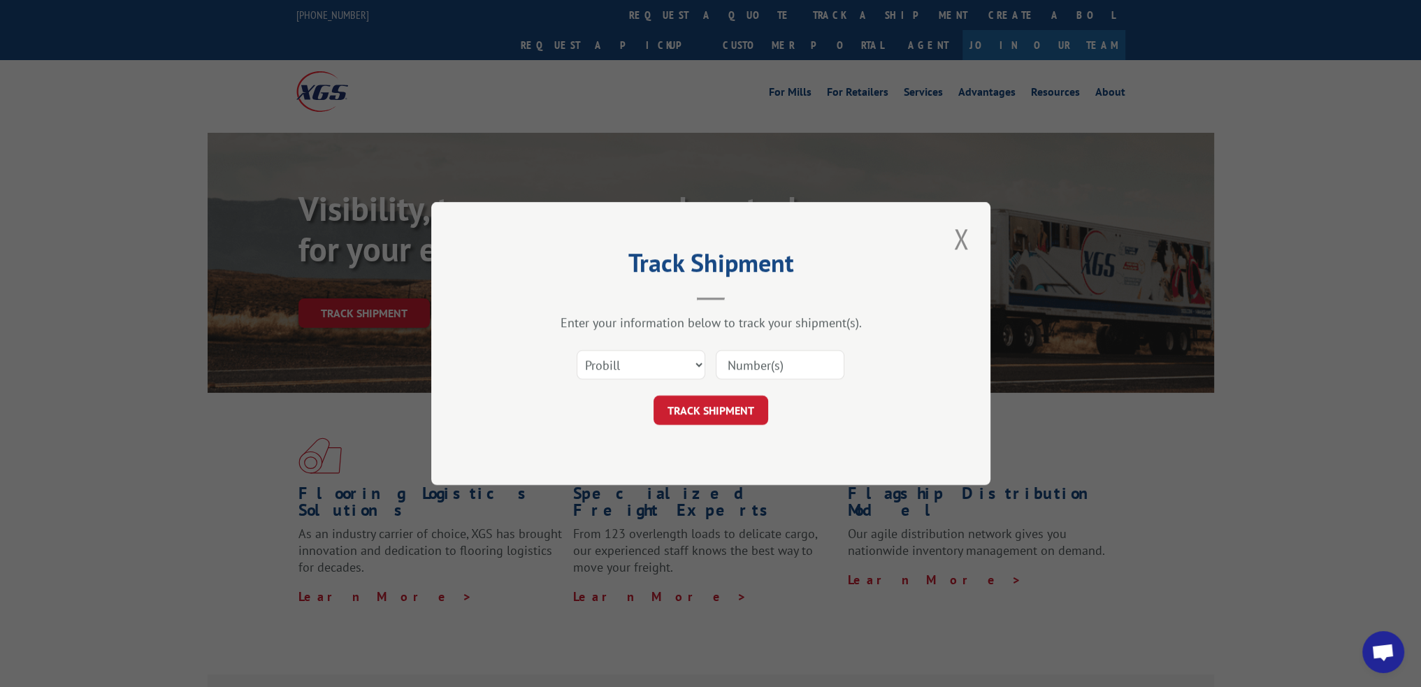
drag, startPoint x: 760, startPoint y: 352, endPoint x: 760, endPoint y: 364, distance: 12.6
click at [760, 352] on input at bounding box center [780, 364] width 129 height 29
paste input "15340385"
type input "15340385"
click at [735, 414] on button "TRACK SHIPMENT" at bounding box center [711, 410] width 115 height 29
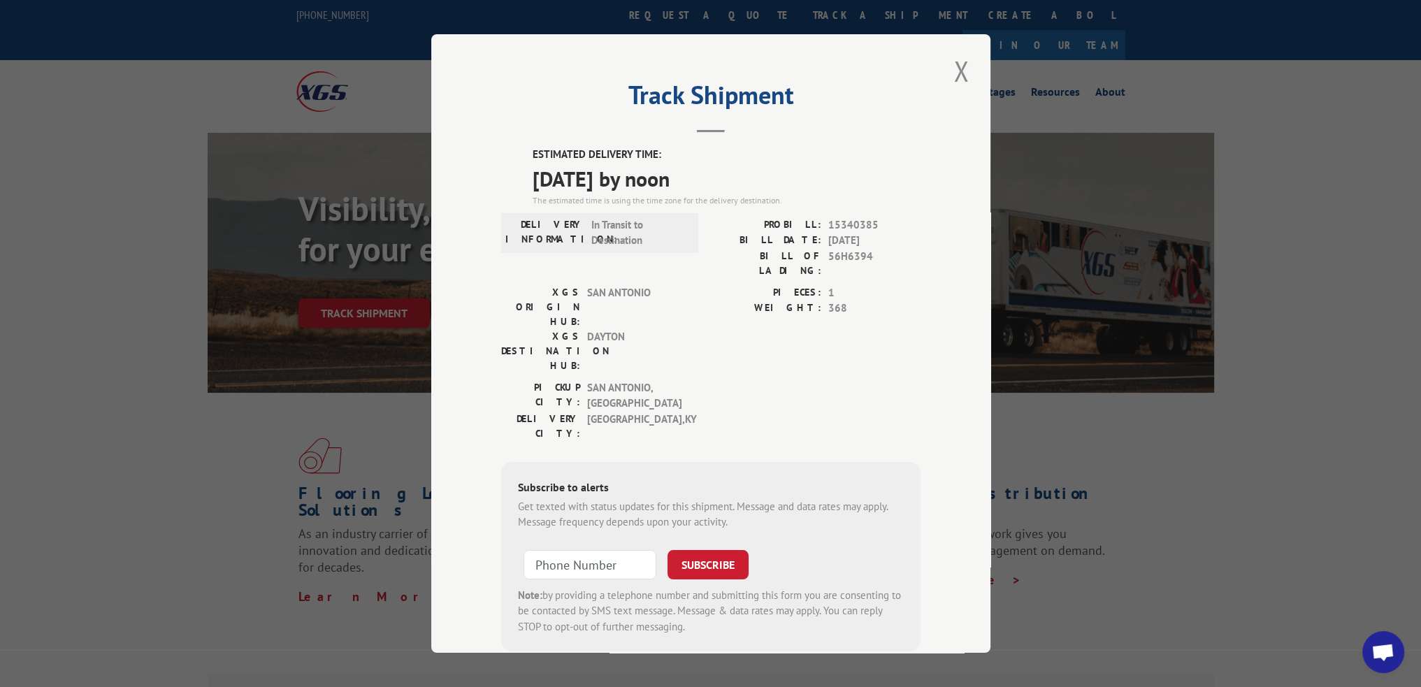
drag, startPoint x: 847, startPoint y: 33, endPoint x: 876, endPoint y: 77, distance: 52.5
click at [848, 63] on div "Track Shipment ESTIMATED DELIVERY TIME: 08/22/2025 by noon The estimated time i…" at bounding box center [710, 343] width 1421 height 687
click at [951, 67] on button "Close modal" at bounding box center [961, 71] width 24 height 38
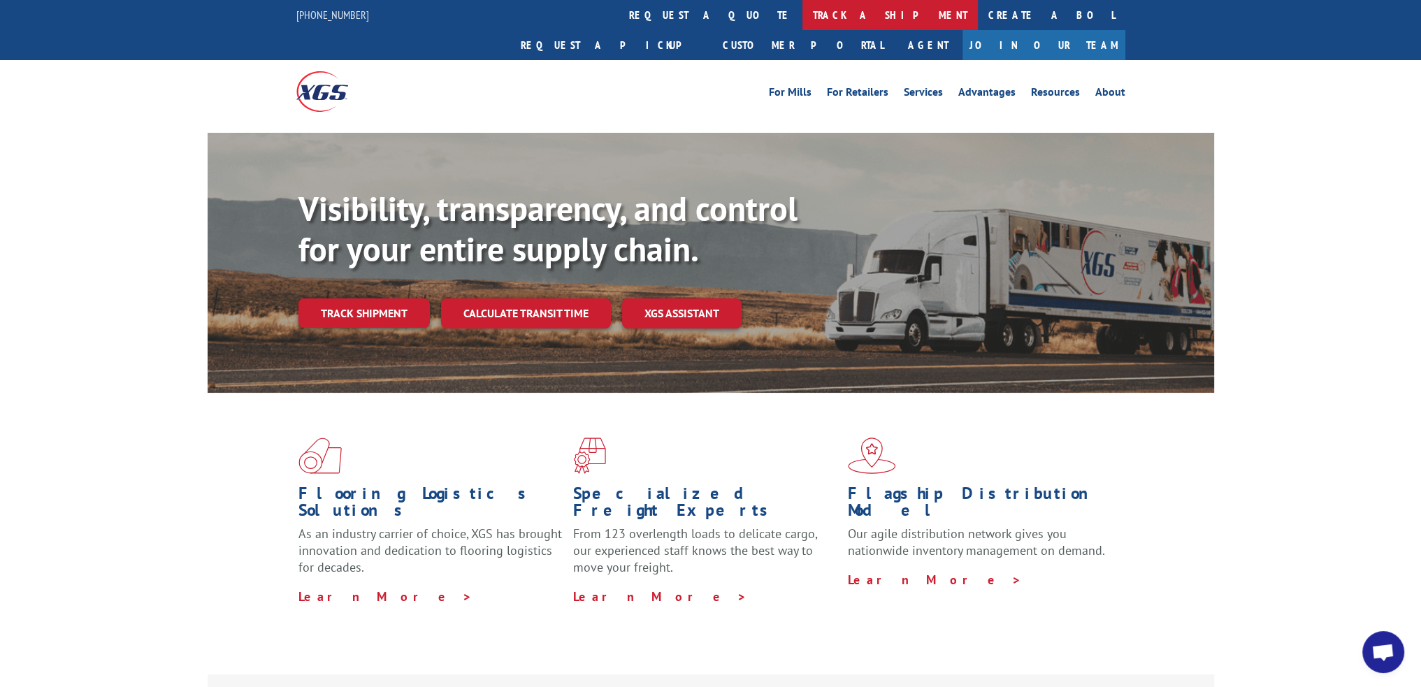
click at [802, 27] on link "track a shipment" at bounding box center [889, 15] width 175 height 30
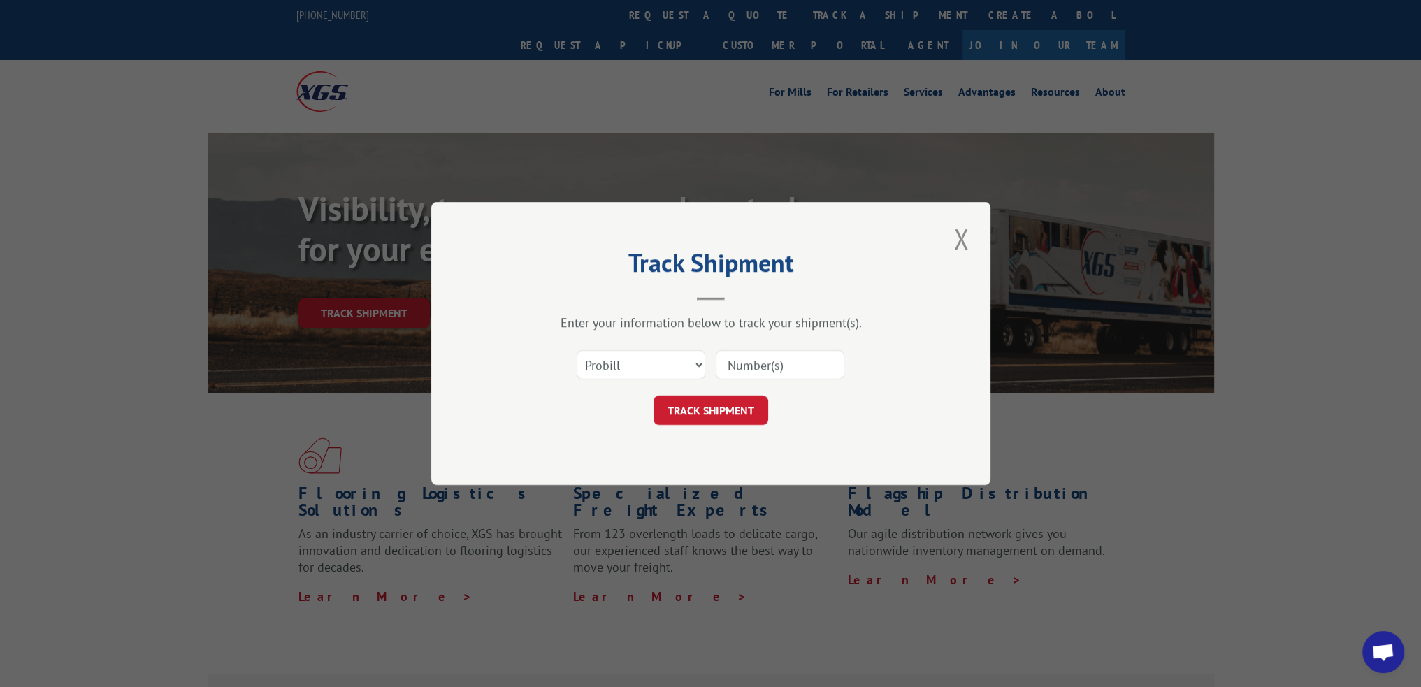
click at [780, 374] on input at bounding box center [780, 364] width 129 height 29
paste input "15340388"
type input "15340388"
click at [730, 398] on button "TRACK SHIPMENT" at bounding box center [711, 410] width 115 height 29
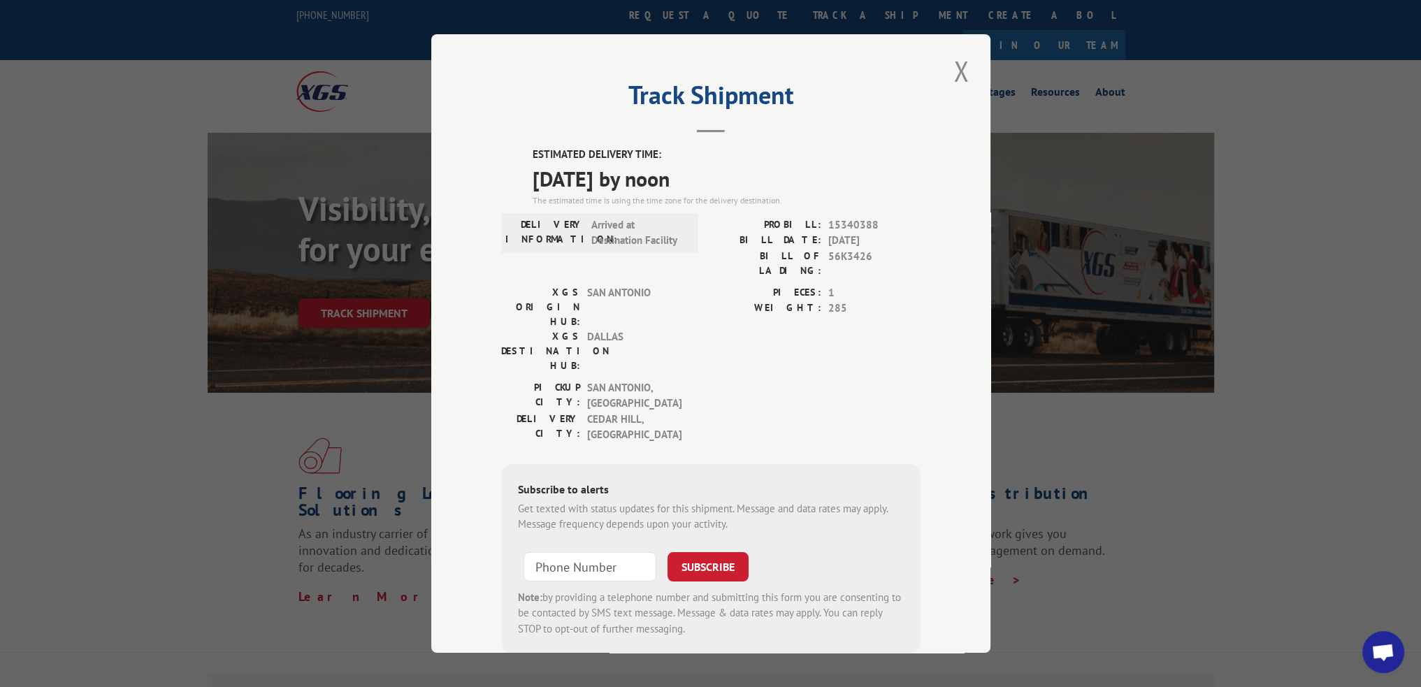
drag, startPoint x: 948, startPoint y: 71, endPoint x: 901, endPoint y: 65, distance: 47.2
click at [949, 71] on button "Close modal" at bounding box center [961, 71] width 24 height 38
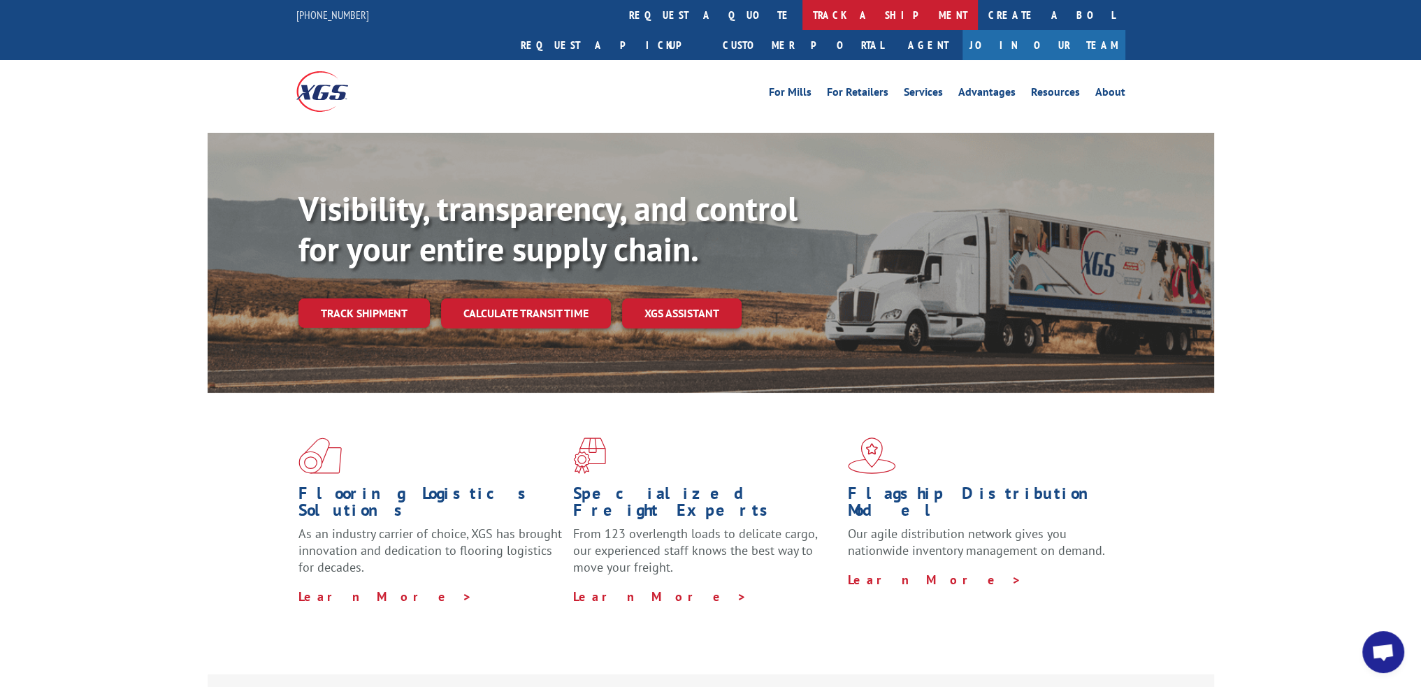
click at [802, 19] on link "track a shipment" at bounding box center [889, 15] width 175 height 30
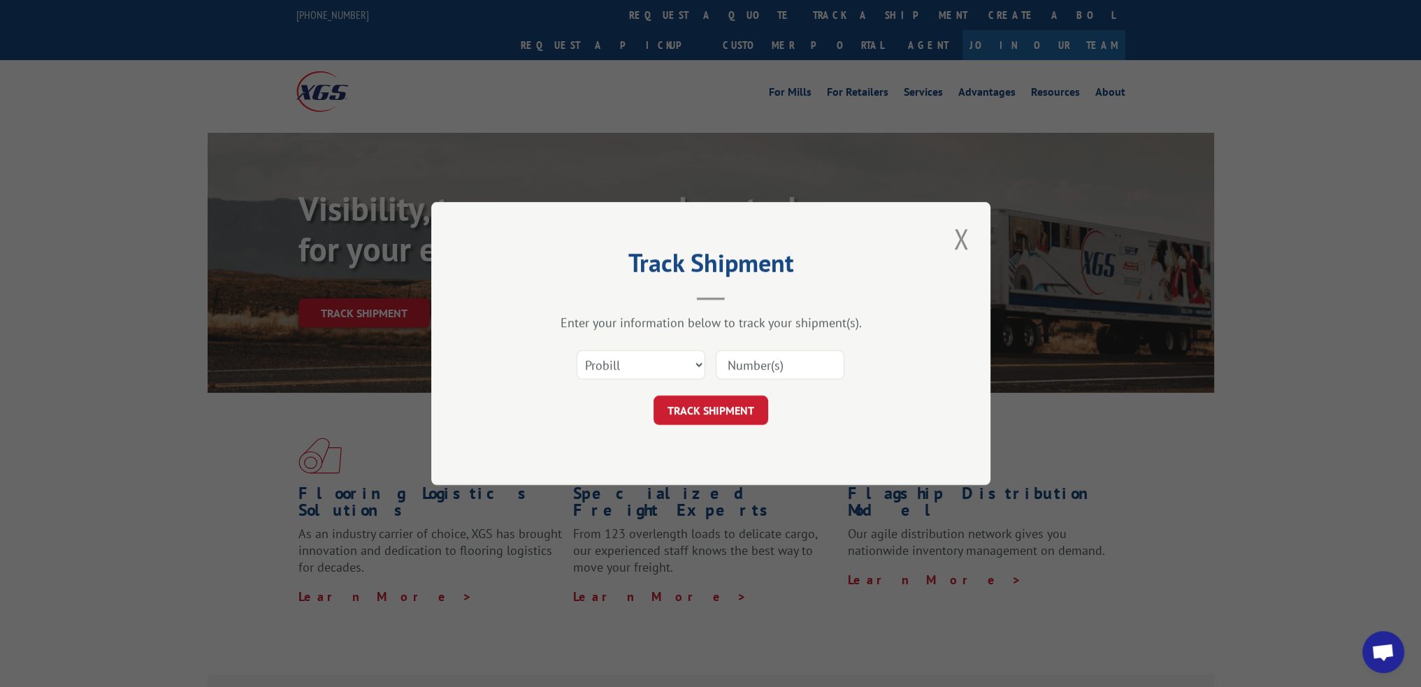
click at [757, 378] on input at bounding box center [780, 364] width 129 height 29
paste input "15340389"
type input "15340389"
click at [720, 410] on button "TRACK SHIPMENT" at bounding box center [711, 410] width 115 height 29
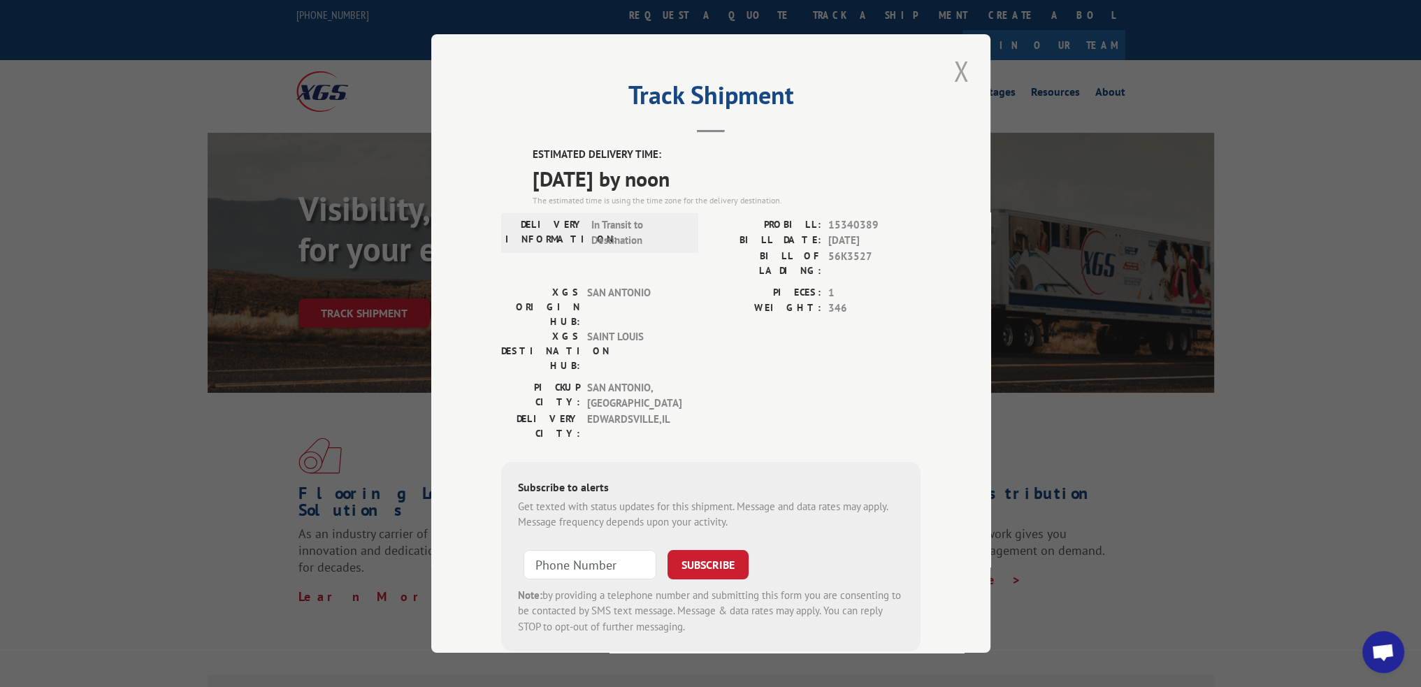
drag, startPoint x: 961, startPoint y: 71, endPoint x: 742, endPoint y: 40, distance: 221.7
click at [961, 71] on button "Close modal" at bounding box center [961, 71] width 24 height 38
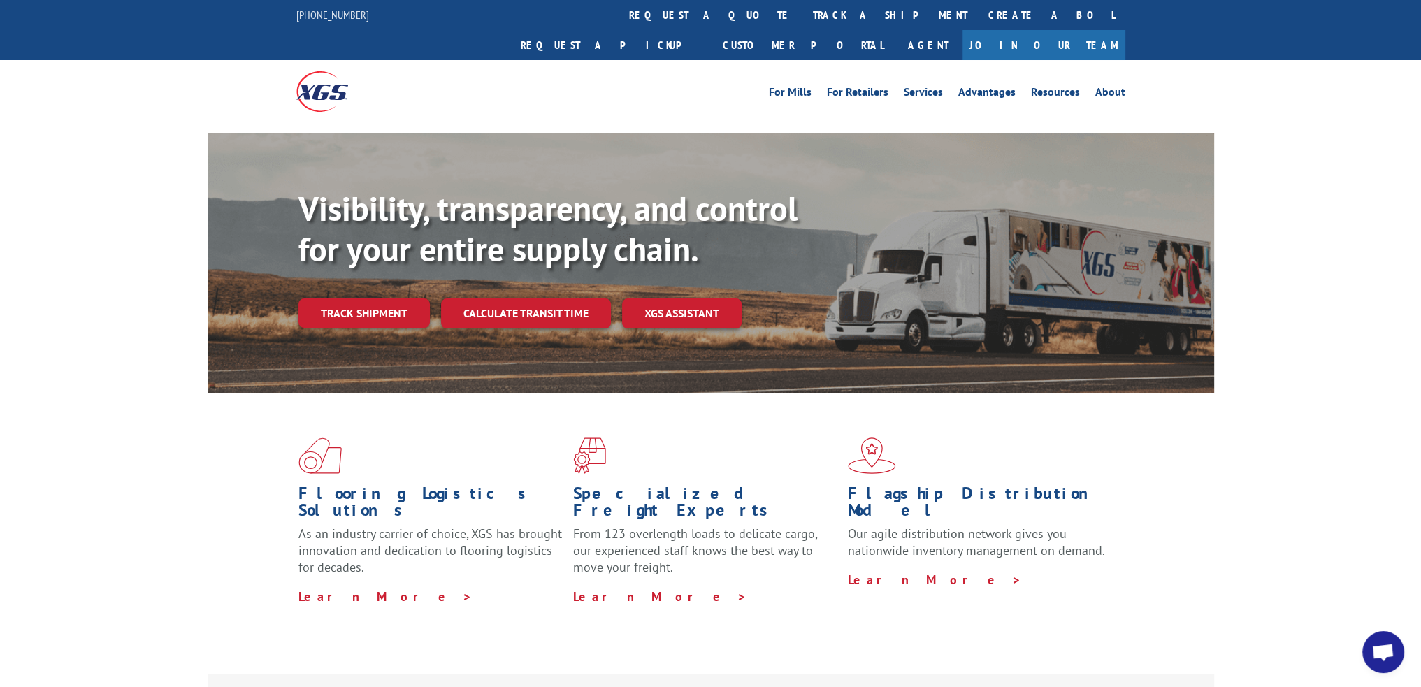
drag, startPoint x: 660, startPoint y: 17, endPoint x: 668, endPoint y: 90, distance: 73.8
click at [802, 17] on link "track a shipment" at bounding box center [889, 15] width 175 height 30
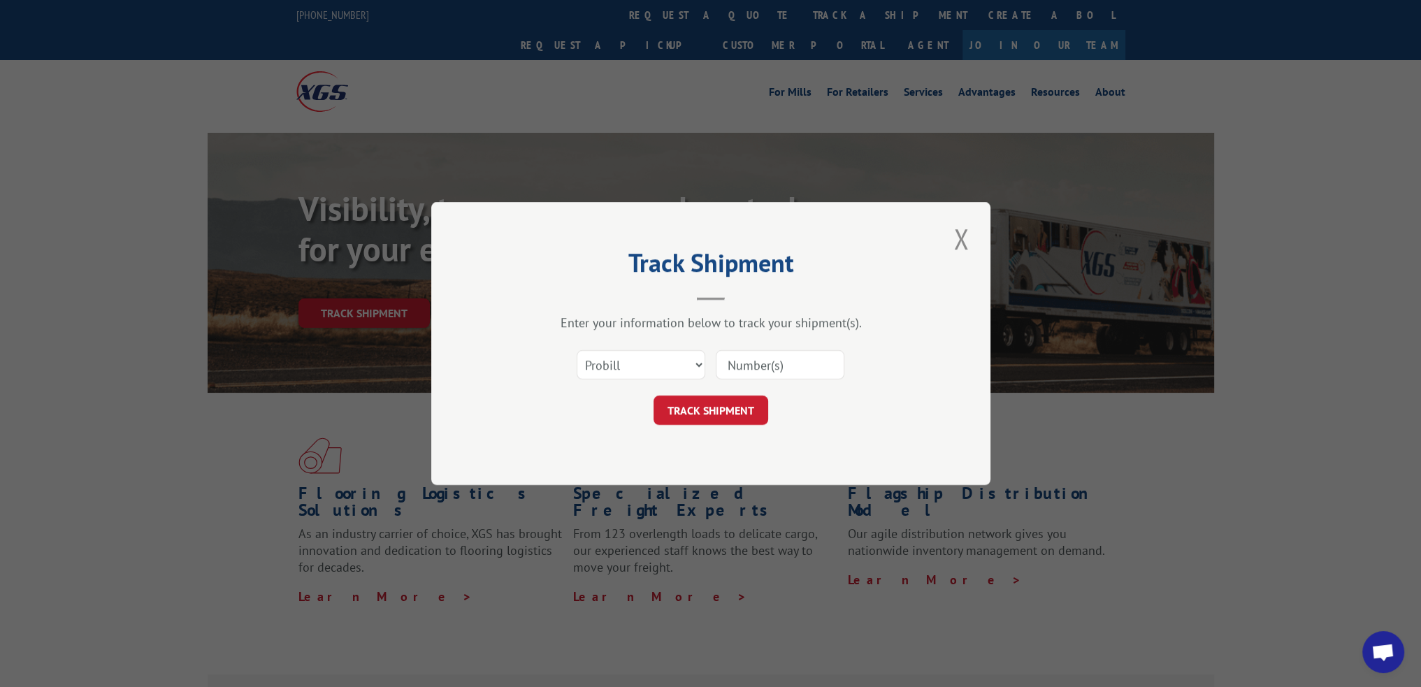
click at [765, 354] on input at bounding box center [780, 364] width 129 height 29
paste input "15340386"
type input "15340386"
click at [705, 403] on button "TRACK SHIPMENT" at bounding box center [711, 410] width 115 height 29
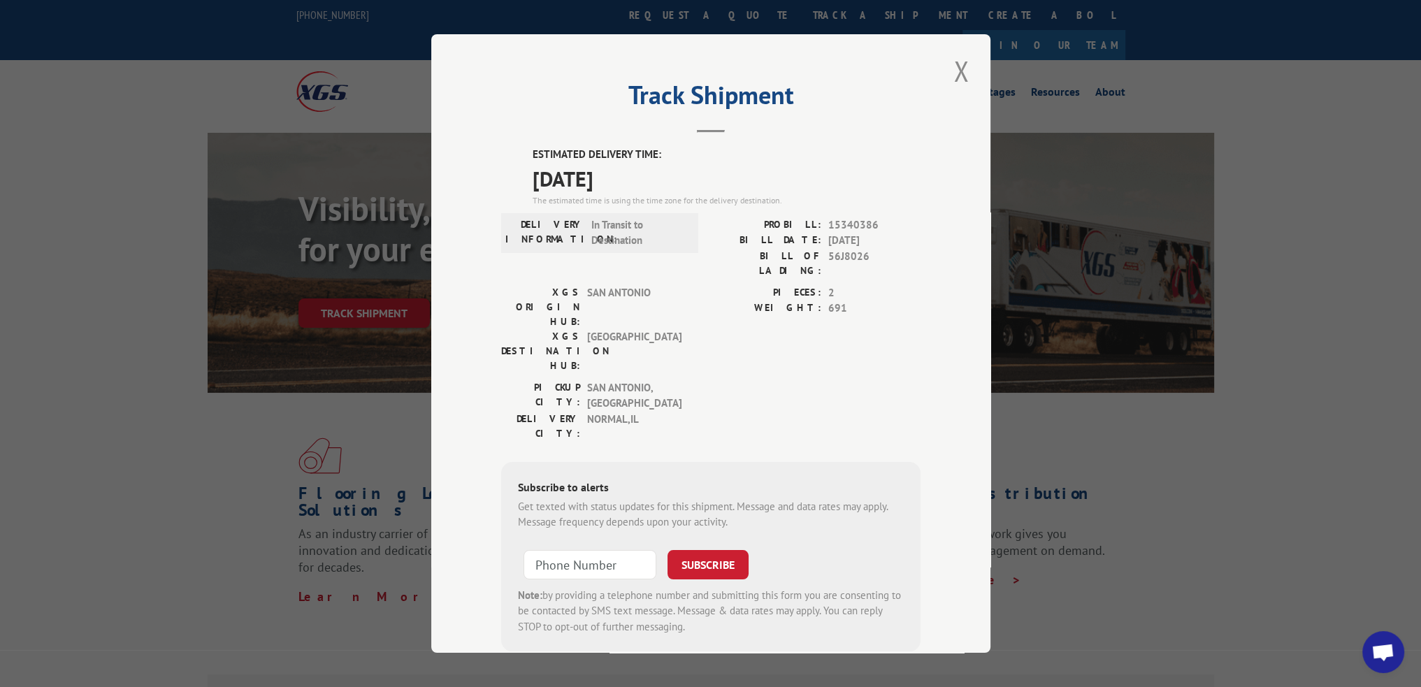
drag, startPoint x: 955, startPoint y: 68, endPoint x: 902, endPoint y: 62, distance: 53.4
click at [955, 68] on button "Close modal" at bounding box center [961, 71] width 24 height 38
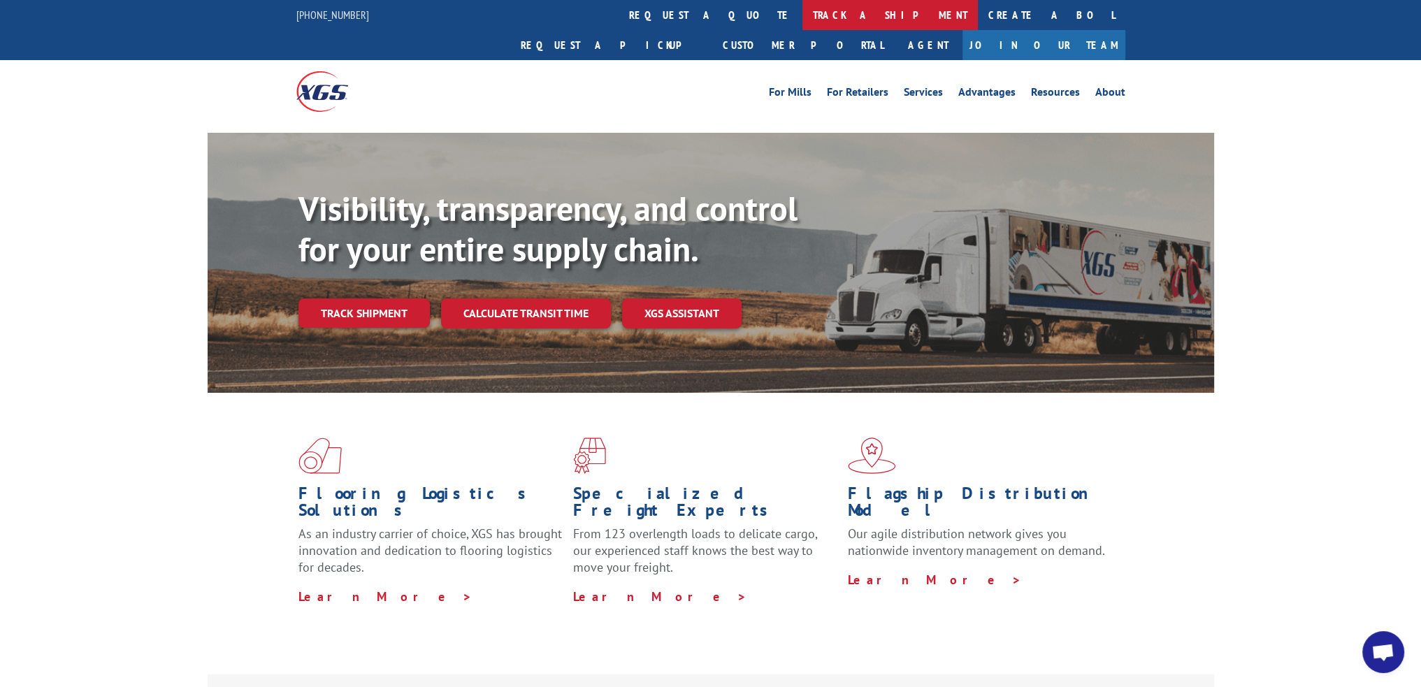
click at [802, 8] on link "track a shipment" at bounding box center [889, 15] width 175 height 30
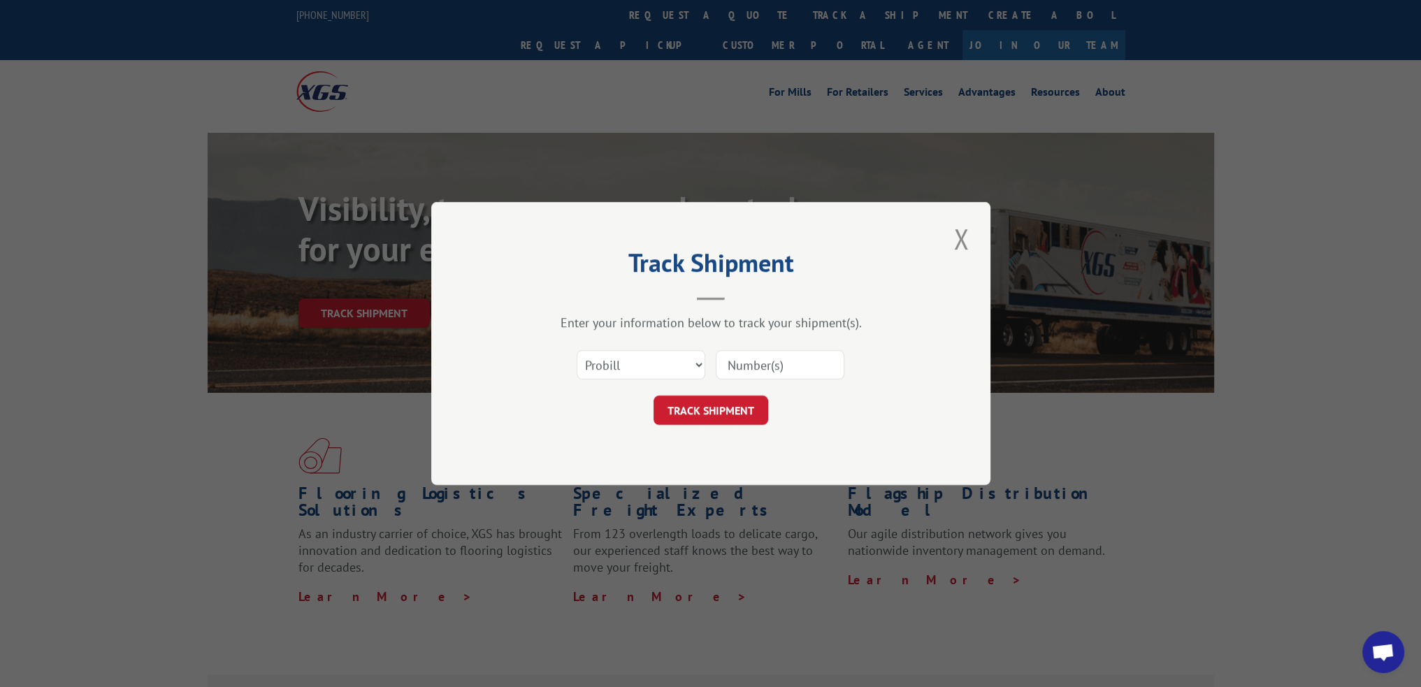
click at [737, 371] on input at bounding box center [780, 364] width 129 height 29
paste input "15340387"
type input "15340387"
click at [731, 405] on button "TRACK SHIPMENT" at bounding box center [711, 410] width 115 height 29
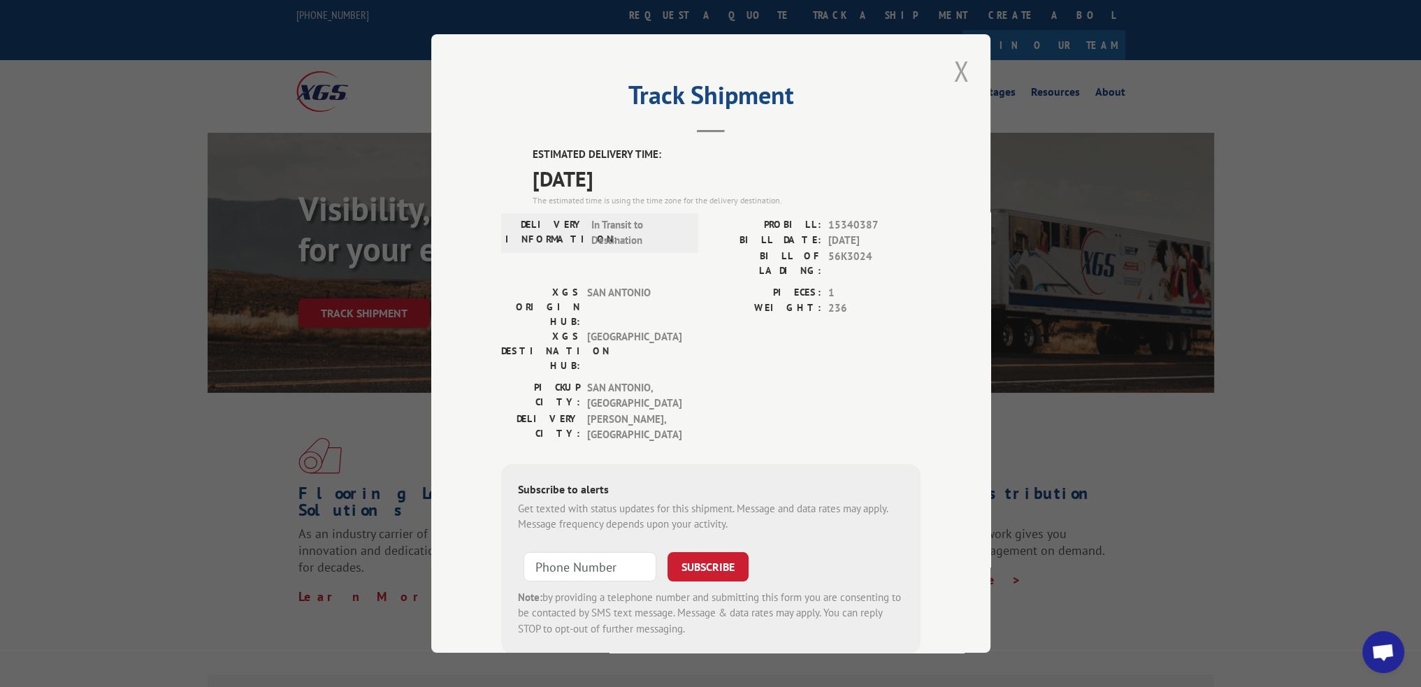
click at [952, 75] on button "Close modal" at bounding box center [961, 71] width 24 height 38
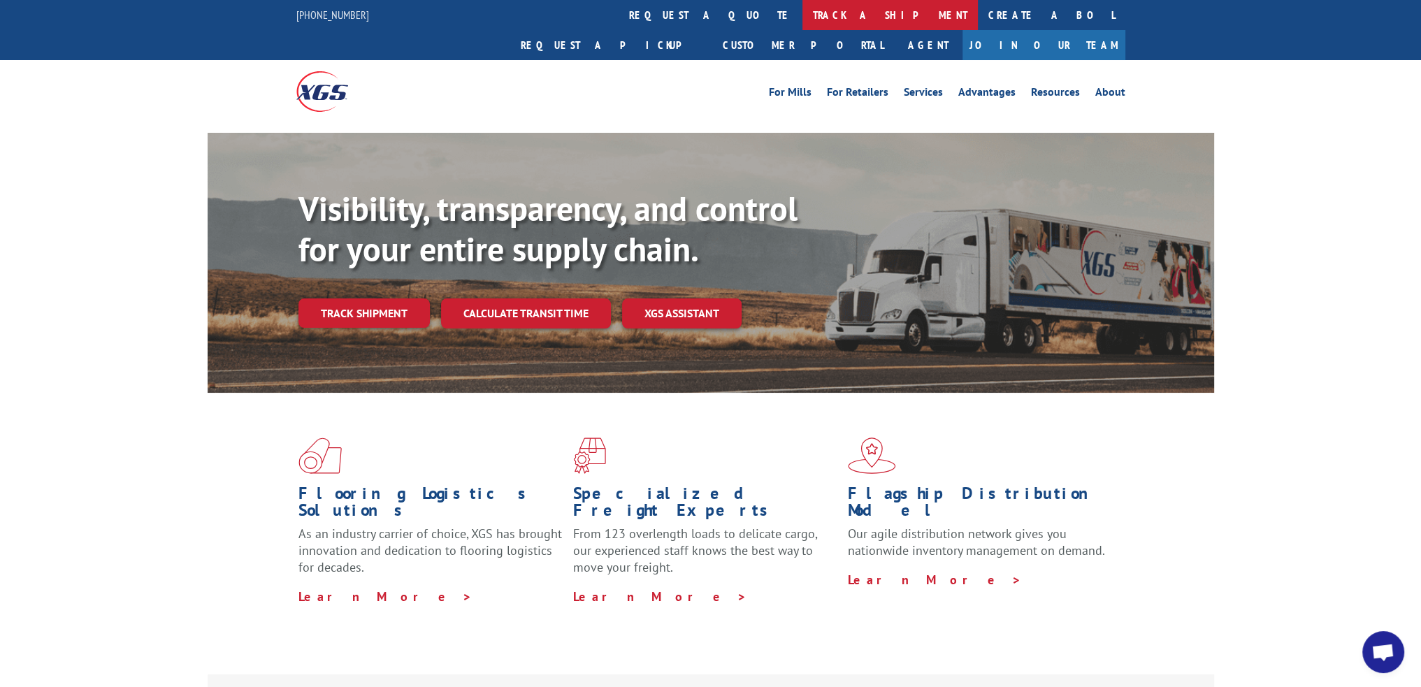
click at [802, 16] on link "track a shipment" at bounding box center [889, 15] width 175 height 30
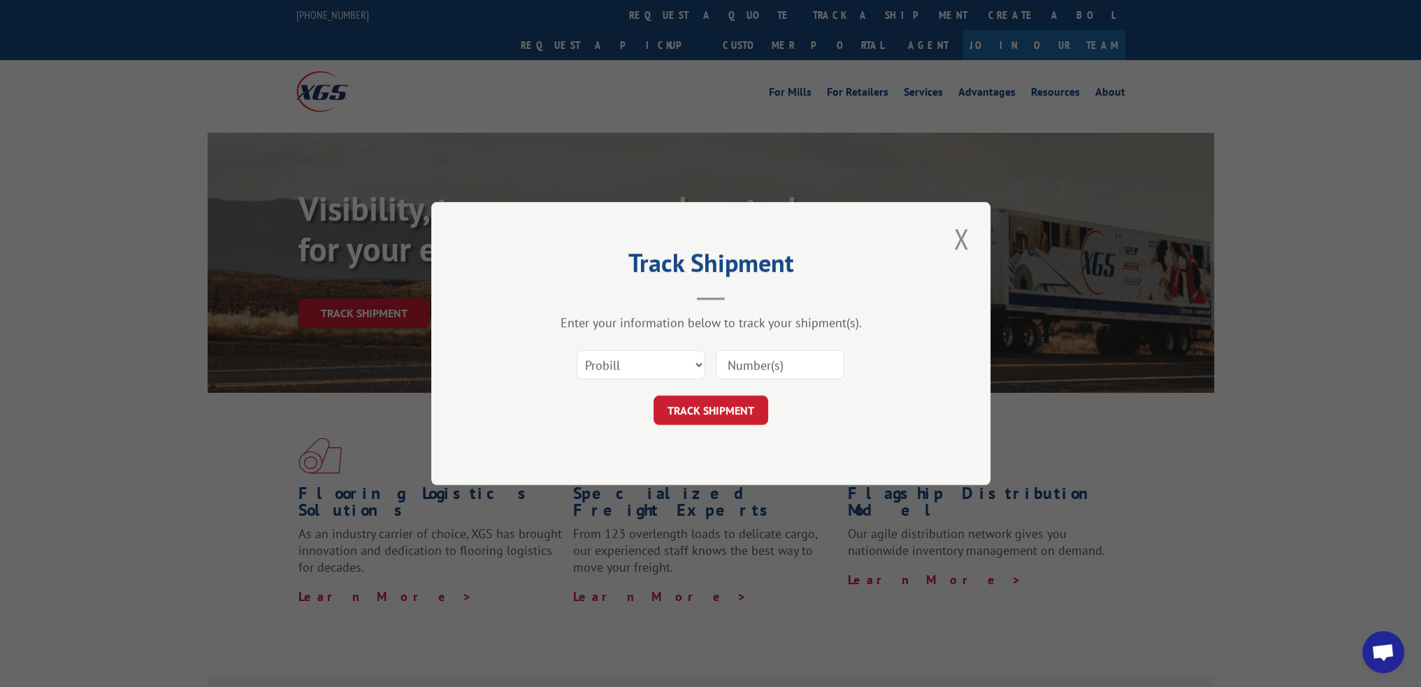
click at [770, 369] on input at bounding box center [780, 364] width 129 height 29
paste input "15472862"
type input "15472862"
click at [699, 424] on button "TRACK SHIPMENT" at bounding box center [711, 410] width 115 height 29
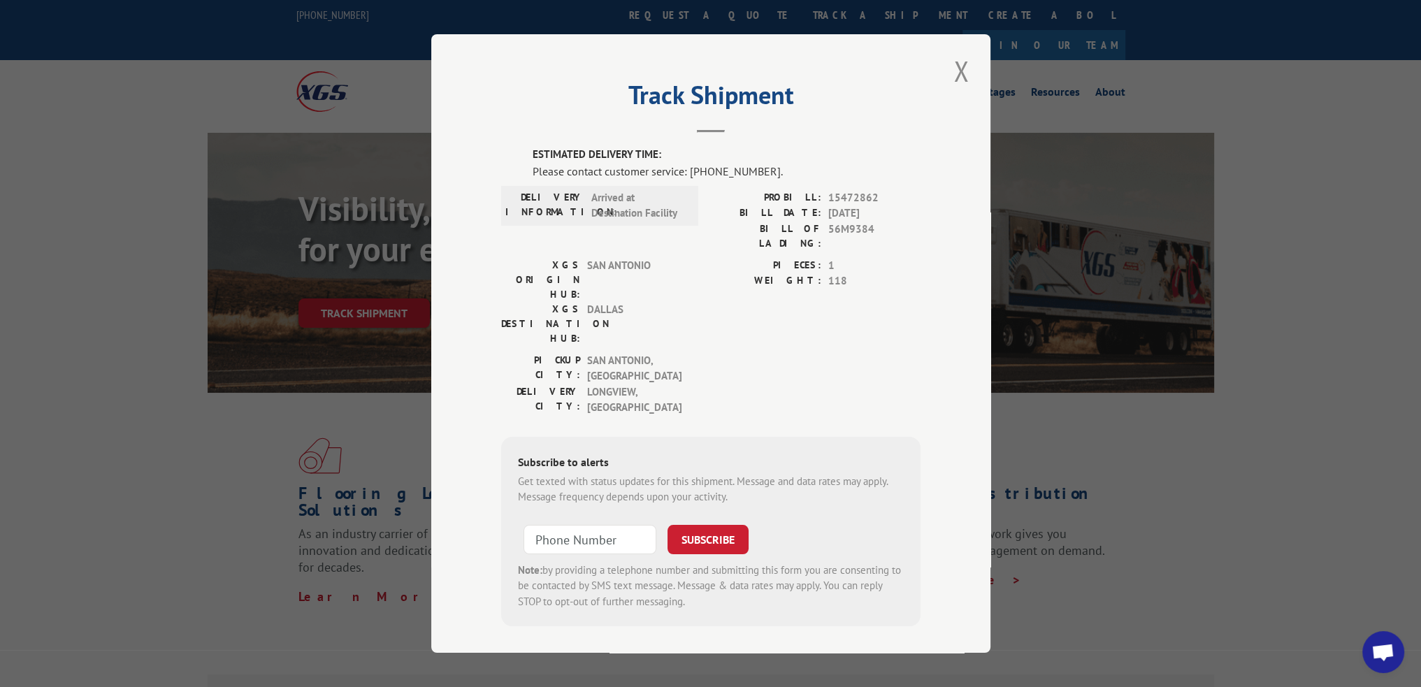
drag, startPoint x: 960, startPoint y: 78, endPoint x: 835, endPoint y: 46, distance: 128.3
click at [960, 78] on button "Close modal" at bounding box center [961, 71] width 24 height 38
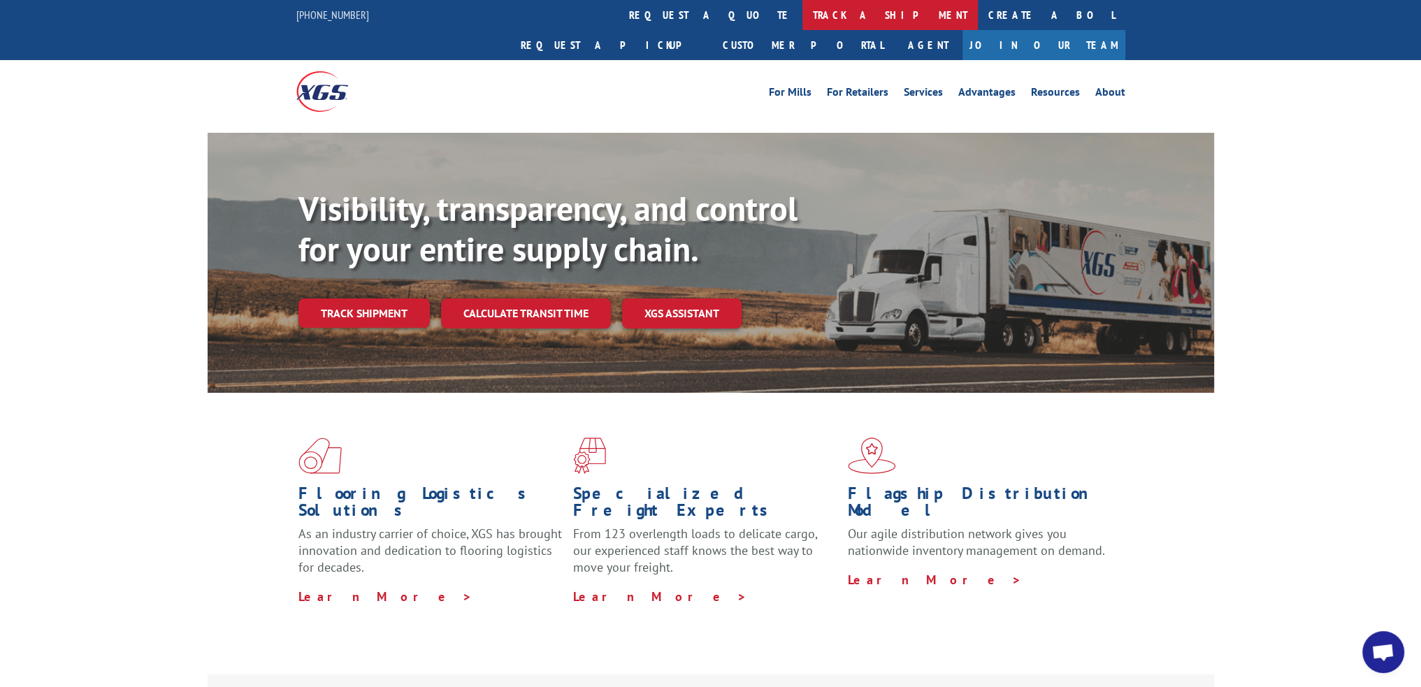
click at [802, 13] on link "track a shipment" at bounding box center [889, 15] width 175 height 30
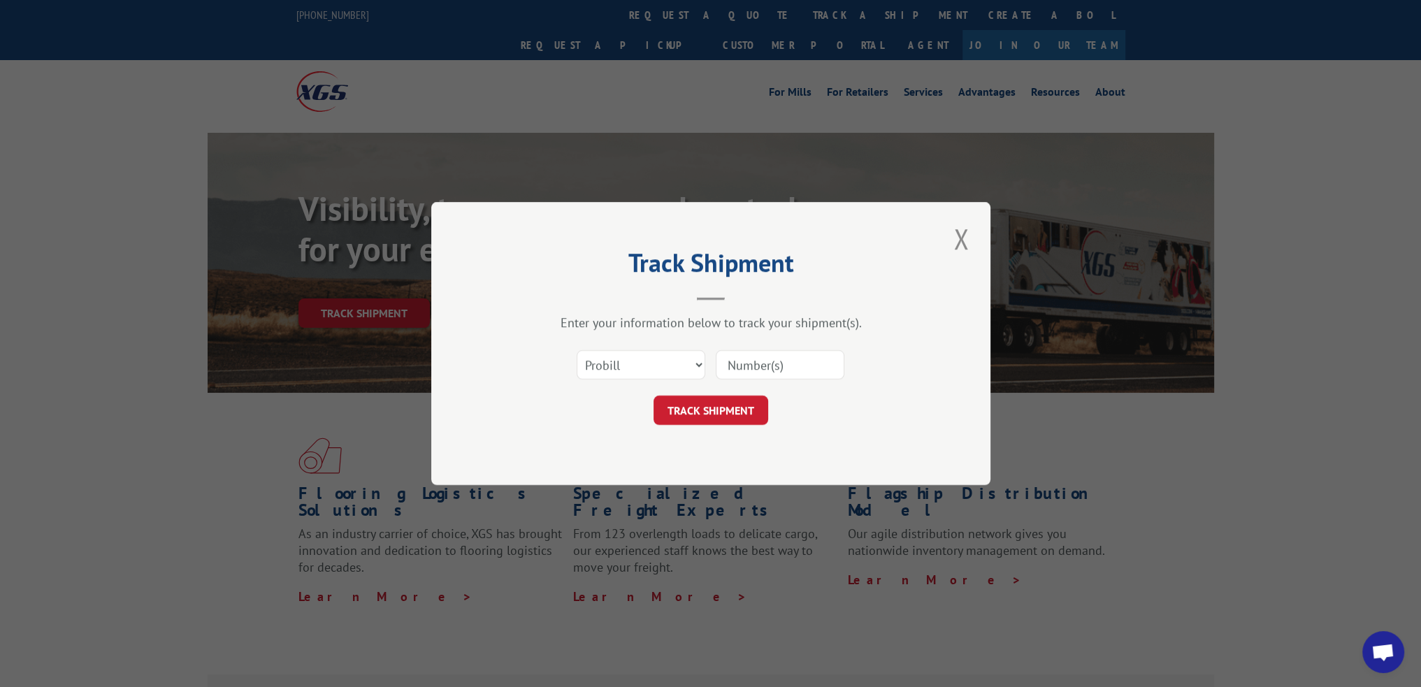
click at [768, 370] on input at bounding box center [780, 364] width 129 height 29
paste input "15472867"
type input "15472867"
click at [751, 405] on button "TRACK SHIPMENT" at bounding box center [711, 410] width 115 height 29
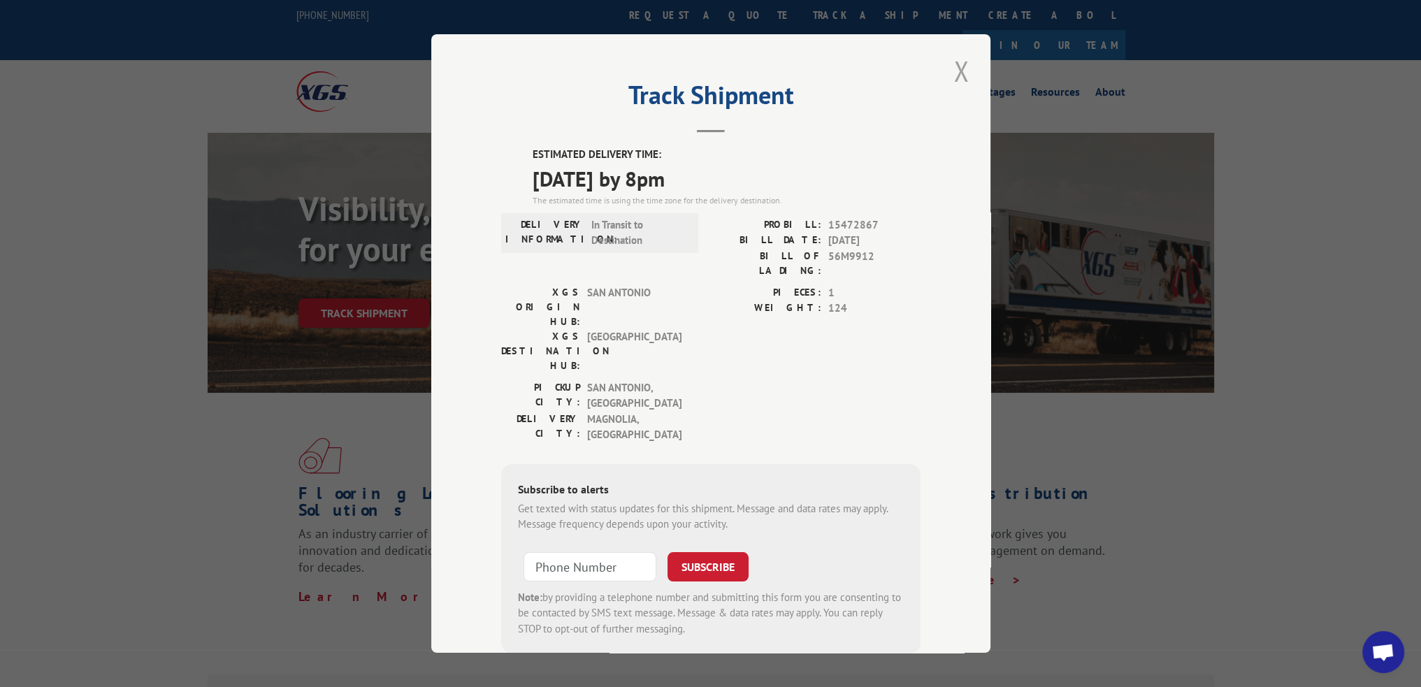
click at [949, 71] on button "Close modal" at bounding box center [961, 71] width 24 height 38
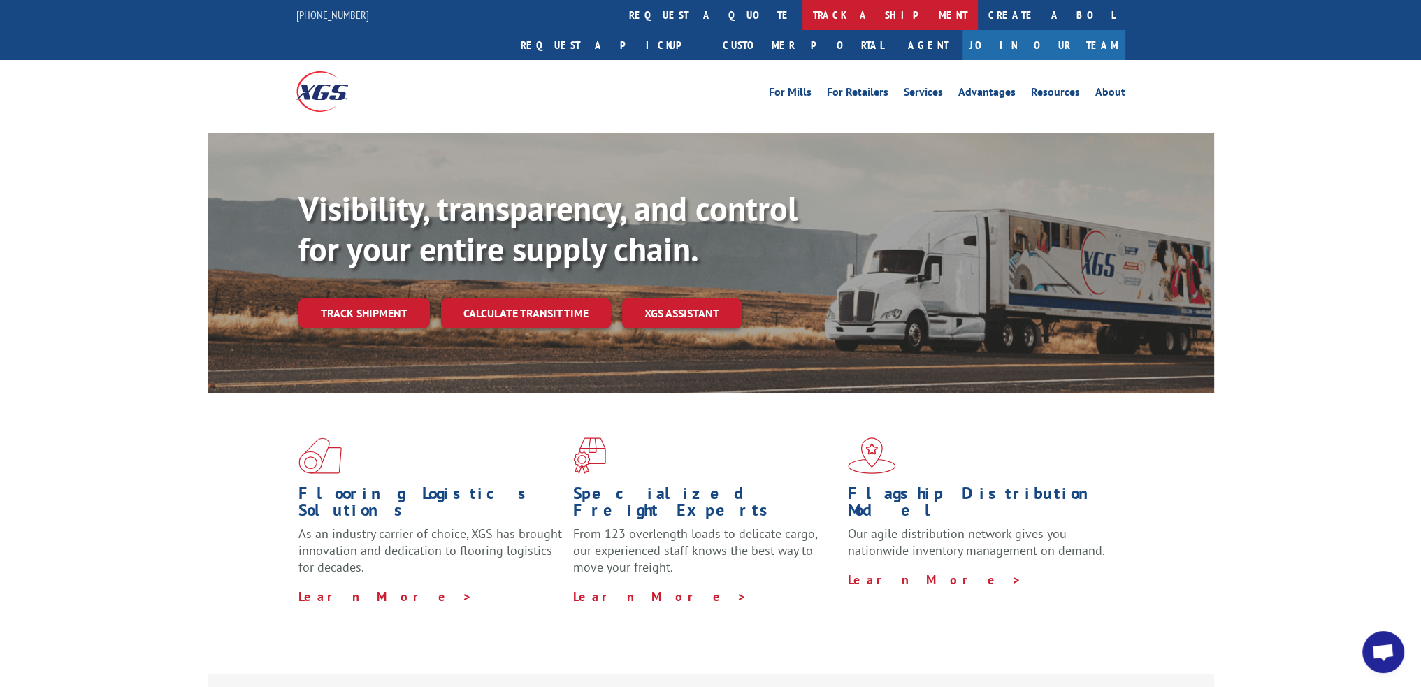
click at [802, 10] on link "track a shipment" at bounding box center [889, 15] width 175 height 30
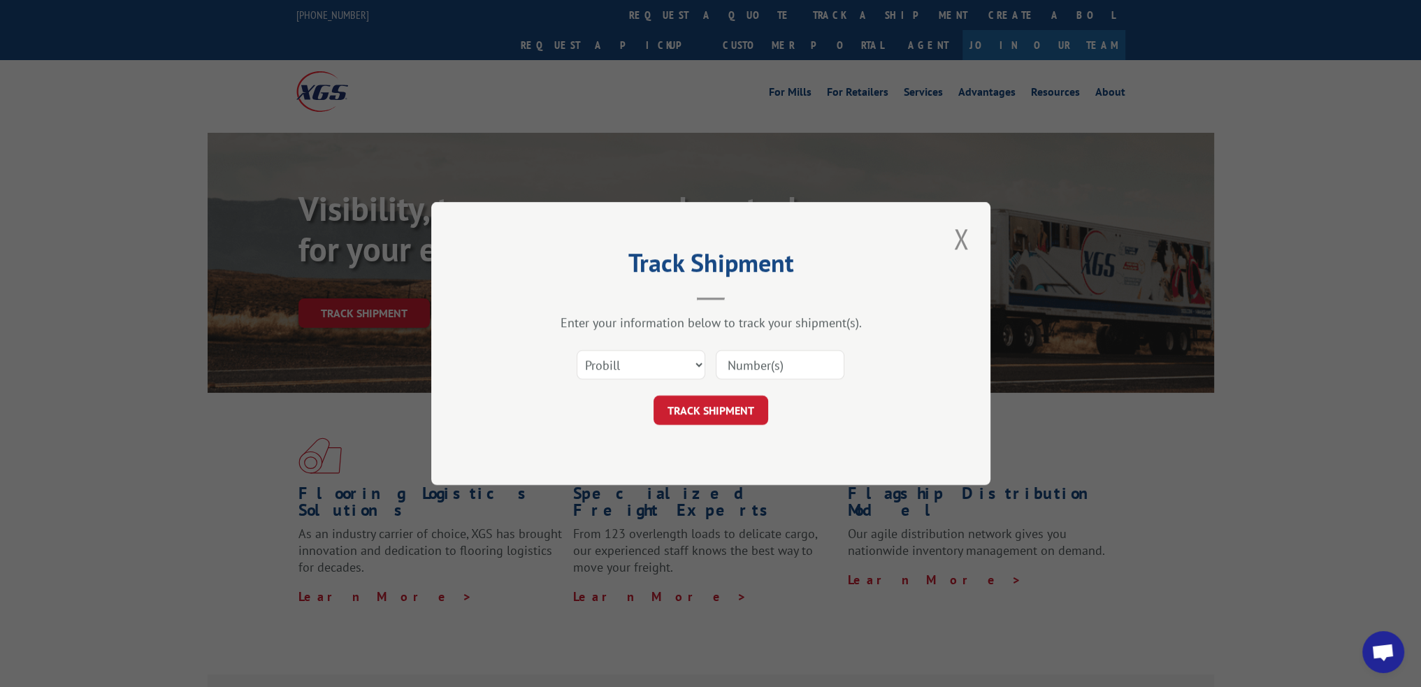
click at [774, 365] on input at bounding box center [780, 364] width 129 height 29
paste input "15472870"
type input "15472870"
click at [721, 406] on button "TRACK SHIPMENT" at bounding box center [711, 410] width 115 height 29
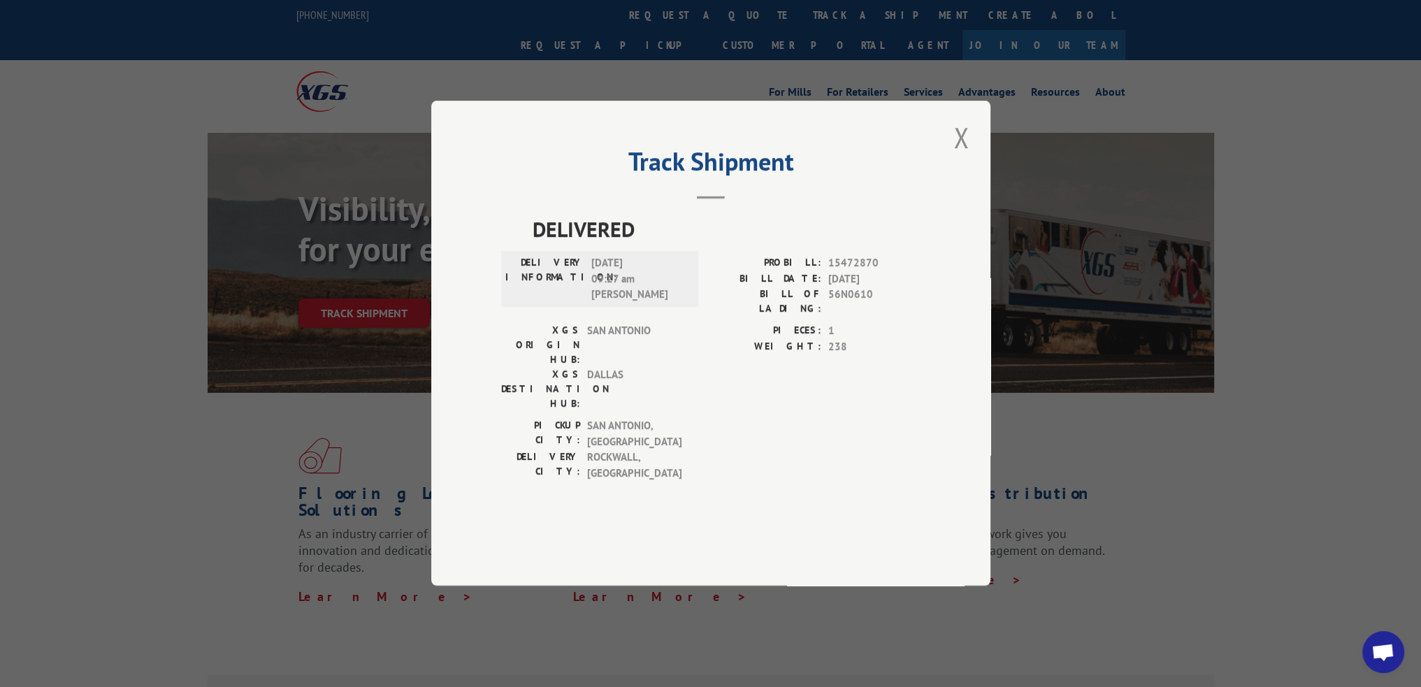
drag, startPoint x: 973, startPoint y: 186, endPoint x: 939, endPoint y: 179, distance: 34.3
click at [973, 186] on div "Track Shipment DELIVERED DELIVERY INFORMATION: 08/14/2025 09:27 am Gary PROBILL…" at bounding box center [710, 343] width 559 height 485
click at [959, 157] on button "Close modal" at bounding box center [961, 137] width 24 height 38
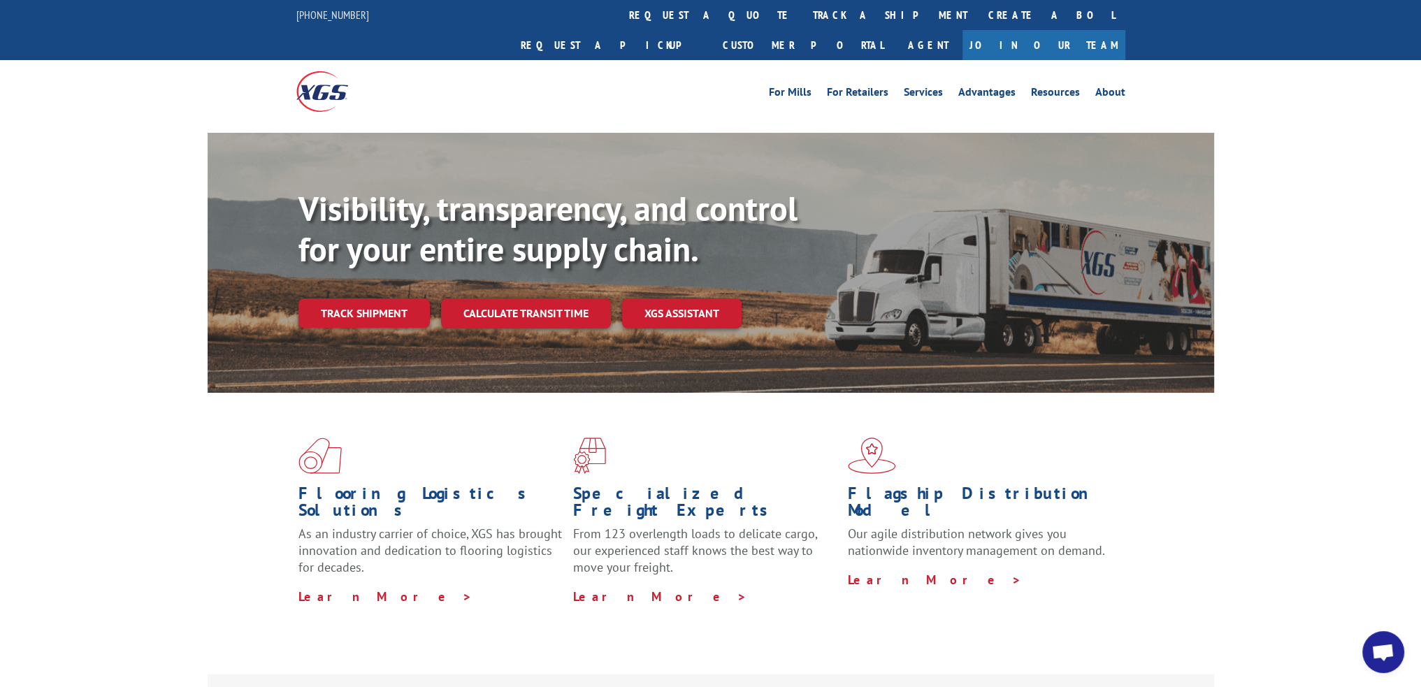
drag, startPoint x: 646, startPoint y: 10, endPoint x: 661, endPoint y: 23, distance: 20.3
click at [802, 10] on link "track a shipment" at bounding box center [889, 15] width 175 height 30
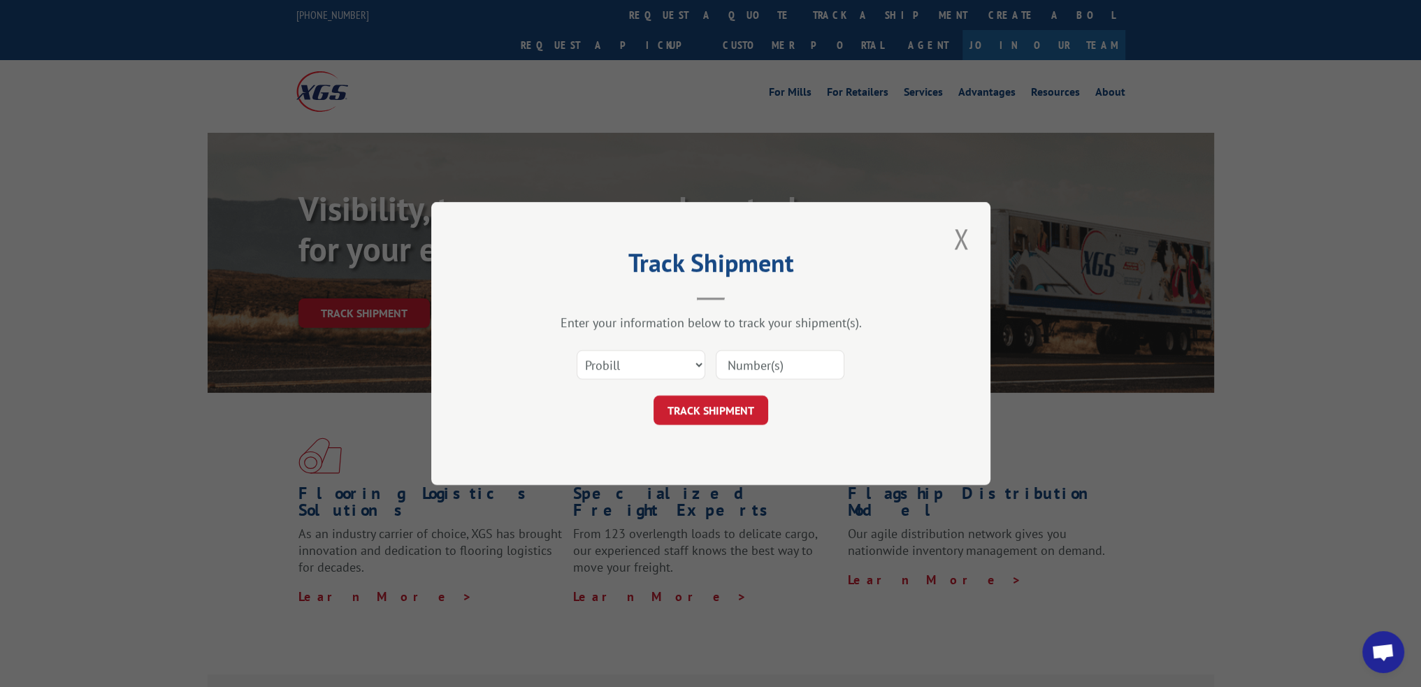
click at [764, 363] on input at bounding box center [780, 364] width 129 height 29
paste input "15472868"
type input "15472868"
click at [725, 405] on button "TRACK SHIPMENT" at bounding box center [711, 410] width 115 height 29
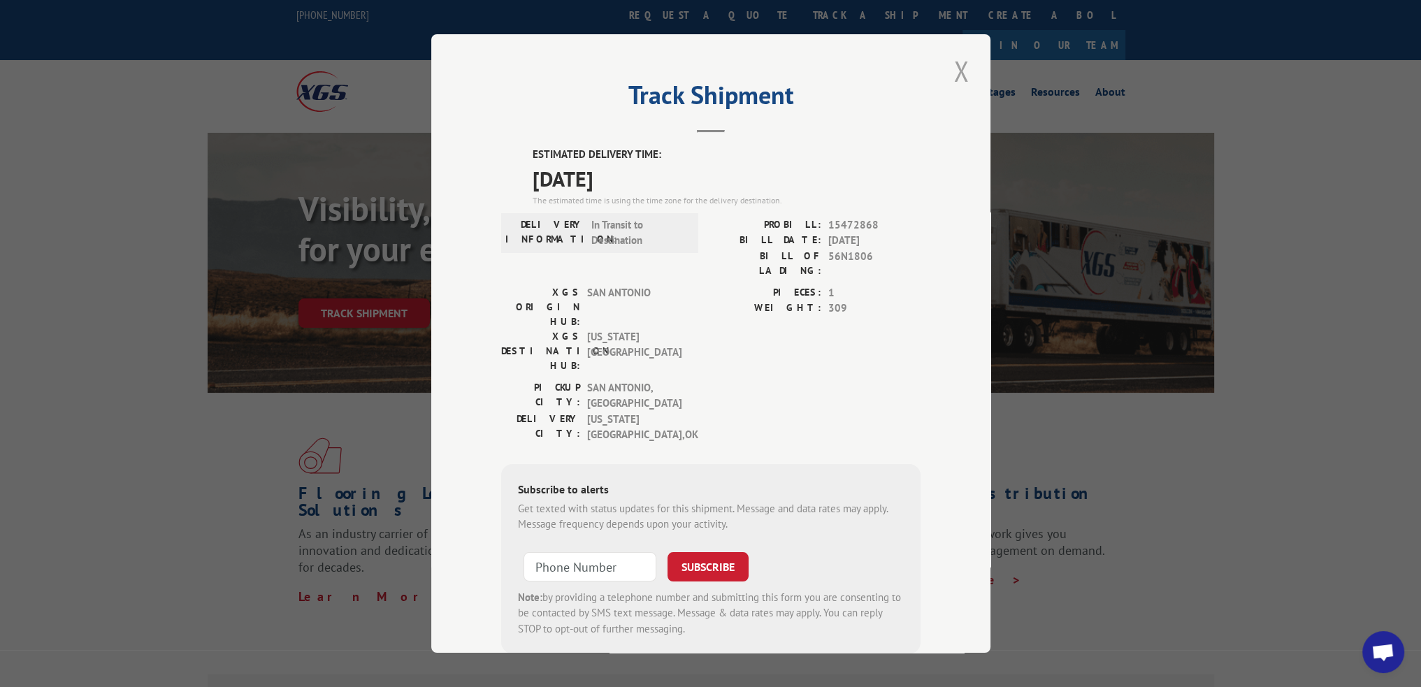
click at [953, 69] on button "Close modal" at bounding box center [961, 71] width 24 height 38
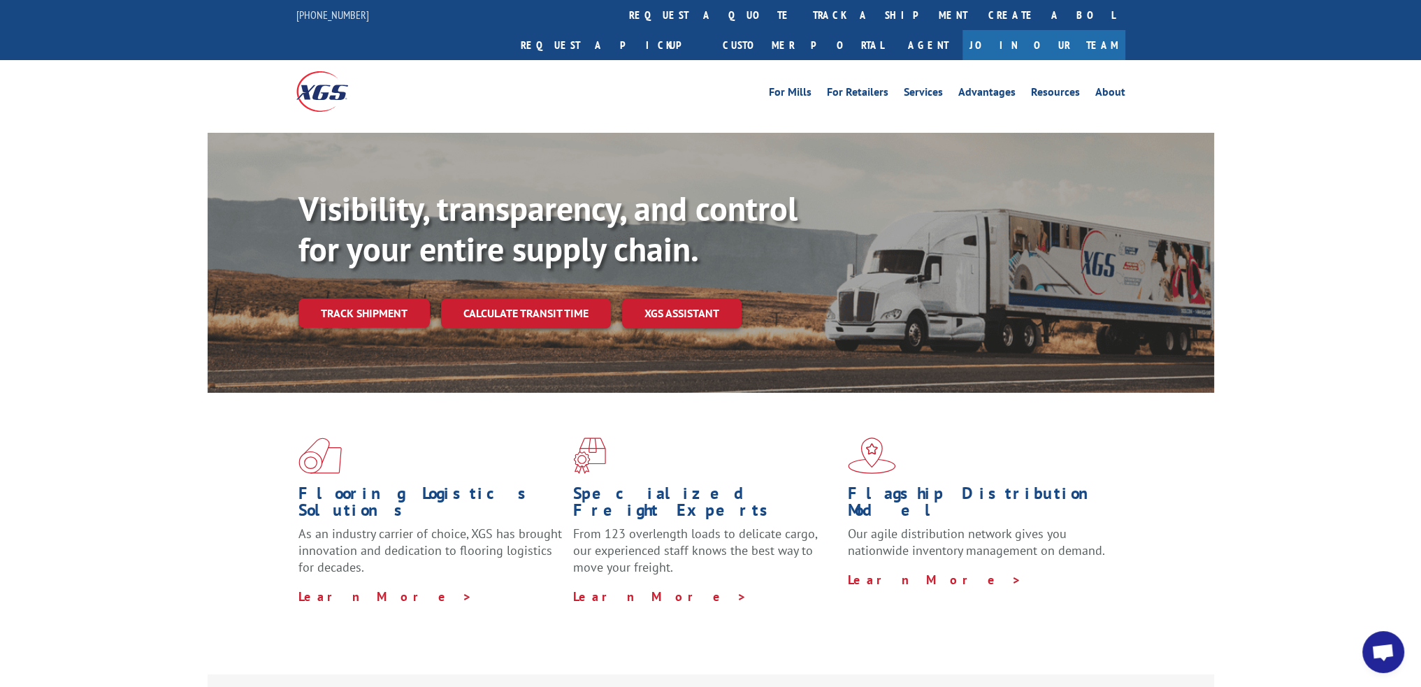
drag, startPoint x: 685, startPoint y: 22, endPoint x: 698, endPoint y: 72, distance: 51.4
click at [802, 22] on link "track a shipment" at bounding box center [889, 15] width 175 height 30
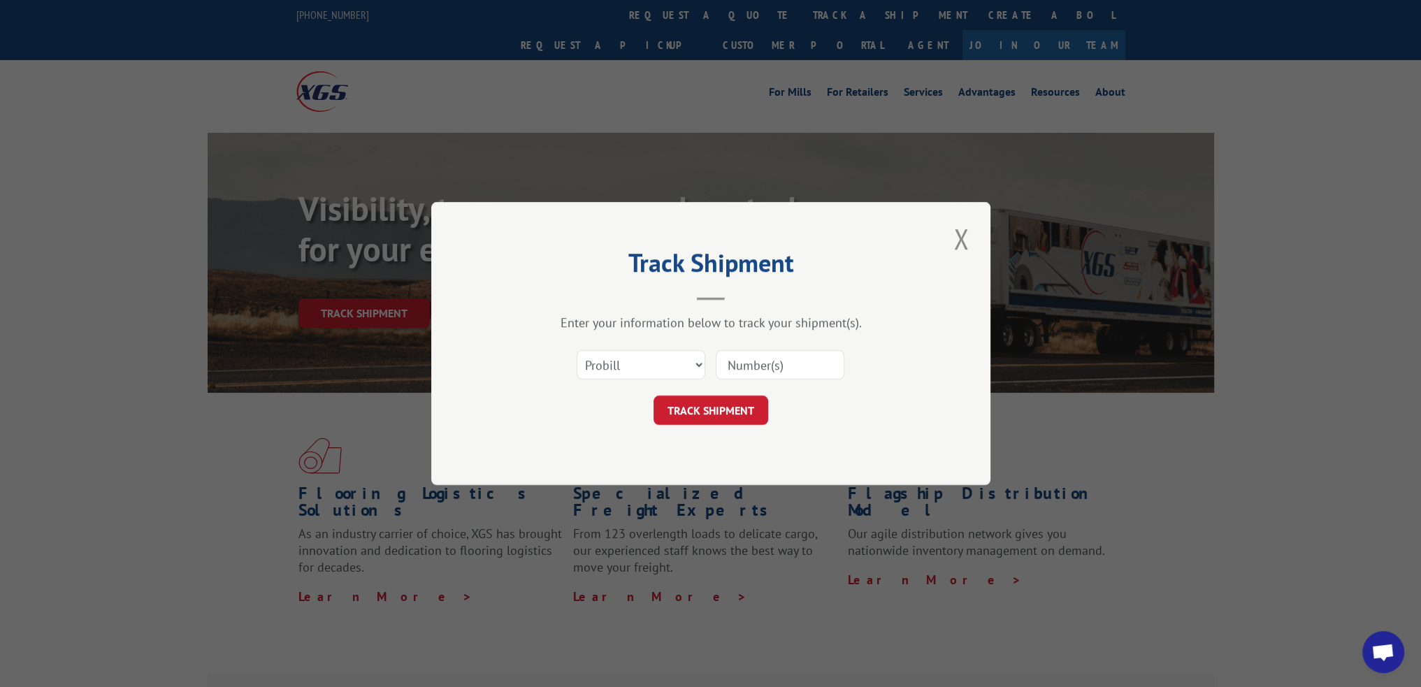
drag, startPoint x: 756, startPoint y: 374, endPoint x: 730, endPoint y: 390, distance: 30.4
click at [756, 374] on input at bounding box center [780, 364] width 129 height 29
paste input "15472865"
type input "15472865"
click at [714, 405] on button "TRACK SHIPMENT" at bounding box center [711, 410] width 115 height 29
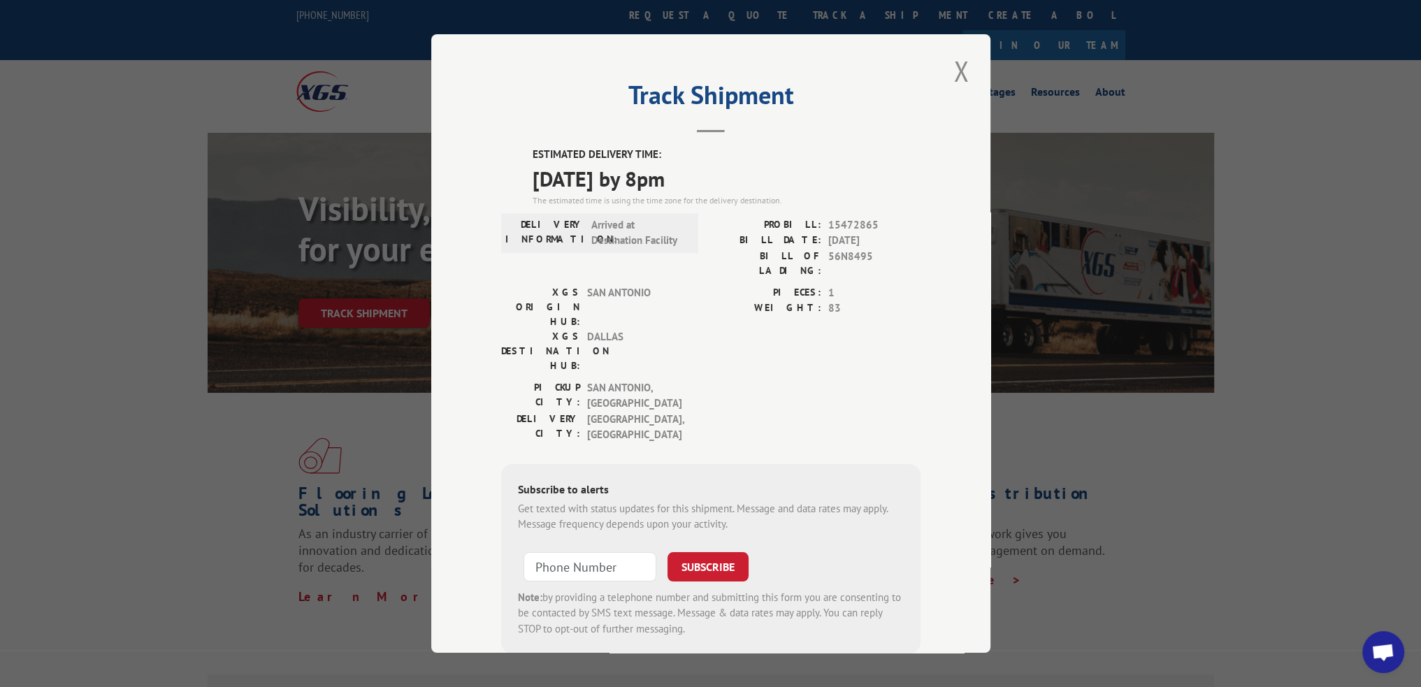
drag, startPoint x: 956, startPoint y: 68, endPoint x: 783, endPoint y: 40, distance: 175.6
click at [956, 68] on button "Close modal" at bounding box center [961, 71] width 24 height 38
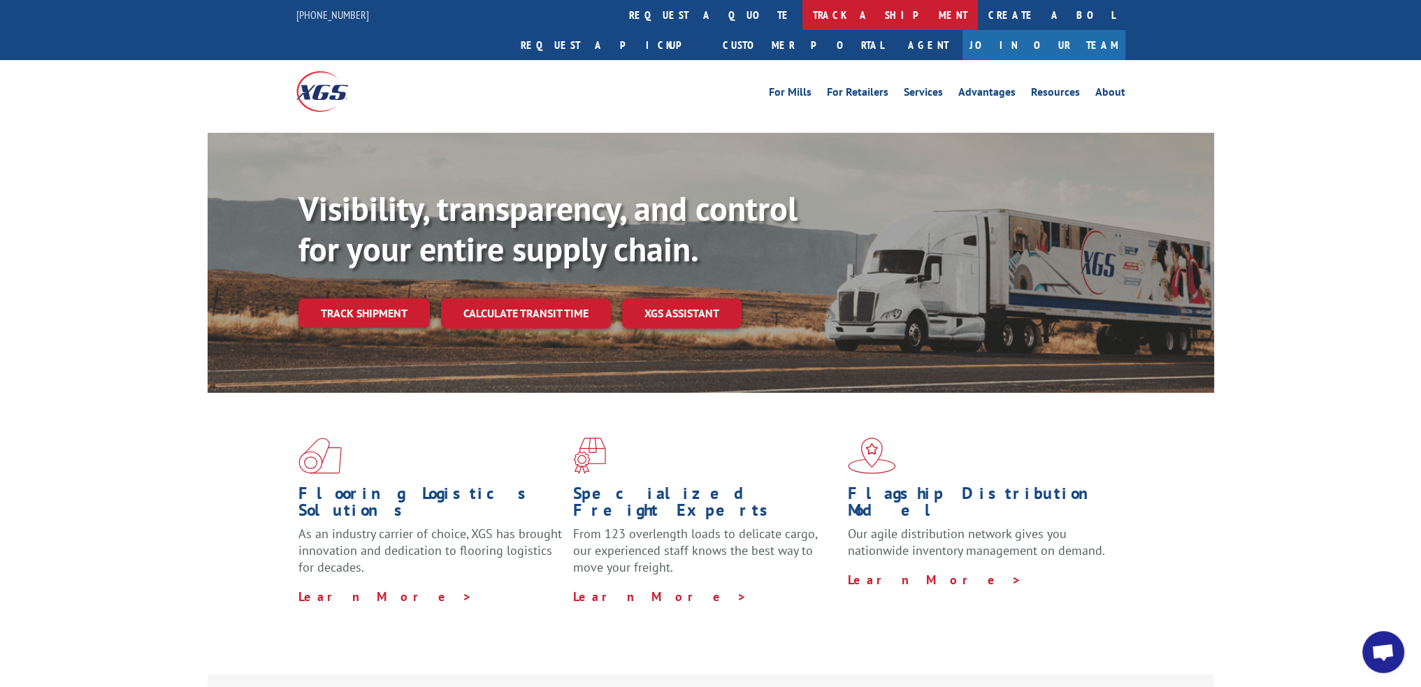
click at [802, 19] on link "track a shipment" at bounding box center [889, 15] width 175 height 30
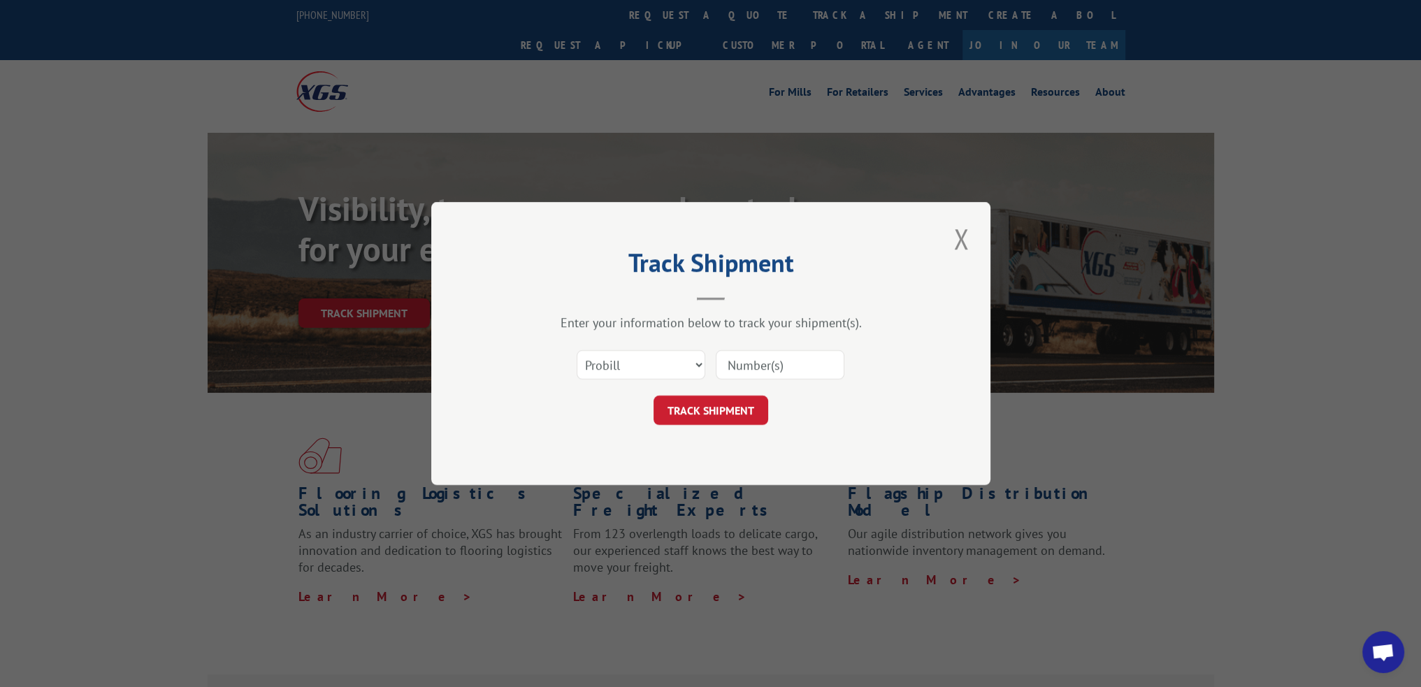
drag, startPoint x: 783, startPoint y: 366, endPoint x: 774, endPoint y: 368, distance: 8.8
click at [783, 366] on input at bounding box center [780, 364] width 129 height 29
paste input "15472853"
type input "15472853"
click at [727, 394] on form "Select category... Probill BOL PO 15472853 TRACK SHIPMENT" at bounding box center [710, 383] width 419 height 83
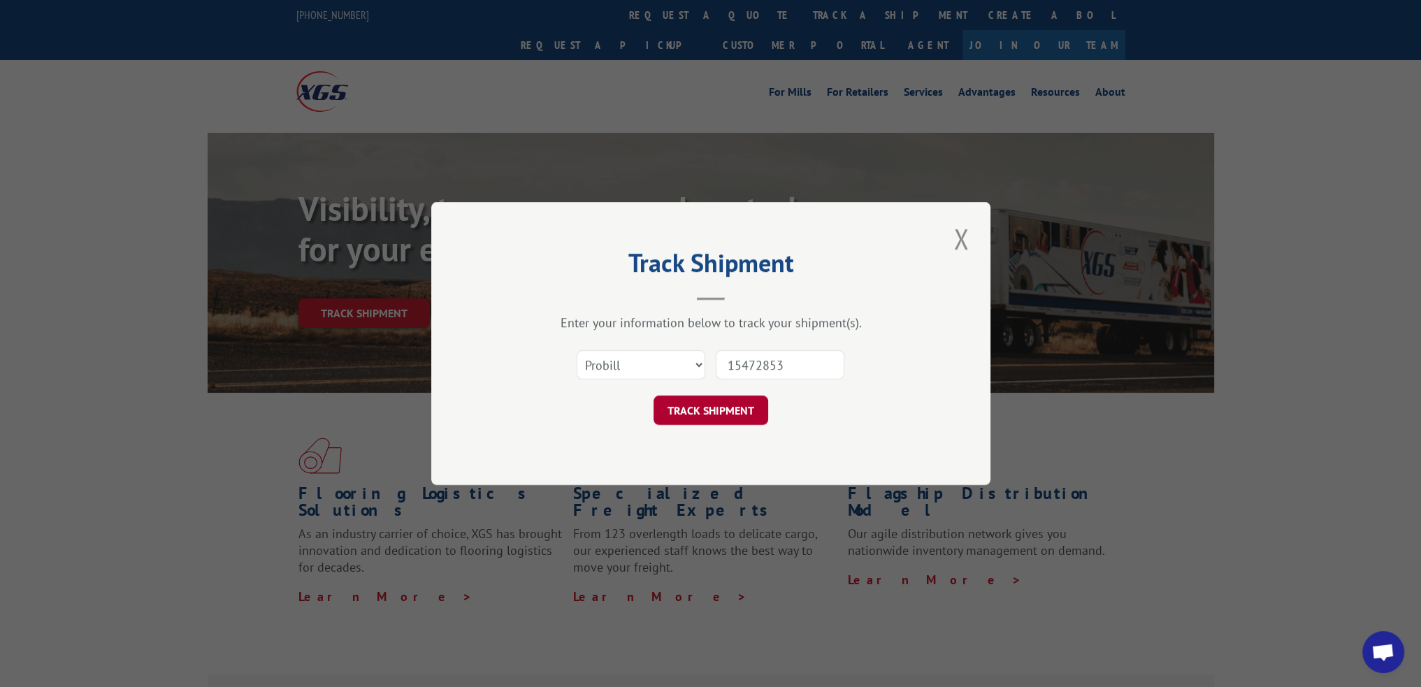
click at [726, 407] on button "TRACK SHIPMENT" at bounding box center [711, 410] width 115 height 29
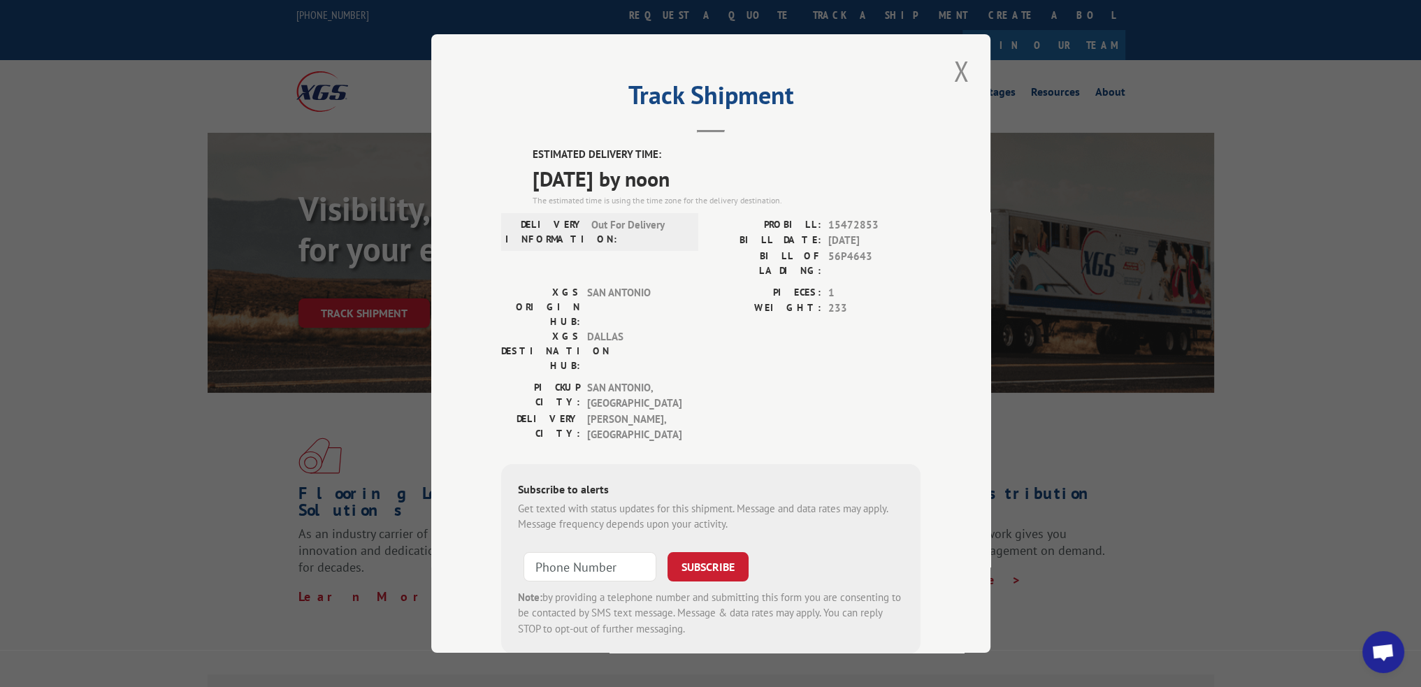
click at [951, 75] on button "Close modal" at bounding box center [961, 71] width 24 height 38
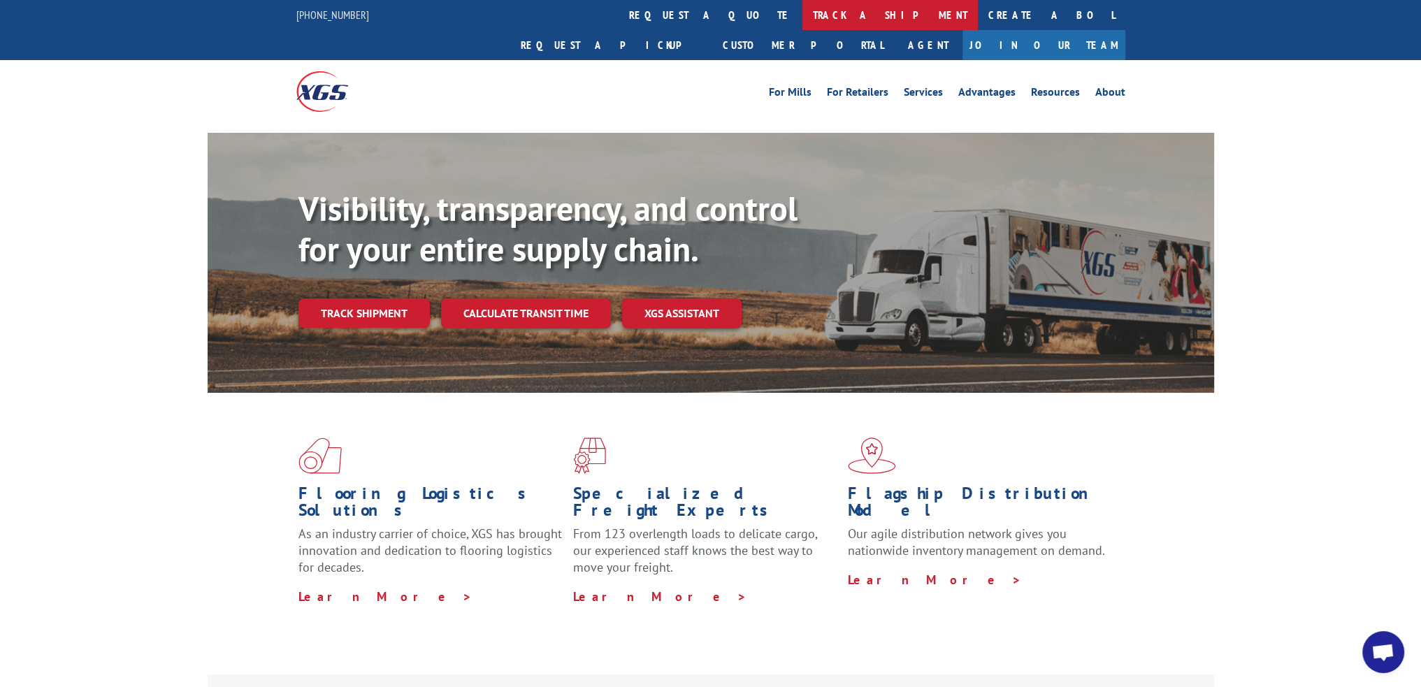
click at [802, 24] on link "track a shipment" at bounding box center [889, 15] width 175 height 30
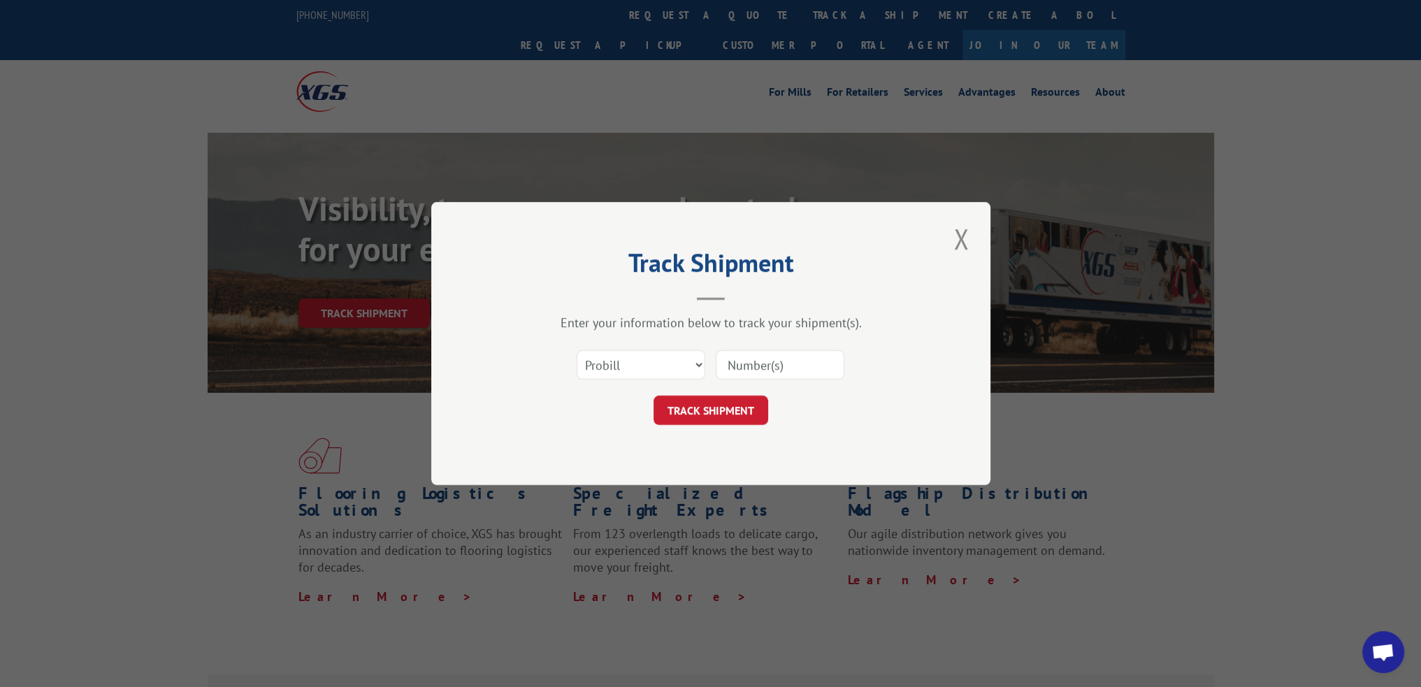
drag, startPoint x: 772, startPoint y: 368, endPoint x: 763, endPoint y: 377, distance: 12.4
click at [772, 368] on input at bounding box center [780, 364] width 129 height 29
paste input "15472512"
type input "15472512"
click at [735, 406] on button "TRACK SHIPMENT" at bounding box center [711, 410] width 115 height 29
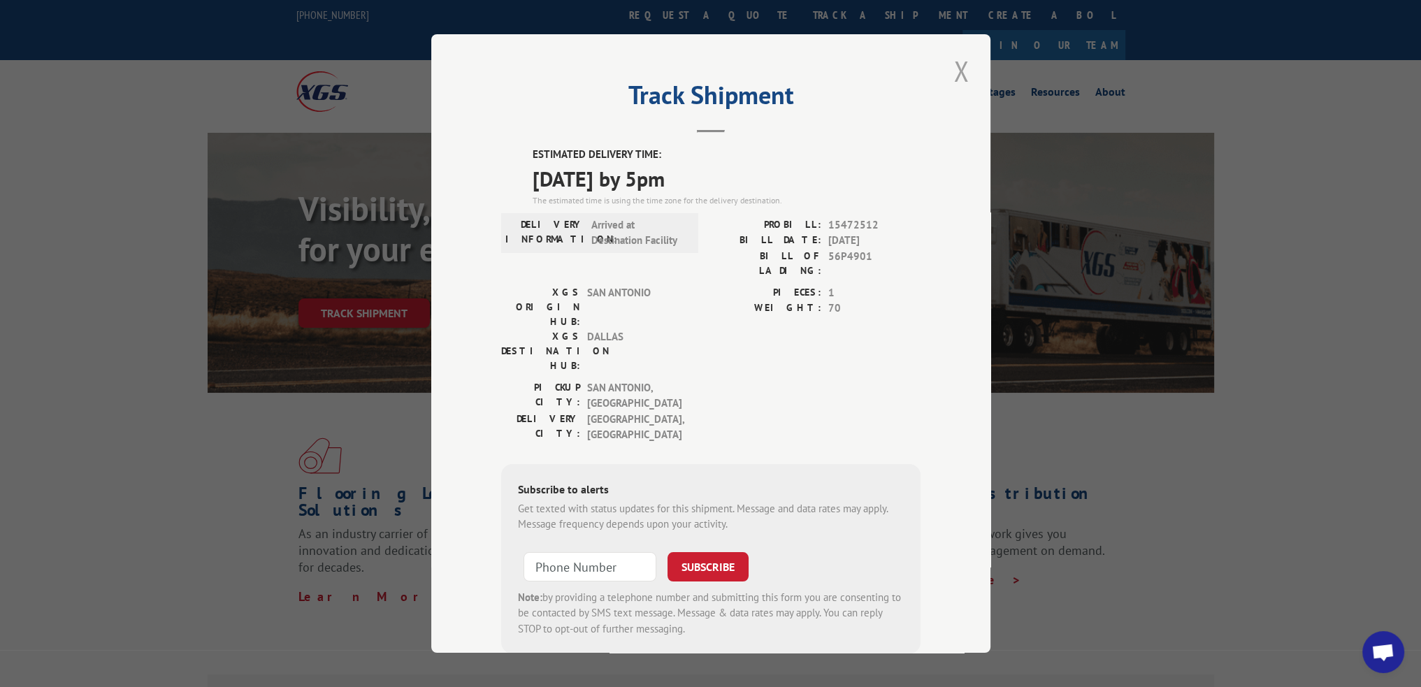
drag, startPoint x: 960, startPoint y: 74, endPoint x: 713, endPoint y: 10, distance: 255.5
click at [960, 74] on button "Close modal" at bounding box center [961, 71] width 24 height 38
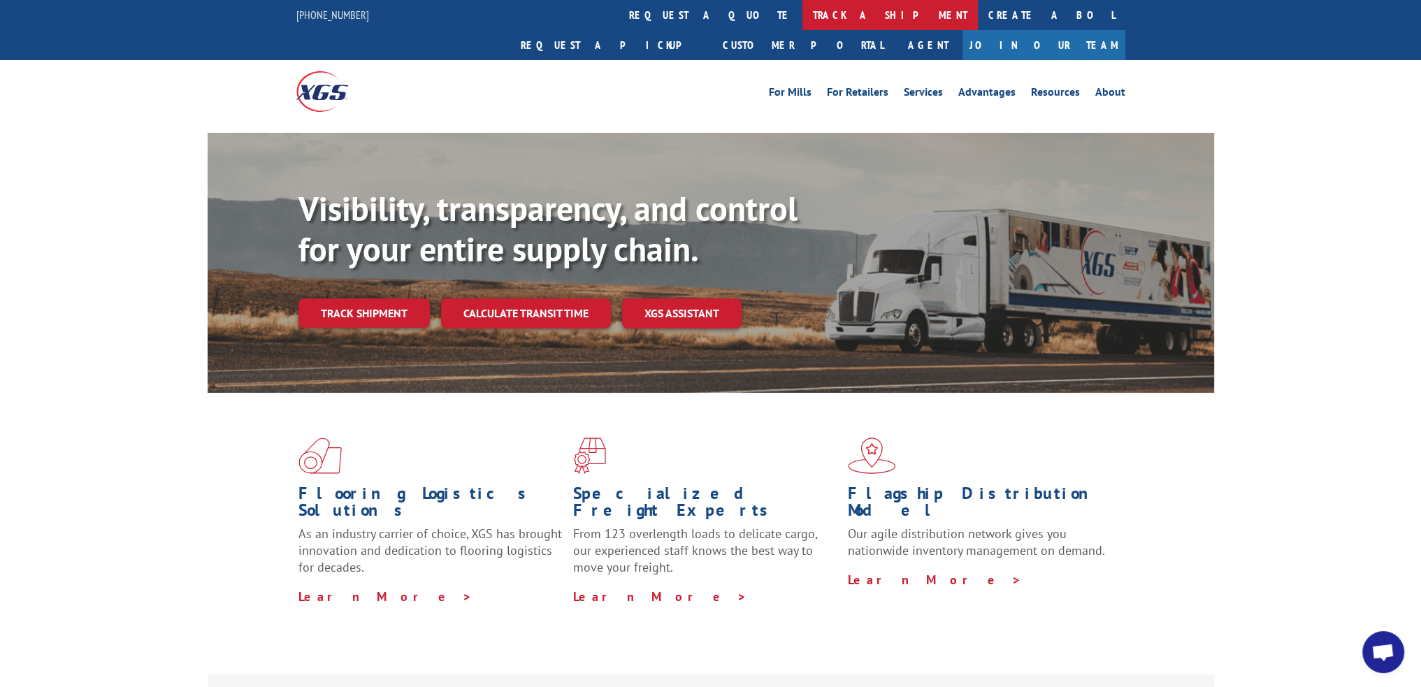
click at [802, 13] on link "track a shipment" at bounding box center [889, 15] width 175 height 30
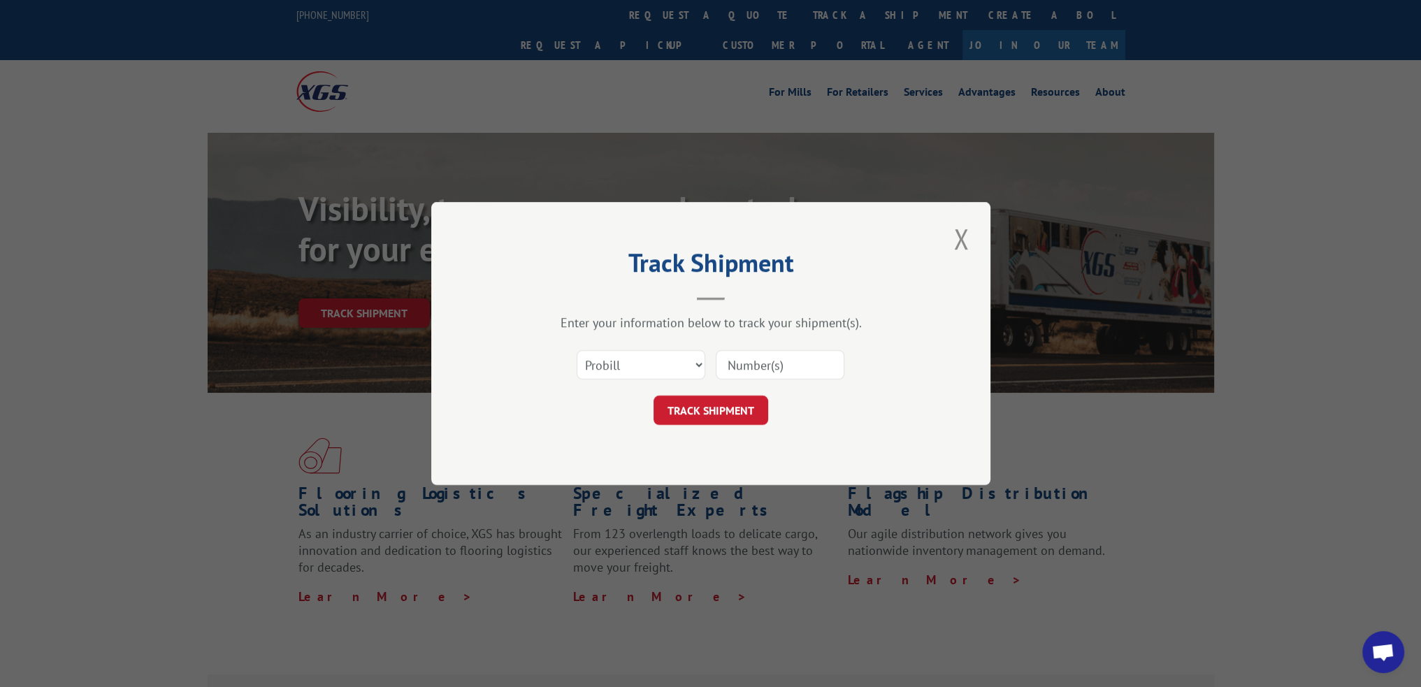
click at [765, 363] on input at bounding box center [780, 364] width 129 height 29
paste input "15472850"
type input "15472850"
click at [735, 409] on button "TRACK SHIPMENT" at bounding box center [711, 410] width 115 height 29
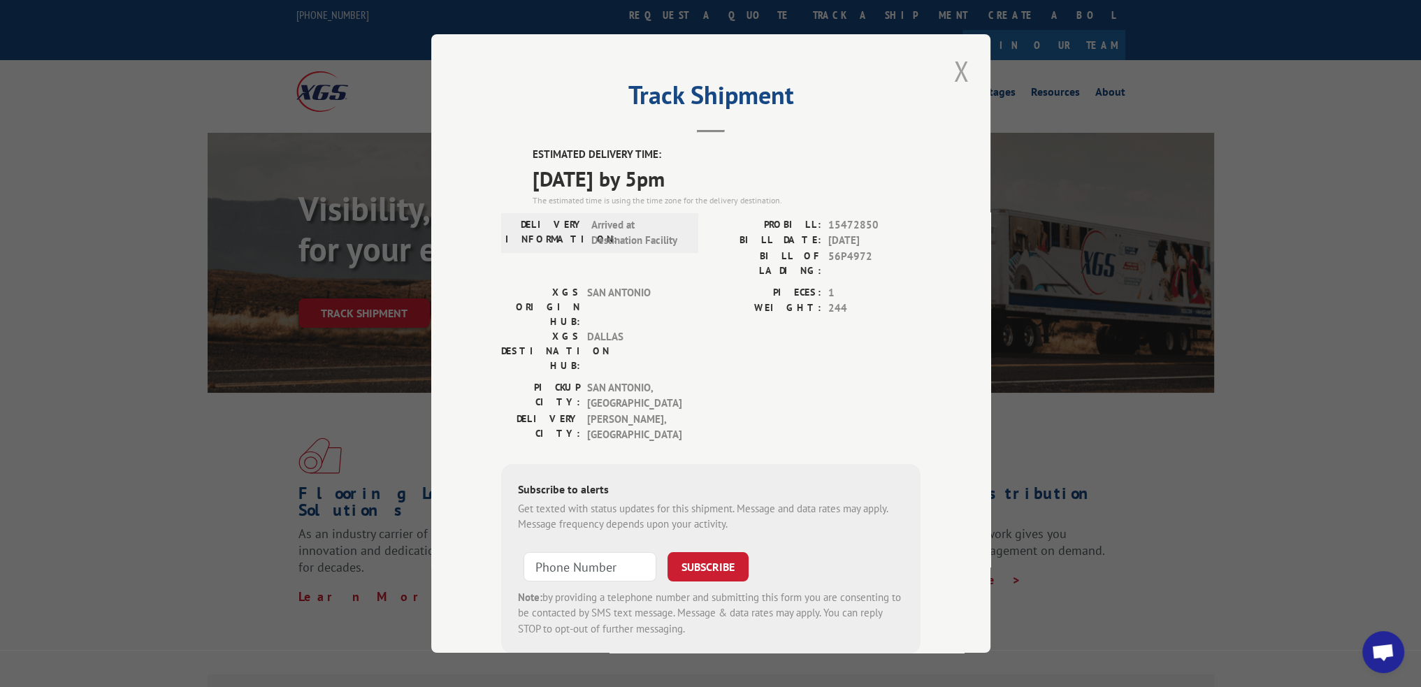
click at [951, 62] on button "Close modal" at bounding box center [961, 71] width 24 height 38
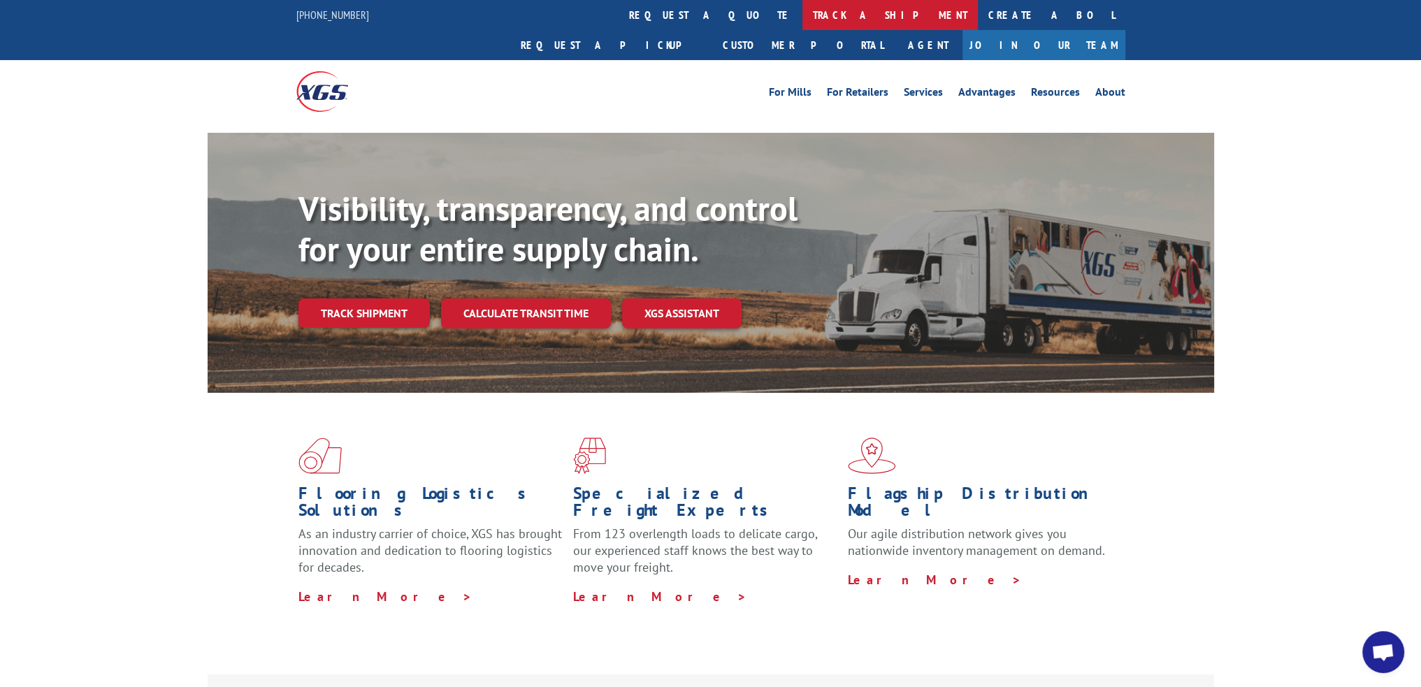
click at [802, 15] on link "track a shipment" at bounding box center [889, 15] width 175 height 30
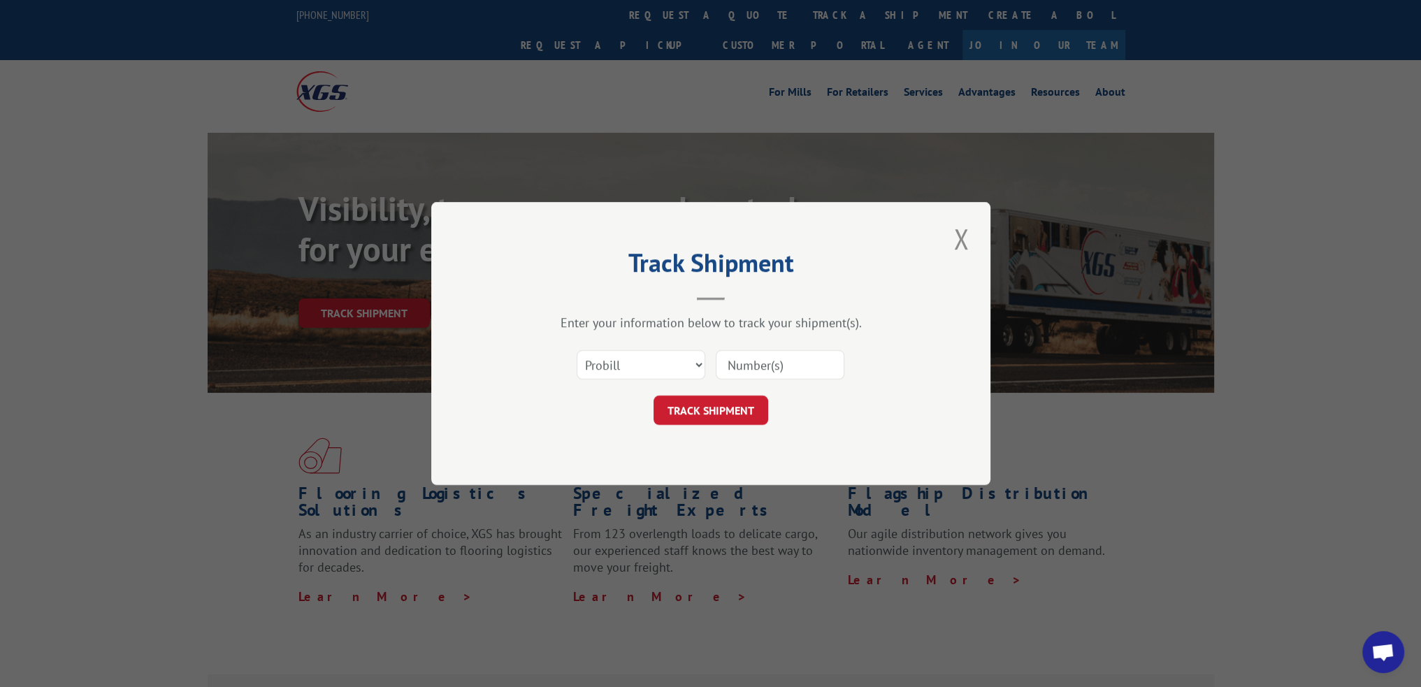
click at [786, 363] on input at bounding box center [780, 364] width 129 height 29
paste input "15472430"
type input "15472430"
click at [724, 409] on button "TRACK SHIPMENT" at bounding box center [711, 410] width 115 height 29
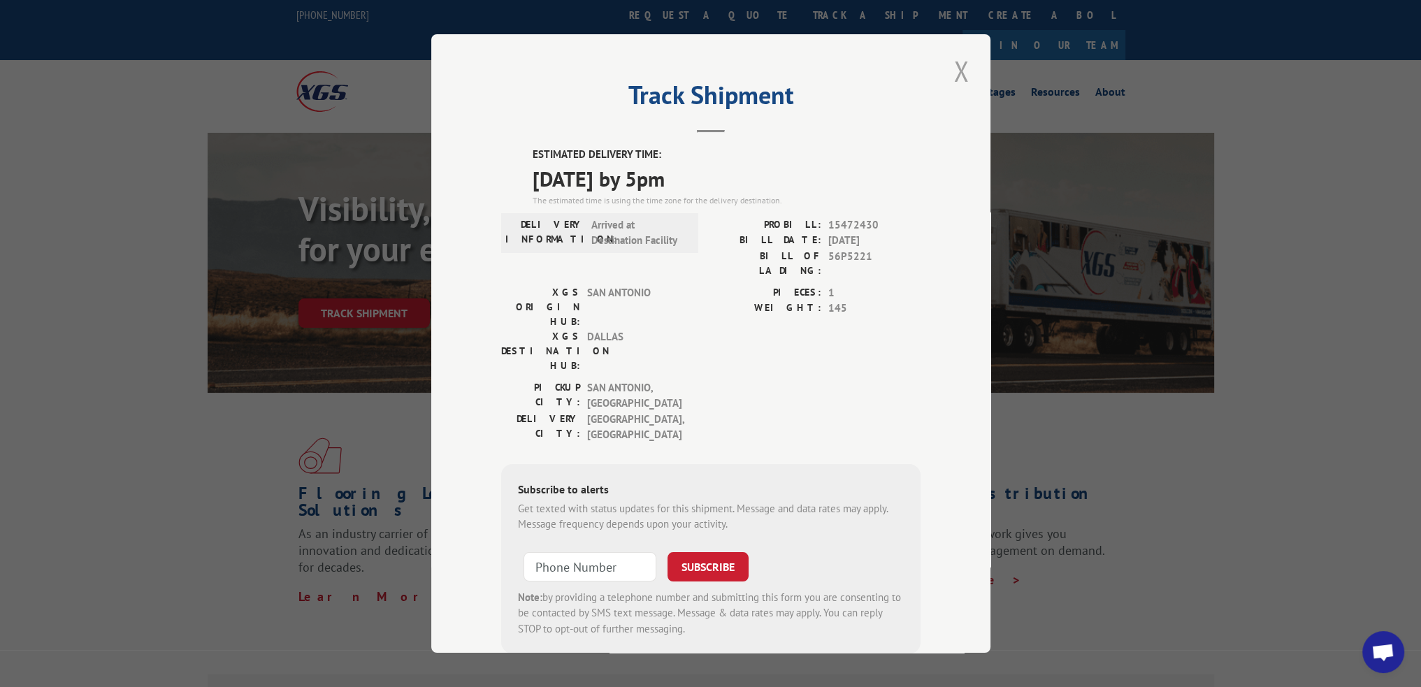
drag, startPoint x: 970, startPoint y: 70, endPoint x: 959, endPoint y: 70, distance: 11.2
click at [970, 70] on div "Track Shipment ESTIMATED DELIVERY TIME: 08/14/2025 by 5pm The estimated time is…" at bounding box center [710, 343] width 559 height 619
click at [951, 71] on button "Close modal" at bounding box center [961, 71] width 24 height 38
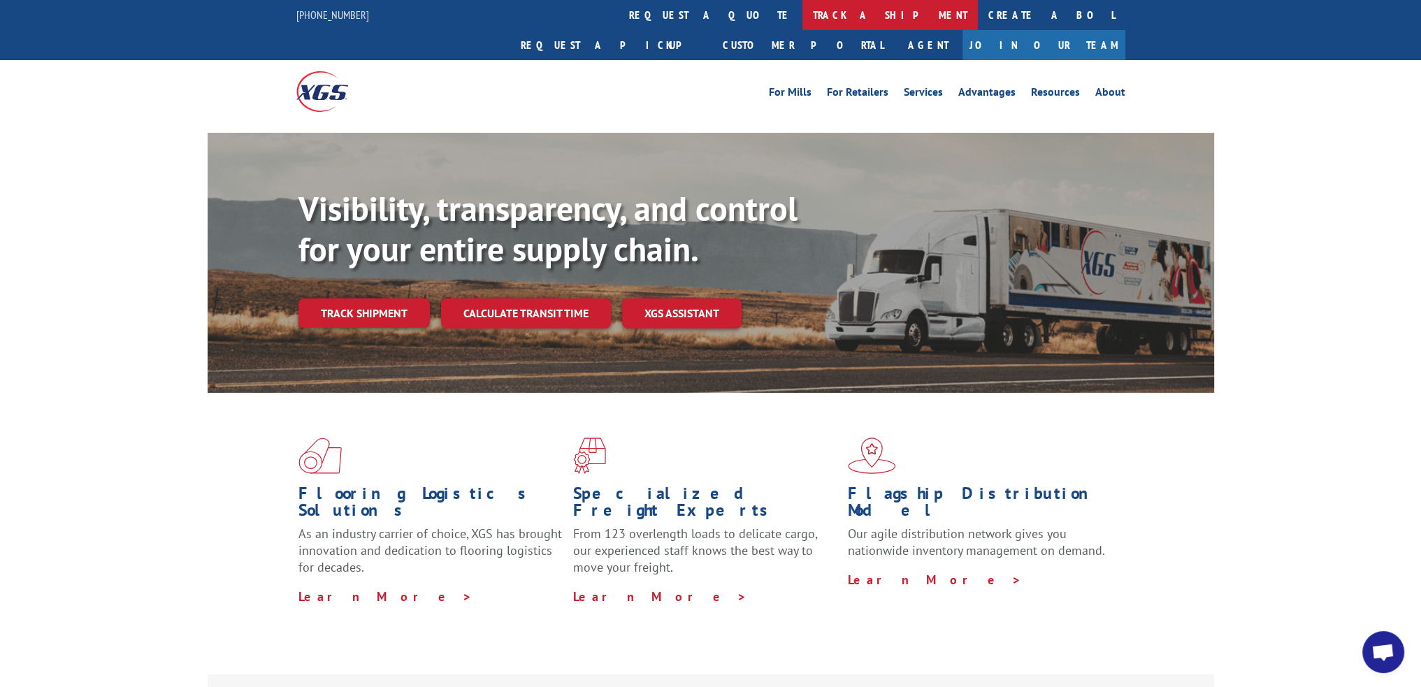
click at [802, 14] on link "track a shipment" at bounding box center [889, 15] width 175 height 30
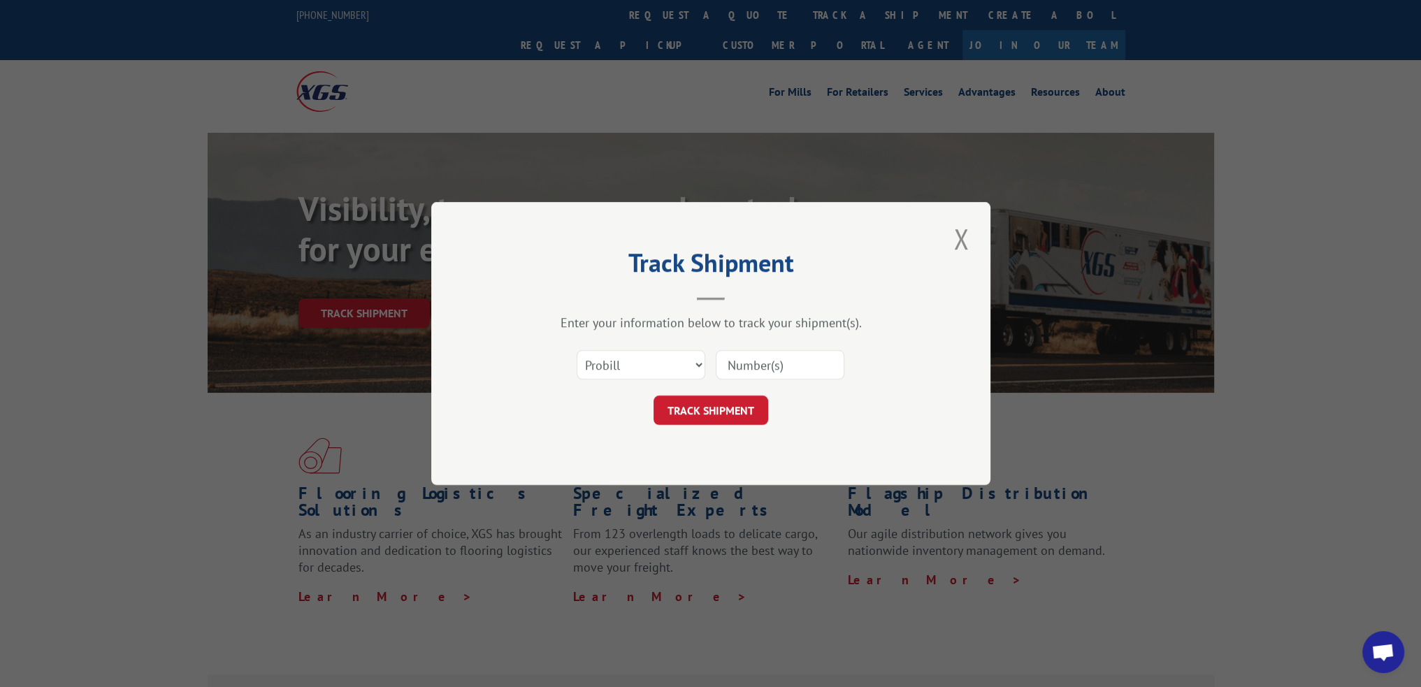
click at [746, 364] on input at bounding box center [780, 364] width 129 height 29
paste input "15472428"
type input "15472428"
click at [732, 407] on button "TRACK SHIPMENT" at bounding box center [711, 410] width 115 height 29
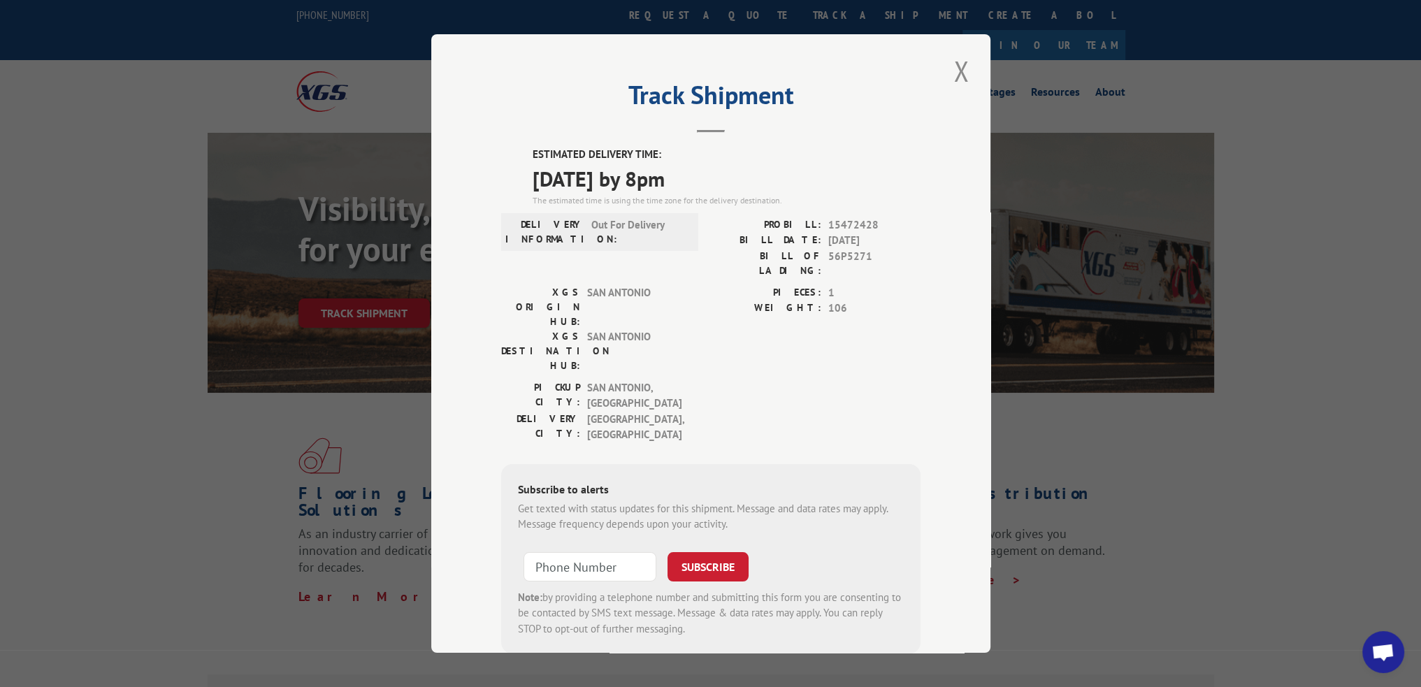
drag, startPoint x: 956, startPoint y: 75, endPoint x: 769, endPoint y: 33, distance: 192.0
click at [956, 75] on button "Close modal" at bounding box center [961, 71] width 24 height 38
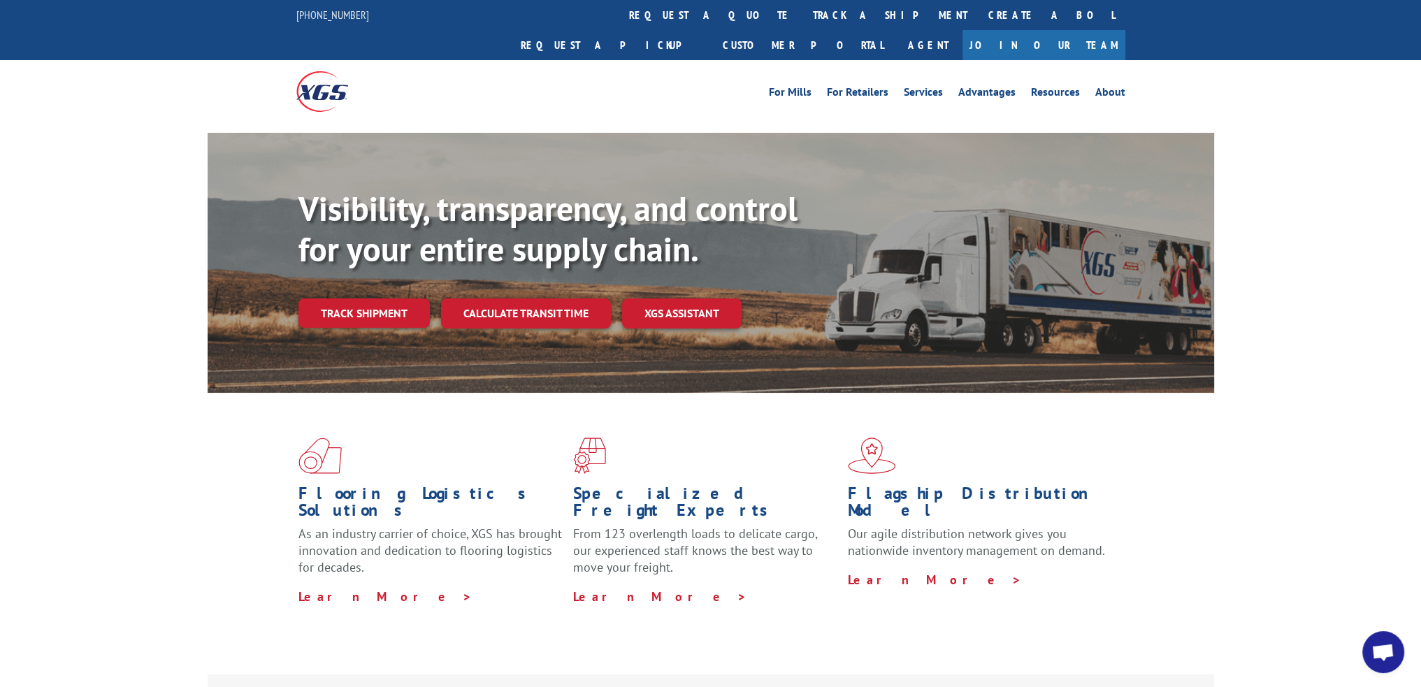
drag, startPoint x: 688, startPoint y: 19, endPoint x: 685, endPoint y: 66, distance: 46.9
click at [802, 19] on link "track a shipment" at bounding box center [889, 15] width 175 height 30
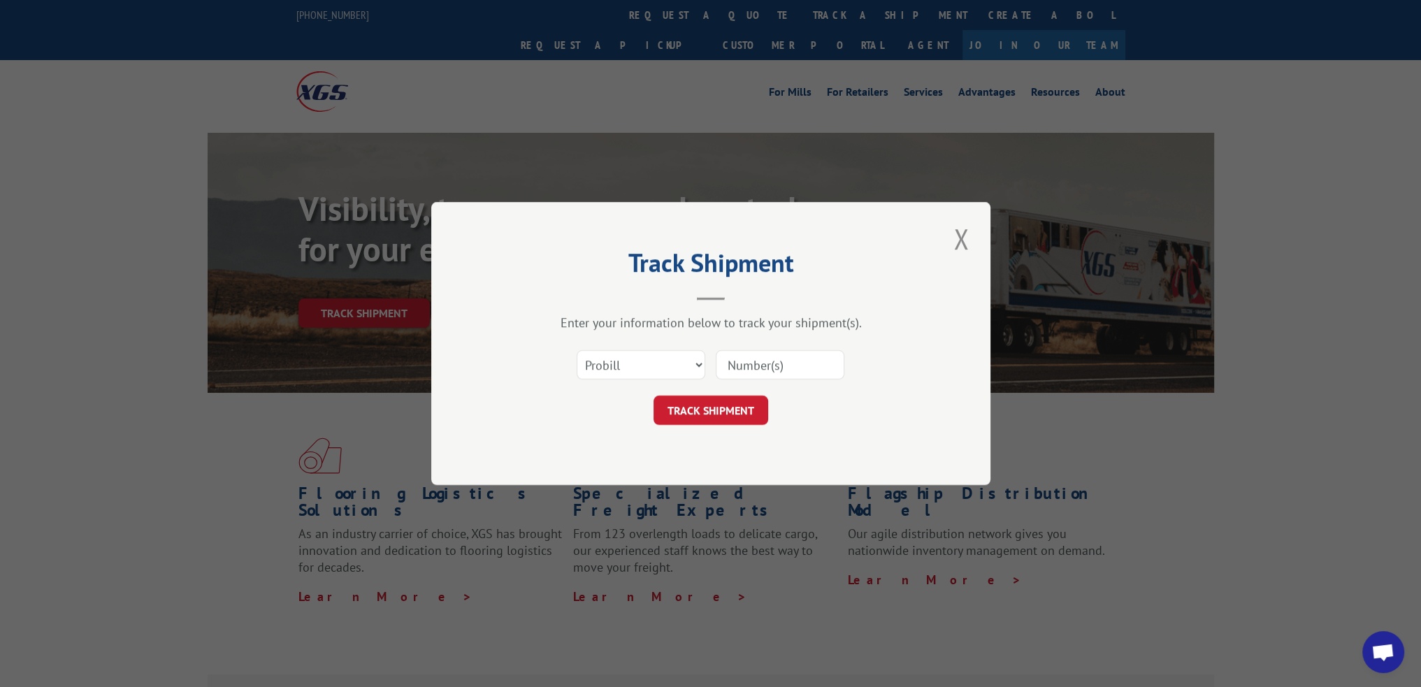
click at [784, 376] on input at bounding box center [780, 364] width 129 height 29
paste input "15472856"
type input "15472856"
click at [682, 410] on button "TRACK SHIPMENT" at bounding box center [711, 410] width 115 height 29
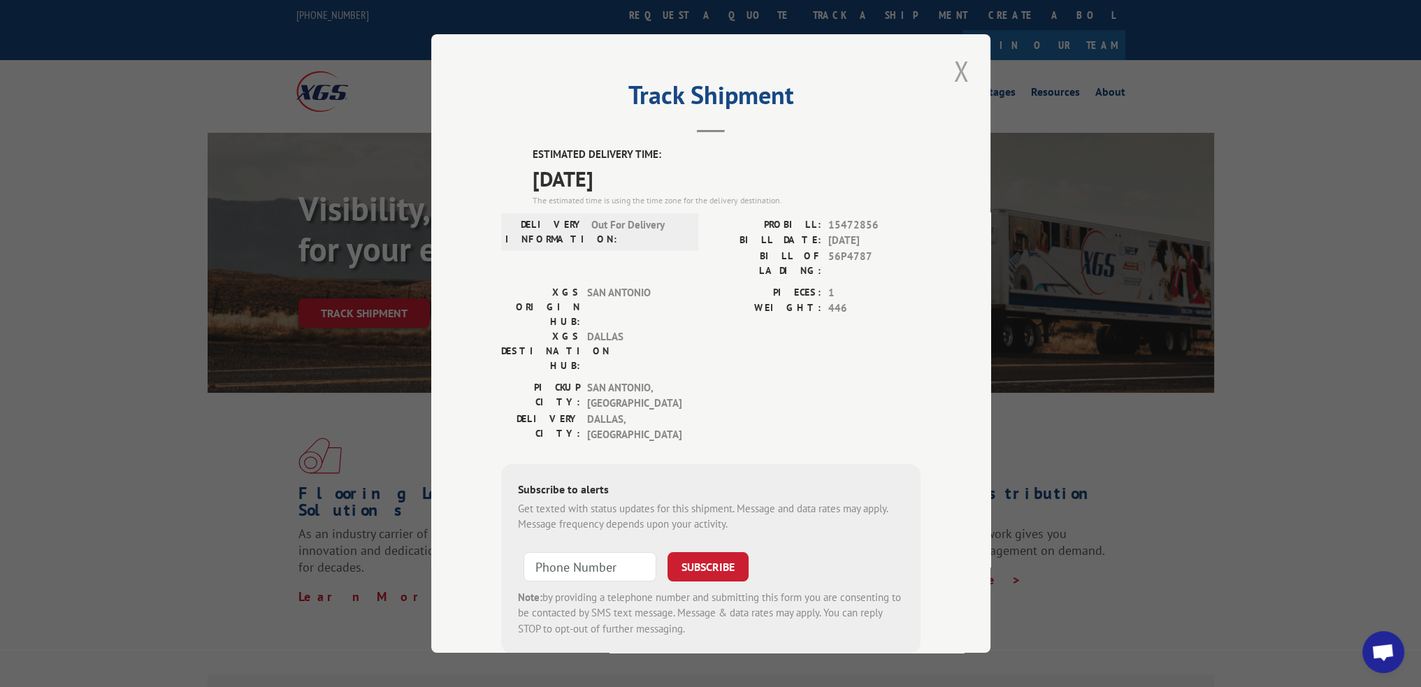
click at [964, 78] on button "Close modal" at bounding box center [961, 71] width 24 height 38
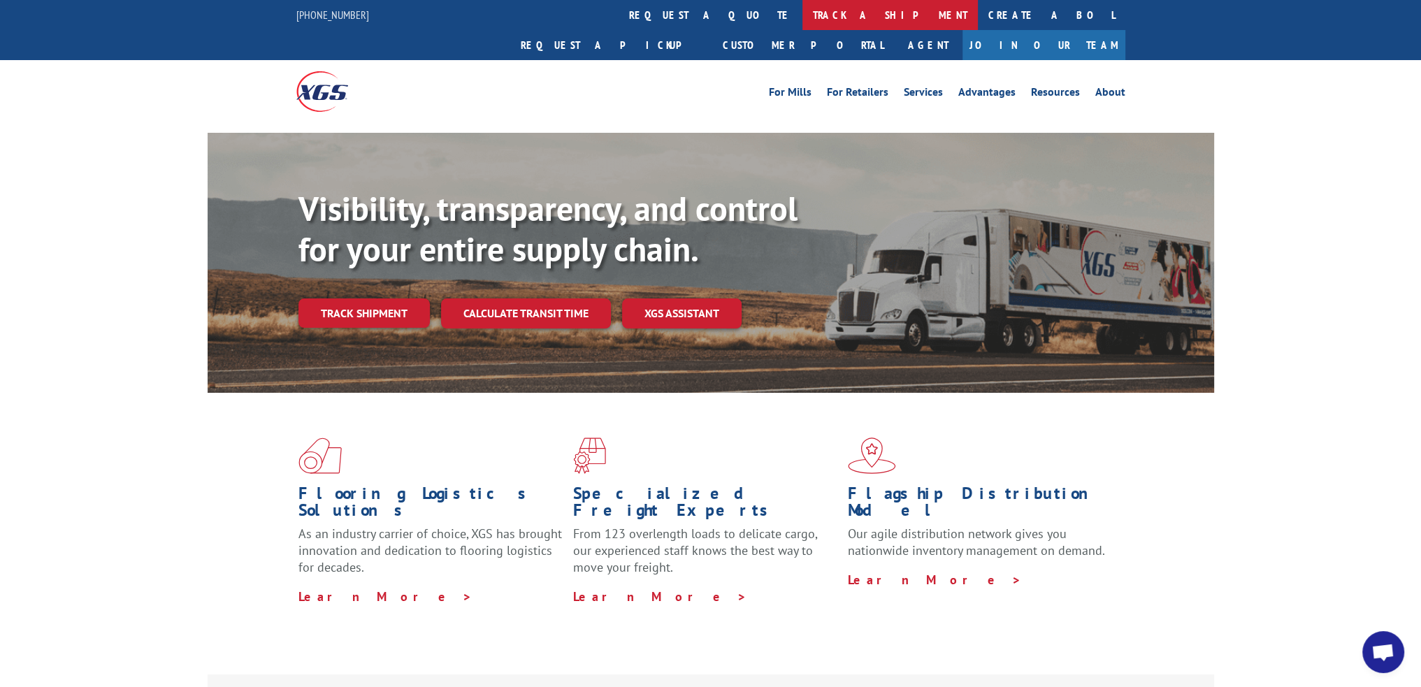
click at [802, 18] on link "track a shipment" at bounding box center [889, 15] width 175 height 30
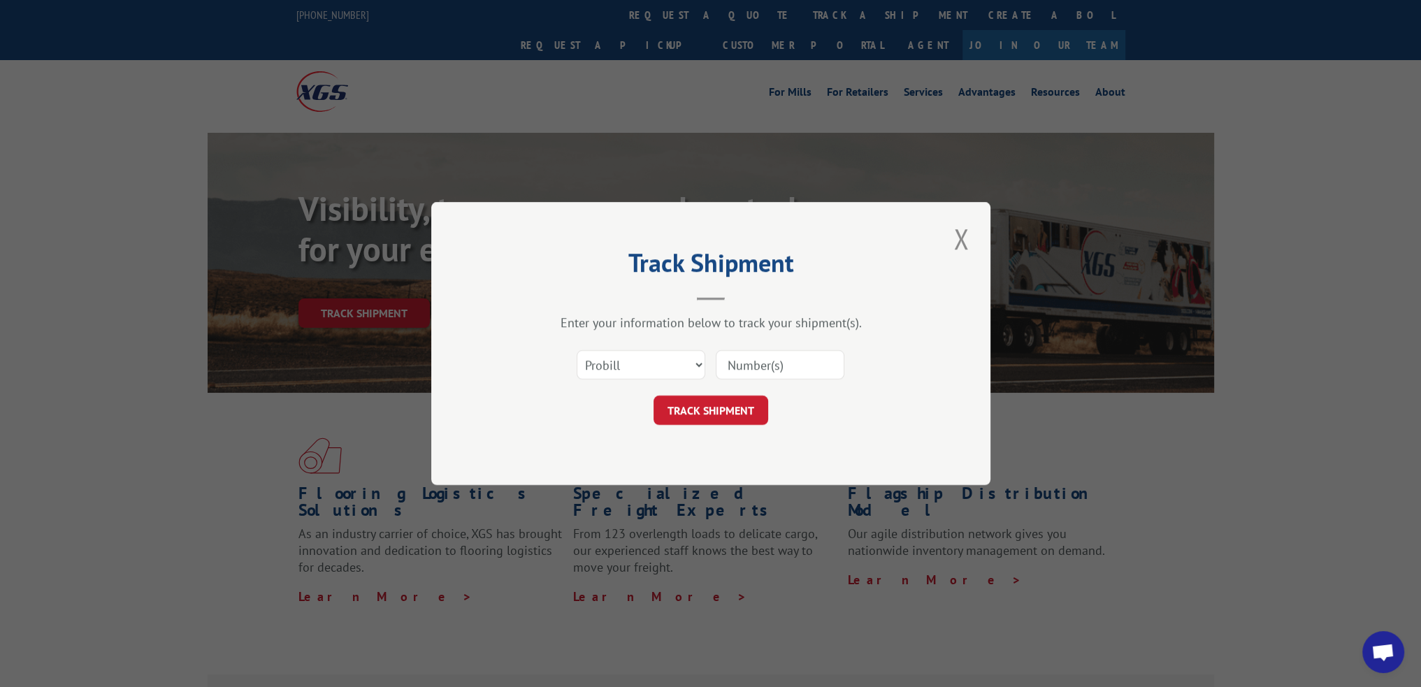
drag, startPoint x: 777, startPoint y: 368, endPoint x: 771, endPoint y: 373, distance: 7.4
click at [777, 368] on input at bounding box center [780, 364] width 129 height 29
paste input "15340839"
type input "15340839"
click at [743, 403] on button "TRACK SHIPMENT" at bounding box center [711, 410] width 115 height 29
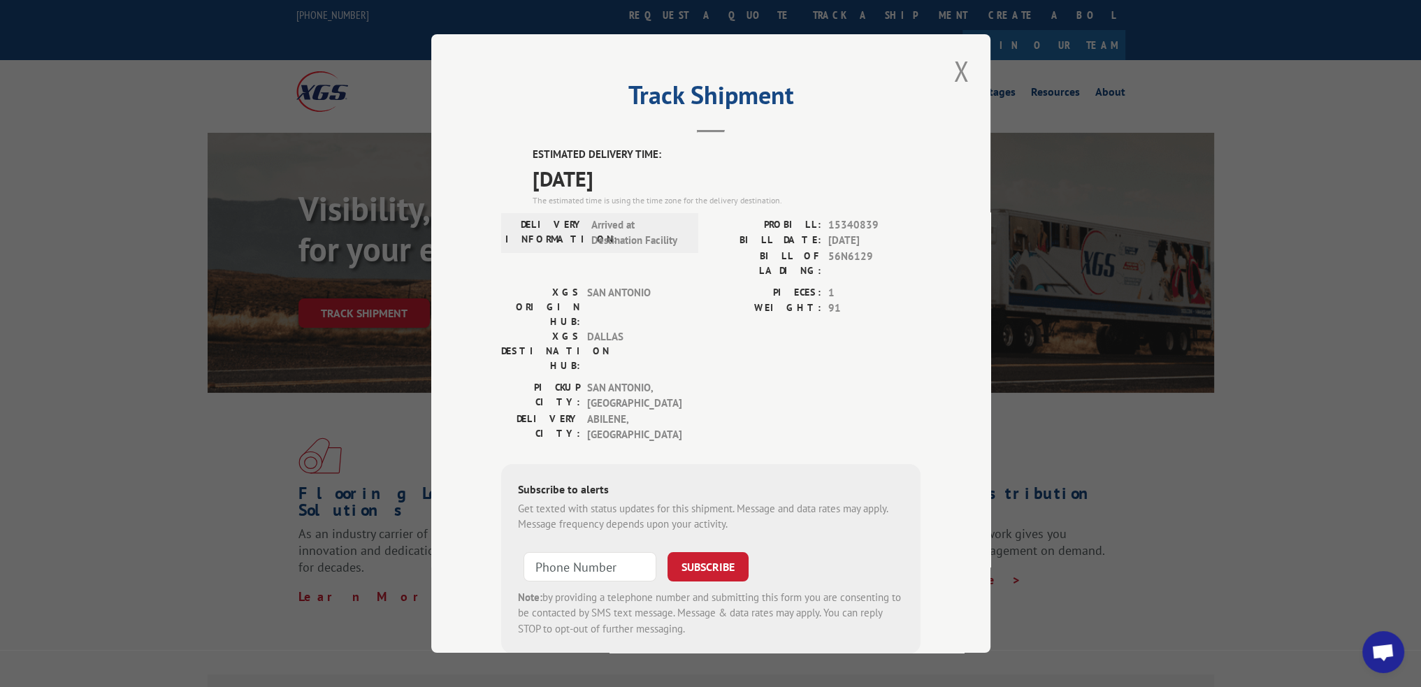
click at [972, 72] on div "Track Shipment ESTIMATED DELIVERY TIME: 08/21/2025 The estimated time is using …" at bounding box center [710, 343] width 559 height 619
click at [959, 72] on button "Close modal" at bounding box center [961, 71] width 24 height 38
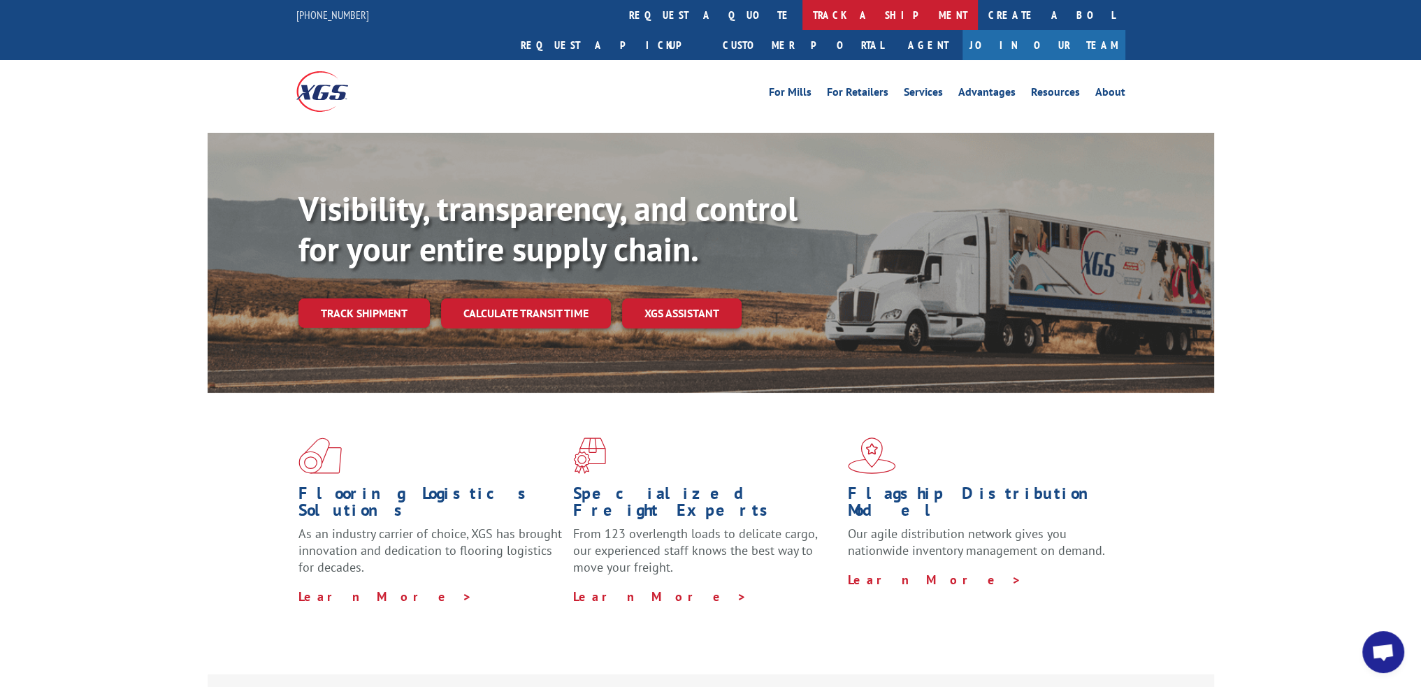
click at [802, 25] on link "track a shipment" at bounding box center [889, 15] width 175 height 30
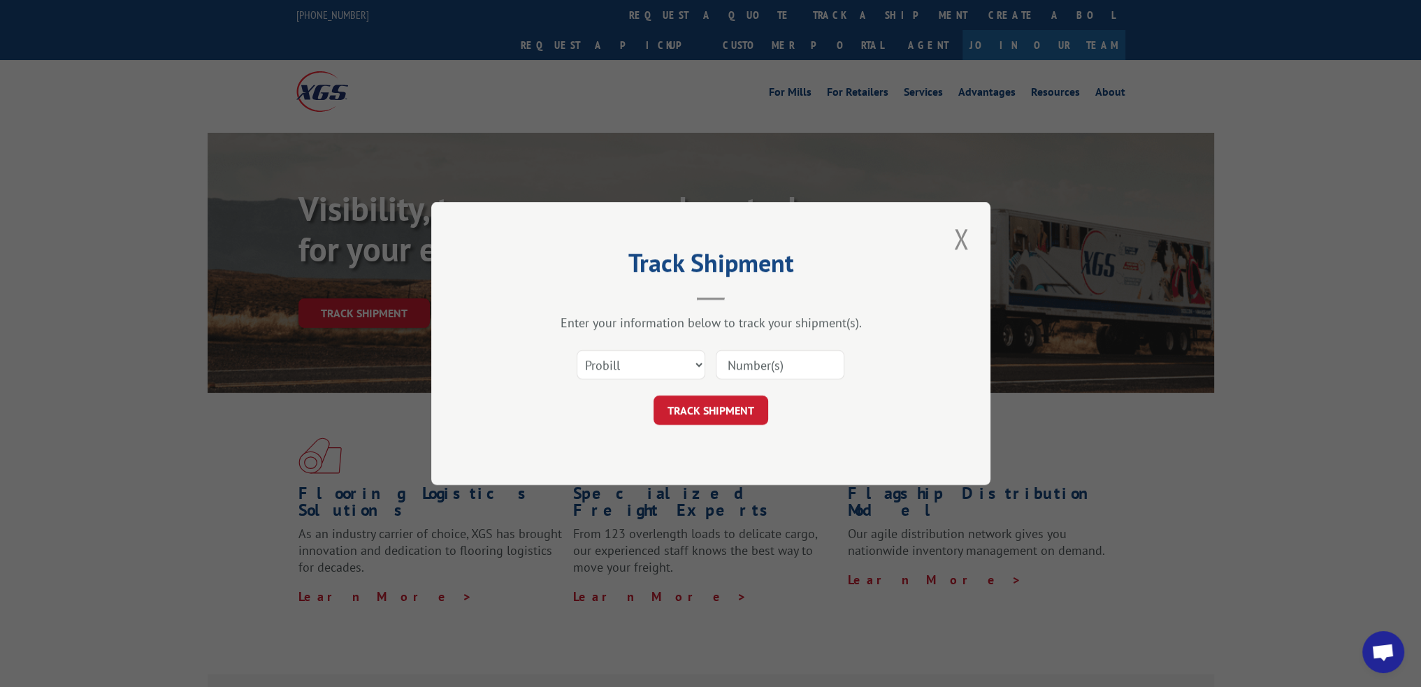
click at [782, 364] on input at bounding box center [780, 364] width 129 height 29
paste input "15472569"
type input "15472569"
click at [716, 412] on button "TRACK SHIPMENT" at bounding box center [711, 410] width 115 height 29
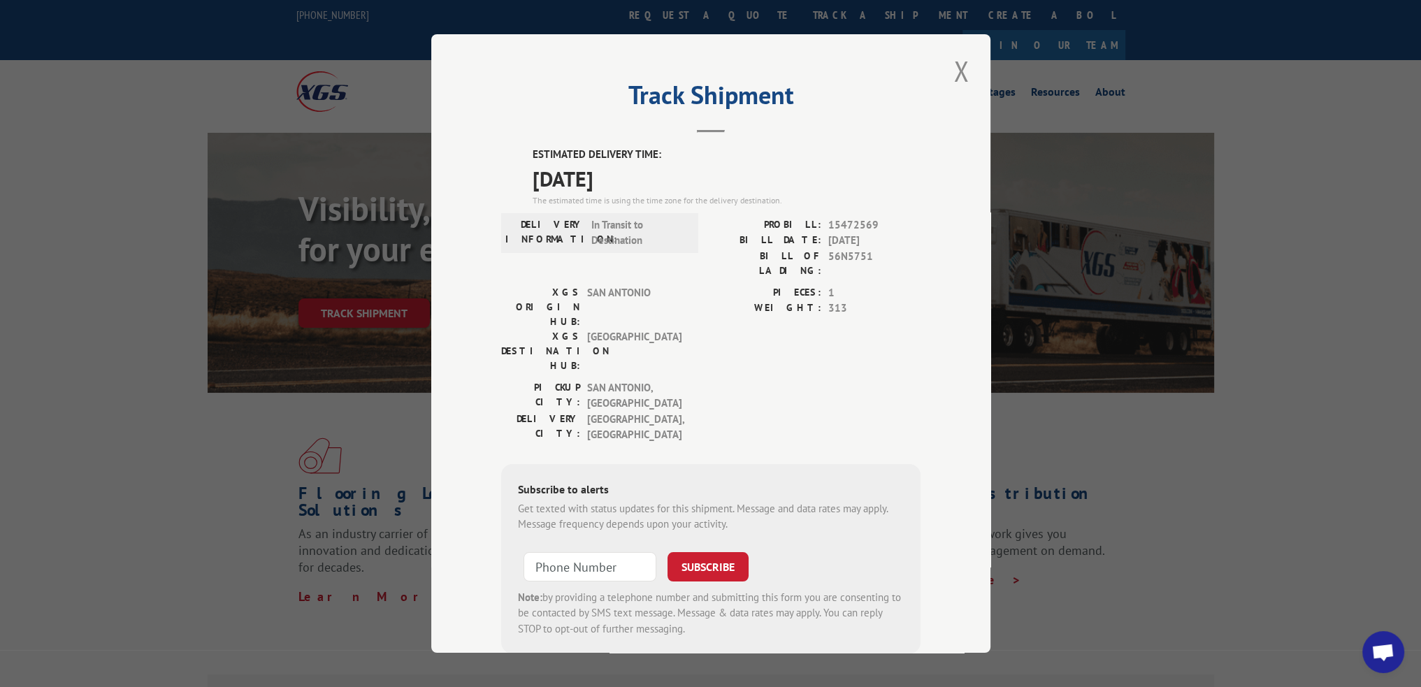
click at [961, 69] on button "Close modal" at bounding box center [961, 71] width 24 height 38
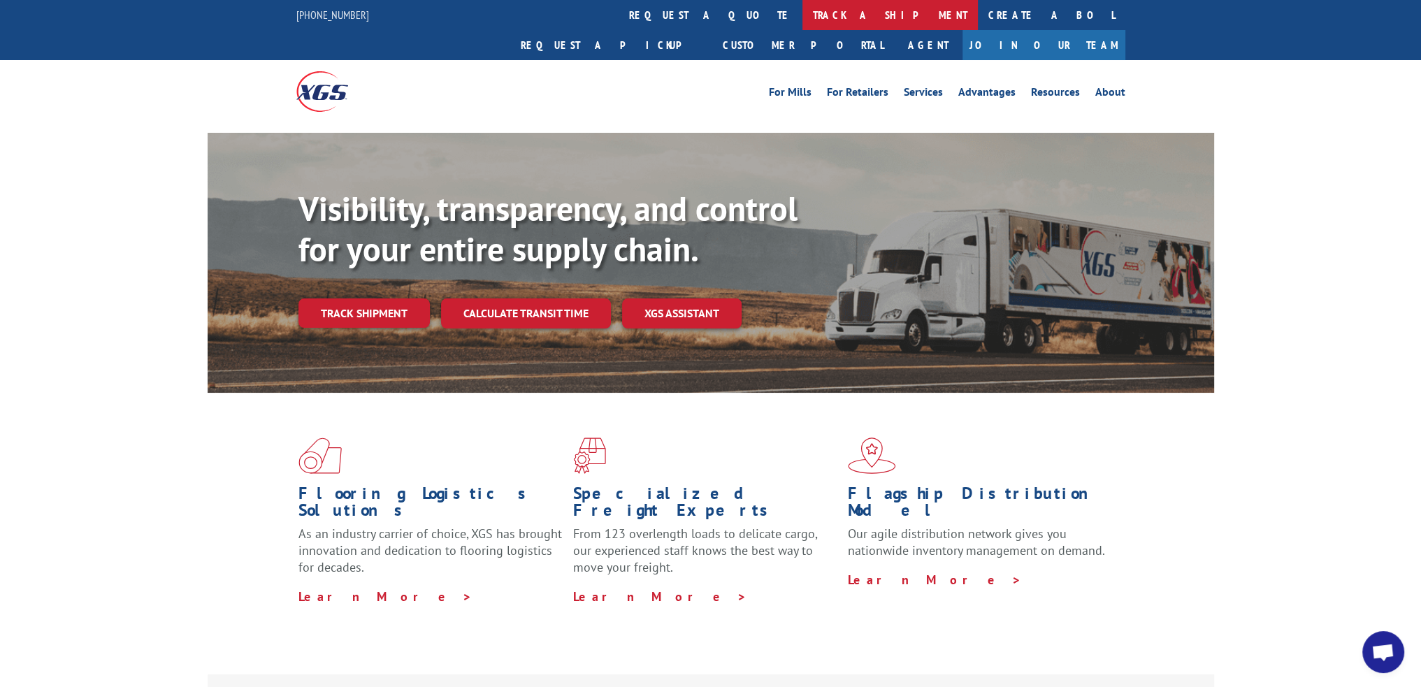
click at [802, 21] on link "track a shipment" at bounding box center [889, 15] width 175 height 30
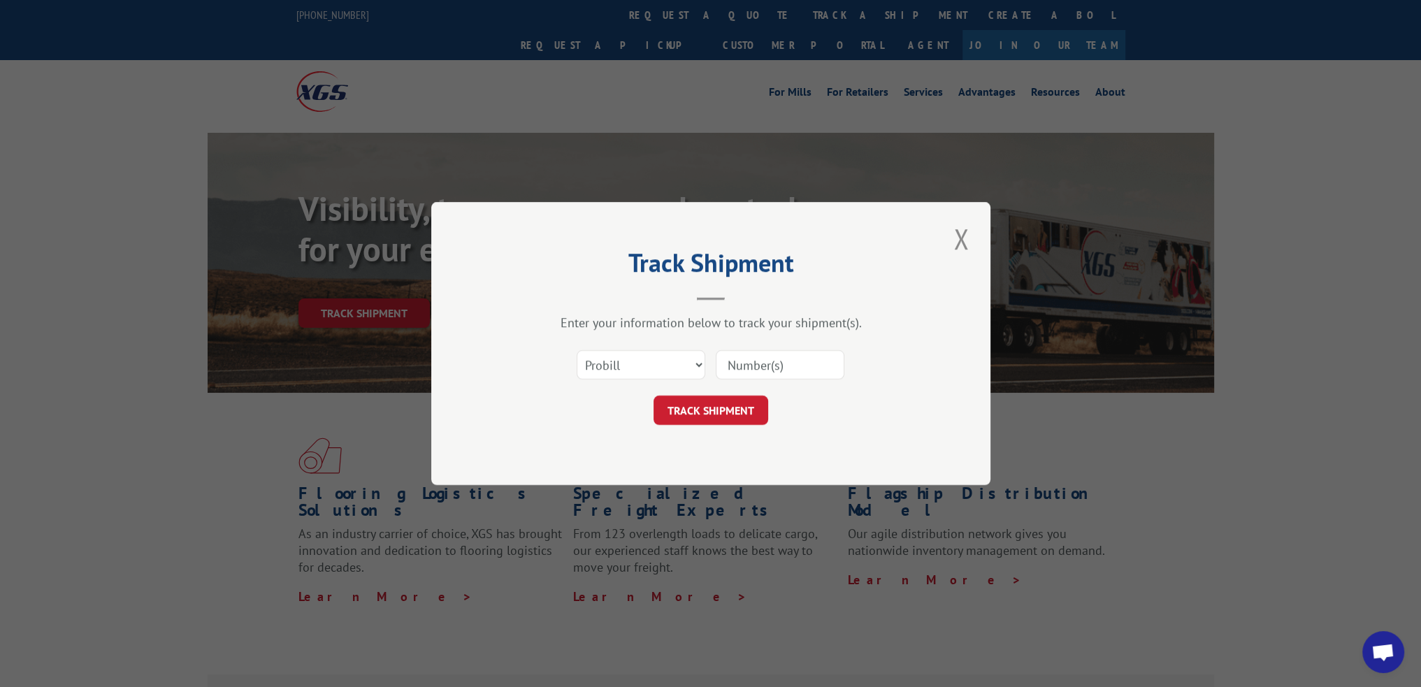
click at [765, 368] on input at bounding box center [780, 364] width 129 height 29
paste input "15472858"
type input "15472858"
click at [725, 401] on button "TRACK SHIPMENT" at bounding box center [711, 410] width 115 height 29
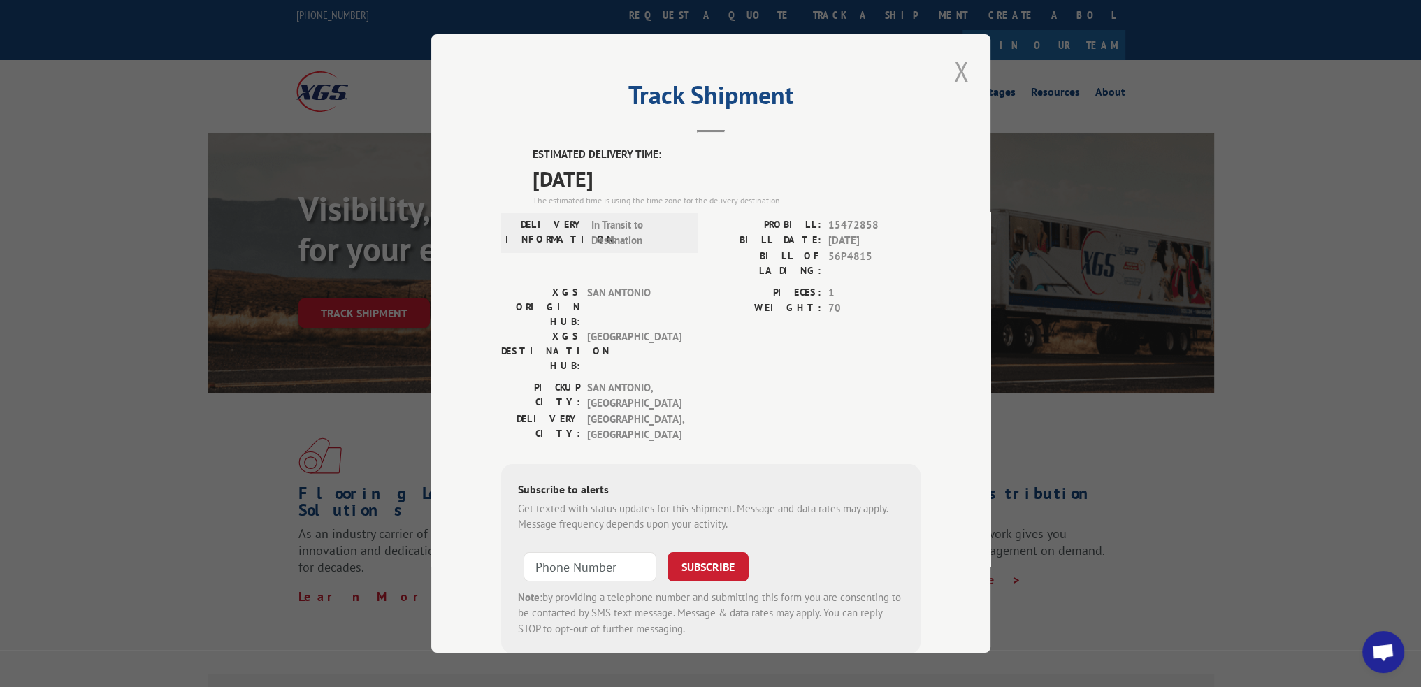
click at [958, 76] on button "Close modal" at bounding box center [961, 71] width 24 height 38
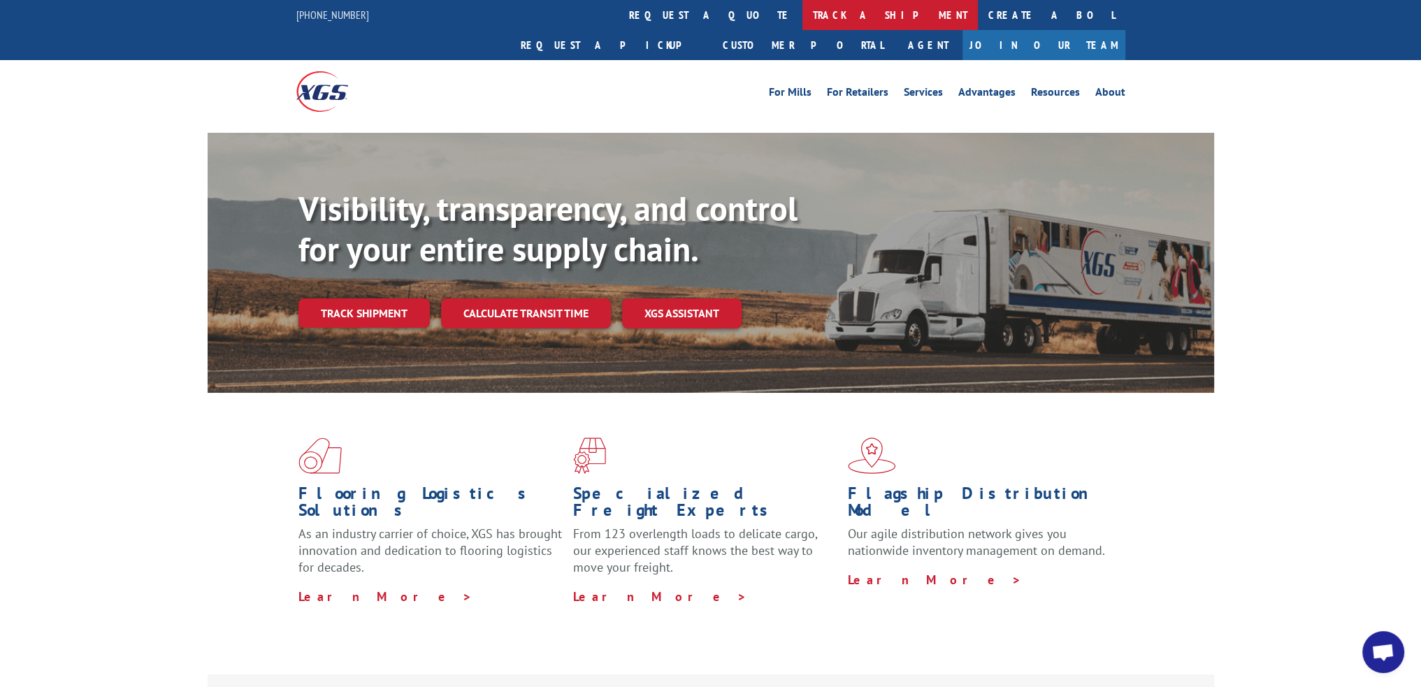
click at [802, 15] on link "track a shipment" at bounding box center [889, 15] width 175 height 30
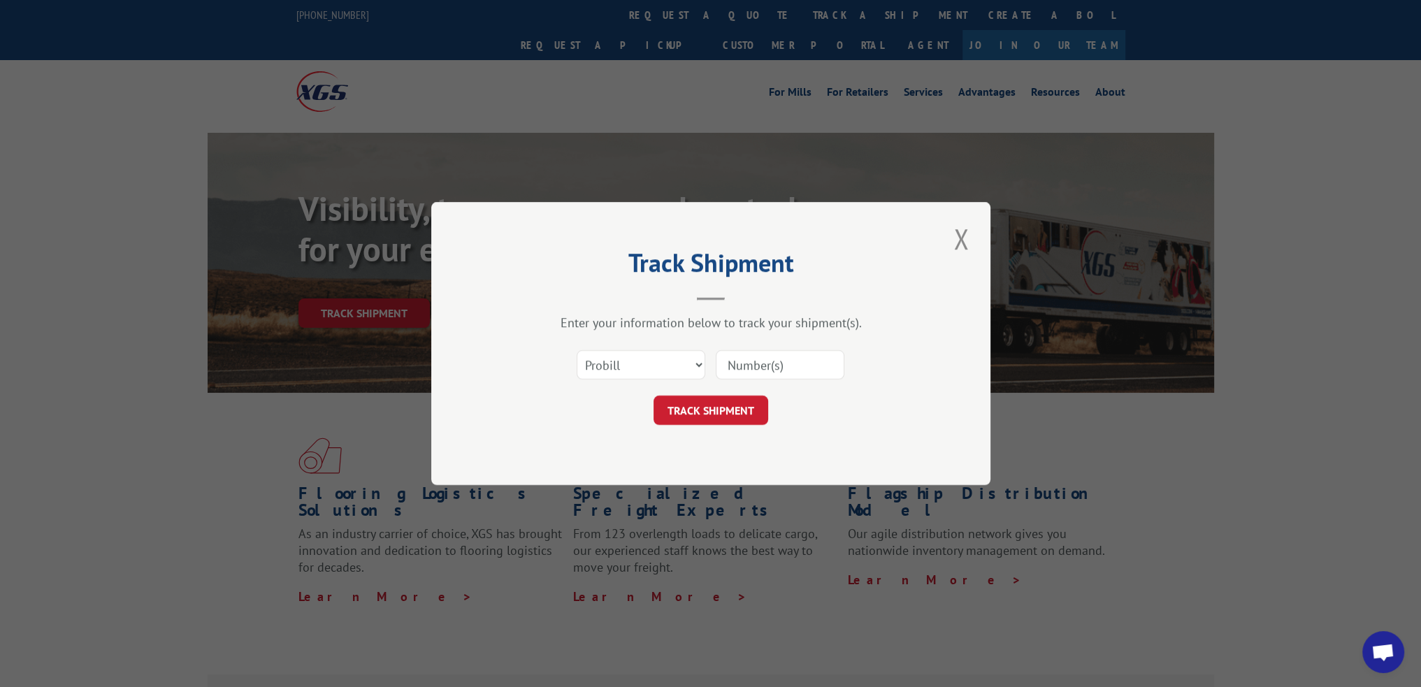
click at [773, 374] on input at bounding box center [780, 364] width 129 height 29
paste input "15472427"
type input "15472427"
click at [727, 409] on button "TRACK SHIPMENT" at bounding box center [711, 410] width 115 height 29
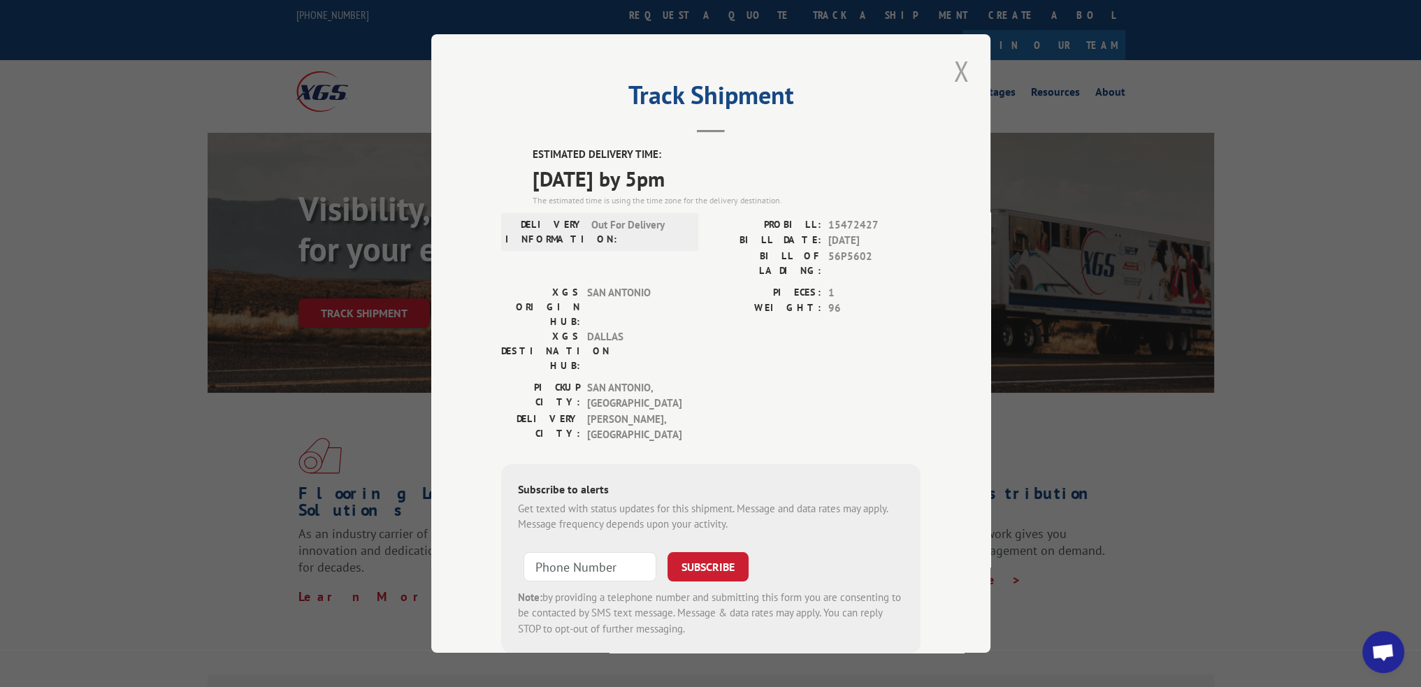
click at [959, 79] on button "Close modal" at bounding box center [961, 71] width 24 height 38
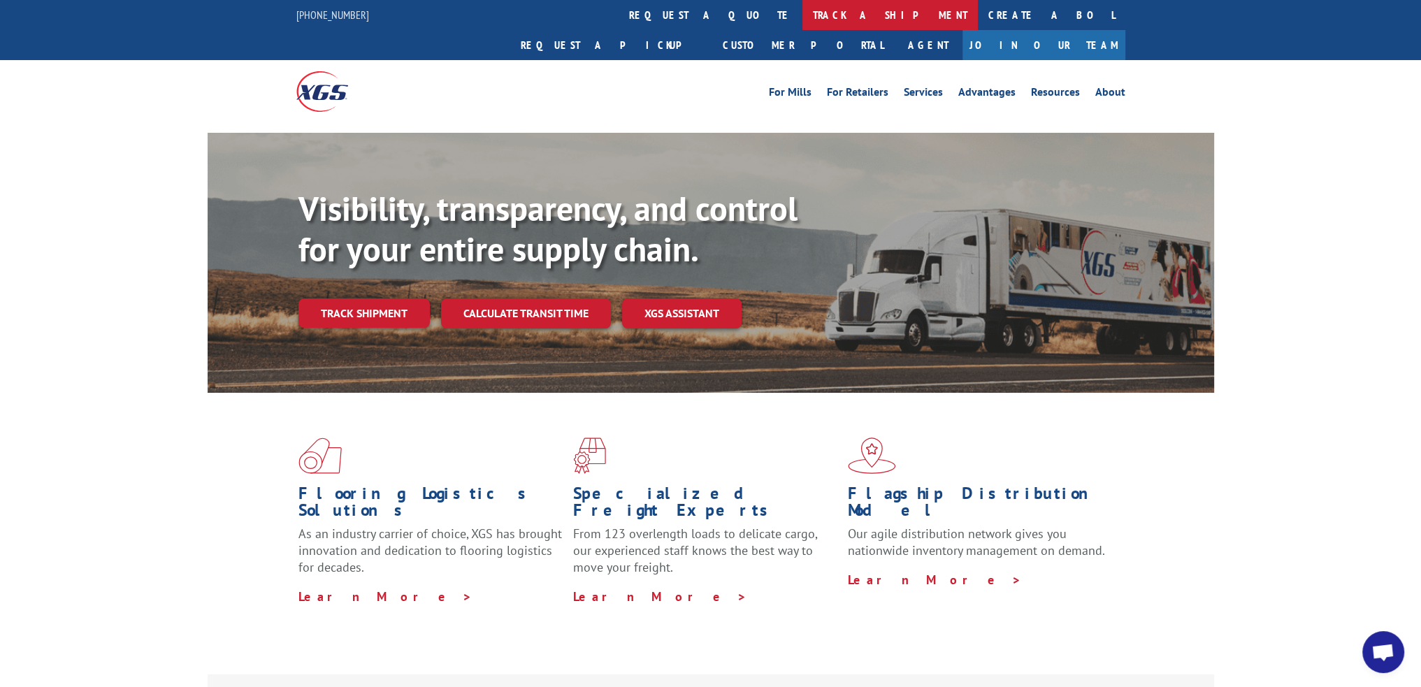
click at [802, 2] on link "track a shipment" at bounding box center [889, 15] width 175 height 30
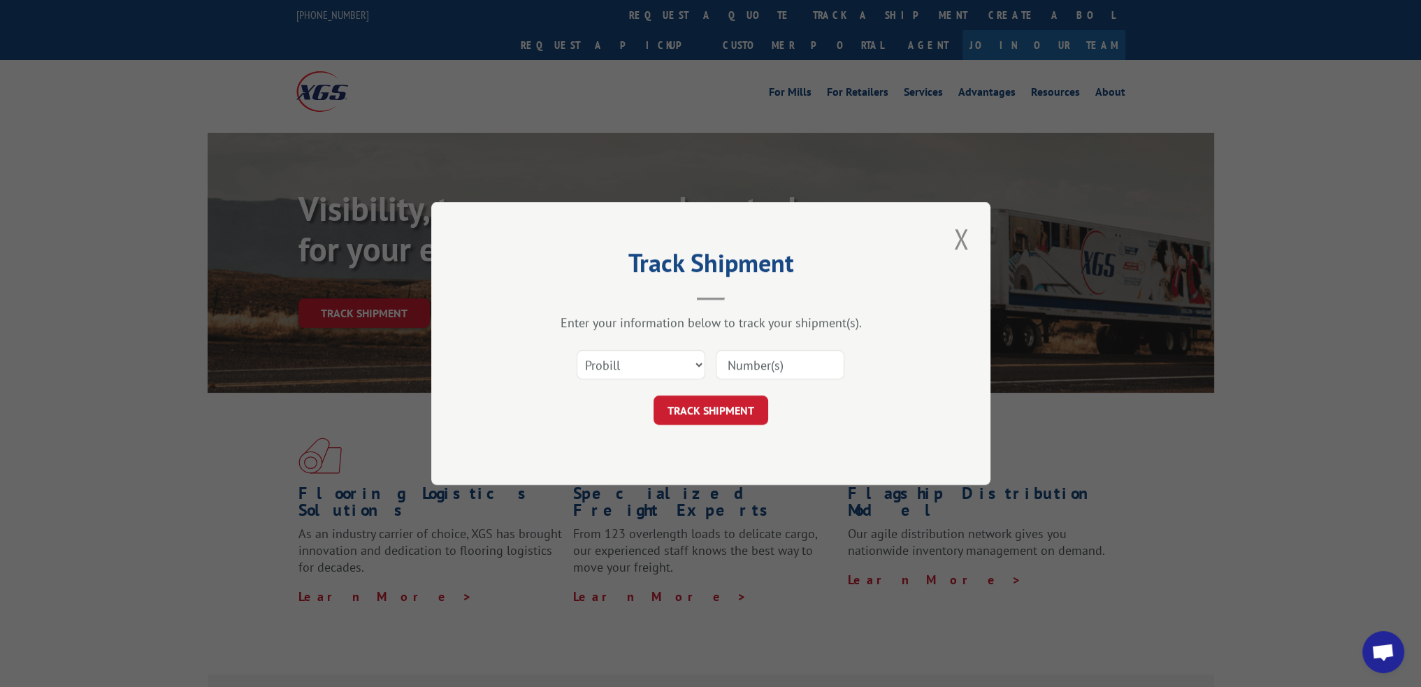
click at [763, 363] on input at bounding box center [780, 364] width 129 height 29
paste input "15340796"
type input "15340796"
click at [728, 407] on button "TRACK SHIPMENT" at bounding box center [711, 410] width 115 height 29
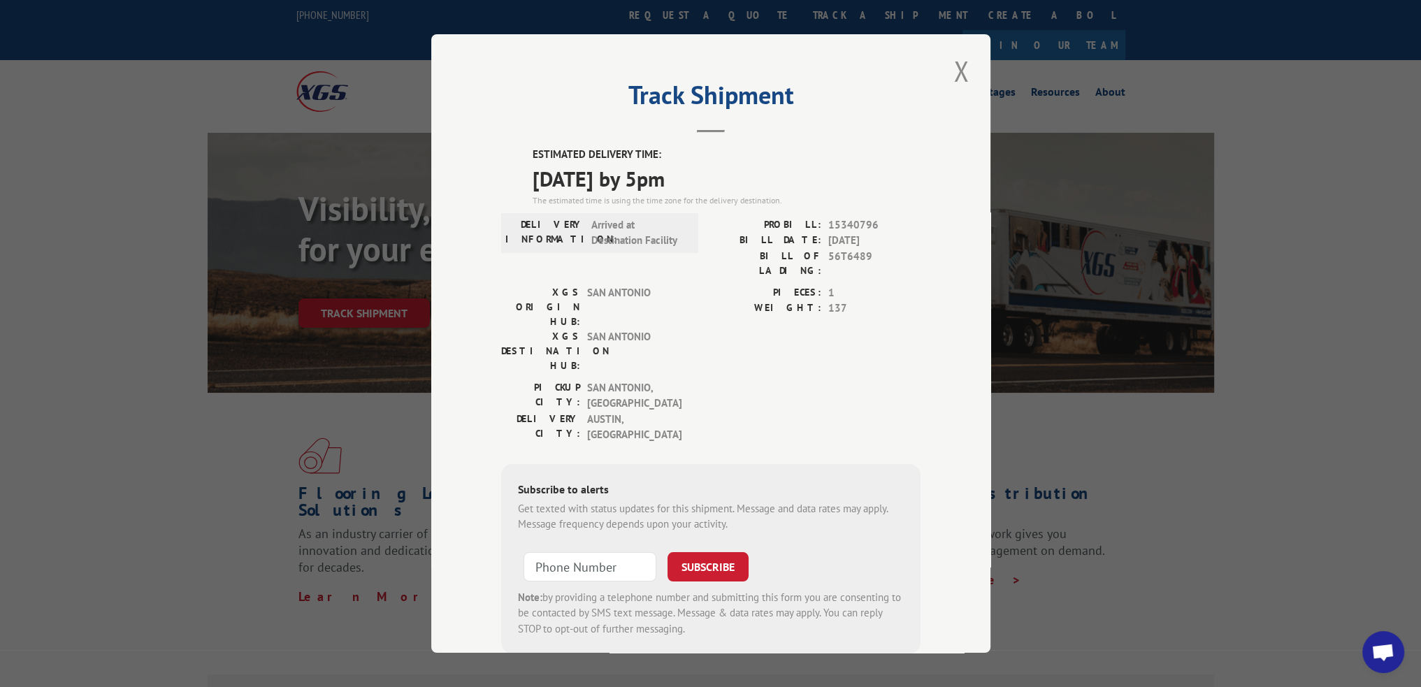
drag, startPoint x: 967, startPoint y: 78, endPoint x: 951, endPoint y: 73, distance: 16.6
click at [967, 78] on button "Close modal" at bounding box center [961, 71] width 24 height 38
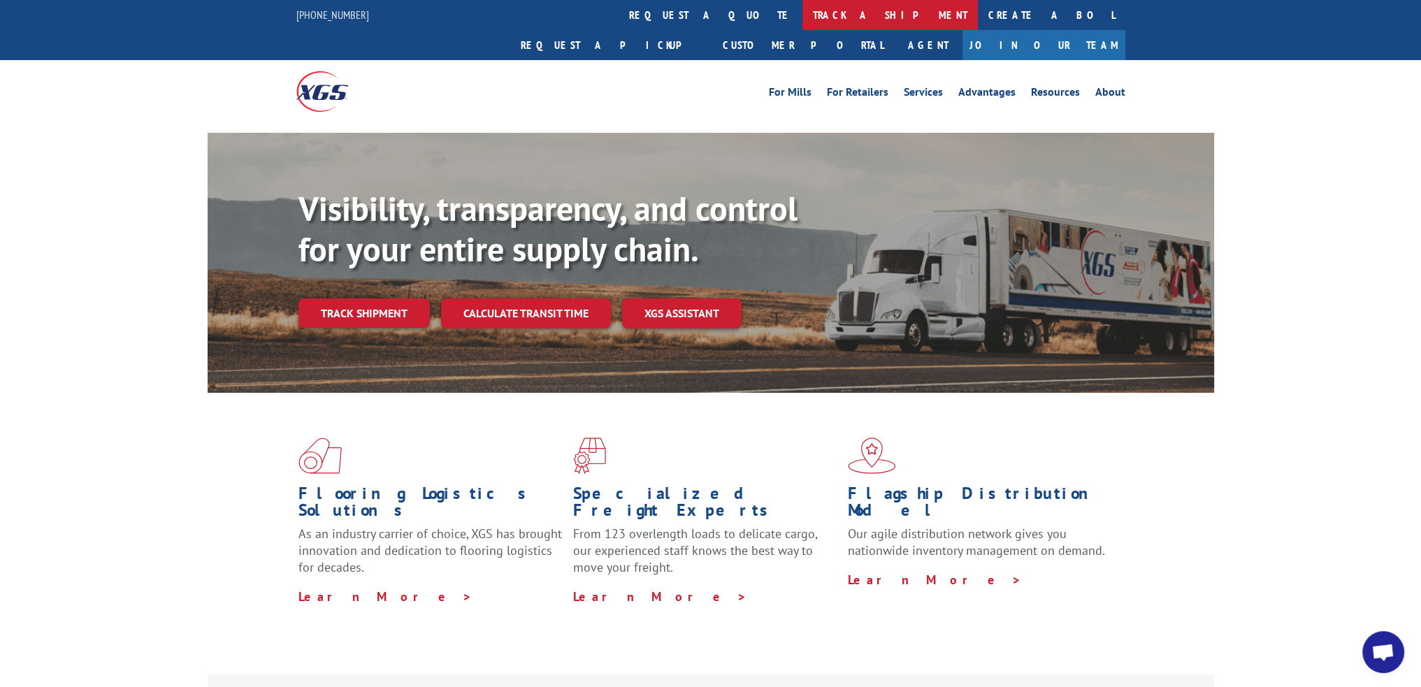
click at [802, 11] on link "track a shipment" at bounding box center [889, 15] width 175 height 30
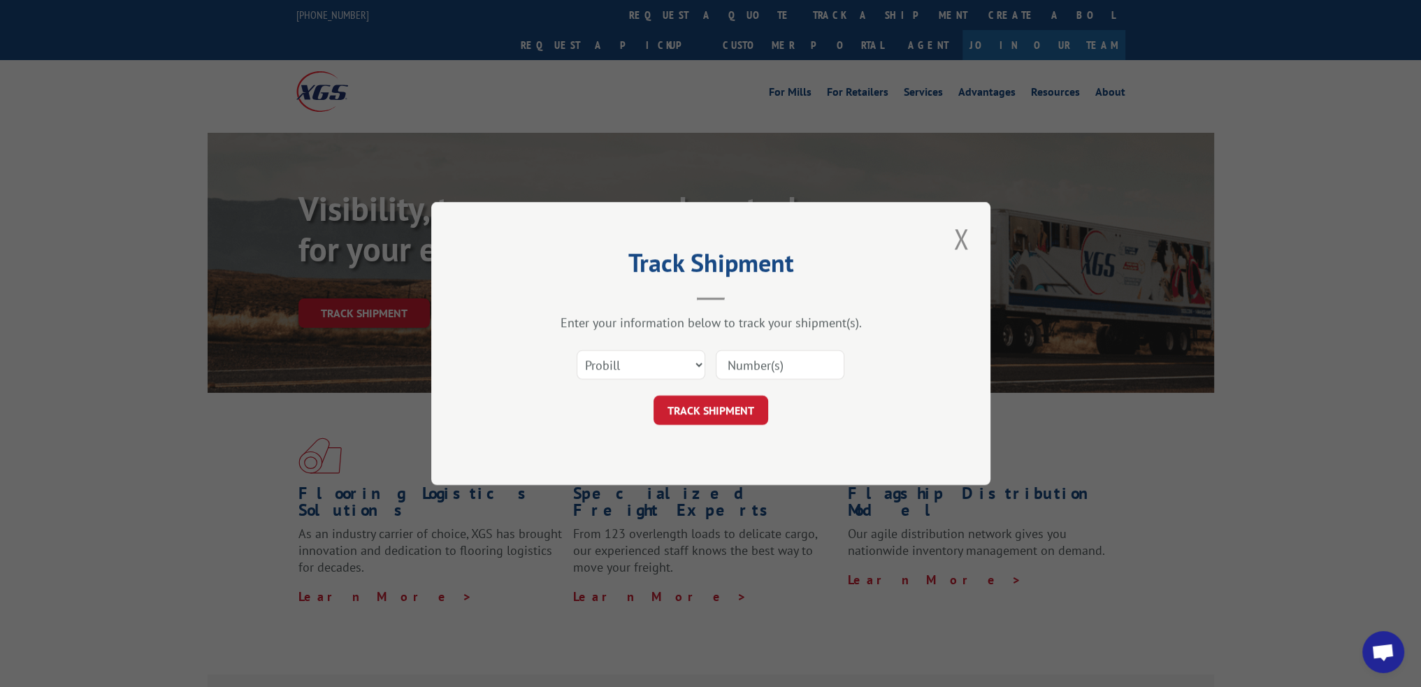
click at [788, 360] on input at bounding box center [780, 364] width 129 height 29
paste input "15340884"
type input "15340884"
click at [707, 413] on button "TRACK SHIPMENT" at bounding box center [711, 410] width 115 height 29
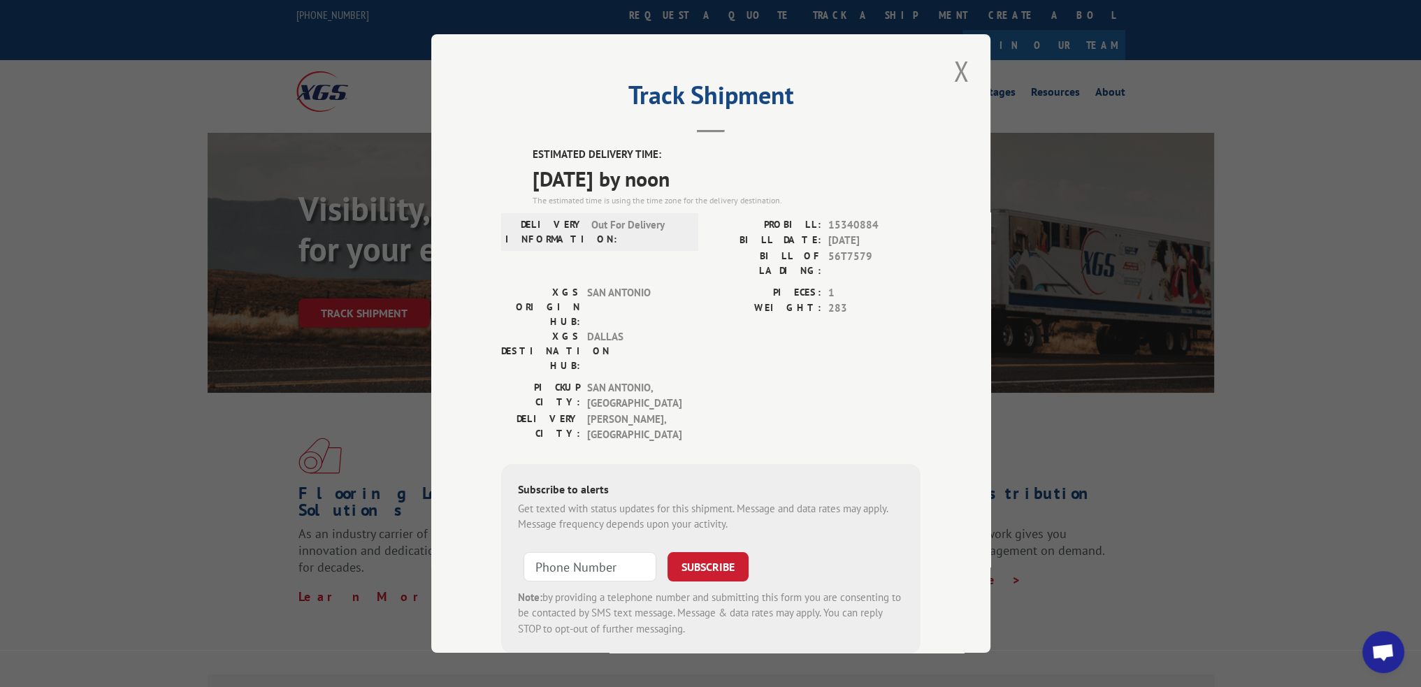
click at [968, 76] on div "Track Shipment ESTIMATED DELIVERY TIME: 08/14/2025 by noon The estimated time i…" at bounding box center [710, 343] width 559 height 619
click at [959, 75] on button "Close modal" at bounding box center [961, 71] width 24 height 38
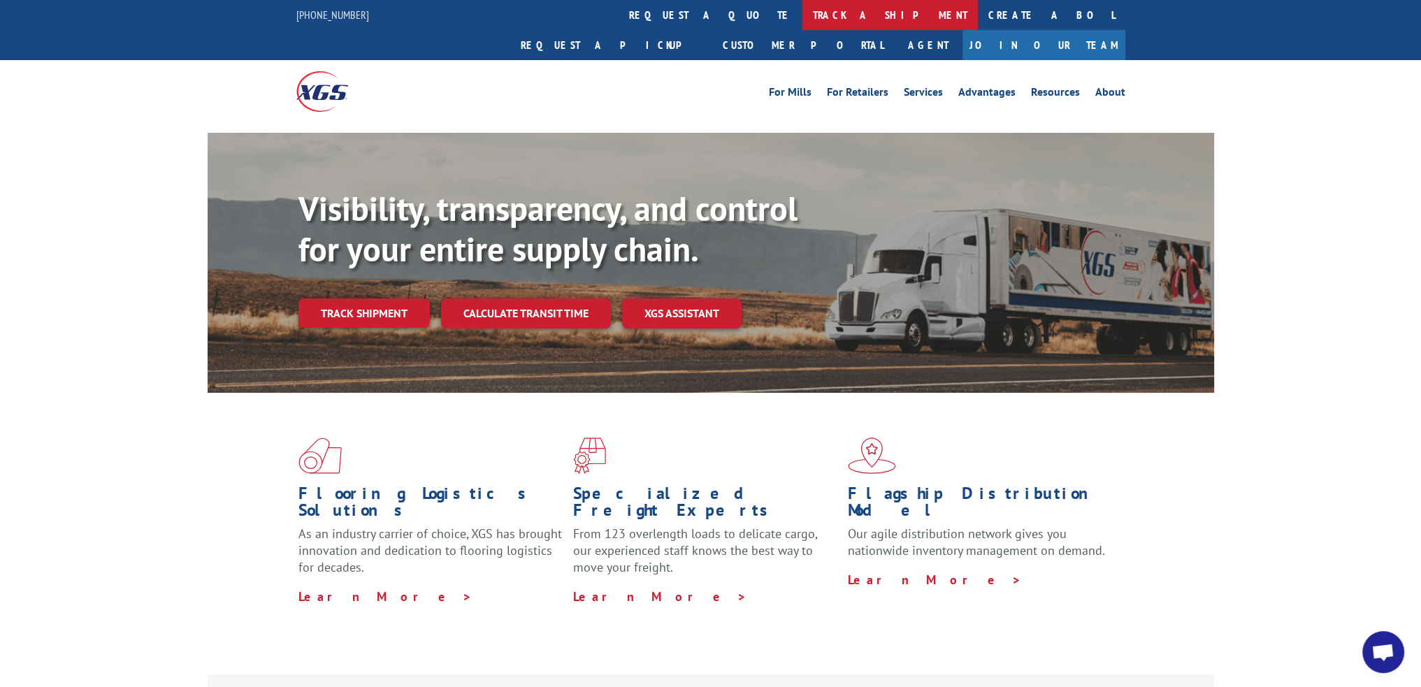
click at [802, 15] on link "track a shipment" at bounding box center [889, 15] width 175 height 30
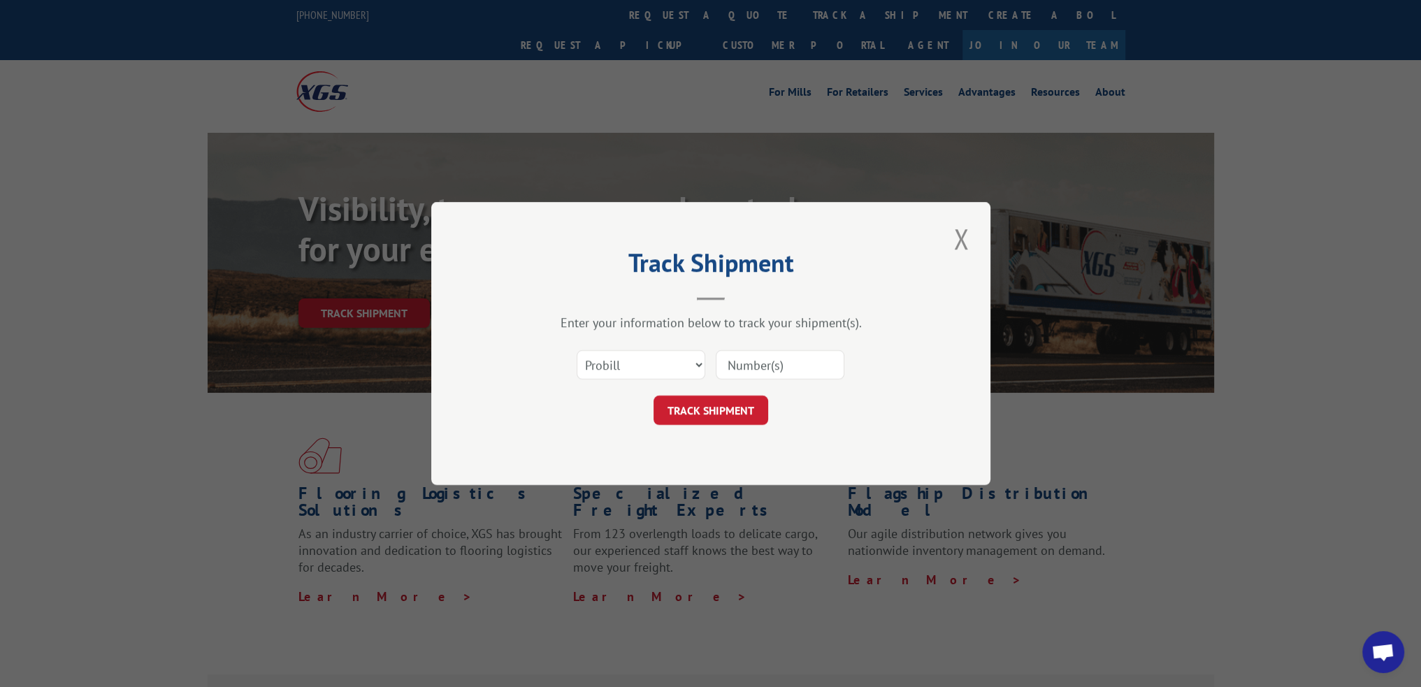
click at [814, 368] on input at bounding box center [780, 364] width 129 height 29
paste input "15340786"
type input "15340786"
click at [680, 415] on button "TRACK SHIPMENT" at bounding box center [711, 410] width 115 height 29
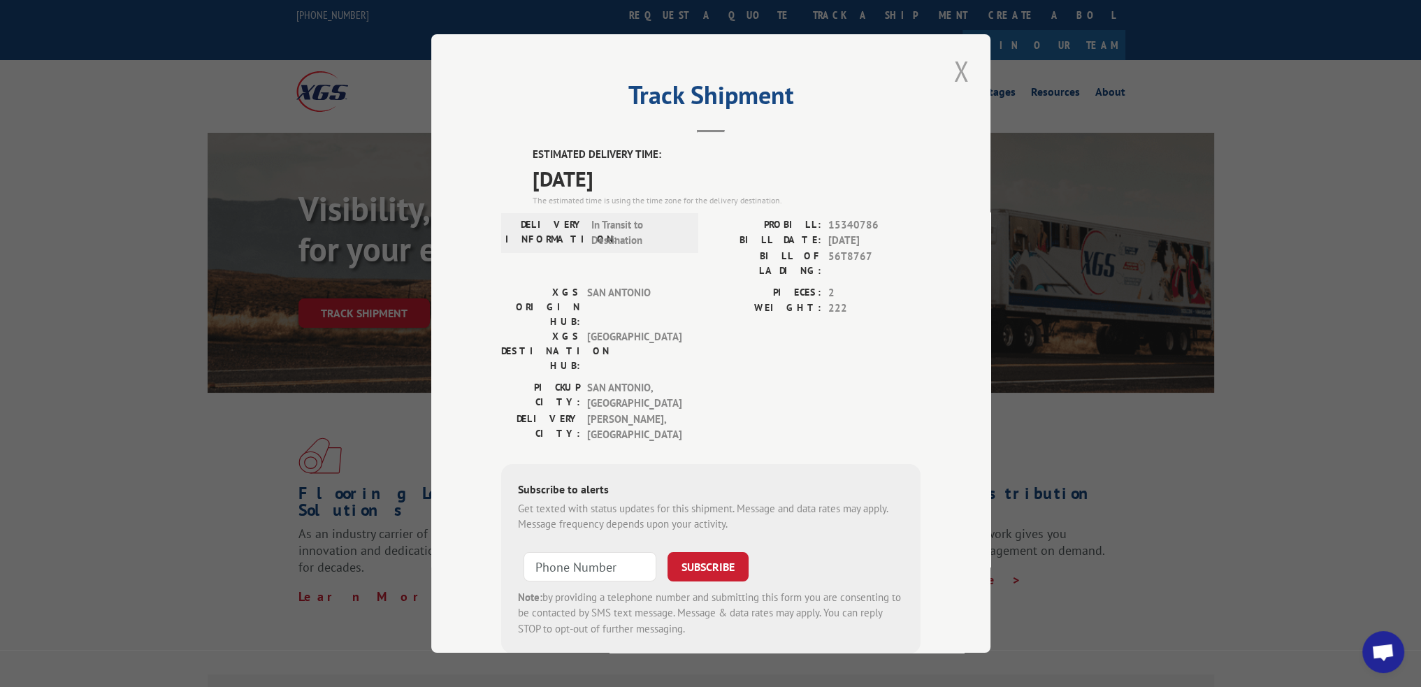
click at [960, 75] on button "Close modal" at bounding box center [961, 71] width 24 height 38
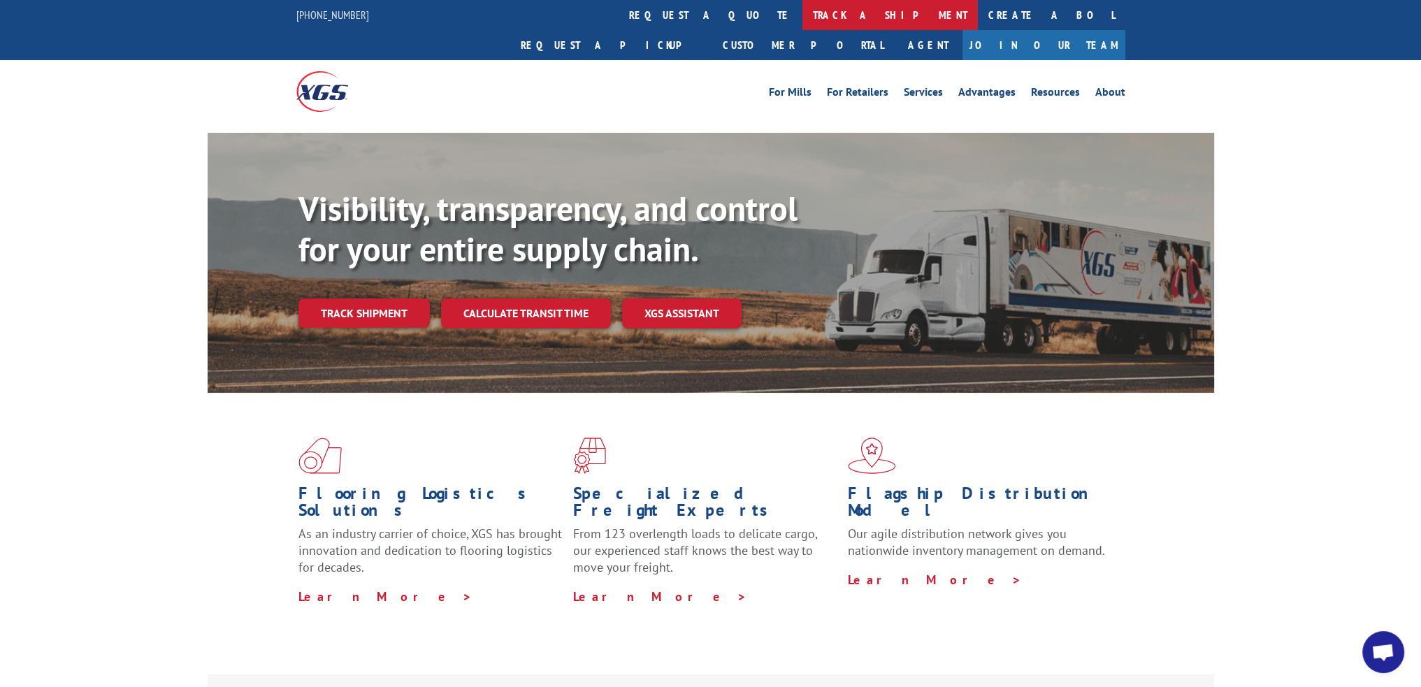
click at [802, 25] on link "track a shipment" at bounding box center [889, 15] width 175 height 30
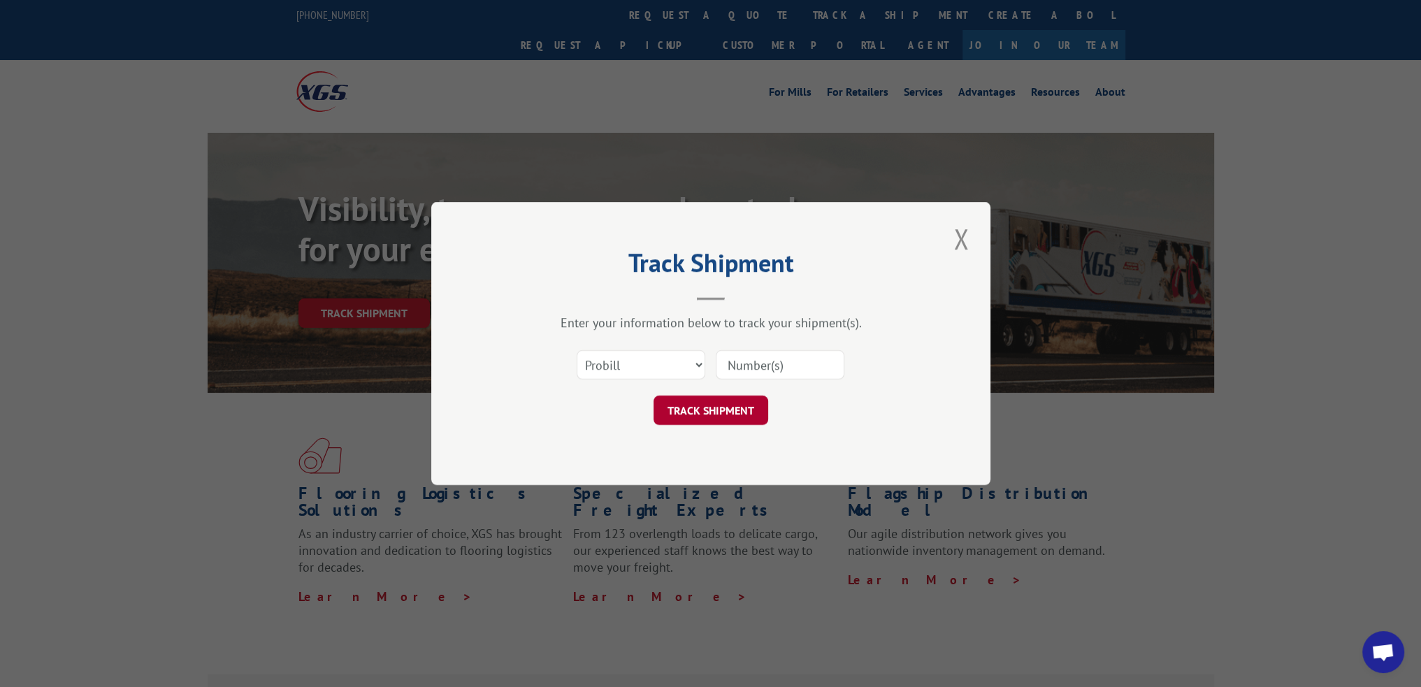
drag, startPoint x: 751, startPoint y: 352, endPoint x: 744, endPoint y: 406, distance: 54.2
click at [751, 352] on input at bounding box center [780, 364] width 129 height 29
paste input "15340854"
type input "15340854"
click at [740, 421] on button "TRACK SHIPMENT" at bounding box center [711, 410] width 115 height 29
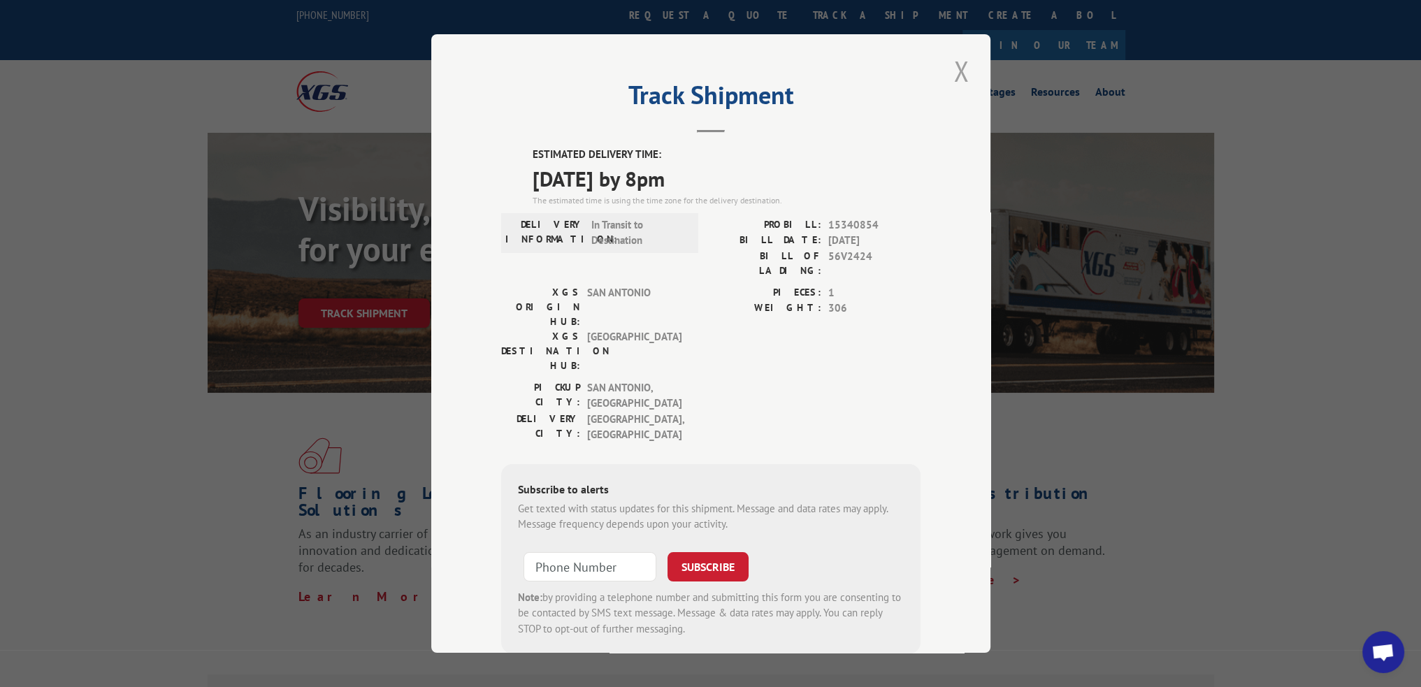
drag, startPoint x: 969, startPoint y: 68, endPoint x: 945, endPoint y: 71, distance: 23.9
click at [969, 68] on div "Track Shipment ESTIMATED DELIVERY TIME: 08/19/2025 by 8pm The estimated time is…" at bounding box center [710, 343] width 559 height 619
click at [949, 71] on button "Close modal" at bounding box center [961, 71] width 24 height 38
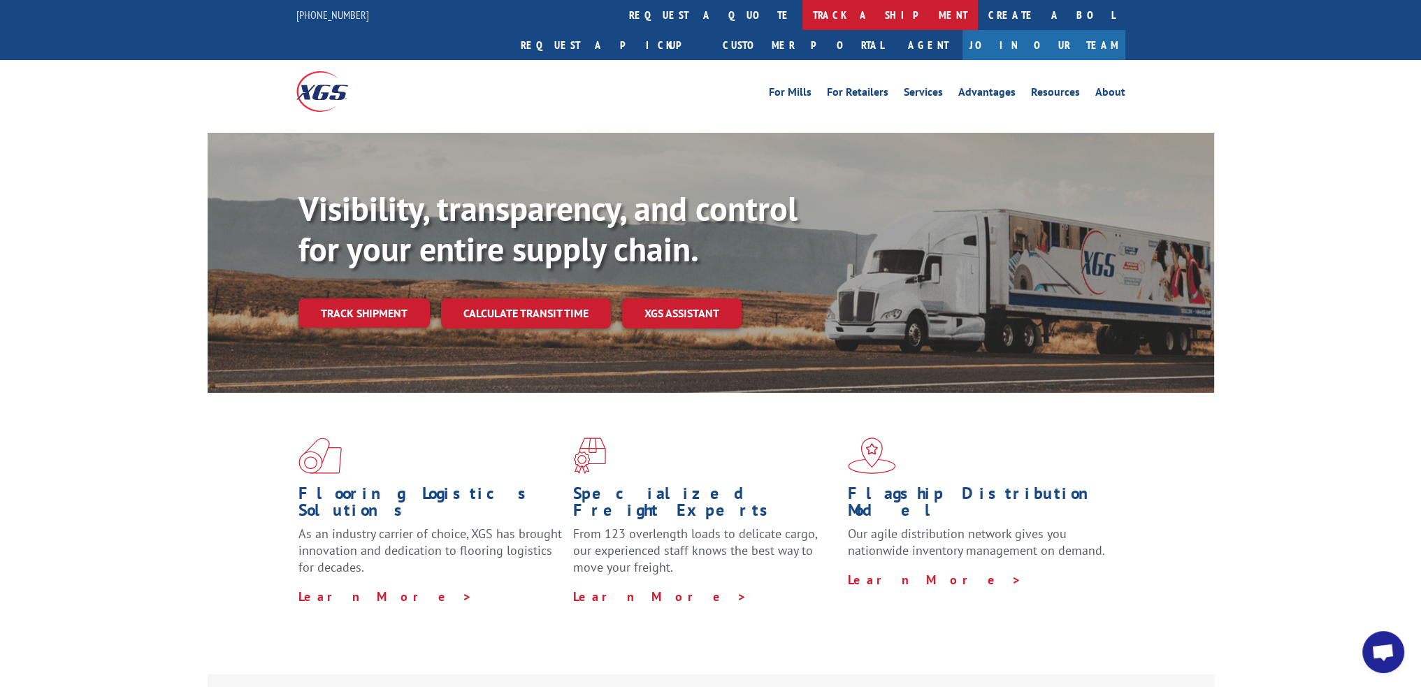
click at [802, 13] on link "track a shipment" at bounding box center [889, 15] width 175 height 30
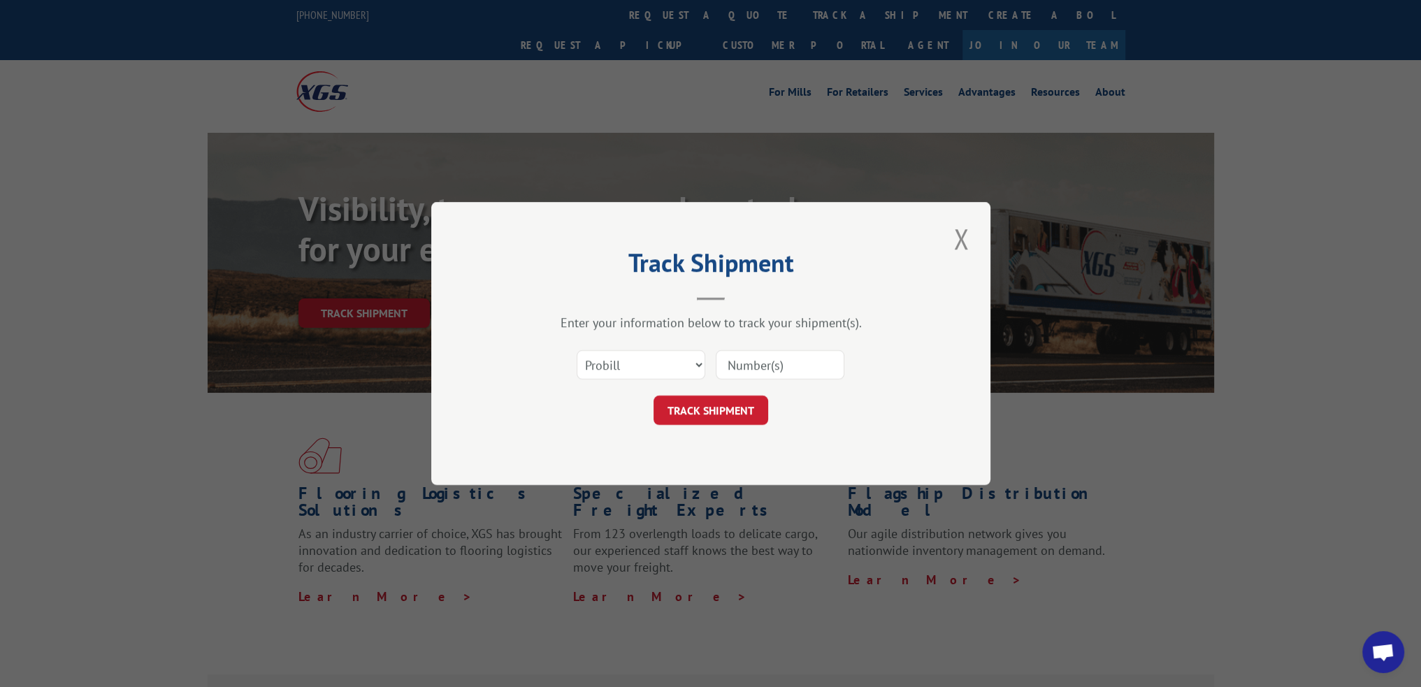
click at [772, 353] on input at bounding box center [780, 364] width 129 height 29
paste input "15340352"
type input "15340352"
click at [702, 416] on button "TRACK SHIPMENT" at bounding box center [711, 410] width 115 height 29
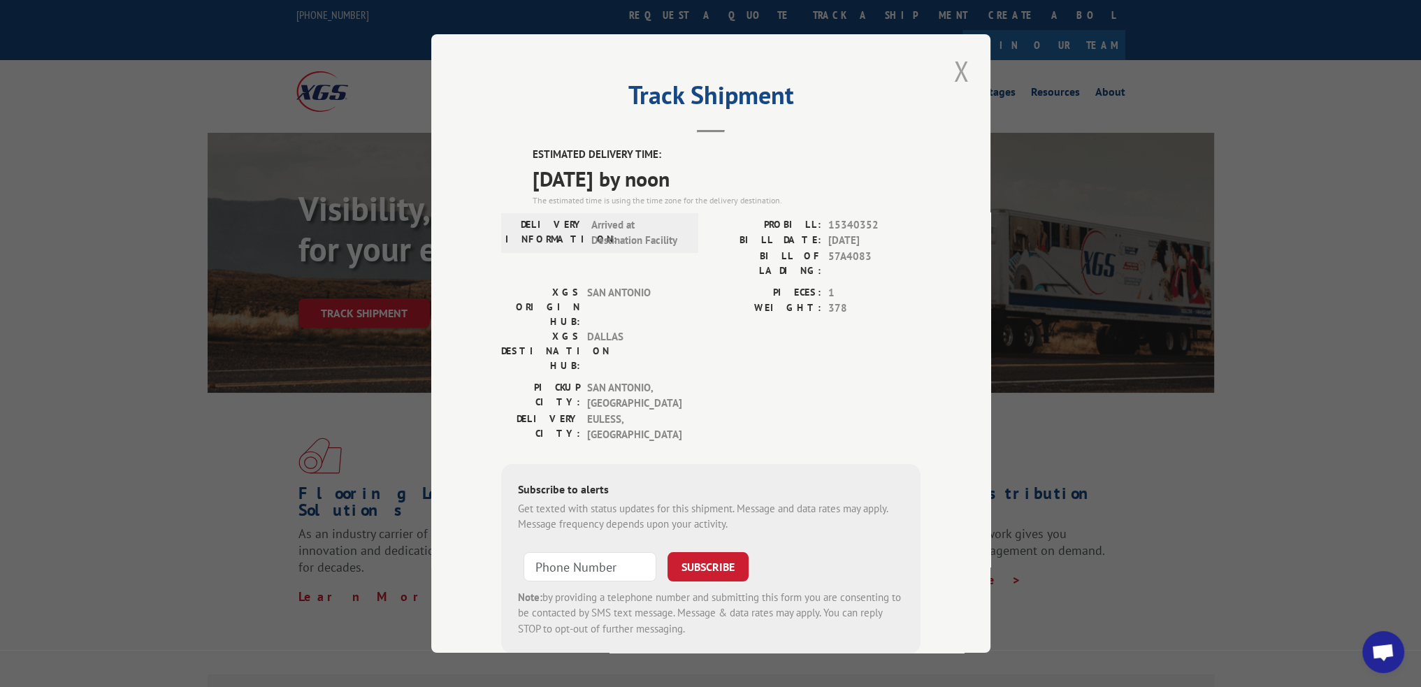
click at [950, 72] on button "Close modal" at bounding box center [961, 71] width 24 height 38
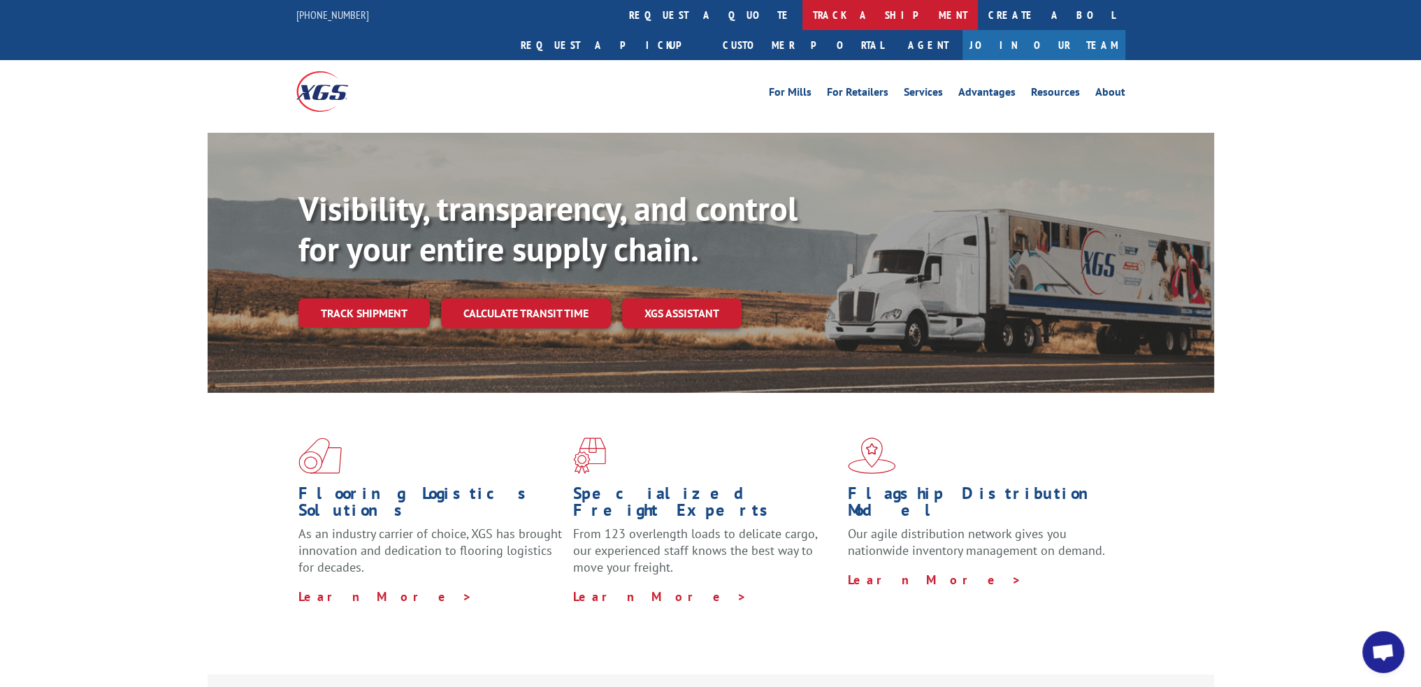
click at [802, 10] on link "track a shipment" at bounding box center [889, 15] width 175 height 30
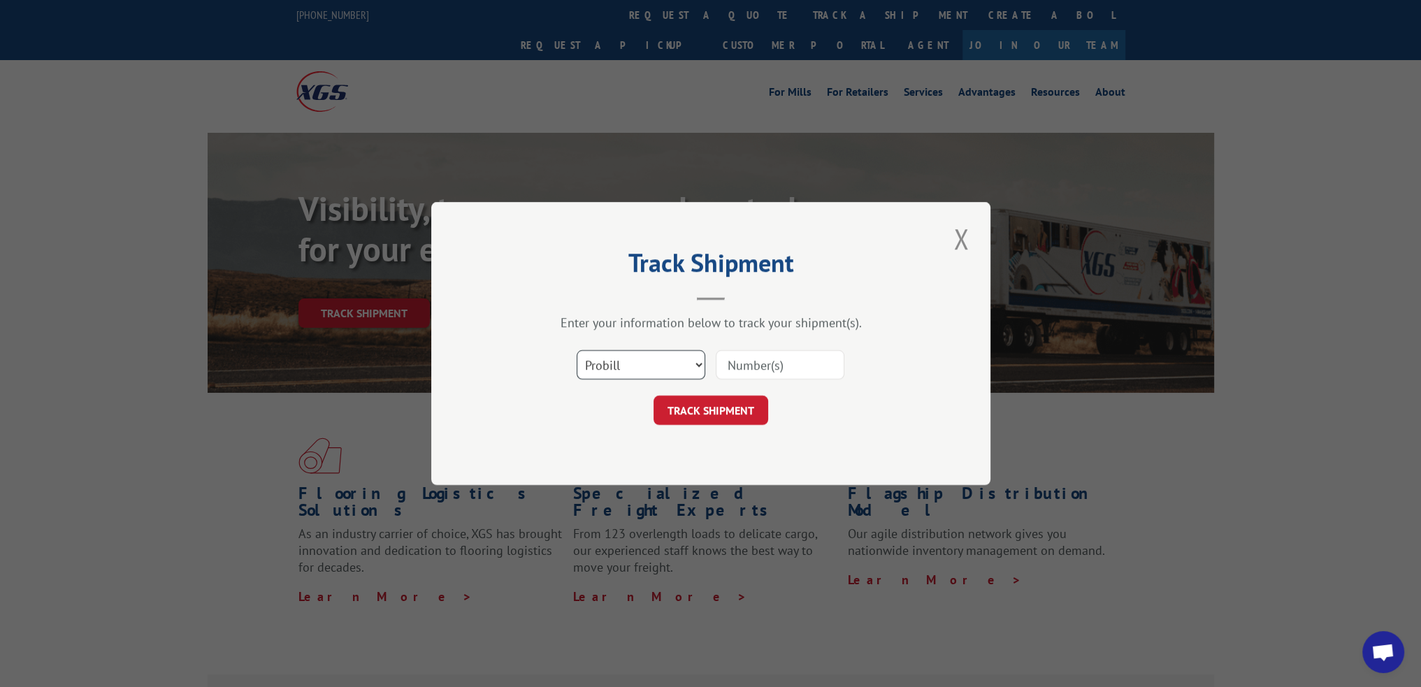
click at [691, 358] on select "Select category... Probill BOL PO" at bounding box center [641, 364] width 129 height 29
select select "bol"
click at [577, 350] on select "Select category... Probill BOL PO" at bounding box center [641, 364] width 129 height 29
click at [753, 367] on input at bounding box center [780, 364] width 129 height 29
paste input "55A1206"
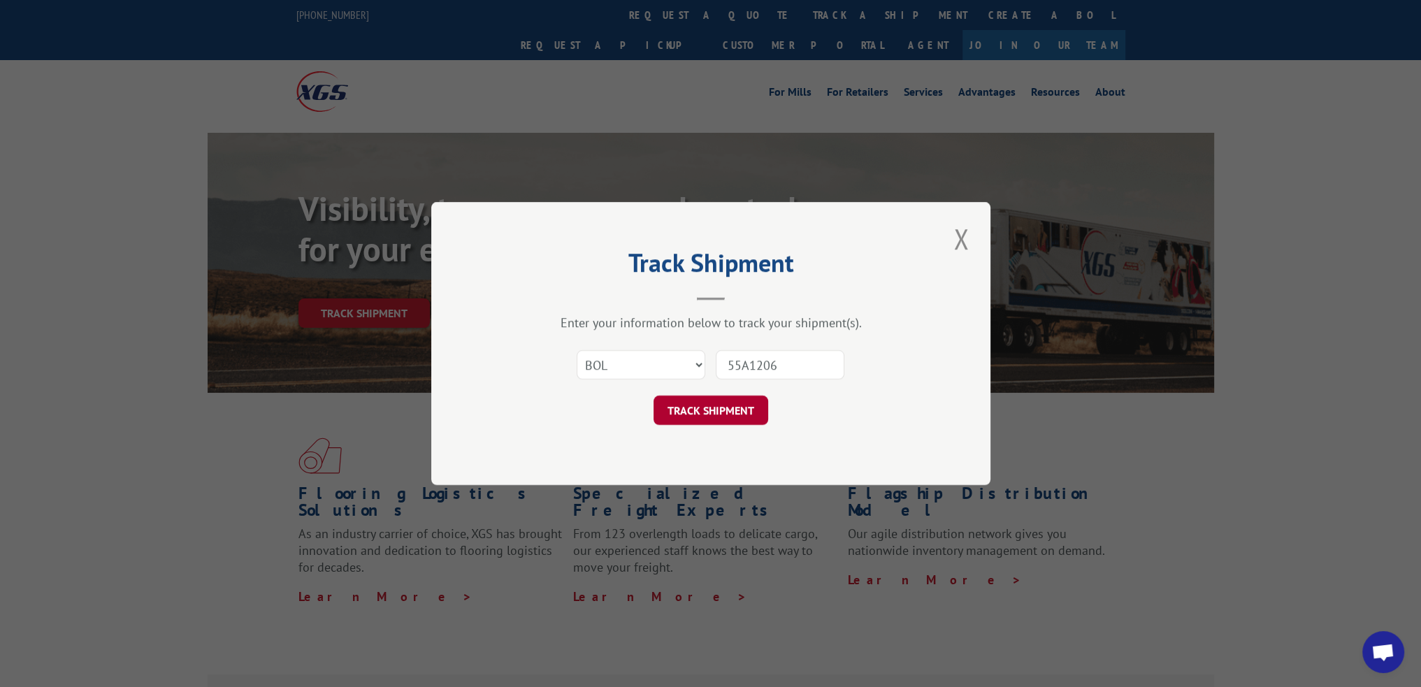
type input "55A1206"
click at [707, 410] on button "TRACK SHIPMENT" at bounding box center [711, 410] width 115 height 29
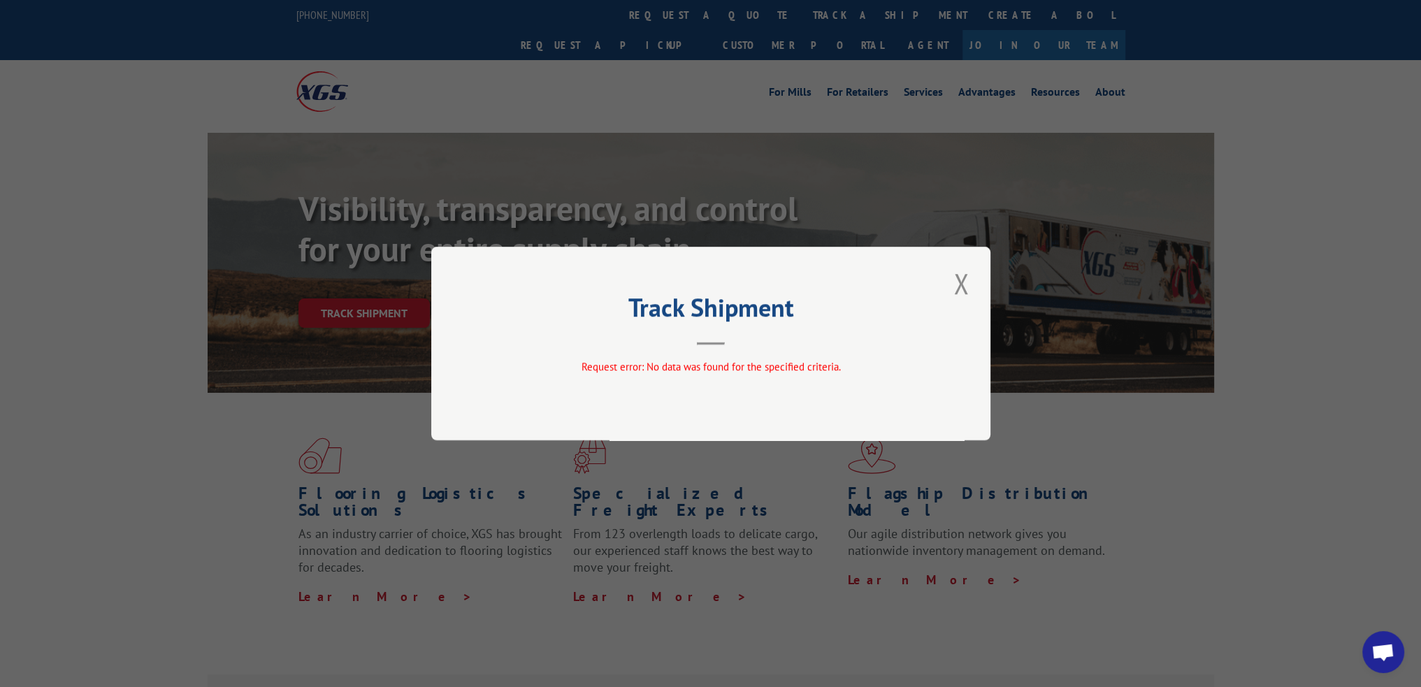
drag, startPoint x: 960, startPoint y: 292, endPoint x: 787, endPoint y: 140, distance: 230.8
click at [960, 292] on button "Close modal" at bounding box center [961, 283] width 24 height 38
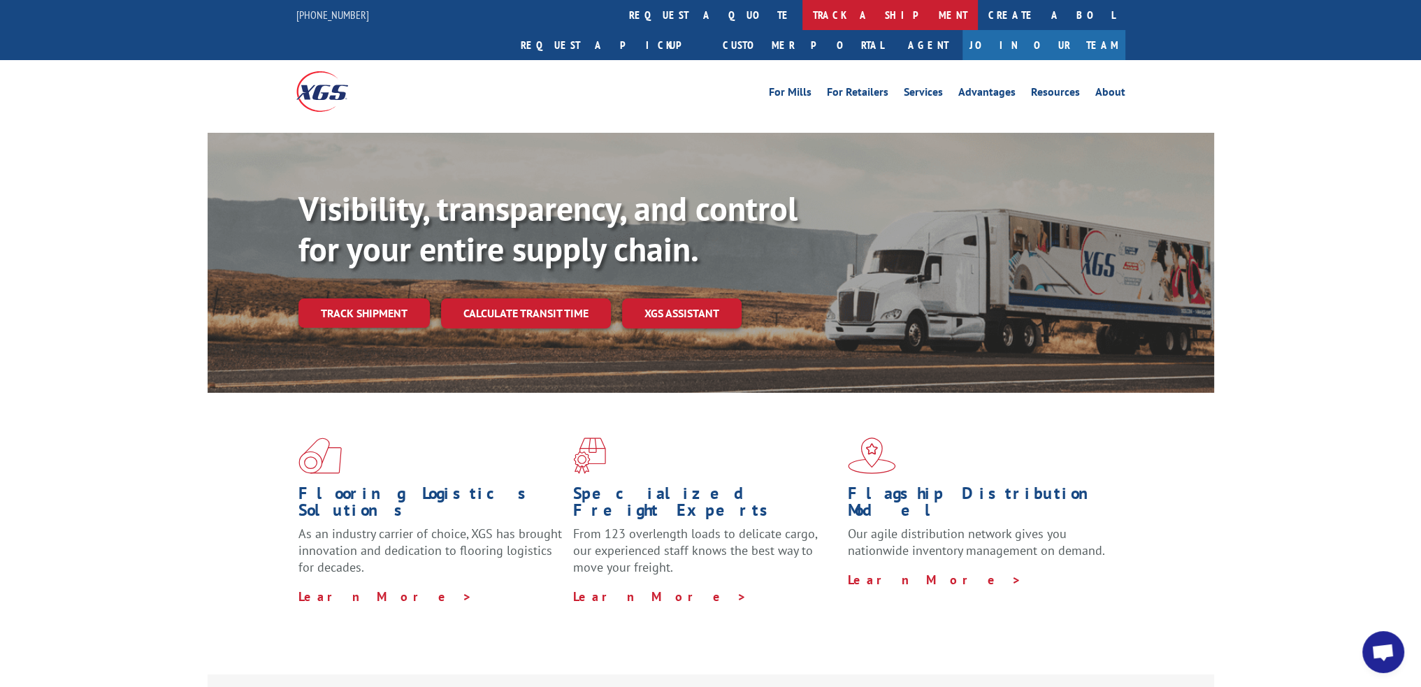
click at [802, 23] on link "track a shipment" at bounding box center [889, 15] width 175 height 30
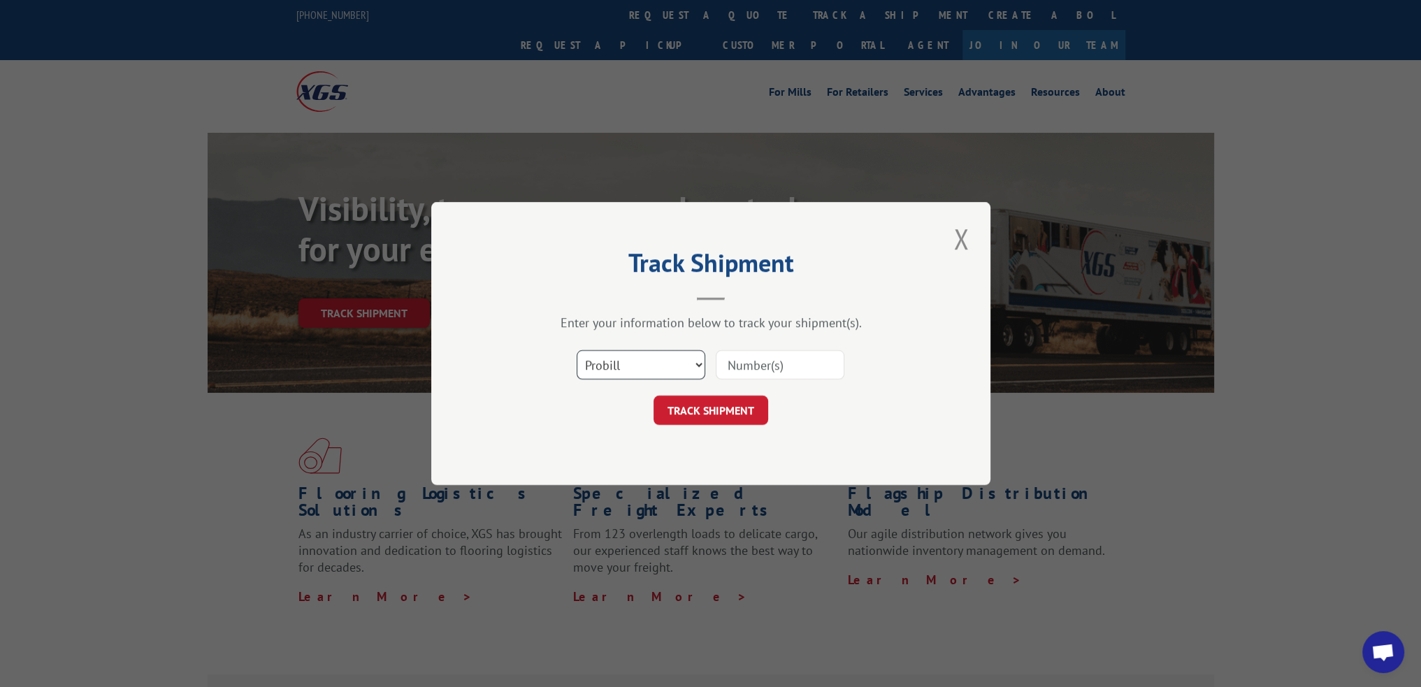
click at [642, 368] on select "Select category... Probill BOL PO" at bounding box center [641, 364] width 129 height 29
select select "bol"
click at [577, 350] on select "Select category... Probill BOL PO" at bounding box center [641, 364] width 129 height 29
click at [790, 368] on input at bounding box center [780, 364] width 129 height 29
paste input "56C4896"
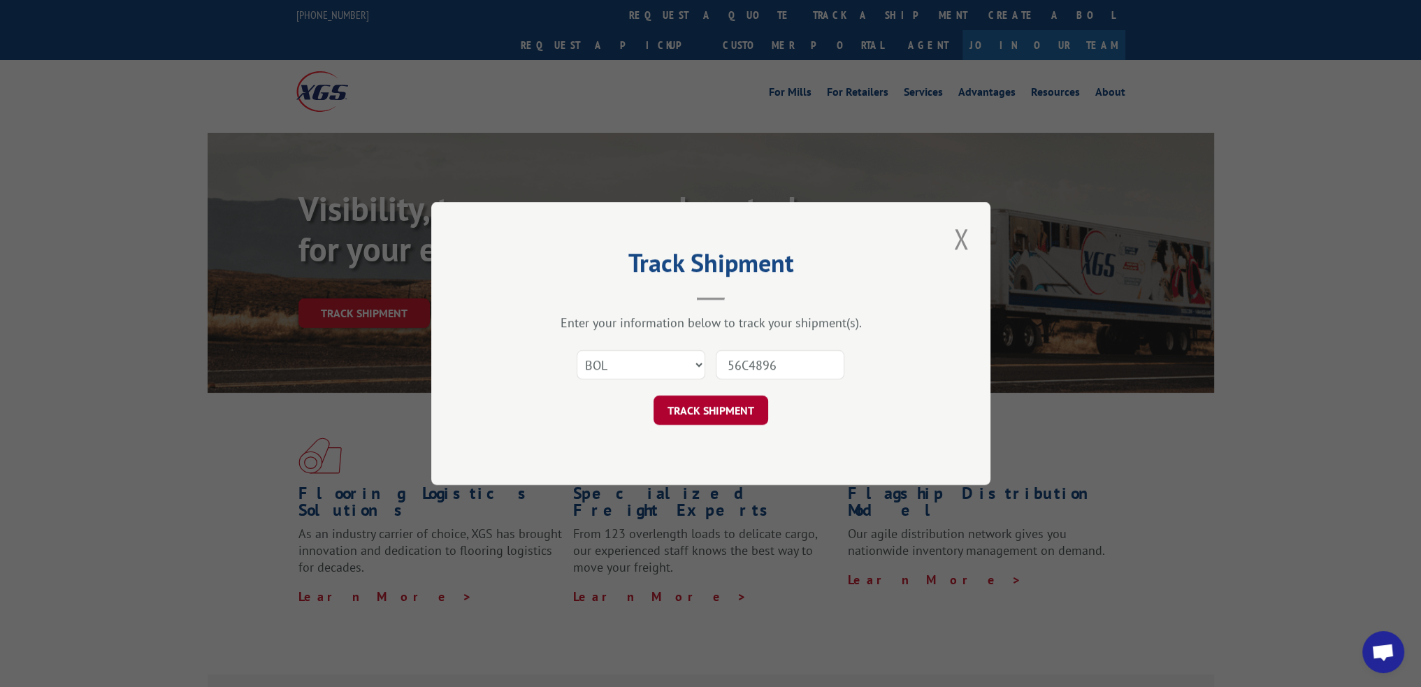
type input "56C4896"
click at [705, 406] on button "TRACK SHIPMENT" at bounding box center [711, 410] width 115 height 29
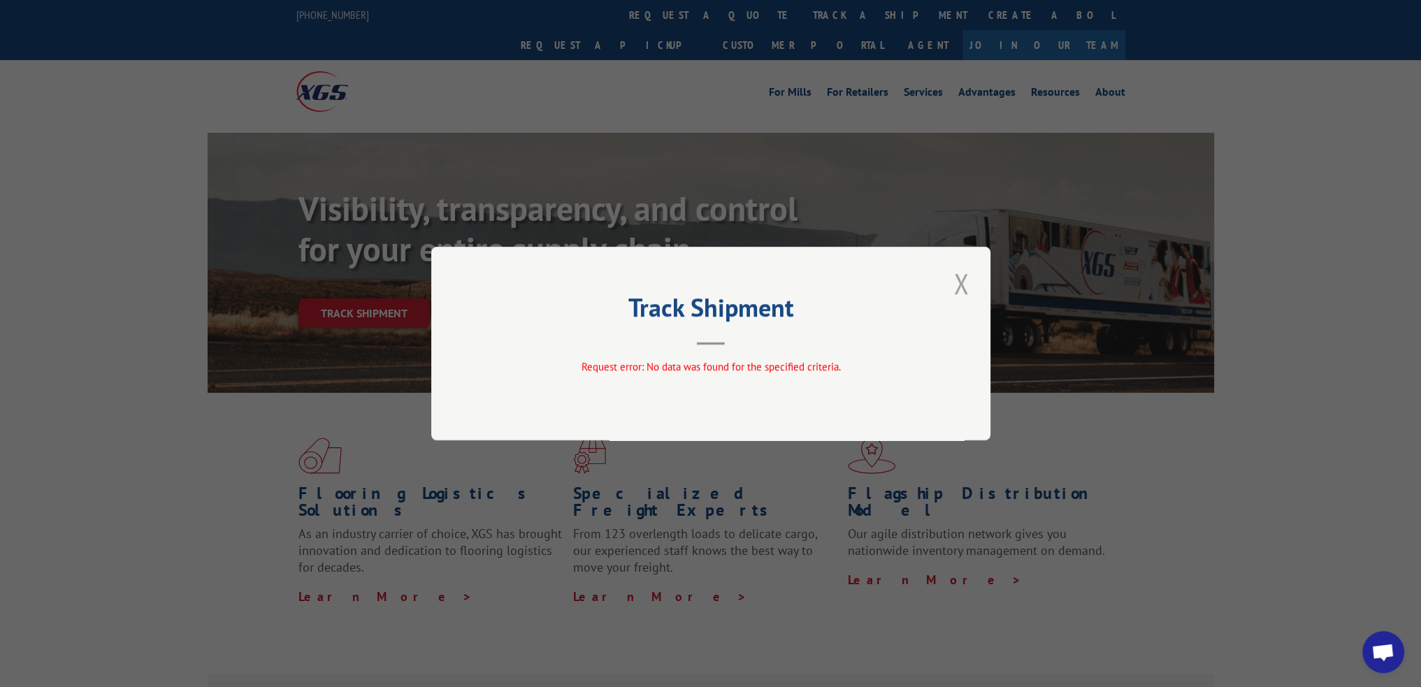
click at [960, 284] on button "Close modal" at bounding box center [961, 283] width 24 height 38
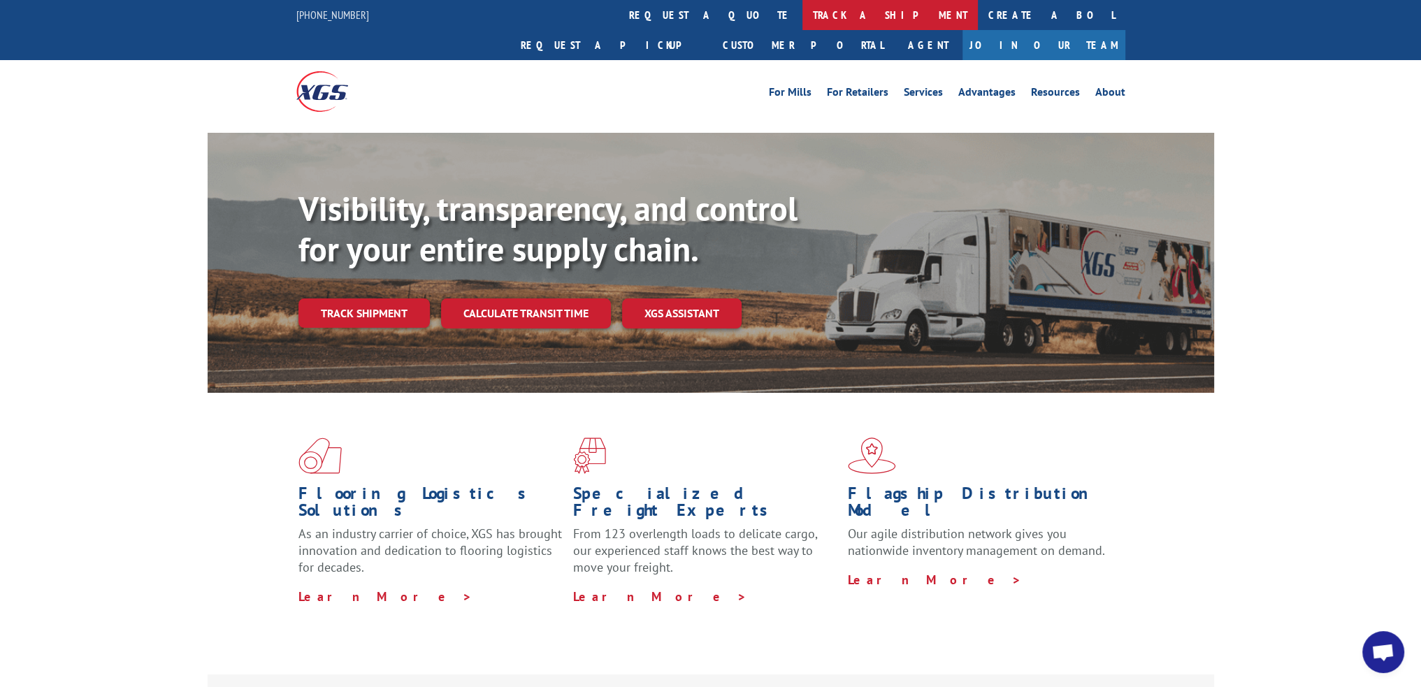
click at [802, 10] on link "track a shipment" at bounding box center [889, 15] width 175 height 30
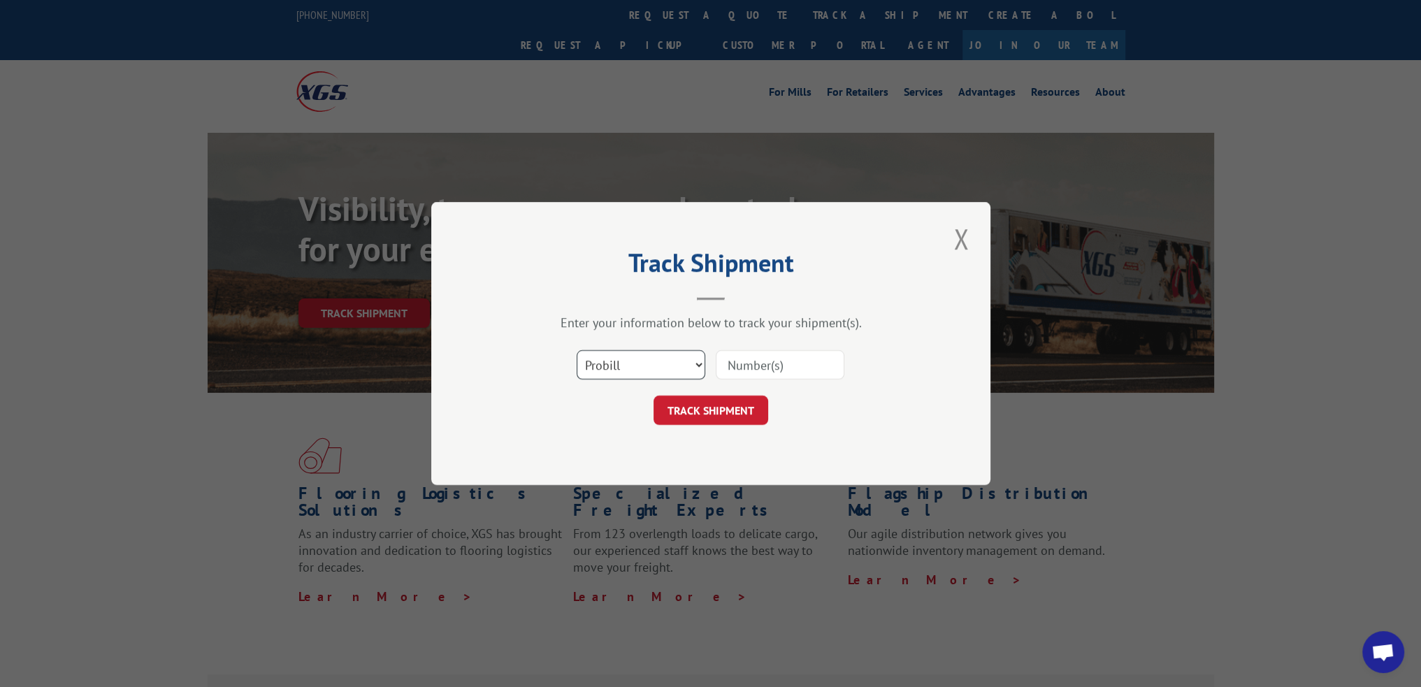
click at [649, 374] on select "Select category... Probill BOL PO" at bounding box center [641, 364] width 129 height 29
select select "bol"
click at [577, 350] on select "Select category... Probill BOL PO" at bounding box center [641, 364] width 129 height 29
click at [746, 371] on input at bounding box center [780, 364] width 129 height 29
paste input "56P6305"
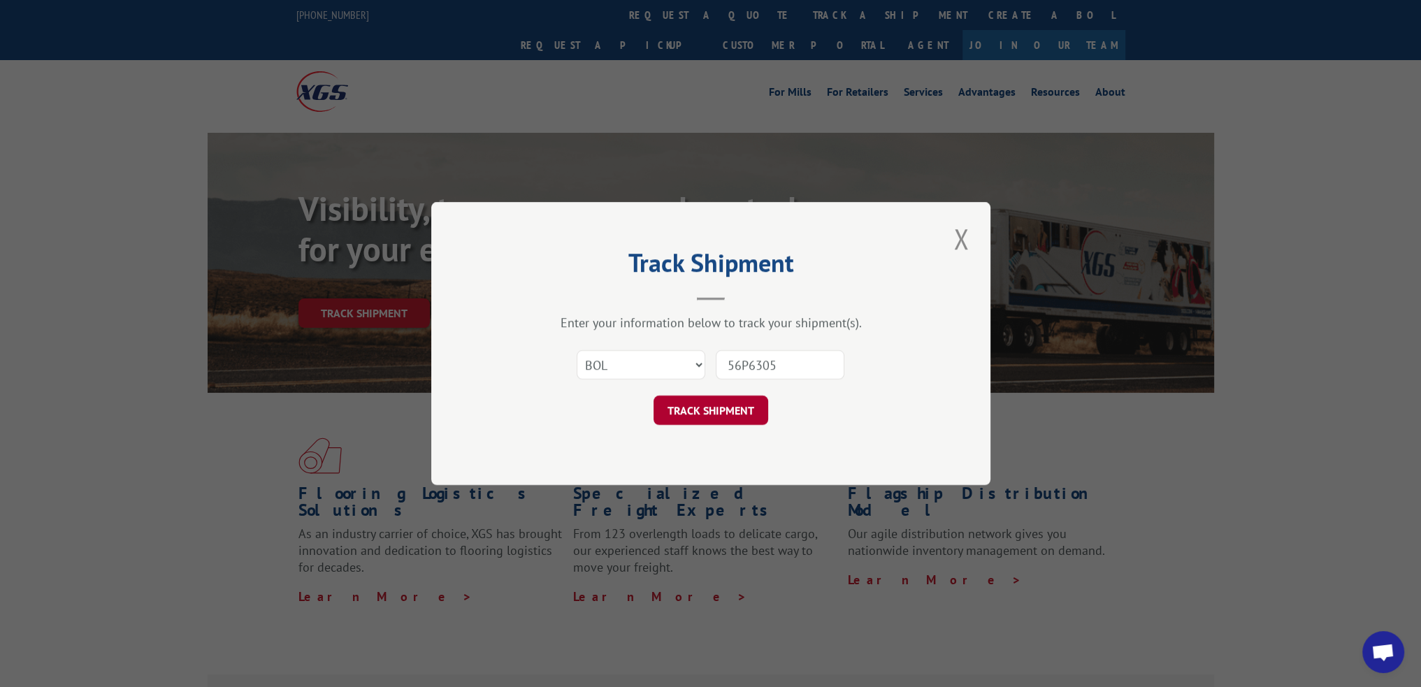
type input "56P6305"
click at [715, 413] on button "TRACK SHIPMENT" at bounding box center [711, 410] width 115 height 29
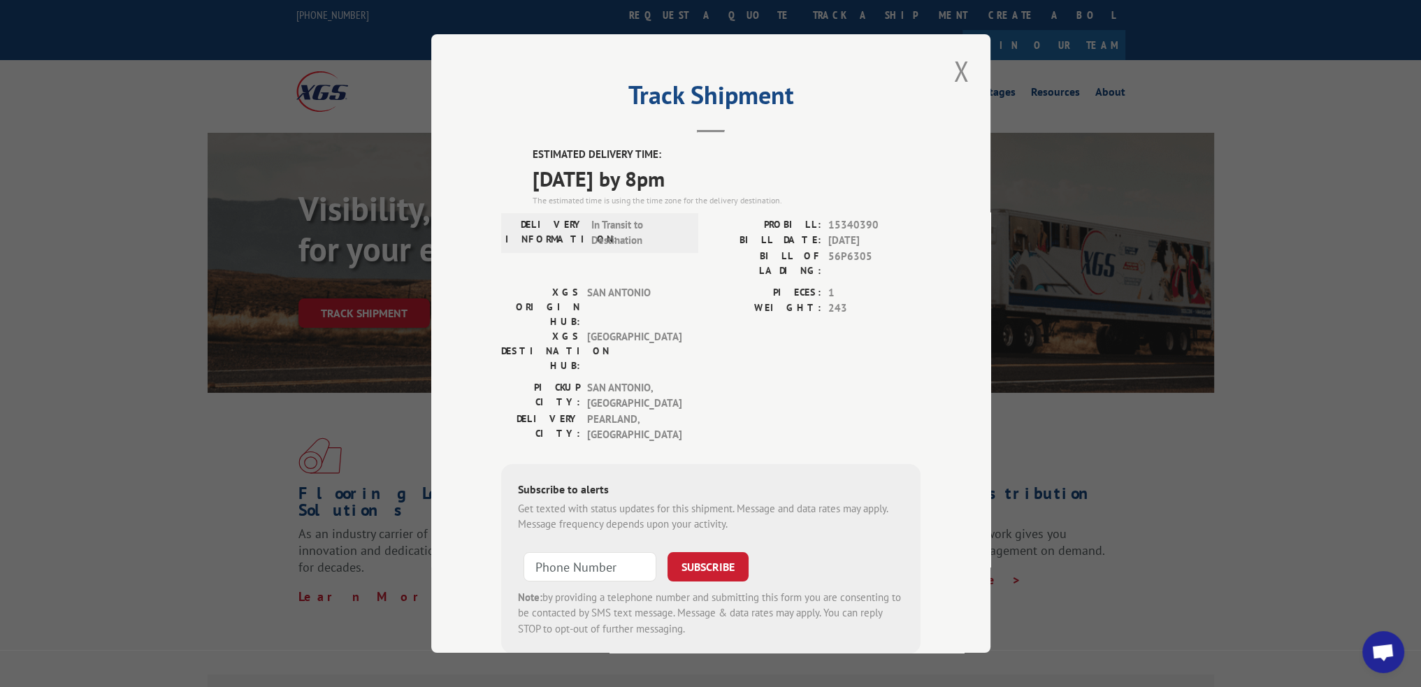
click at [860, 220] on span "15340390" at bounding box center [874, 225] width 92 height 16
copy span "15340390"
click at [942, 68] on div "Track Shipment ESTIMATED DELIVERY TIME: 08/21/2025 by 8pm The estimated time is…" at bounding box center [710, 343] width 559 height 619
click at [955, 74] on button "Close modal" at bounding box center [961, 71] width 24 height 38
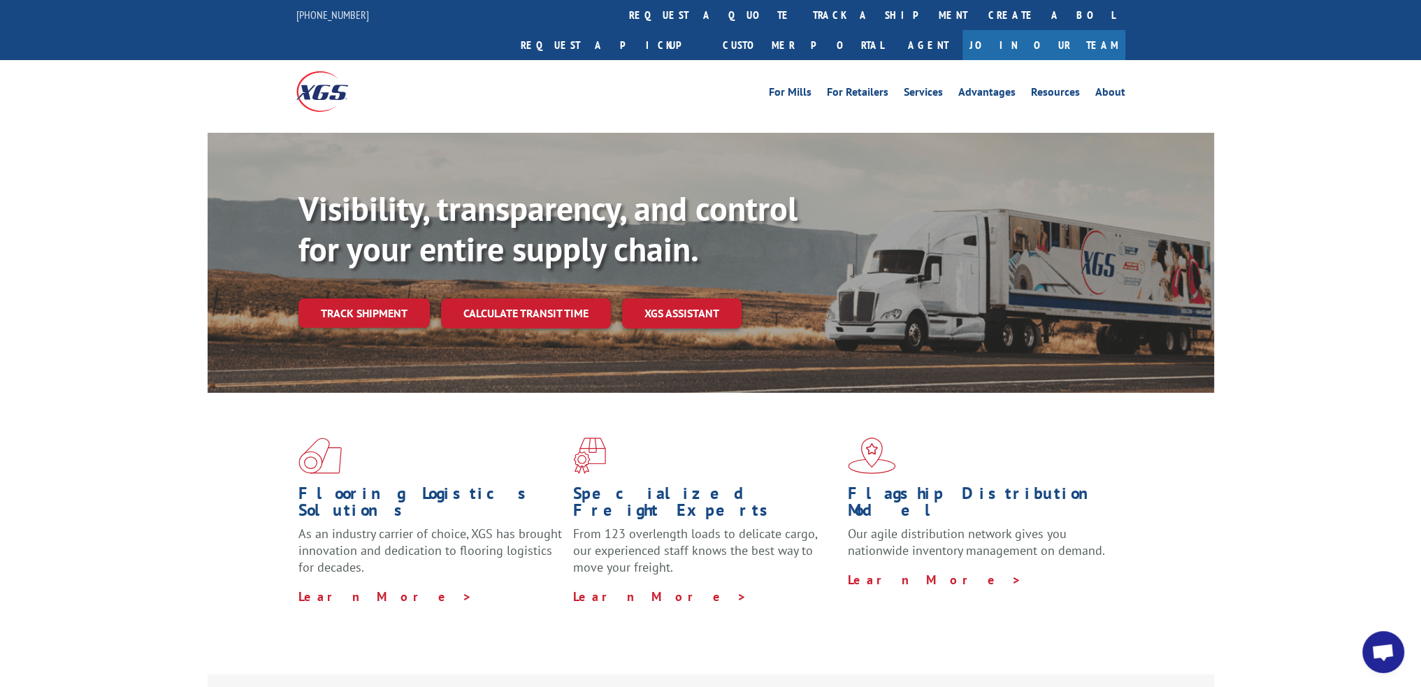
click at [802, 22] on link "track a shipment" at bounding box center [889, 15] width 175 height 30
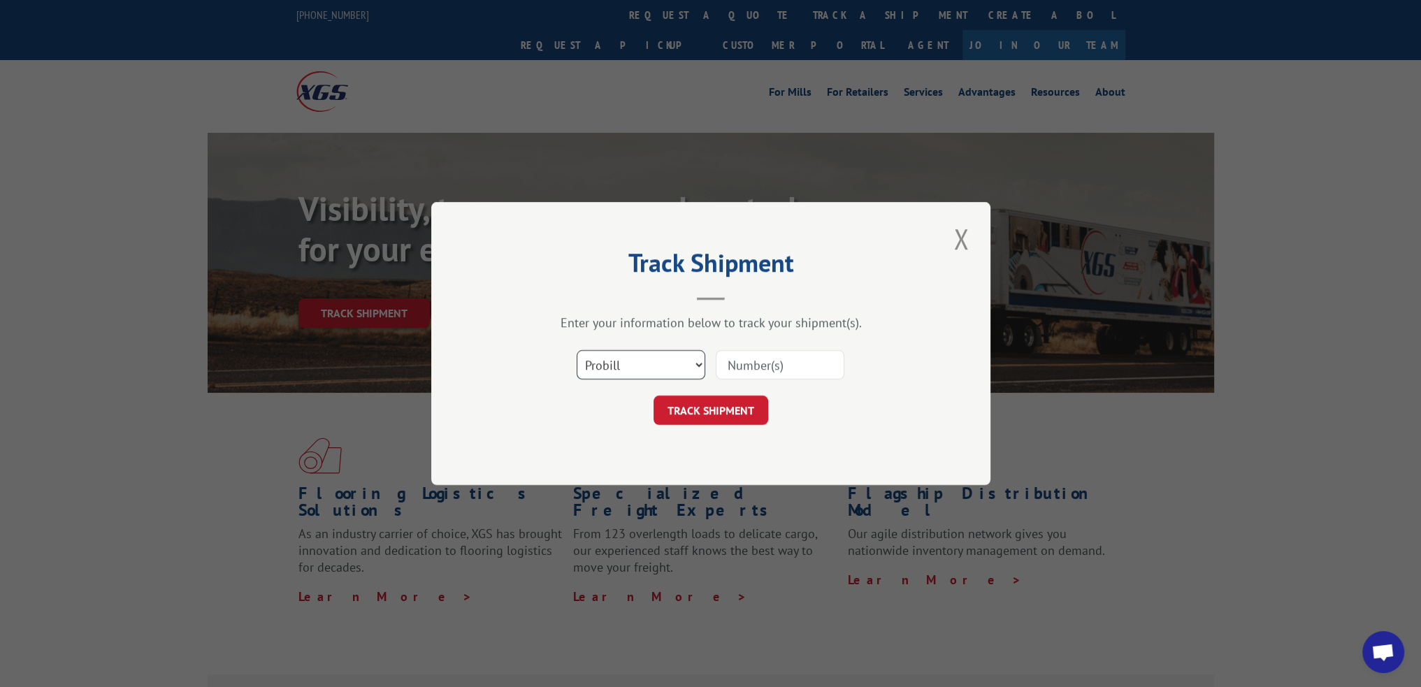
click at [664, 370] on select "Select category... Probill BOL PO" at bounding box center [641, 364] width 129 height 29
select select "bol"
click at [577, 350] on select "Select category... Probill BOL PO" at bounding box center [641, 364] width 129 height 29
click at [800, 345] on div "Select category... Probill BOL PO" at bounding box center [710, 365] width 419 height 46
drag, startPoint x: 790, startPoint y: 368, endPoint x: 757, endPoint y: 388, distance: 39.2
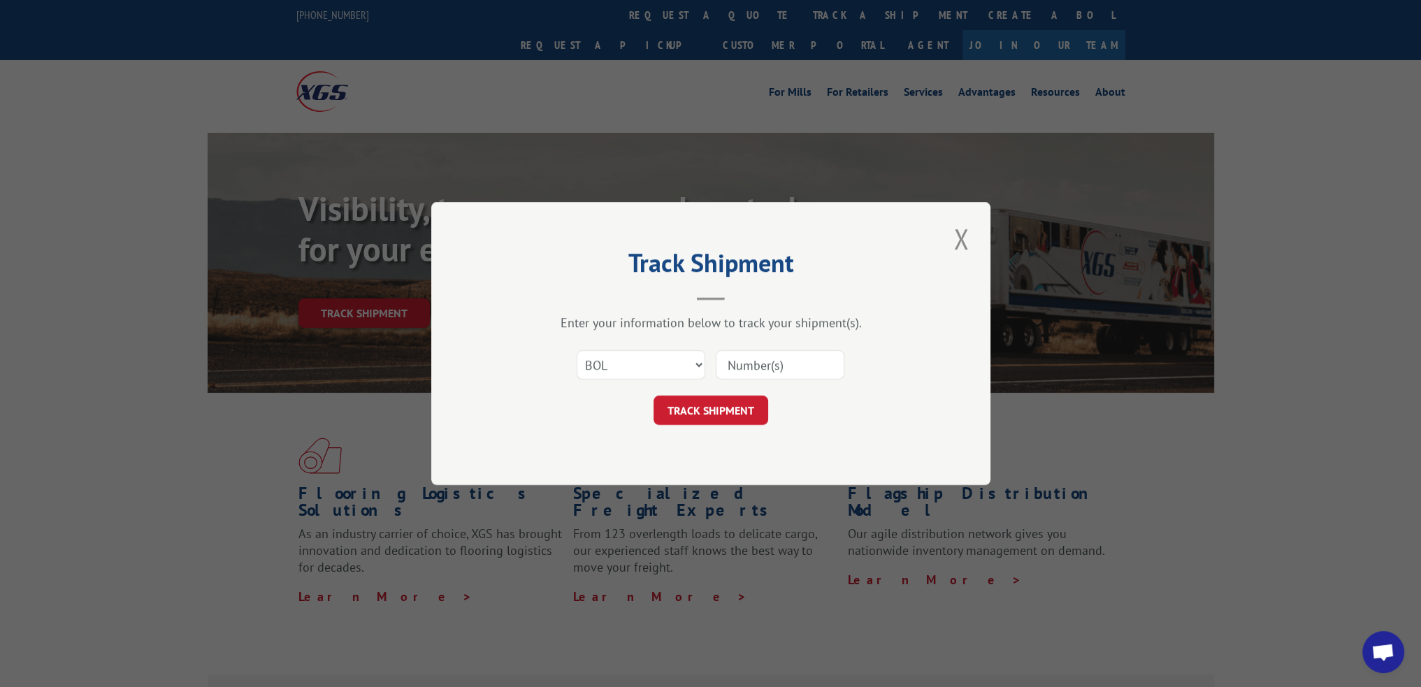
click at [790, 368] on input at bounding box center [780, 364] width 129 height 29
paste input "56P6800"
type input "56P6800"
click at [714, 411] on button "TRACK SHIPMENT" at bounding box center [711, 410] width 115 height 29
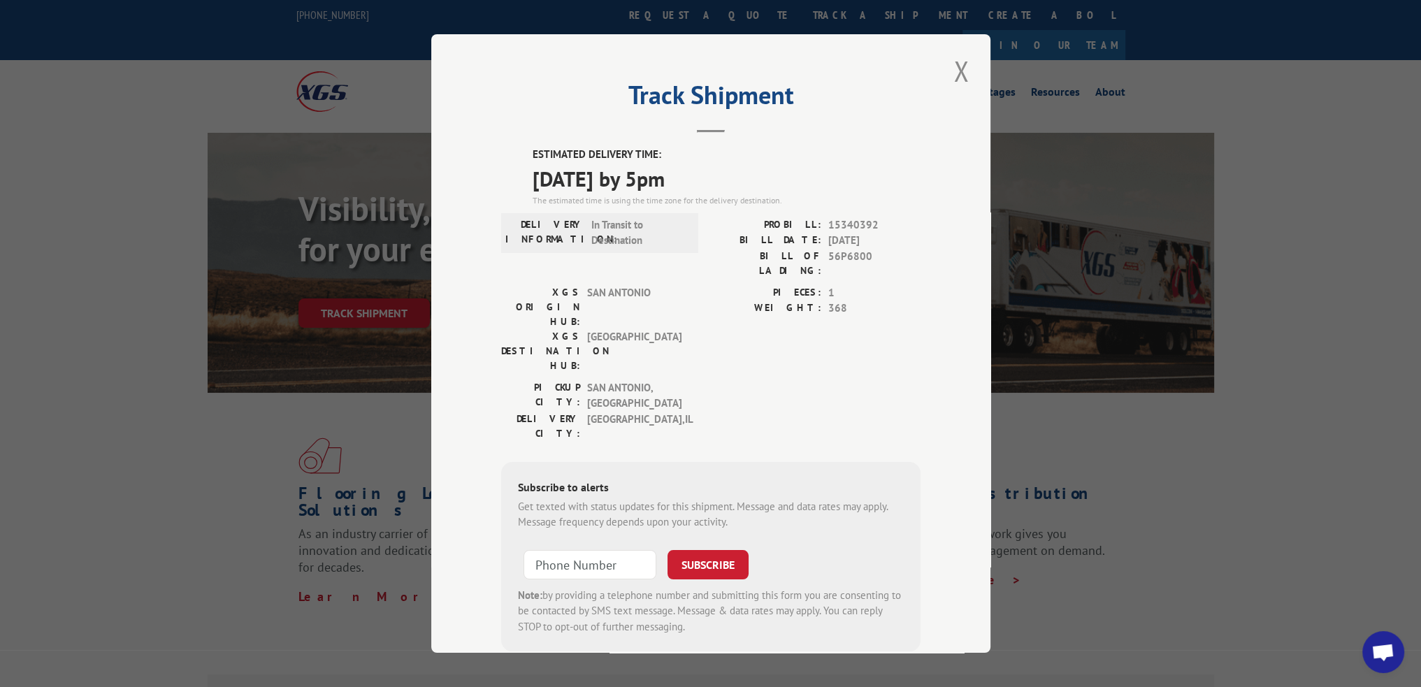
click at [852, 226] on span "15340392" at bounding box center [874, 225] width 92 height 16
copy span "15340392"
drag, startPoint x: 959, startPoint y: 76, endPoint x: 827, endPoint y: 56, distance: 133.6
click at [959, 76] on button "Close modal" at bounding box center [961, 71] width 24 height 38
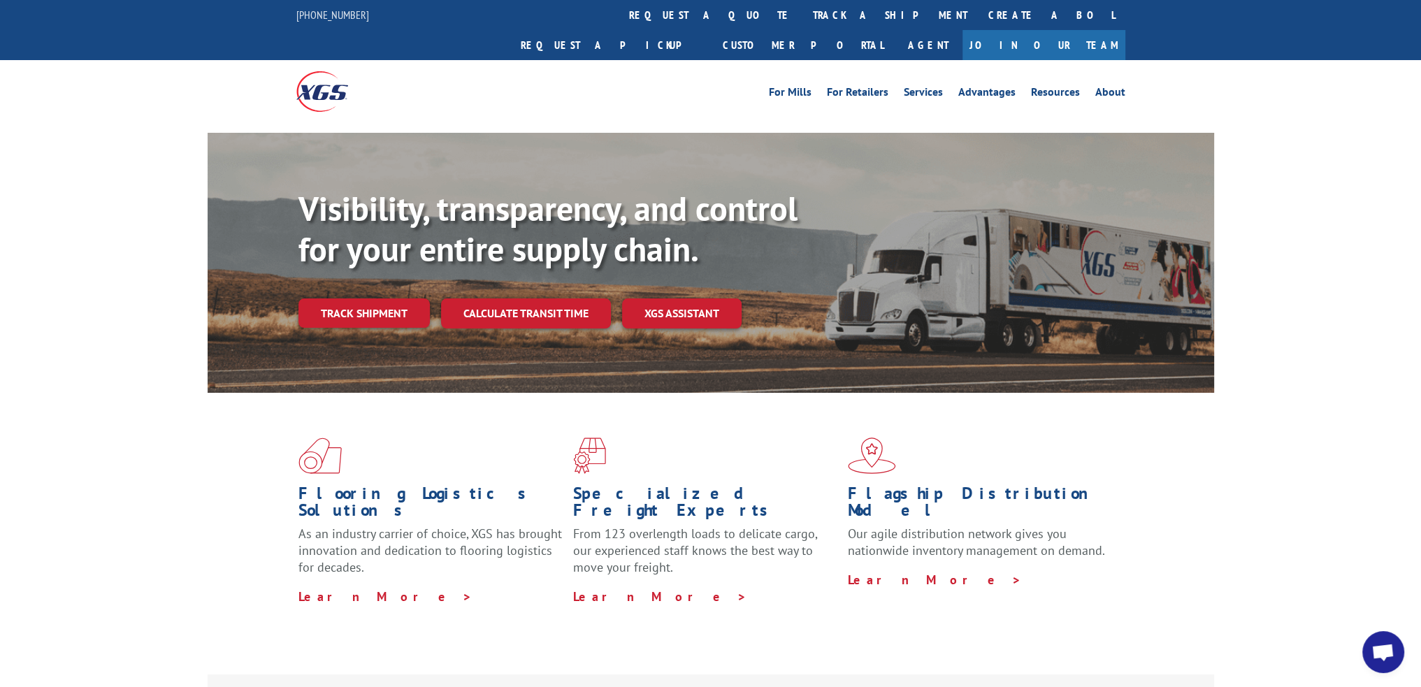
click at [802, 18] on link "track a shipment" at bounding box center [889, 15] width 175 height 30
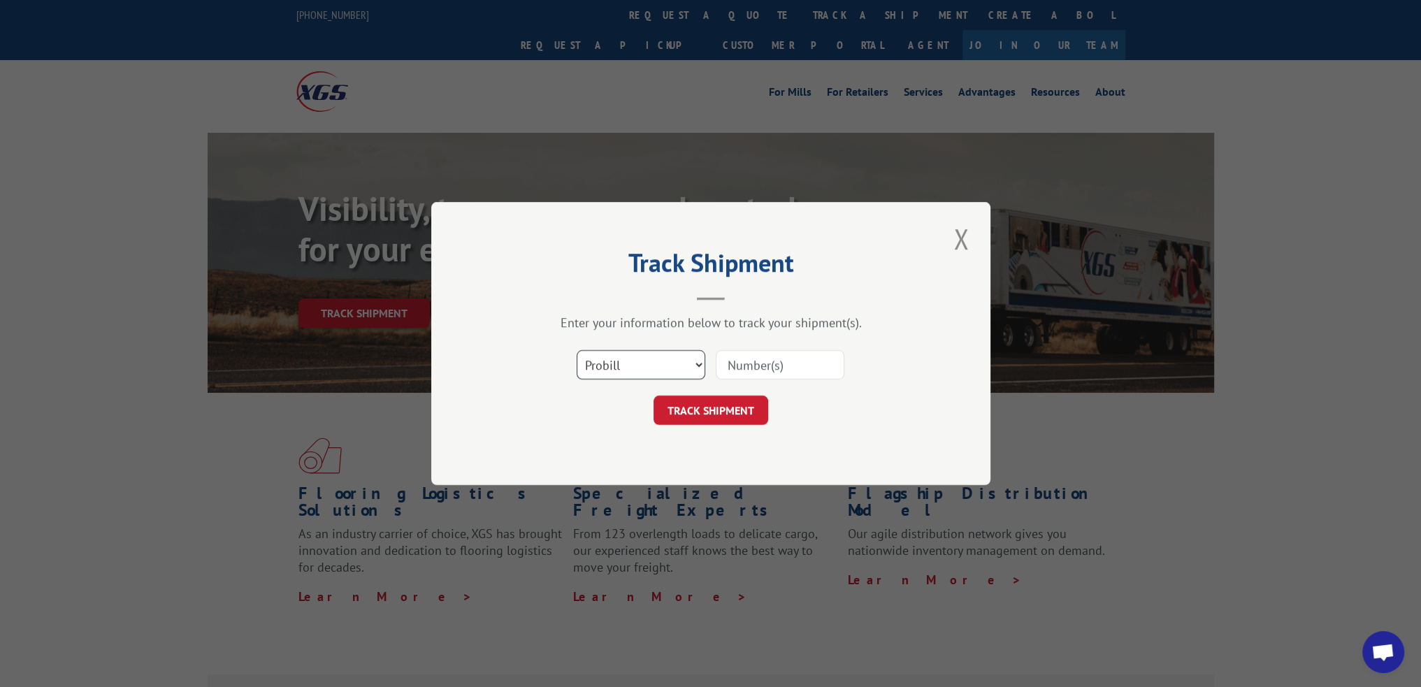
drag, startPoint x: 654, startPoint y: 370, endPoint x: 654, endPoint y: 377, distance: 7.0
click at [654, 370] on select "Select category... Probill BOL PO" at bounding box center [641, 364] width 129 height 29
select select "bol"
click at [577, 350] on select "Select category... Probill BOL PO" at bounding box center [641, 364] width 129 height 29
drag, startPoint x: 743, startPoint y: 375, endPoint x: 736, endPoint y: 389, distance: 15.6
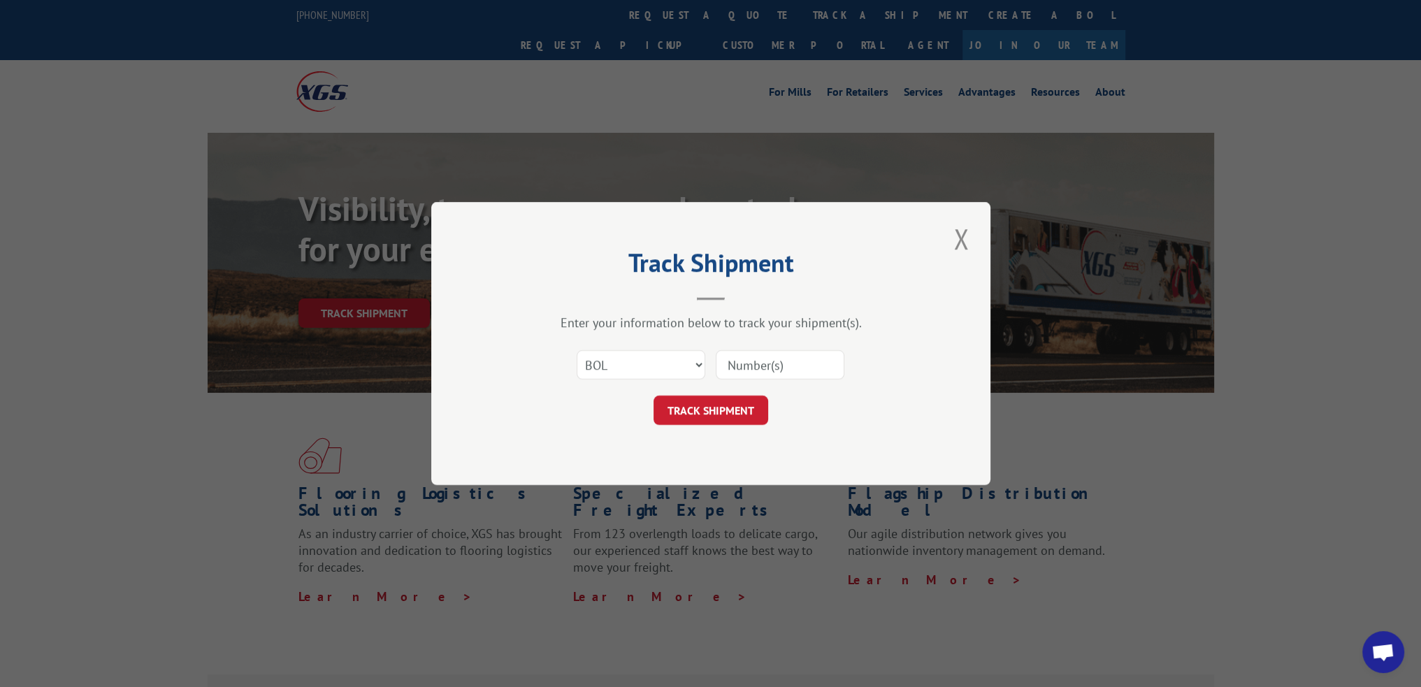
click at [743, 375] on input at bounding box center [780, 364] width 129 height 29
paste input "56P6482"
type input "56P6482"
click at [721, 424] on button "TRACK SHIPMENT" at bounding box center [711, 410] width 115 height 29
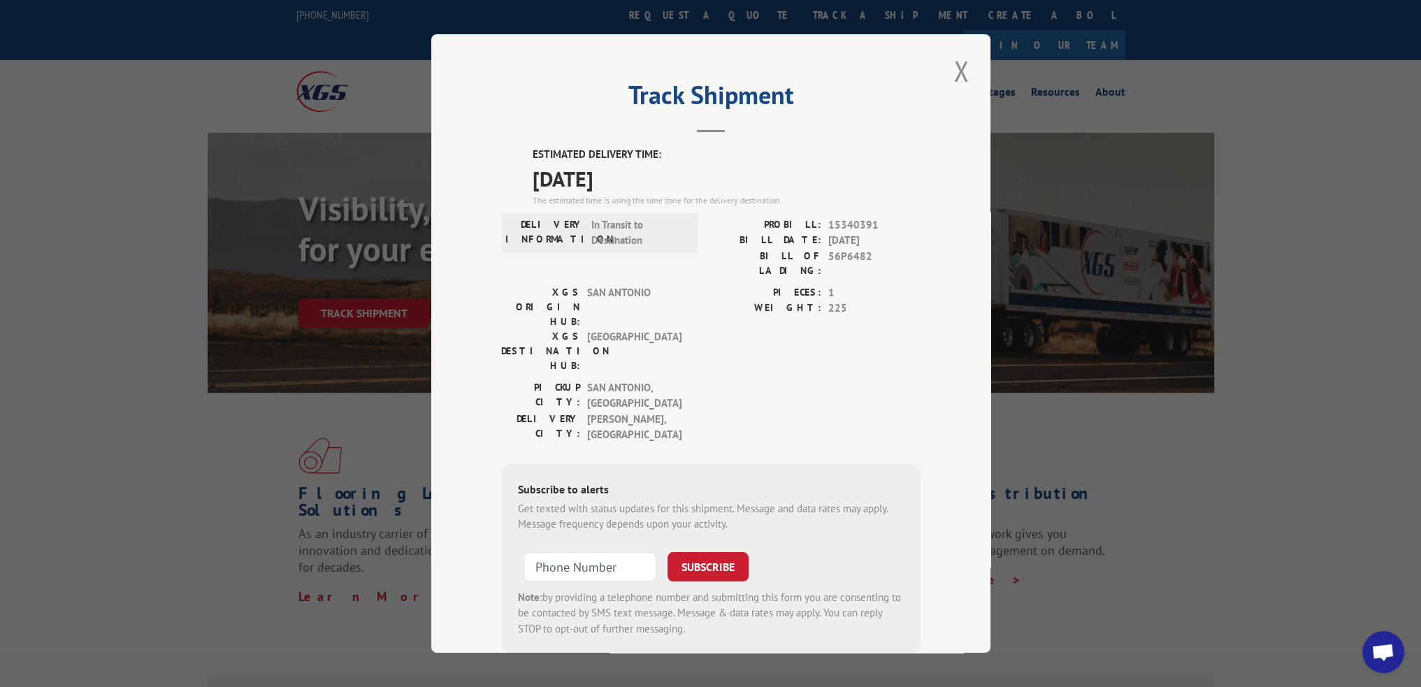
click at [849, 225] on span "15340391" at bounding box center [874, 225] width 92 height 16
copy span "15340391"
drag, startPoint x: 960, startPoint y: 72, endPoint x: 765, endPoint y: 31, distance: 199.2
click at [960, 72] on button "Close modal" at bounding box center [961, 71] width 24 height 38
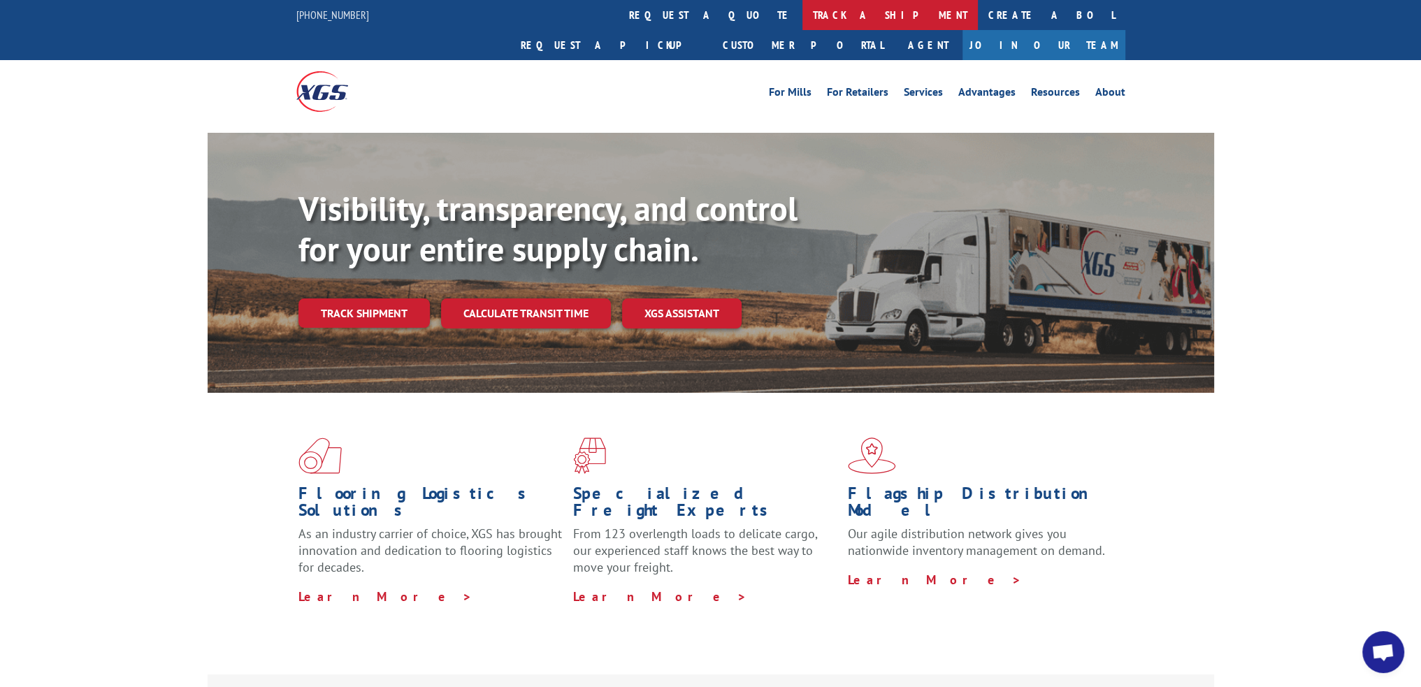
click at [802, 15] on link "track a shipment" at bounding box center [889, 15] width 175 height 30
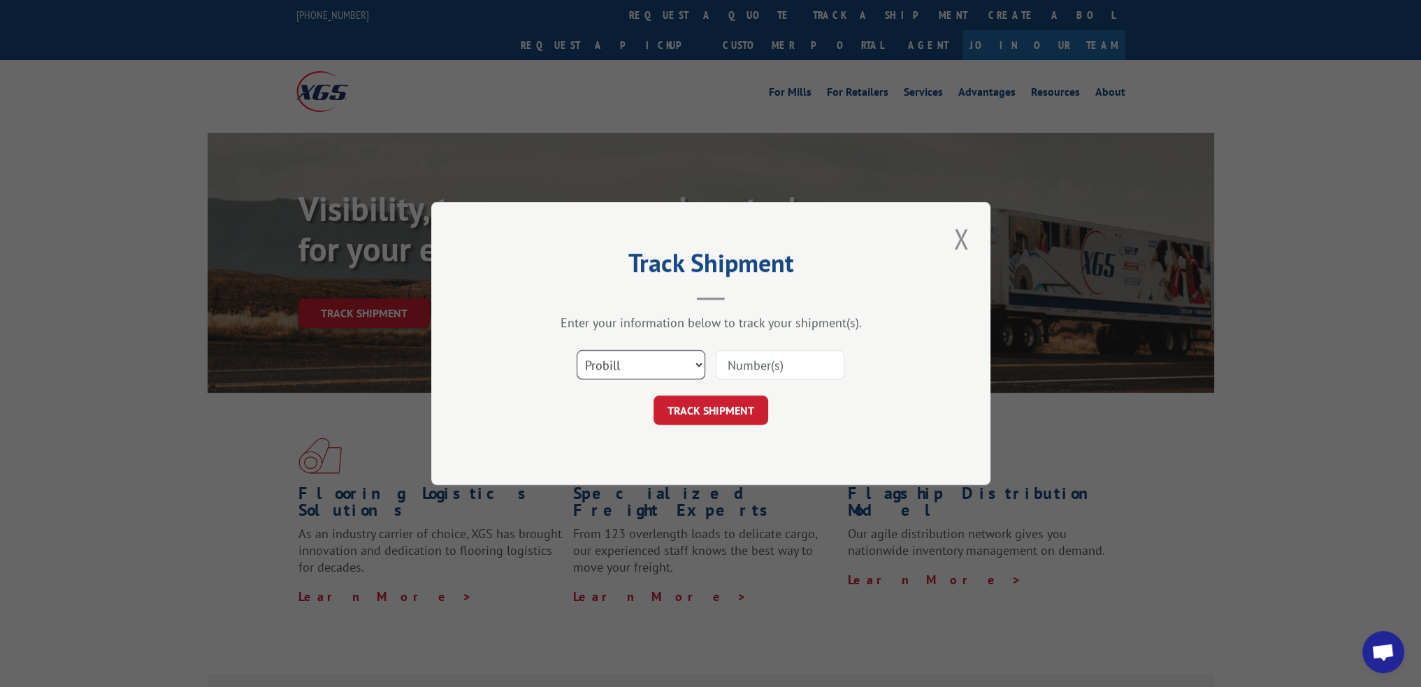
click at [651, 376] on select "Select category... Probill BOL PO" at bounding box center [641, 364] width 129 height 29
select select "bol"
click at [577, 350] on select "Select category... Probill BOL PO" at bounding box center [641, 364] width 129 height 29
click at [725, 378] on input at bounding box center [780, 364] width 129 height 29
paste input "56P5158"
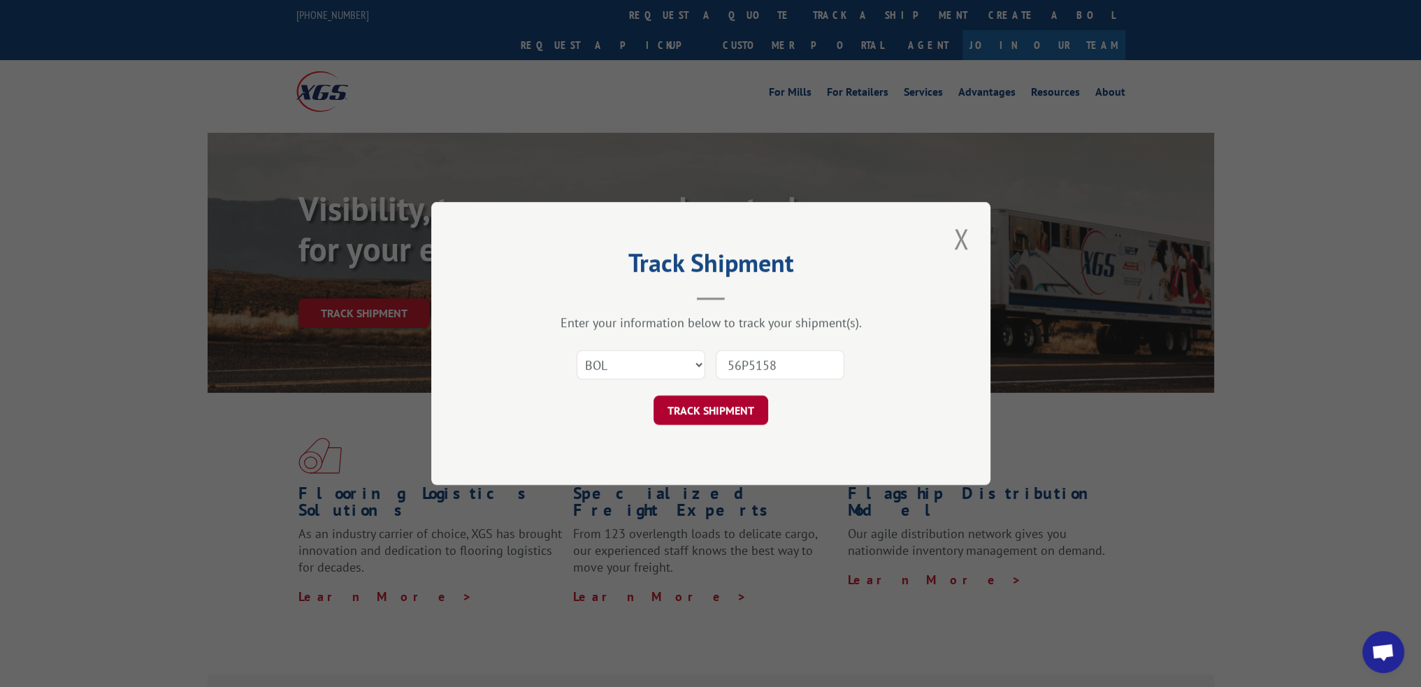
type input "56P5158"
click at [716, 415] on button "TRACK SHIPMENT" at bounding box center [711, 410] width 115 height 29
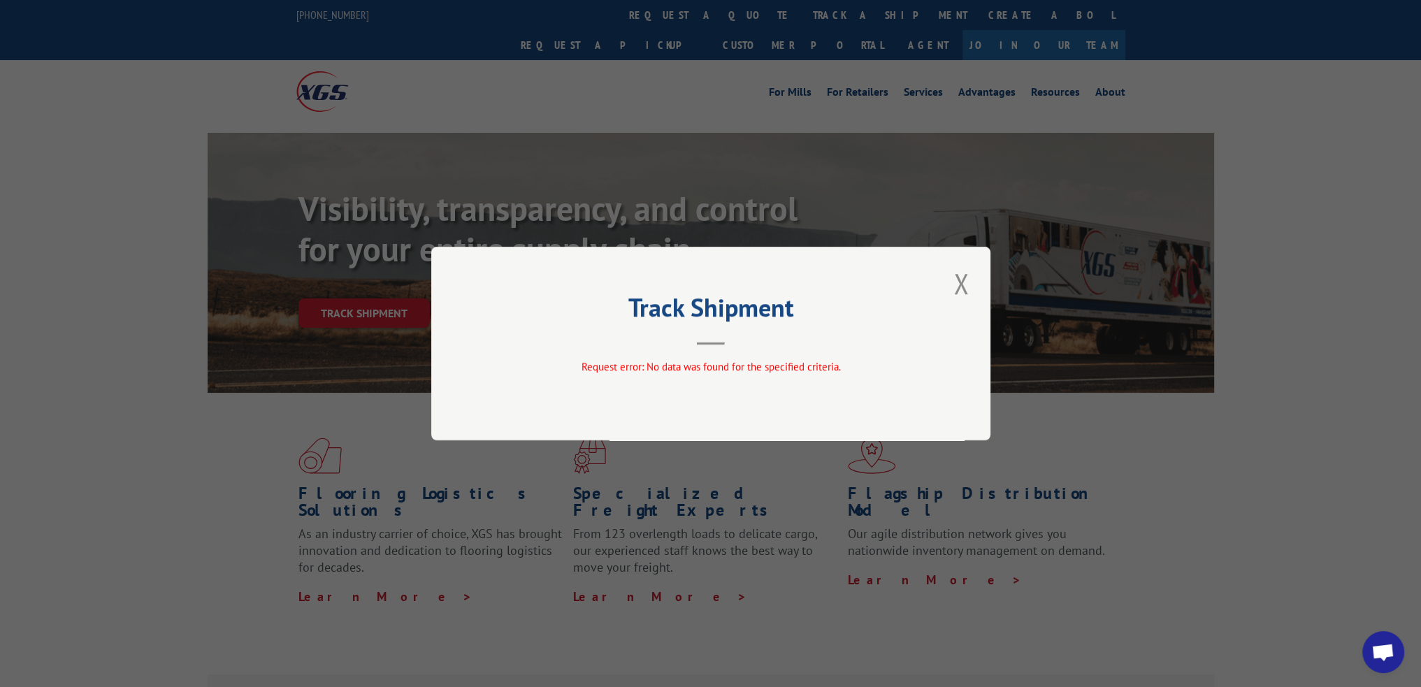
drag, startPoint x: 960, startPoint y: 284, endPoint x: 835, endPoint y: 206, distance: 148.2
click at [960, 284] on button "Close modal" at bounding box center [961, 283] width 24 height 38
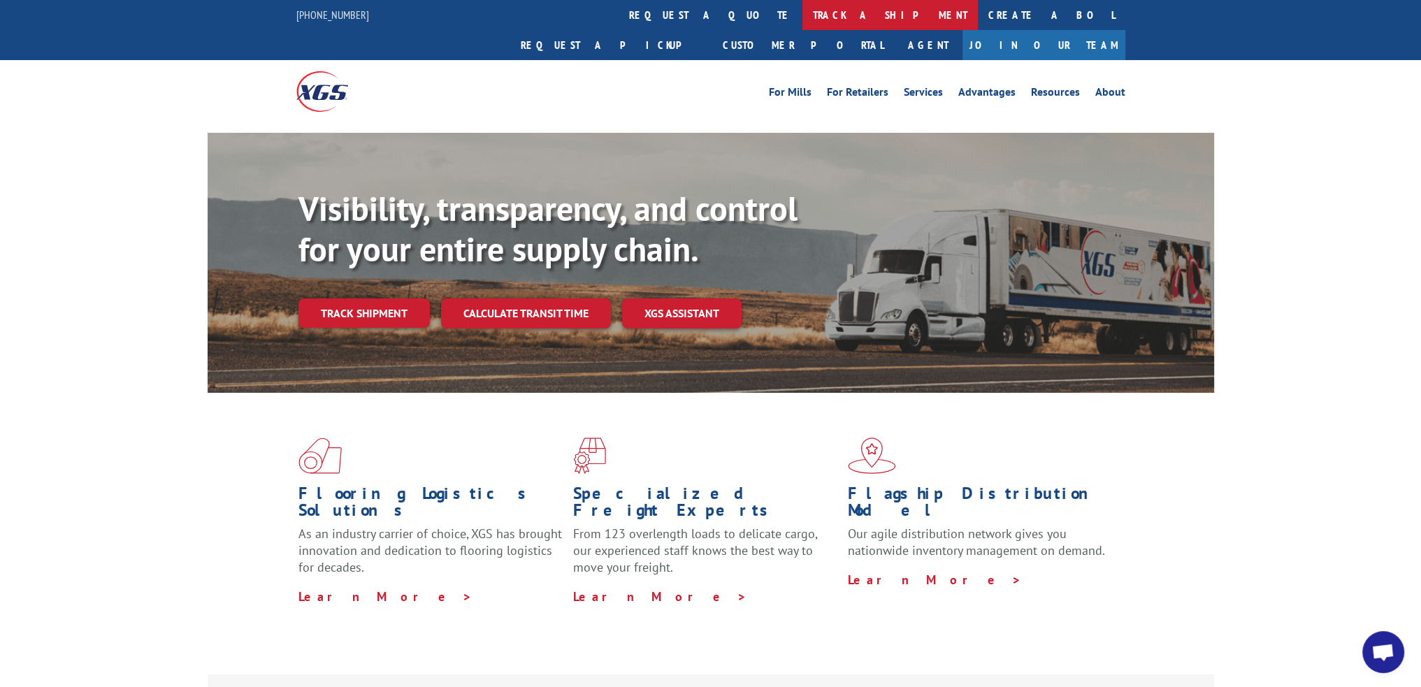
click at [802, 15] on link "track a shipment" at bounding box center [889, 15] width 175 height 30
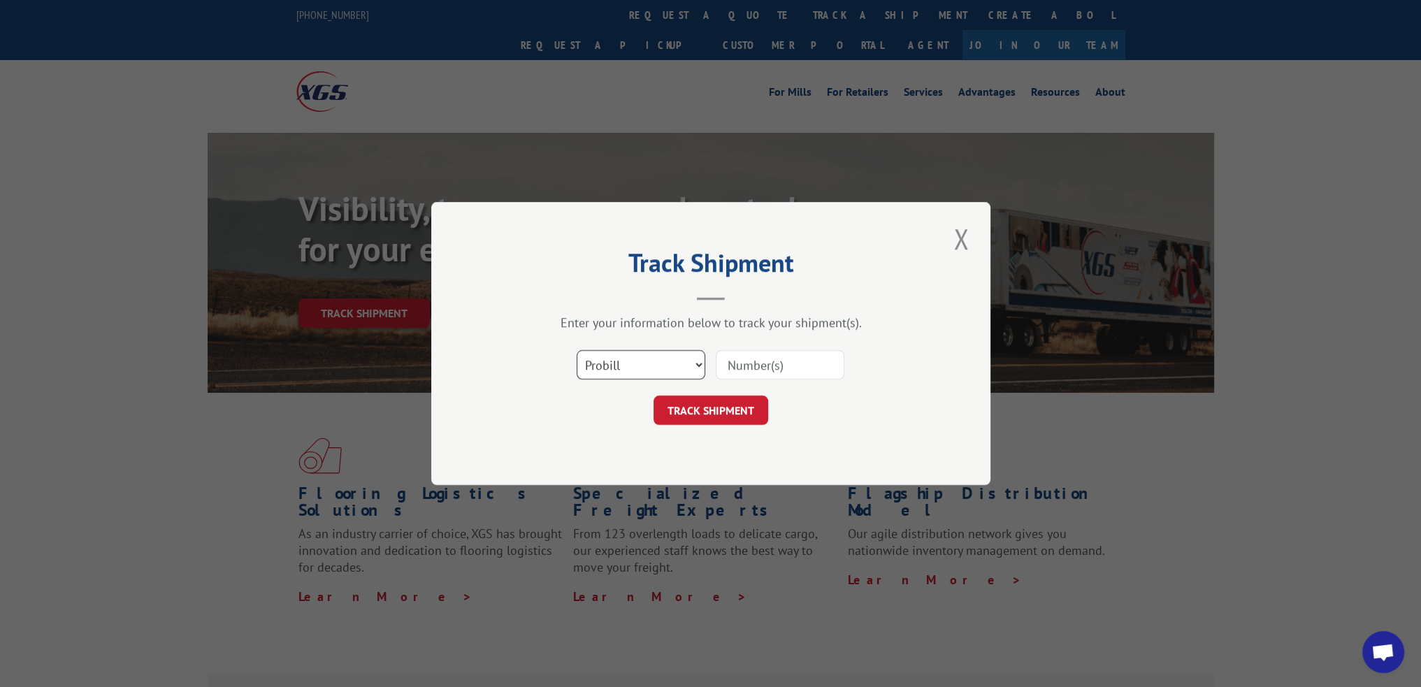
drag, startPoint x: 651, startPoint y: 368, endPoint x: 649, endPoint y: 377, distance: 9.2
click at [651, 368] on select "Select category... Probill BOL PO" at bounding box center [641, 364] width 129 height 29
select select "bol"
click at [577, 350] on select "Select category... Probill BOL PO" at bounding box center [641, 364] width 129 height 29
drag, startPoint x: 773, startPoint y: 371, endPoint x: 746, endPoint y: 391, distance: 33.0
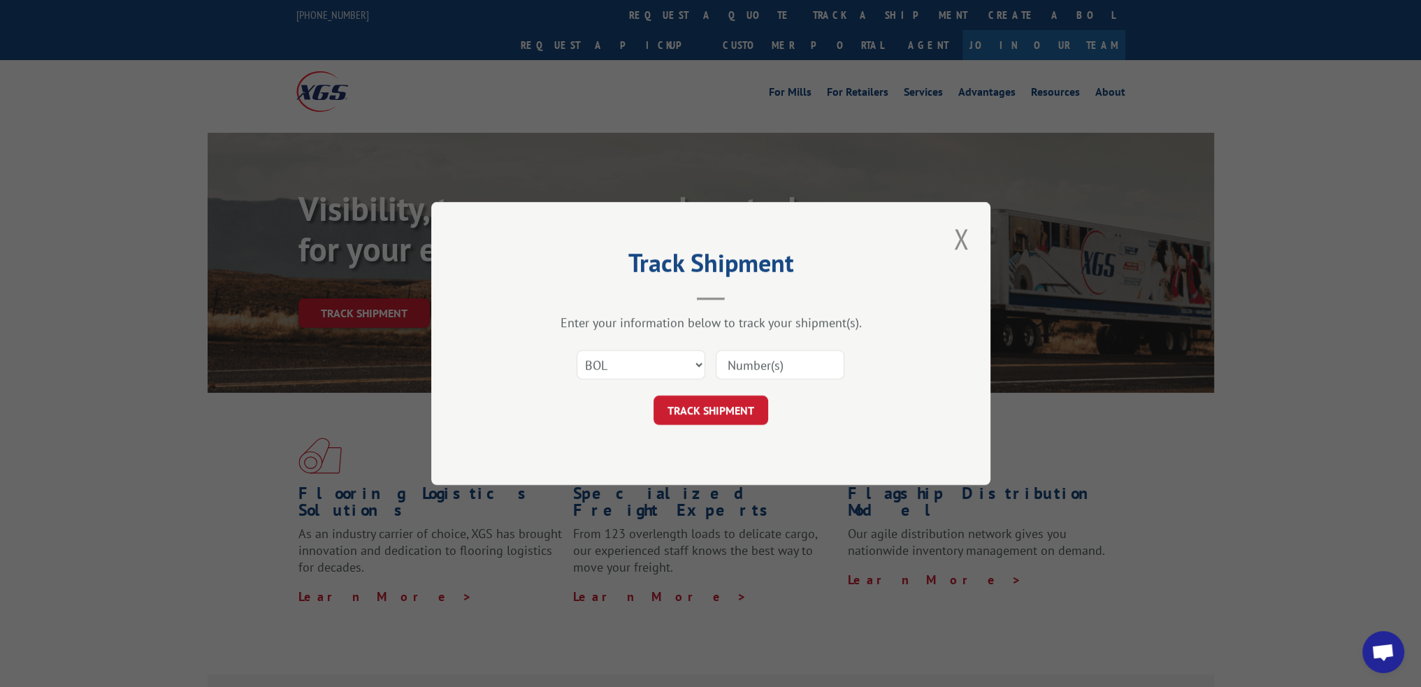
click at [773, 371] on input at bounding box center [780, 364] width 129 height 29
paste input "56T6331"
type input "56T6331"
click at [732, 406] on button "TRACK SHIPMENT" at bounding box center [711, 410] width 115 height 29
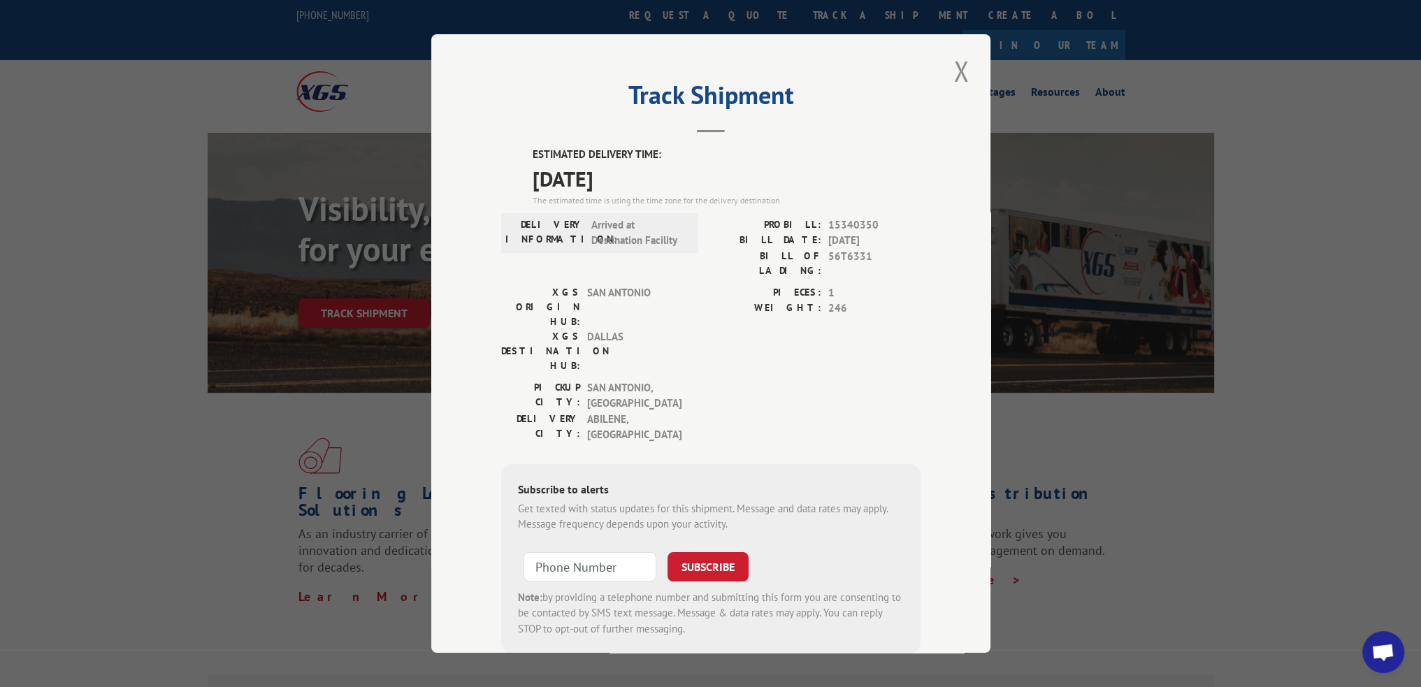
click at [844, 227] on span "15340350" at bounding box center [874, 225] width 92 height 16
copy span "15340350"
drag, startPoint x: 957, startPoint y: 69, endPoint x: 800, endPoint y: 28, distance: 162.6
click at [957, 69] on button "Close modal" at bounding box center [961, 71] width 24 height 38
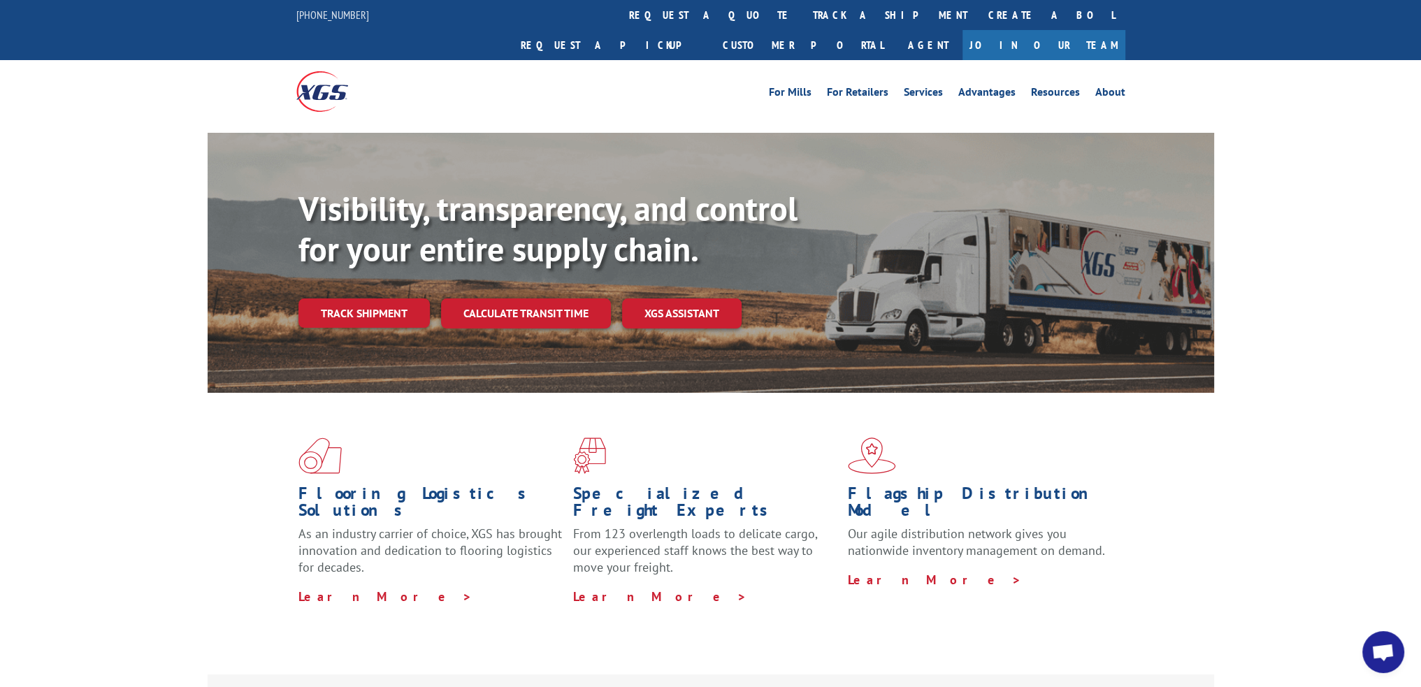
click at [802, 17] on link "track a shipment" at bounding box center [889, 15] width 175 height 30
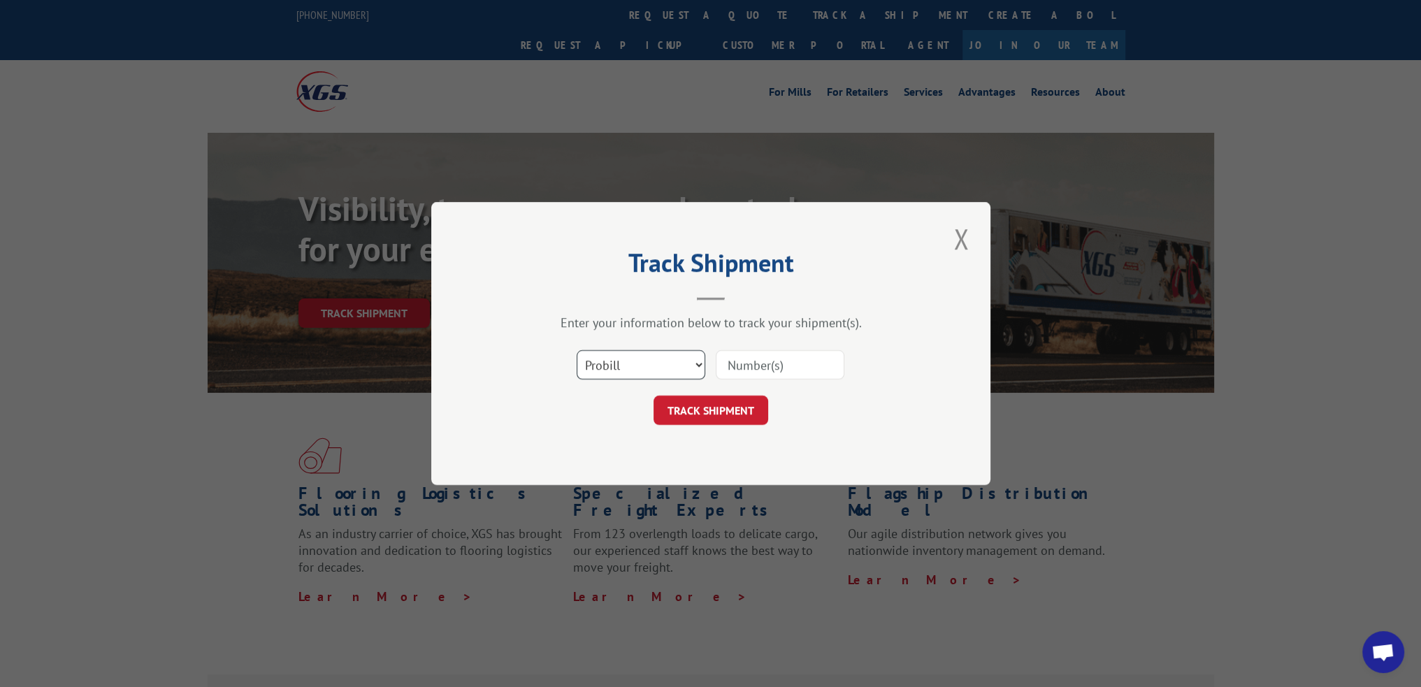
drag, startPoint x: 660, startPoint y: 358, endPoint x: 657, endPoint y: 377, distance: 19.2
click at [660, 358] on select "Select category... Probill BOL PO" at bounding box center [641, 364] width 129 height 29
select select "bol"
click at [577, 350] on select "Select category... Probill BOL PO" at bounding box center [641, 364] width 129 height 29
drag, startPoint x: 741, startPoint y: 363, endPoint x: 727, endPoint y: 382, distance: 23.5
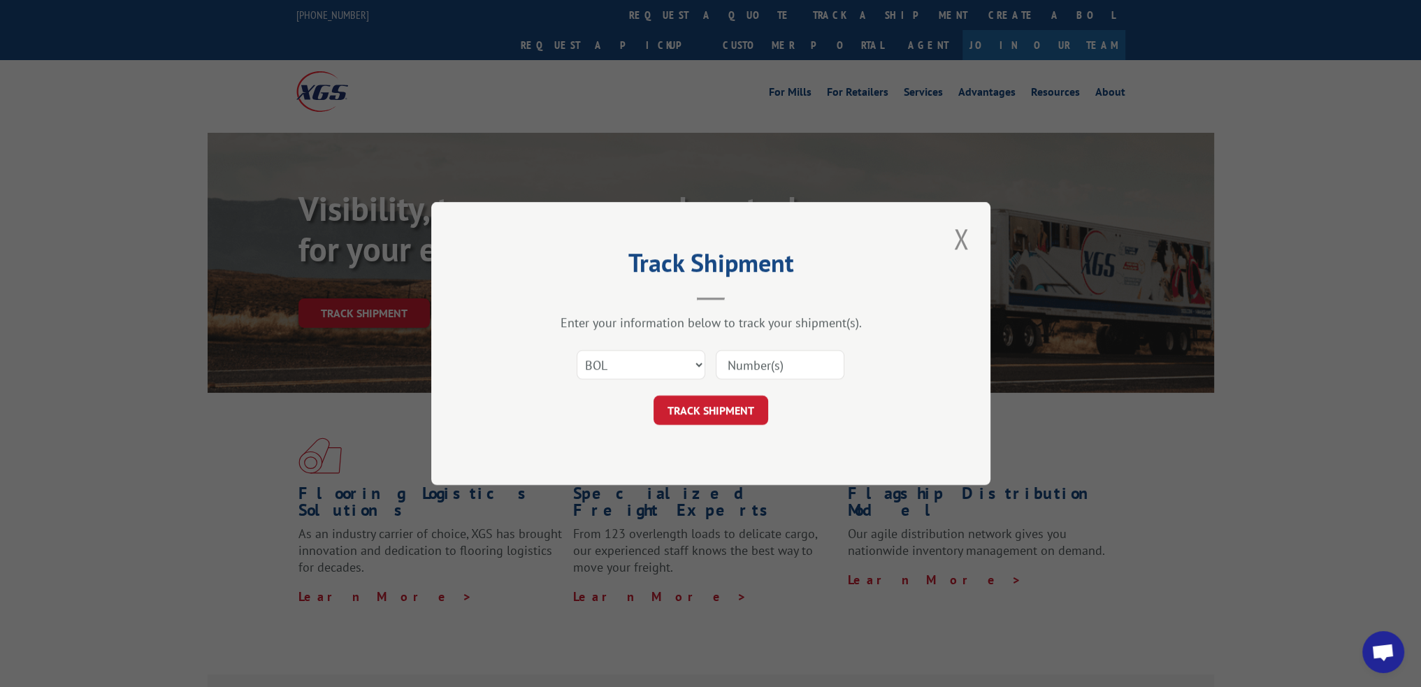
click at [741, 363] on input at bounding box center [780, 364] width 129 height 29
paste input "56W1432"
type input "56W1432"
click at [716, 407] on button "TRACK SHIPMENT" at bounding box center [711, 410] width 115 height 29
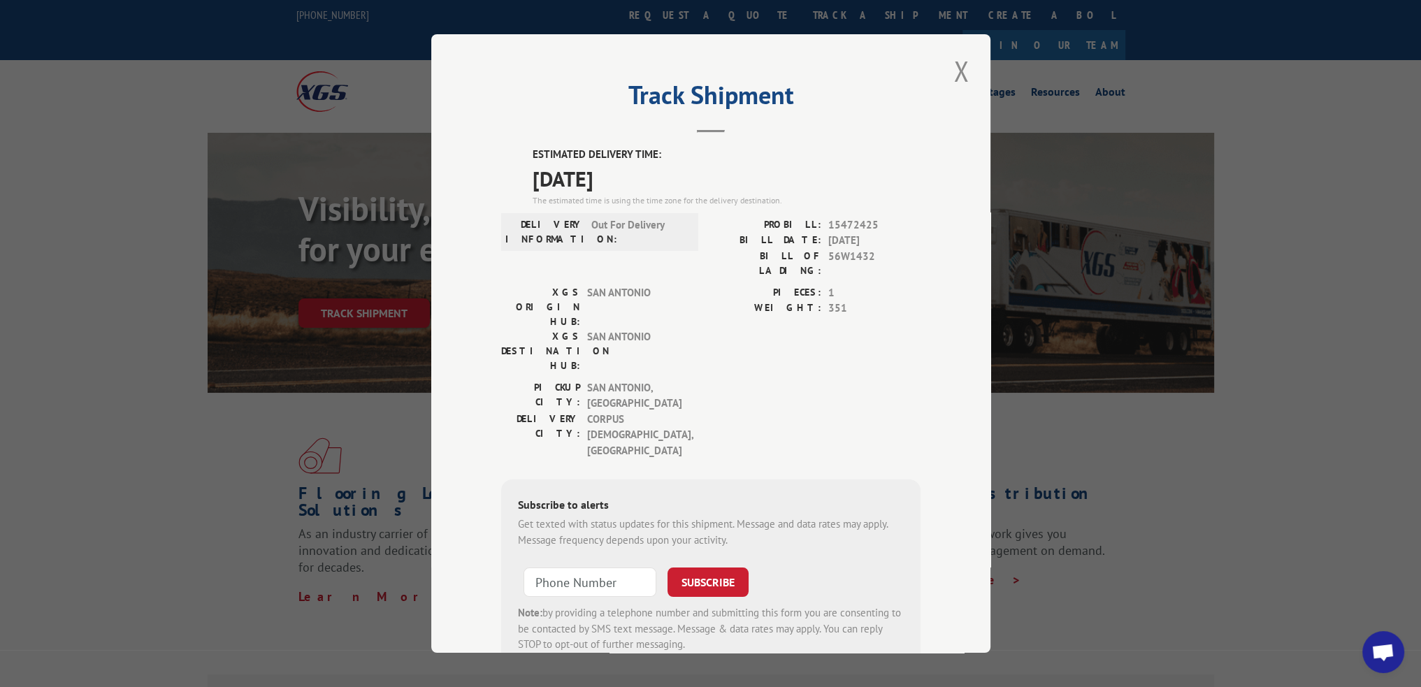
click at [854, 220] on span "15472425" at bounding box center [874, 225] width 92 height 16
copy span "15472425"
click at [954, 64] on button "Close modal" at bounding box center [961, 71] width 24 height 38
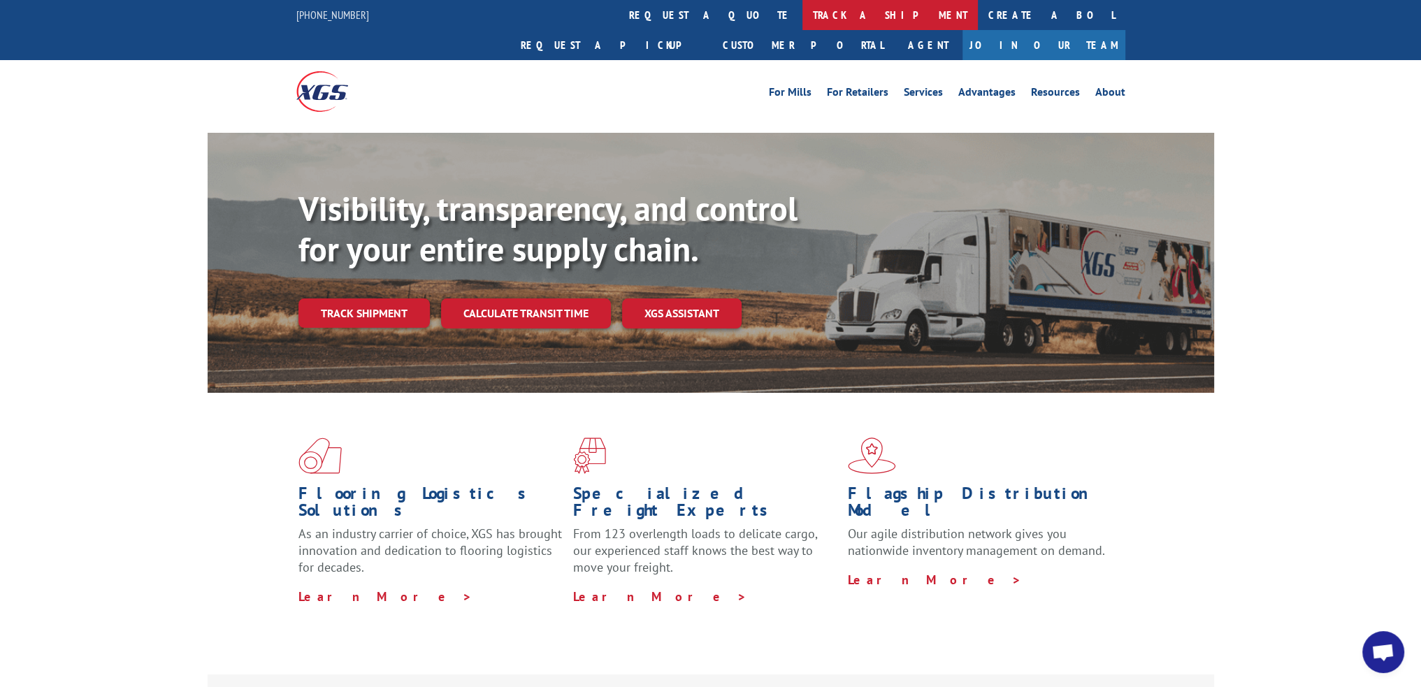
click at [802, 17] on link "track a shipment" at bounding box center [889, 15] width 175 height 30
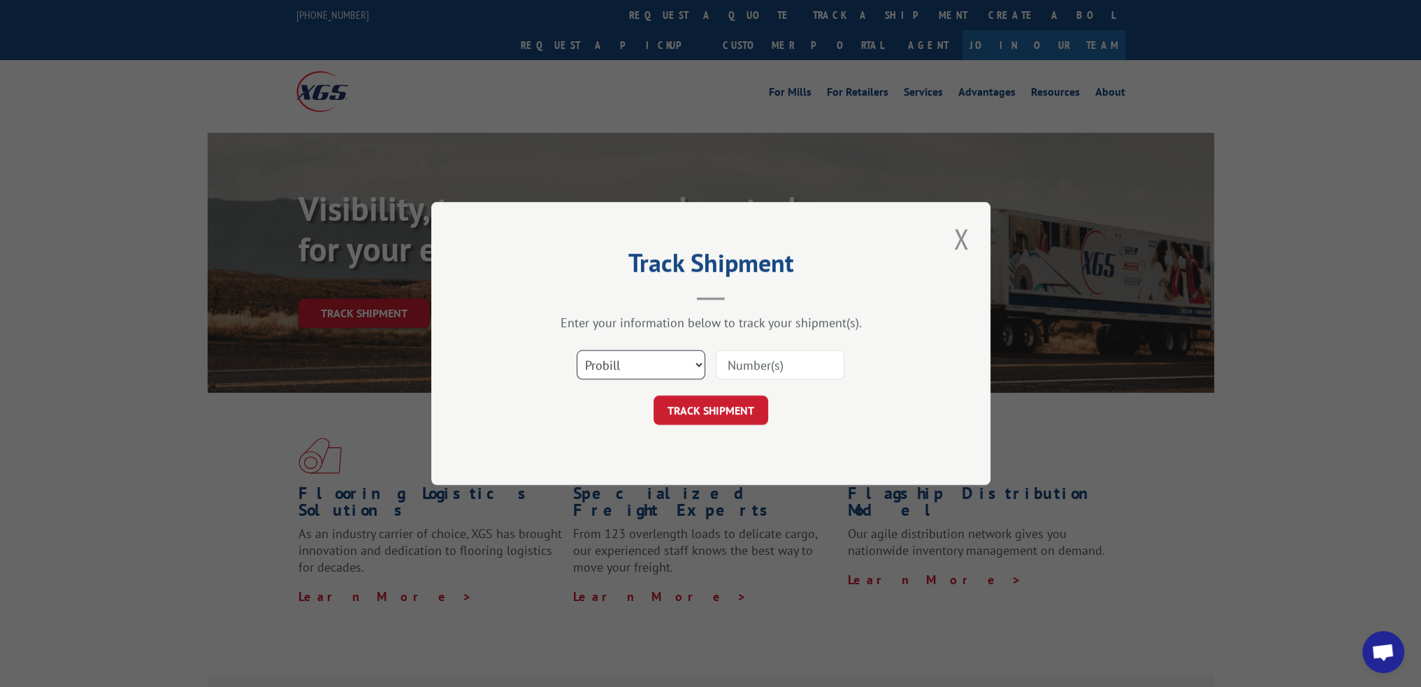
drag, startPoint x: 687, startPoint y: 365, endPoint x: 681, endPoint y: 374, distance: 11.1
click at [687, 365] on select "Select category... Probill BOL PO" at bounding box center [641, 364] width 129 height 29
select select "bol"
click at [577, 350] on select "Select category... Probill BOL PO" at bounding box center [641, 364] width 129 height 29
click at [756, 365] on input at bounding box center [780, 364] width 129 height 29
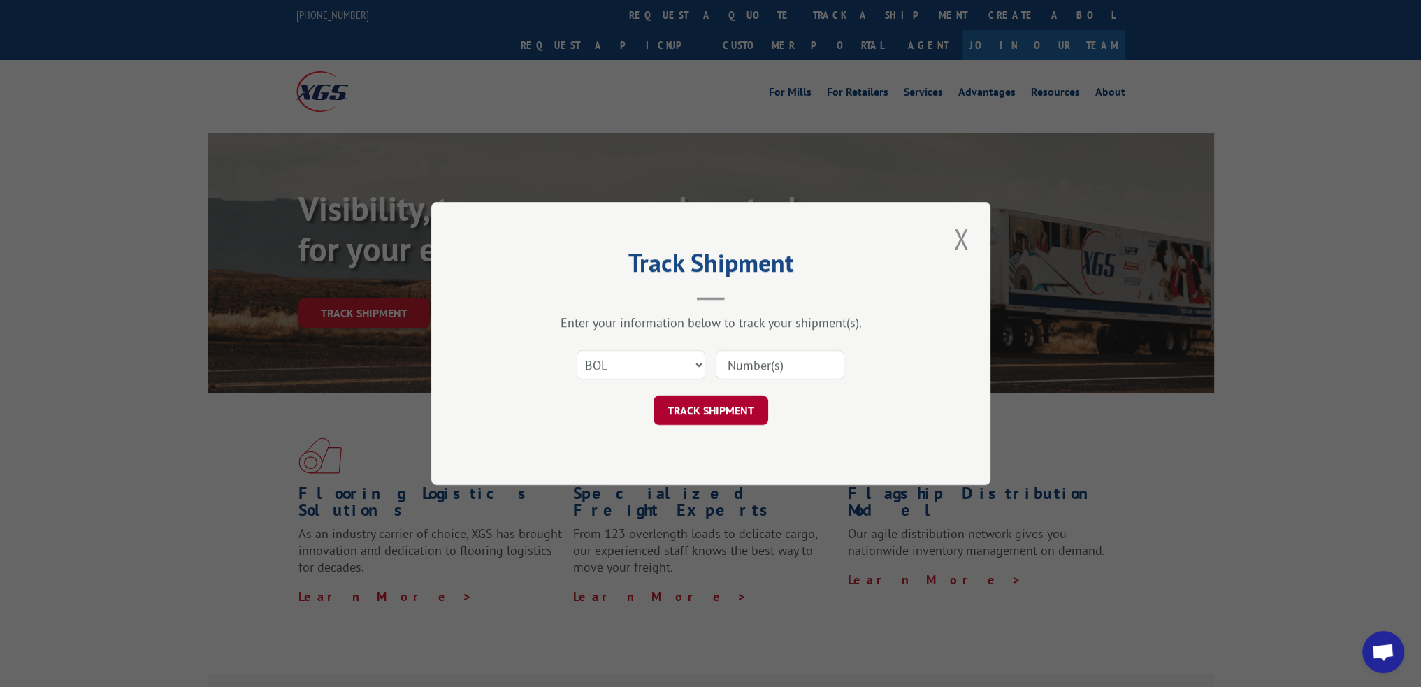
paste input "57A5240"
type input "57A5240"
click at [716, 417] on button "TRACK SHIPMENT" at bounding box center [711, 410] width 115 height 29
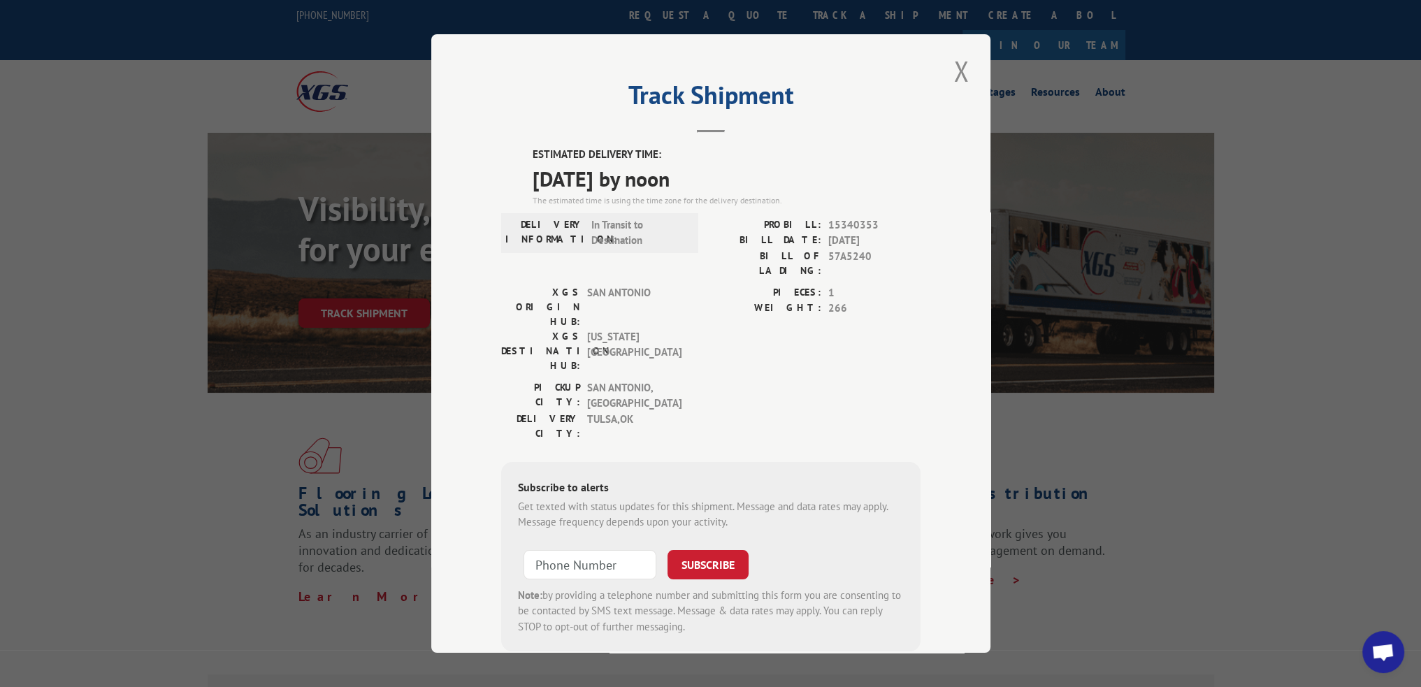
click at [837, 217] on span "15340353" at bounding box center [874, 225] width 92 height 16
copy span "15340353"
click at [955, 75] on button "Close modal" at bounding box center [961, 71] width 24 height 38
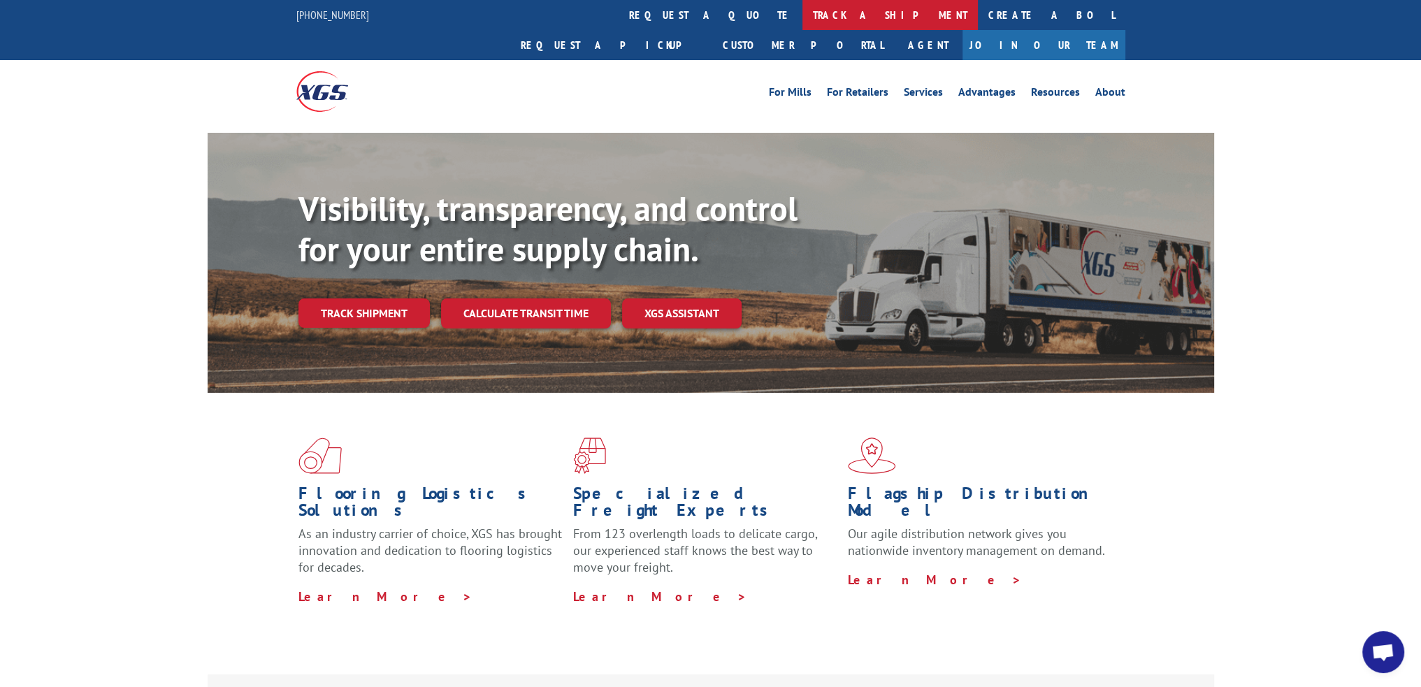
click at [802, 17] on link "track a shipment" at bounding box center [889, 15] width 175 height 30
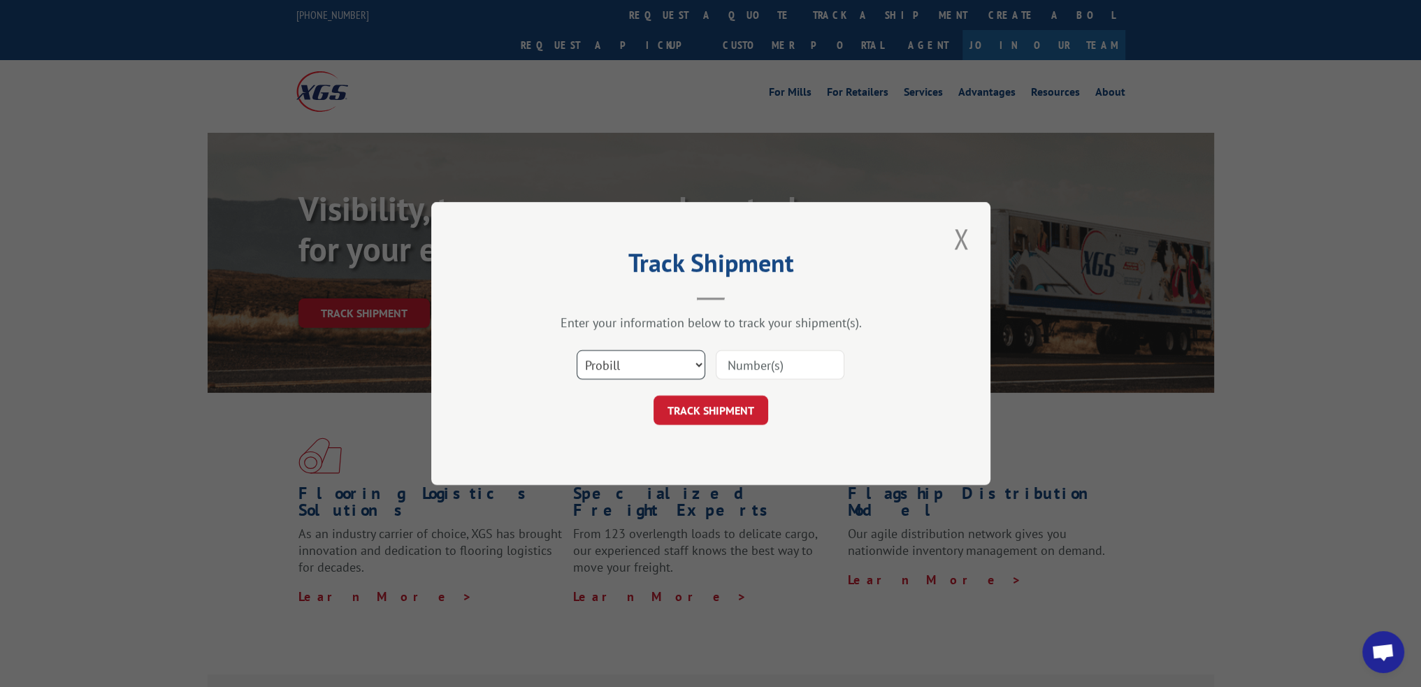
click at [626, 370] on select "Select category... Probill BOL PO" at bounding box center [641, 364] width 129 height 29
select select "bol"
click at [577, 350] on select "Select category... Probill BOL PO" at bounding box center [641, 364] width 129 height 29
drag, startPoint x: 770, startPoint y: 364, endPoint x: 732, endPoint y: 403, distance: 53.4
click at [770, 364] on input at bounding box center [780, 364] width 129 height 29
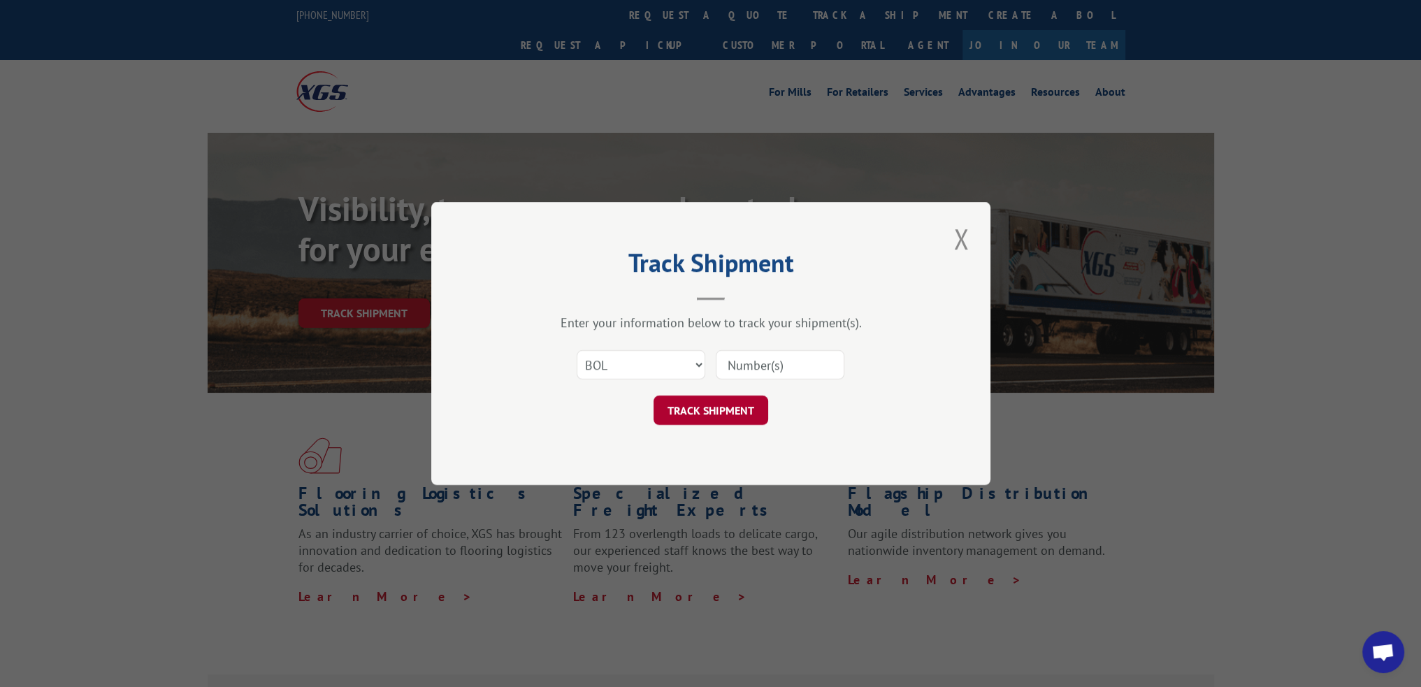
paste input "57C5742"
type input "57C5742"
click at [716, 423] on button "TRACK SHIPMENT" at bounding box center [711, 410] width 115 height 29
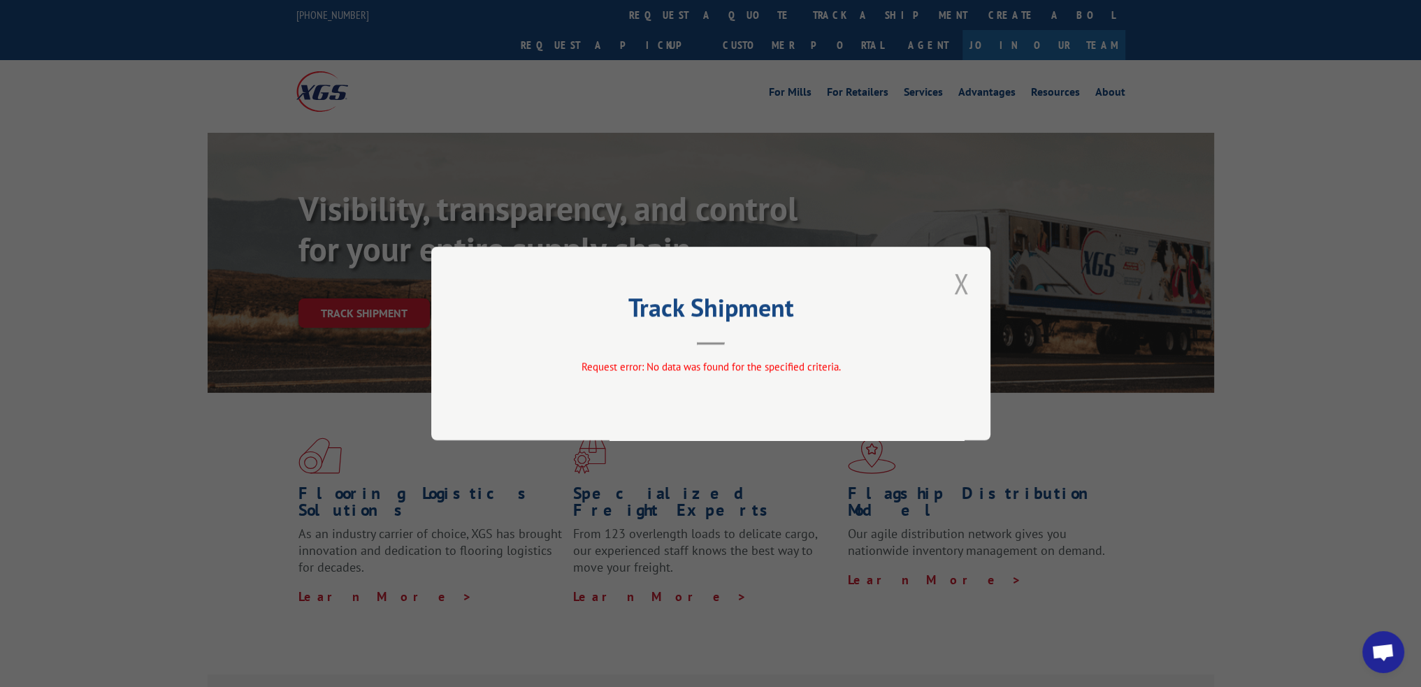
click at [962, 283] on button "Close modal" at bounding box center [961, 283] width 24 height 38
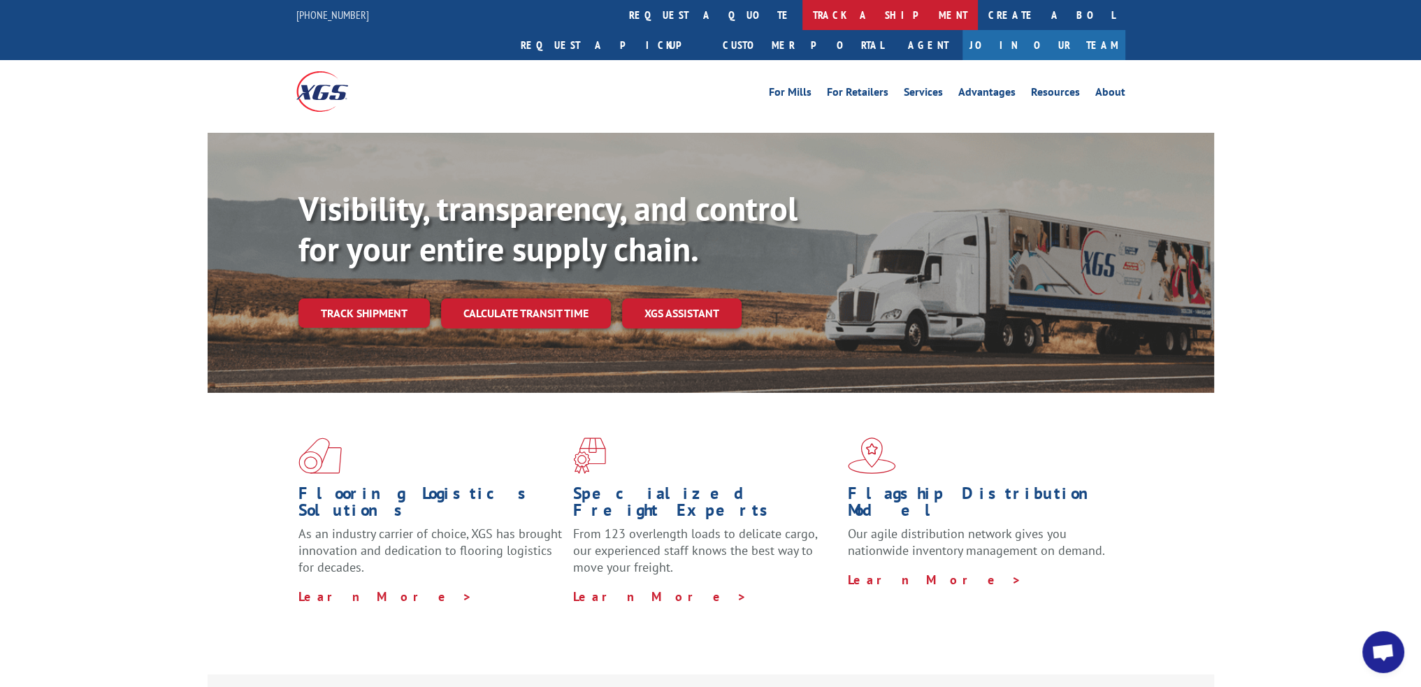
click at [802, 21] on link "track a shipment" at bounding box center [889, 15] width 175 height 30
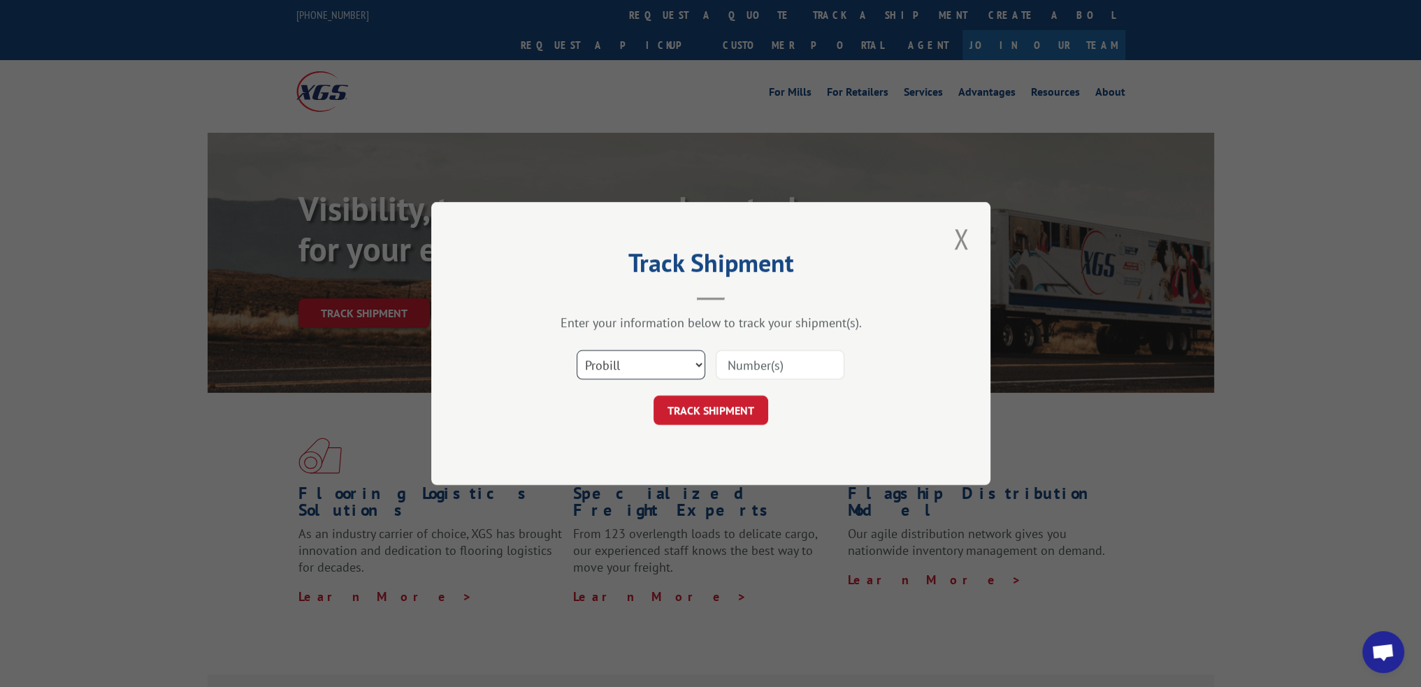
click at [677, 374] on select "Select category... Probill BOL PO" at bounding box center [641, 364] width 129 height 29
select select "bol"
click at [577, 350] on select "Select category... Probill BOL PO" at bounding box center [641, 364] width 129 height 29
click at [797, 380] on div "Select category... Probill BOL PO" at bounding box center [710, 365] width 419 height 46
click at [778, 366] on input at bounding box center [780, 364] width 129 height 29
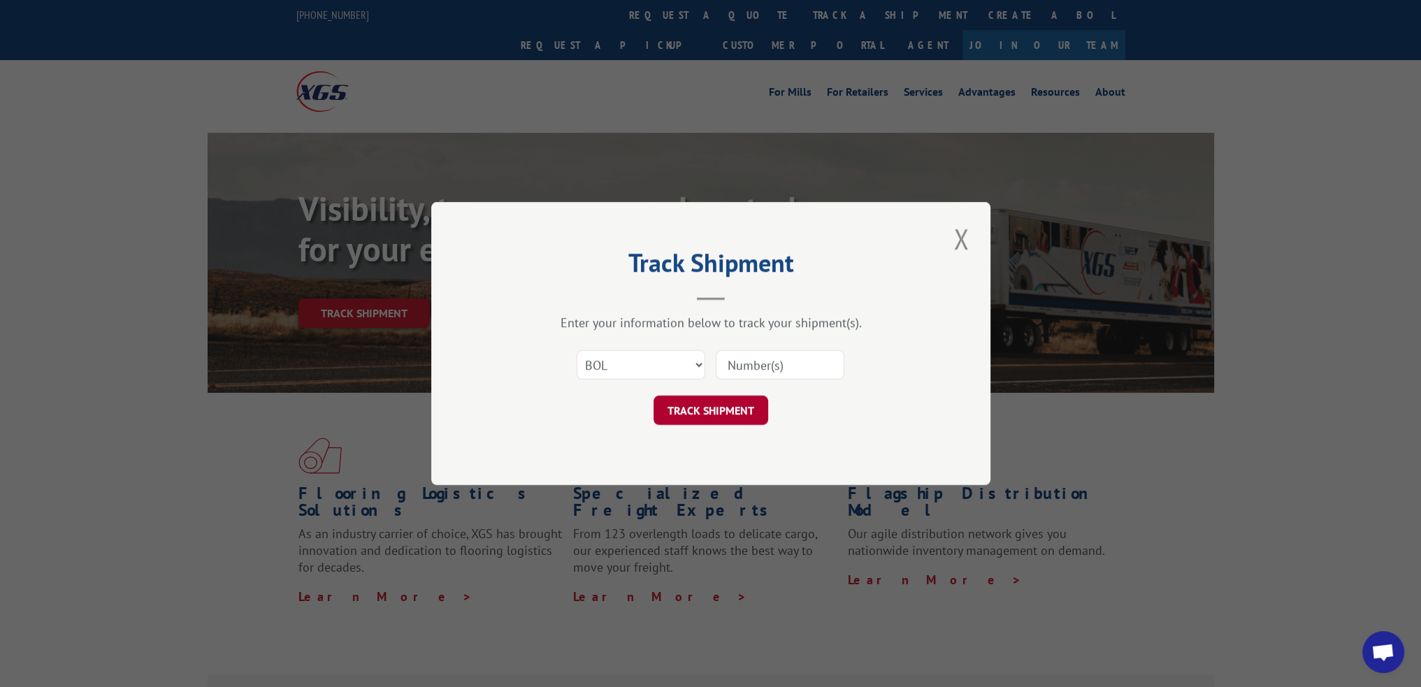
paste input "57C5975"
type input "57C5975"
click at [735, 398] on button "TRACK SHIPMENT" at bounding box center [711, 410] width 115 height 29
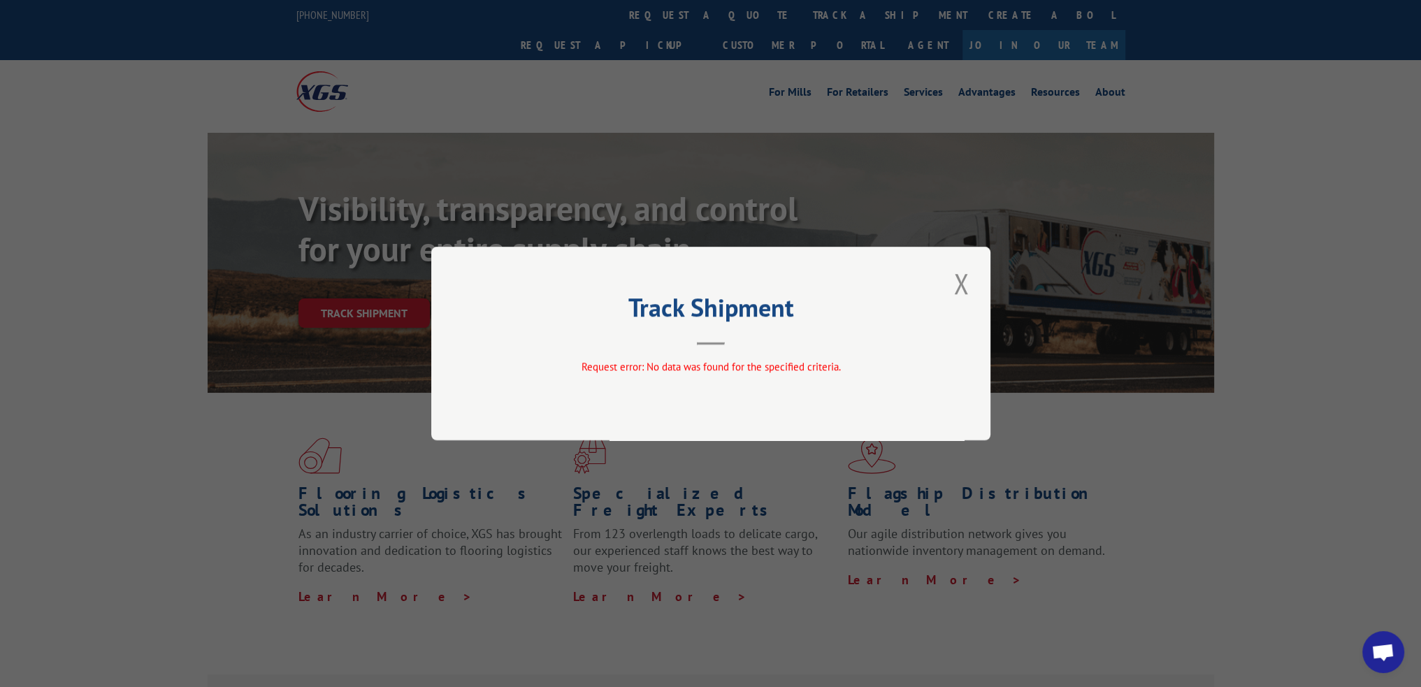
click at [946, 298] on div "Track Shipment Request error: No data was found for the specified criteria." at bounding box center [710, 344] width 559 height 194
drag, startPoint x: 962, startPoint y: 284, endPoint x: 939, endPoint y: 280, distance: 24.3
click at [961, 284] on button "Close modal" at bounding box center [961, 283] width 24 height 38
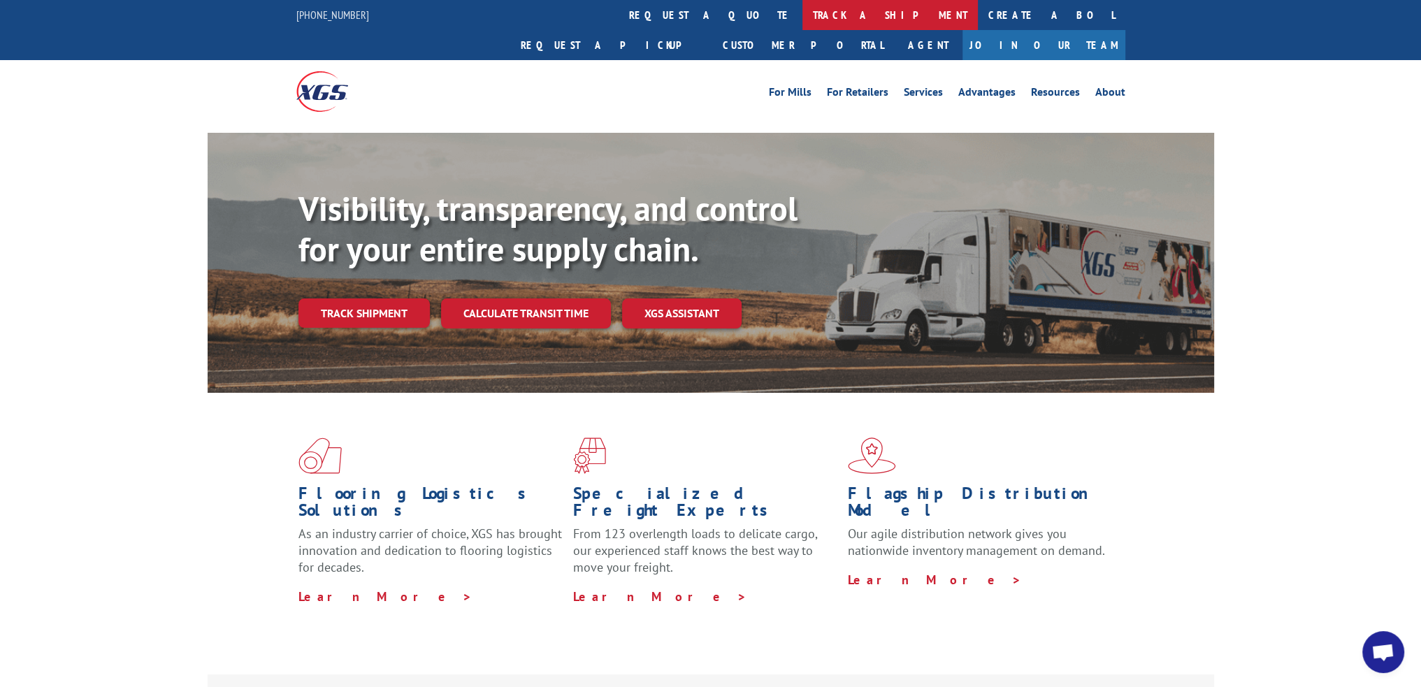
click at [802, 21] on link "track a shipment" at bounding box center [889, 15] width 175 height 30
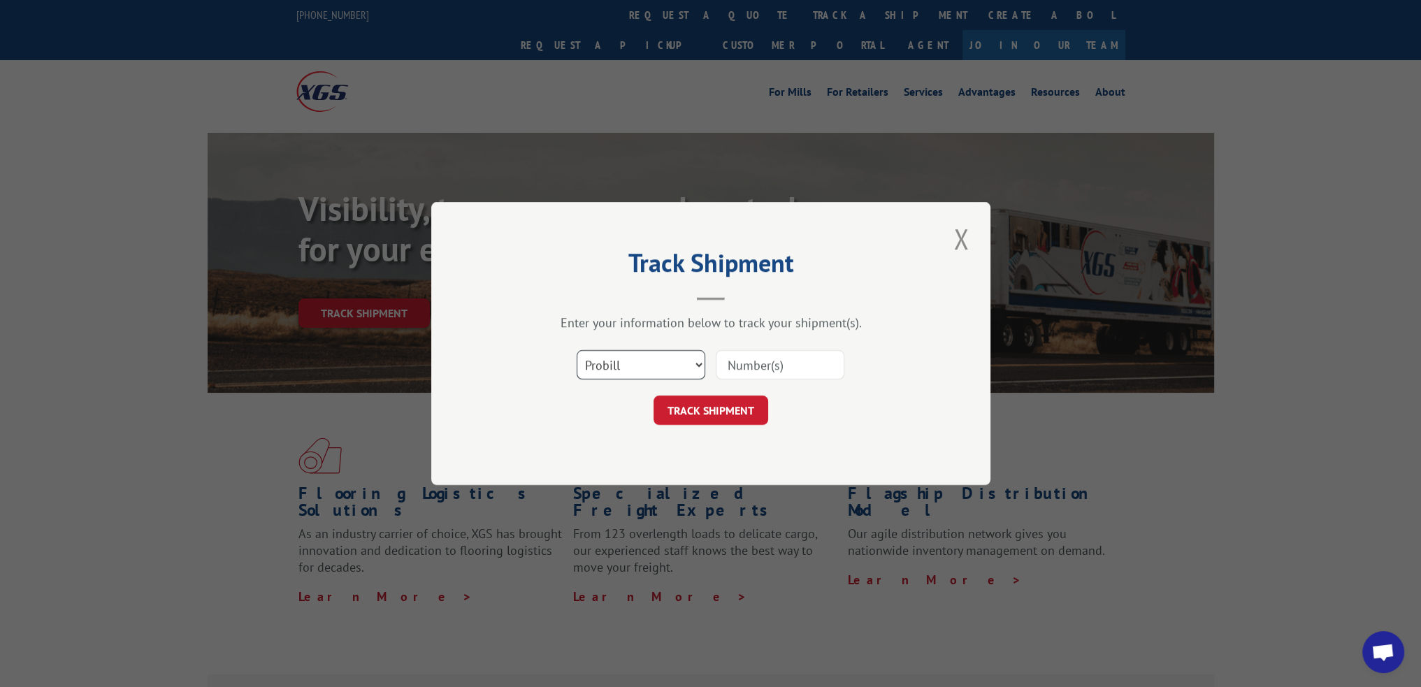
click at [678, 366] on select "Select category... Probill BOL PO" at bounding box center [641, 364] width 129 height 29
select select "bol"
click at [577, 350] on select "Select category... Probill BOL PO" at bounding box center [641, 364] width 129 height 29
drag, startPoint x: 766, startPoint y: 366, endPoint x: 729, endPoint y: 405, distance: 54.4
click at [766, 366] on input at bounding box center [780, 364] width 129 height 29
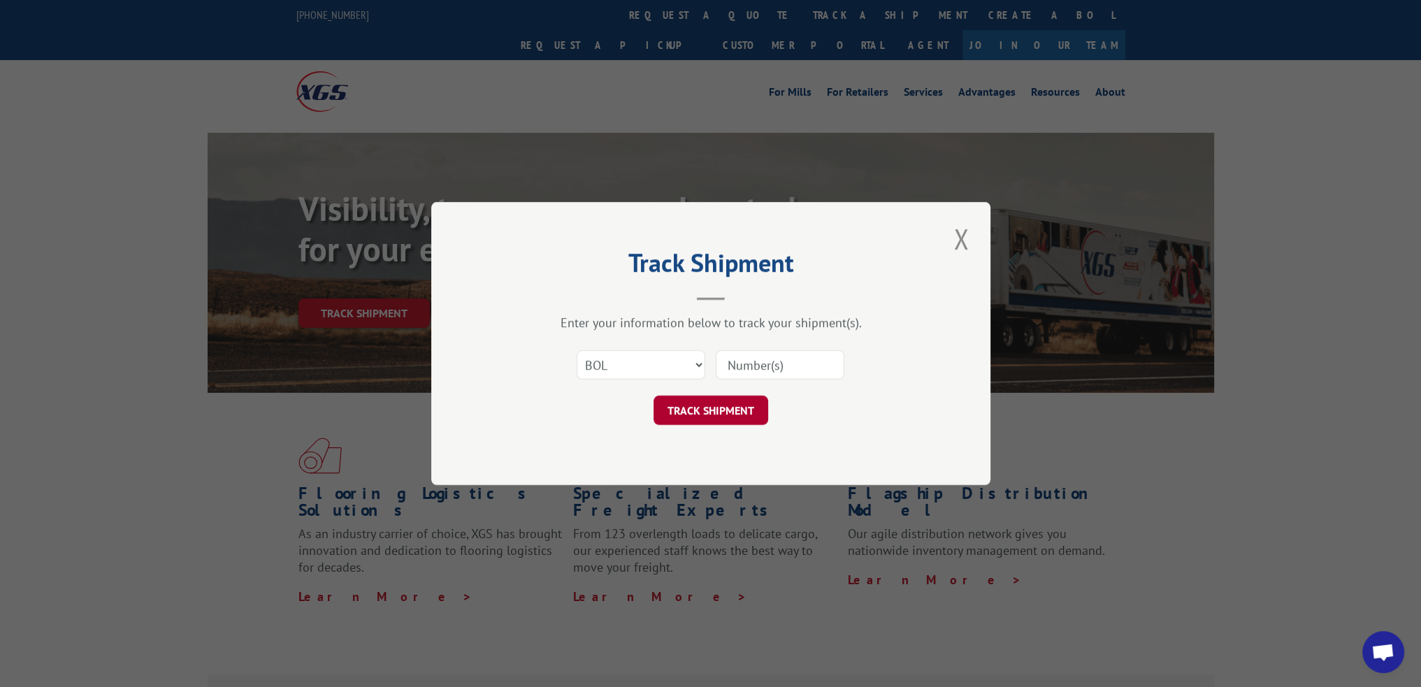
paste input "57C7298"
type input "57C7298"
click at [723, 414] on button "TRACK SHIPMENT" at bounding box center [711, 410] width 115 height 29
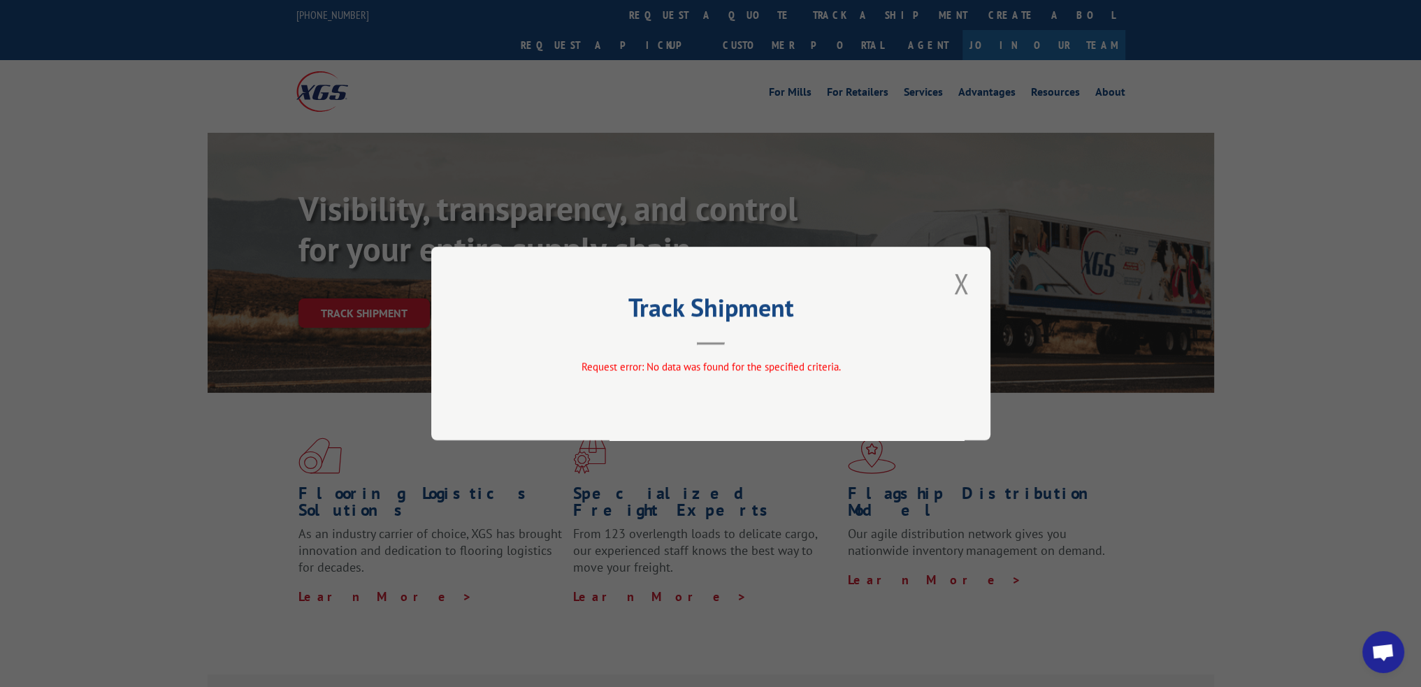
drag, startPoint x: 964, startPoint y: 296, endPoint x: 800, endPoint y: 186, distance: 197.5
click at [964, 296] on button "Close modal" at bounding box center [961, 283] width 24 height 38
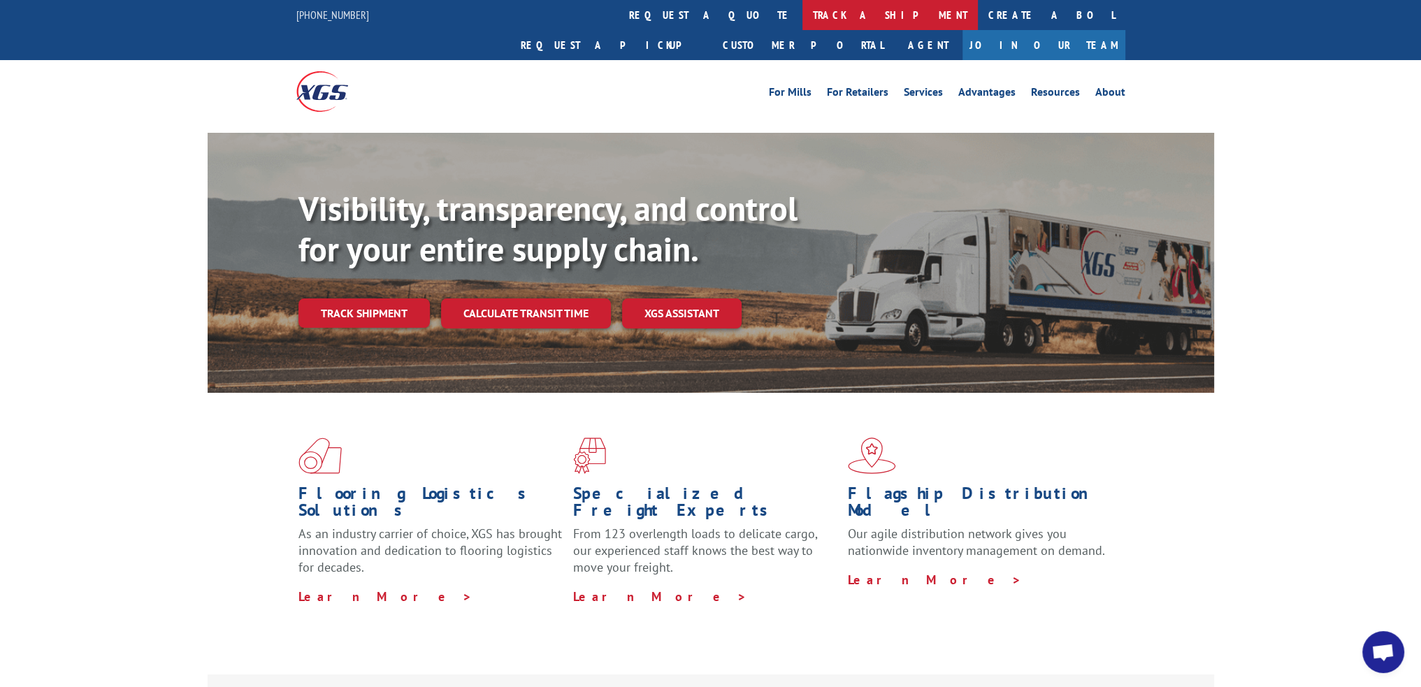
click at [802, 5] on link "track a shipment" at bounding box center [889, 15] width 175 height 30
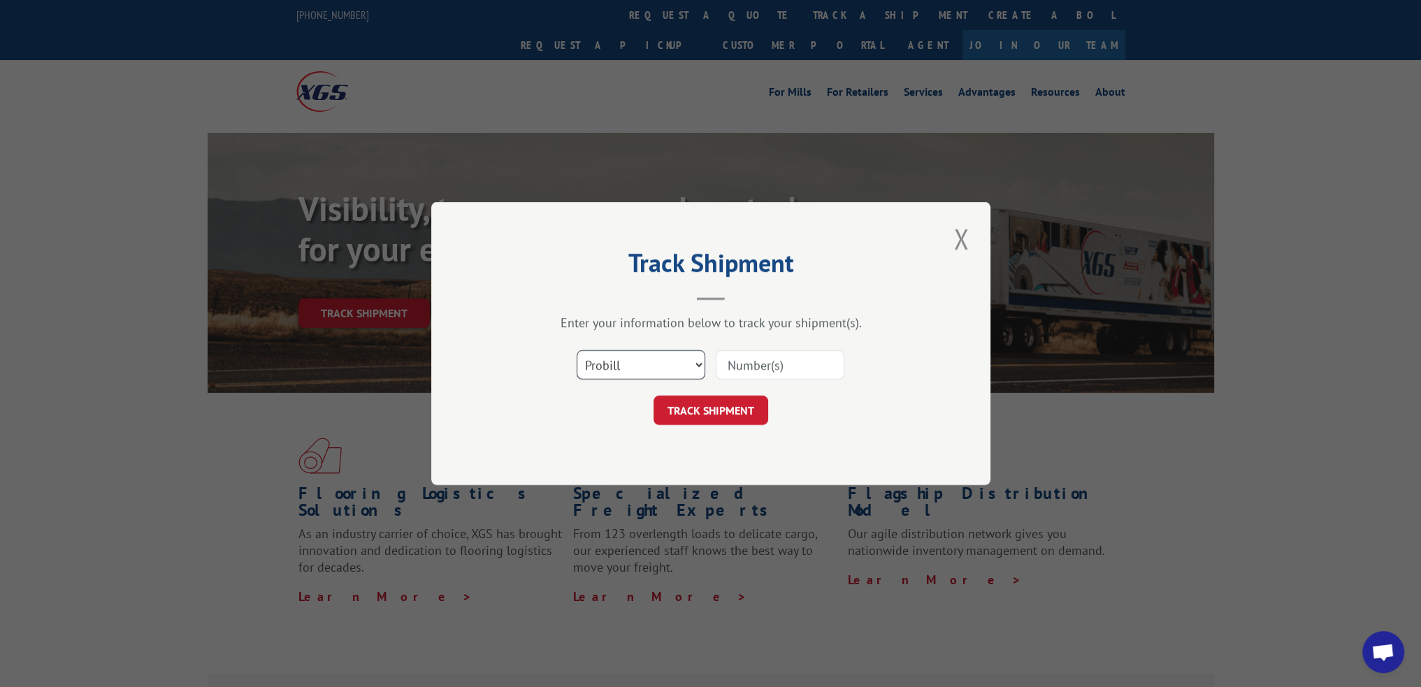
click at [676, 367] on select "Select category... Probill BOL PO" at bounding box center [641, 364] width 129 height 29
select select "bol"
click at [577, 350] on select "Select category... Probill BOL PO" at bounding box center [641, 364] width 129 height 29
click at [764, 377] on input at bounding box center [780, 364] width 129 height 29
paste input "57D7197"
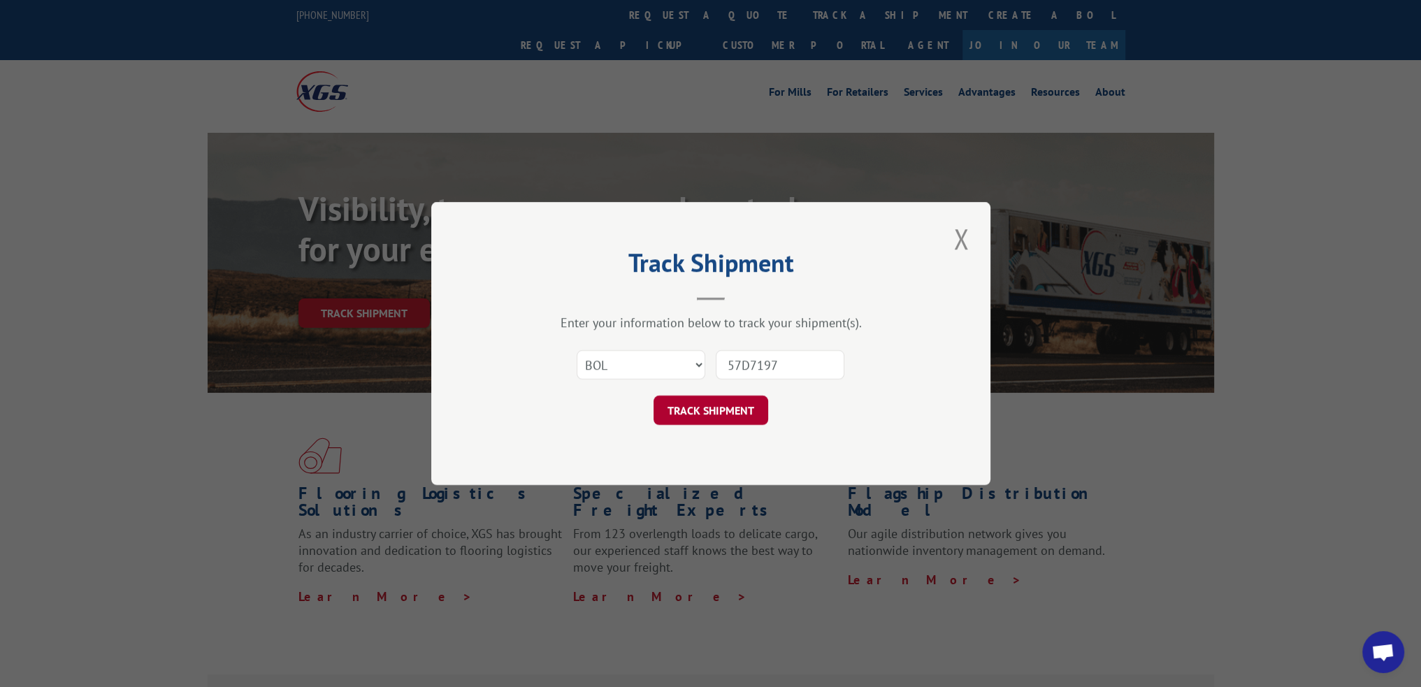
type input "57D7197"
click at [740, 405] on button "TRACK SHIPMENT" at bounding box center [711, 410] width 115 height 29
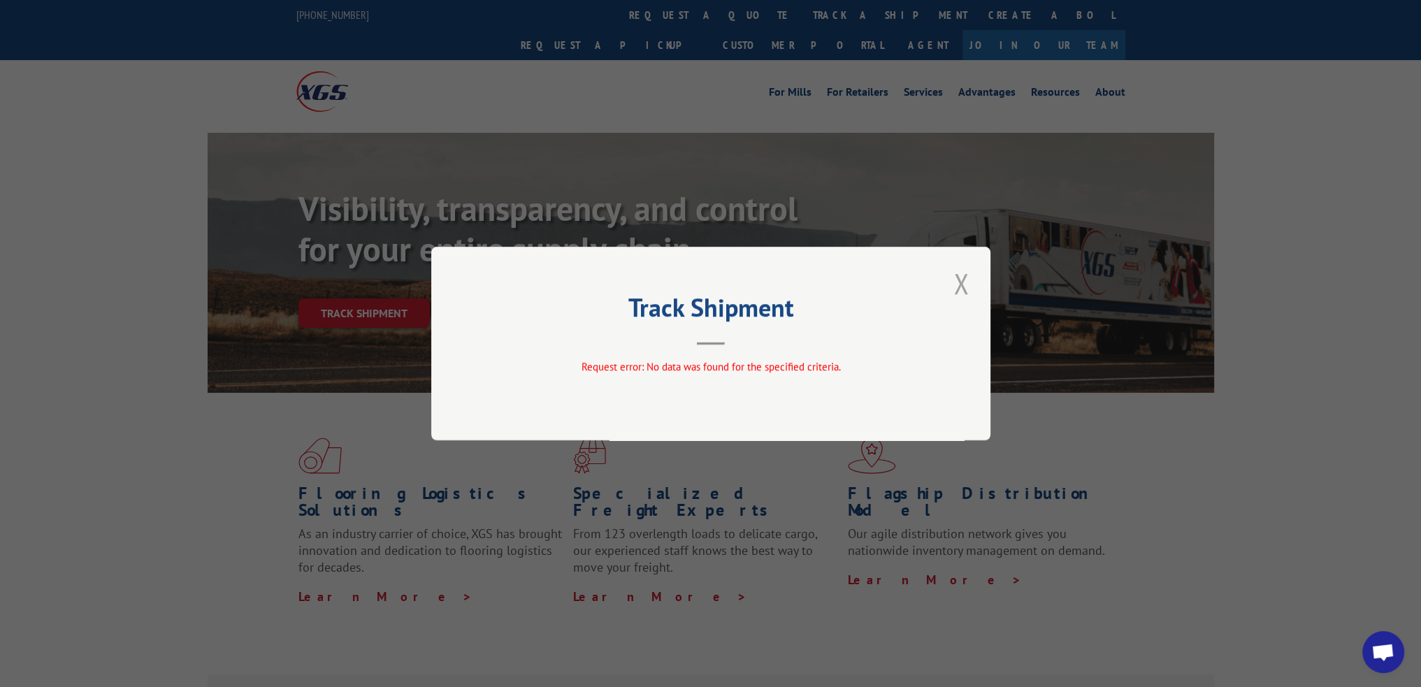
click at [952, 290] on button "Close modal" at bounding box center [961, 283] width 24 height 38
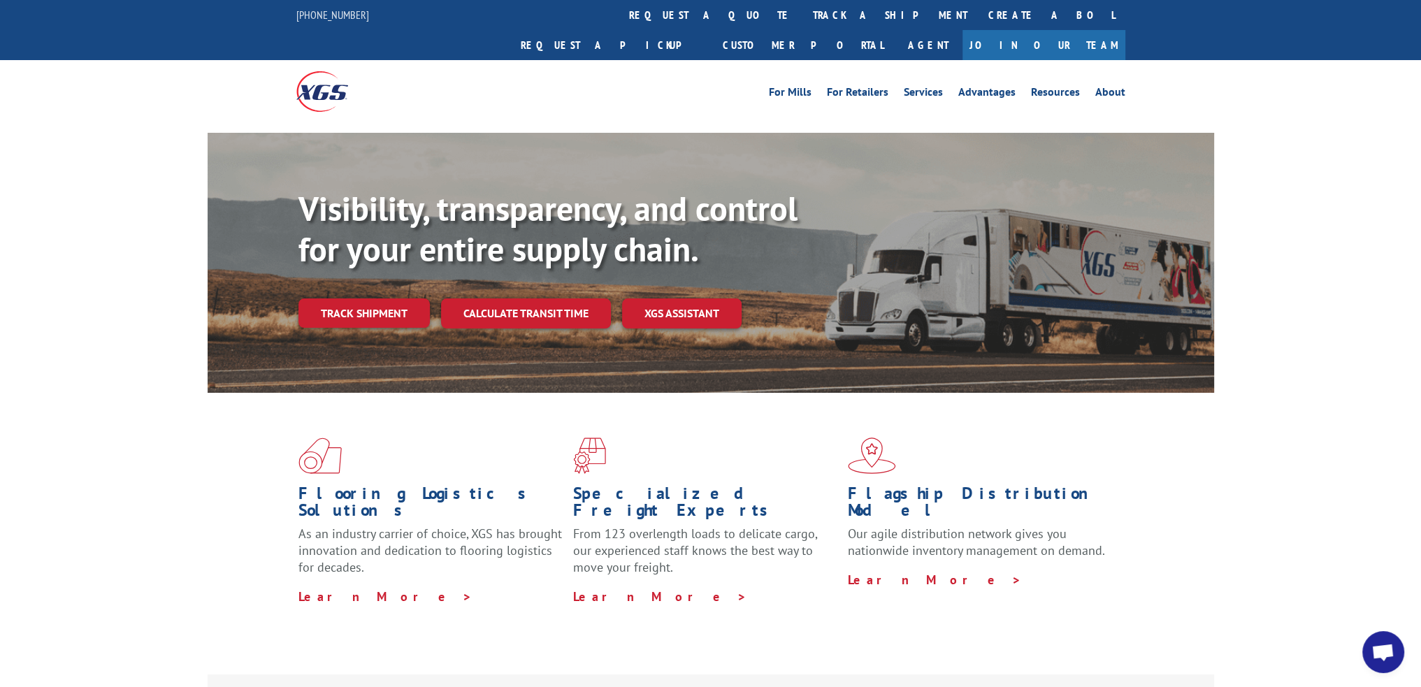
drag, startPoint x: 688, startPoint y: 15, endPoint x: 691, endPoint y: 111, distance: 95.8
click at [802, 15] on link "track a shipment" at bounding box center [889, 15] width 175 height 30
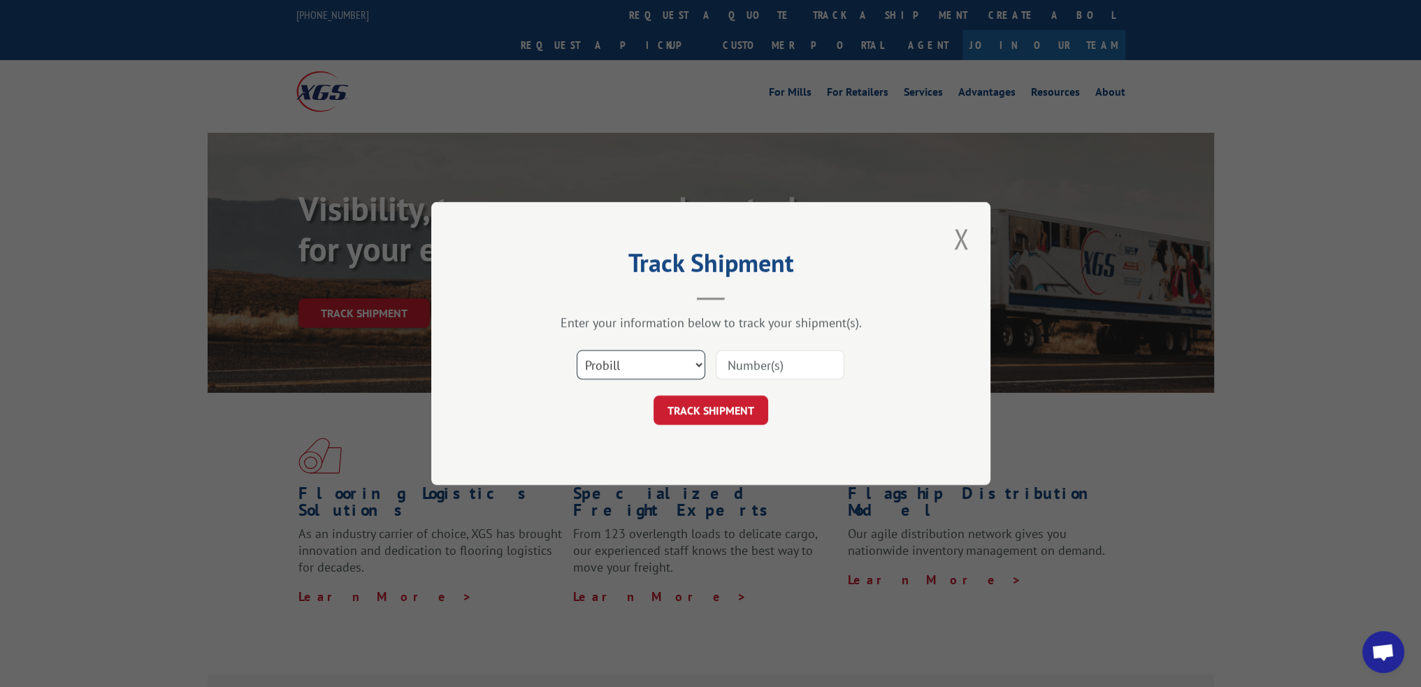
click at [677, 360] on select "Select category... Probill BOL PO" at bounding box center [641, 364] width 129 height 29
select select "bol"
click at [577, 350] on select "Select category... Probill BOL PO" at bounding box center [641, 364] width 129 height 29
drag, startPoint x: 768, startPoint y: 375, endPoint x: 773, endPoint y: 368, distance: 8.5
click at [768, 375] on input at bounding box center [780, 364] width 129 height 29
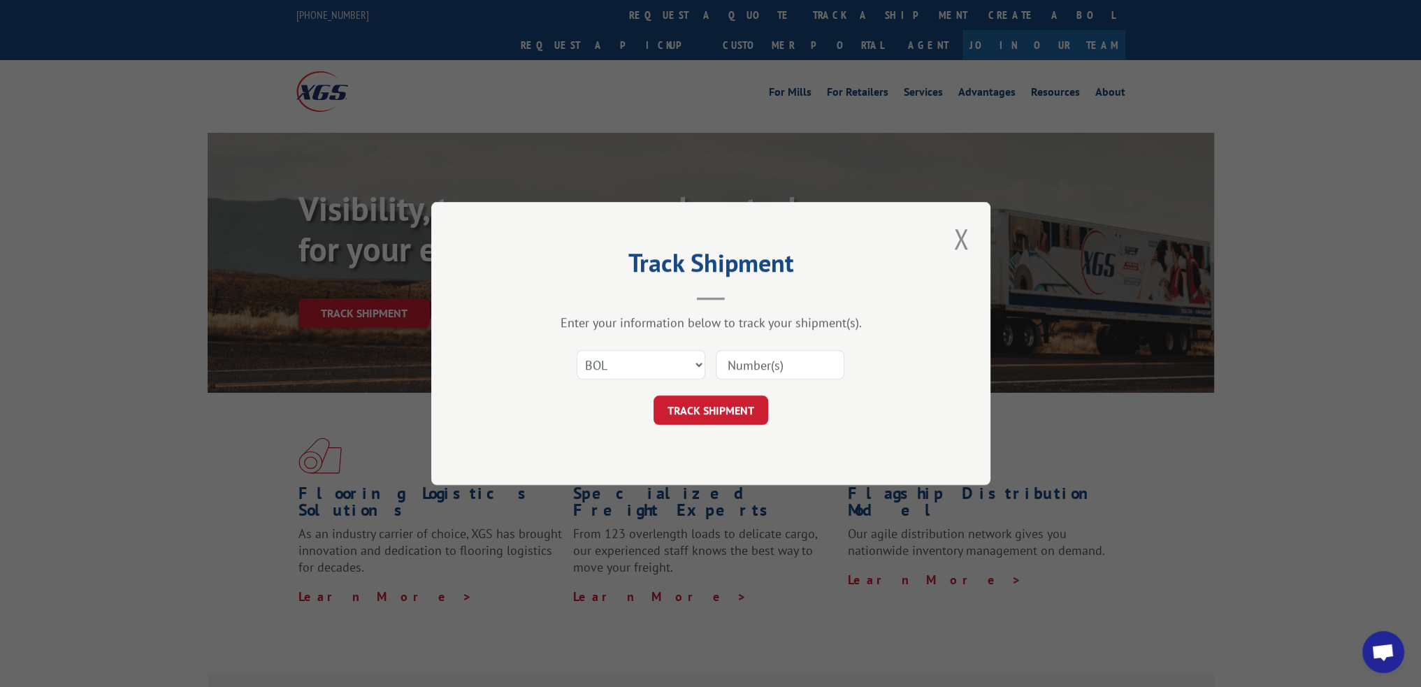
paste input "57F3235"
type input "57F3235"
click at [725, 409] on button "TRACK SHIPMENT" at bounding box center [711, 410] width 115 height 29
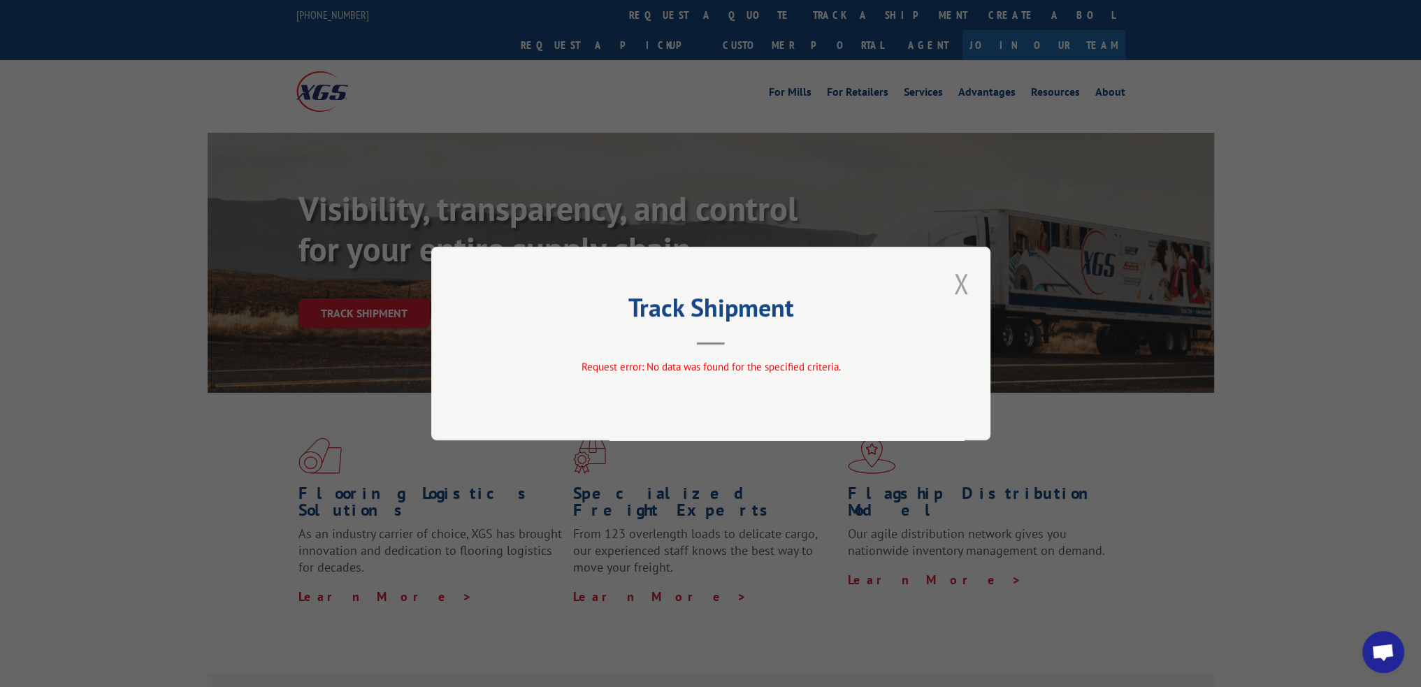
click at [970, 290] on button "Close modal" at bounding box center [961, 283] width 24 height 38
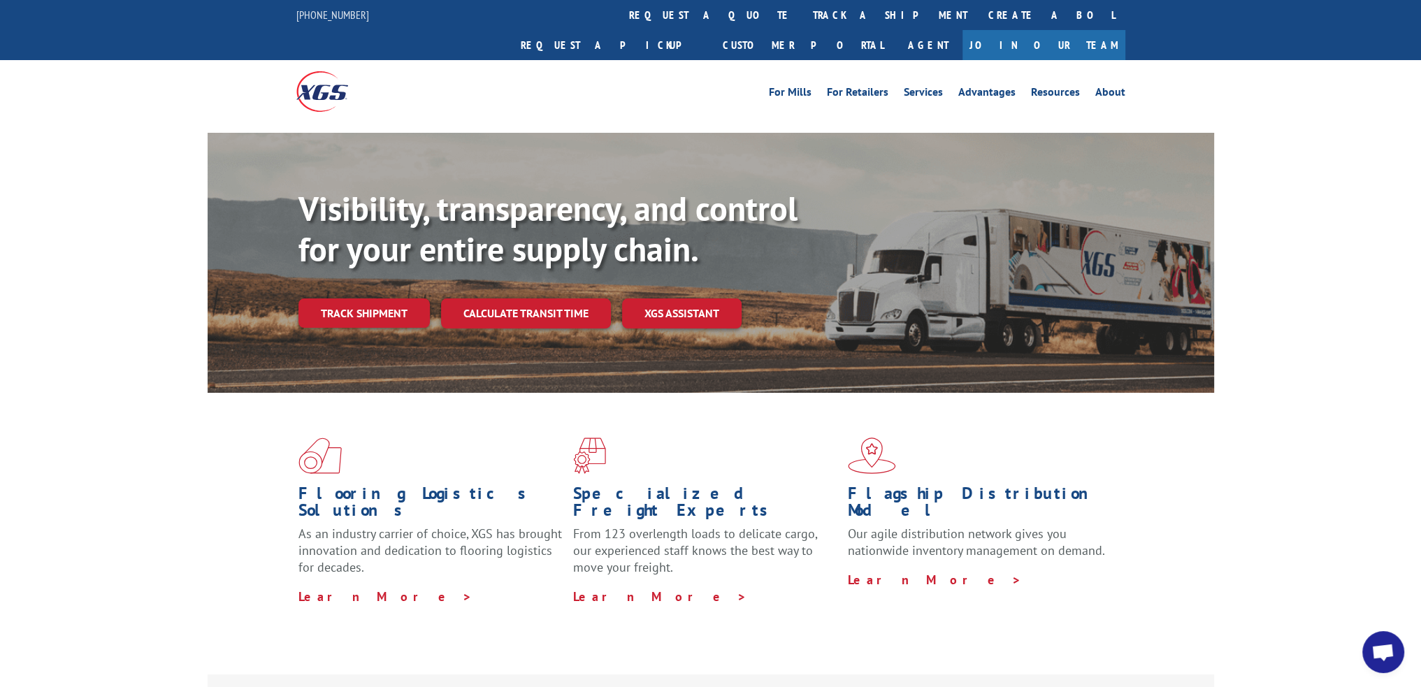
drag, startPoint x: 640, startPoint y: 17, endPoint x: 641, endPoint y: 30, distance: 13.3
click at [802, 17] on link "track a shipment" at bounding box center [889, 15] width 175 height 30
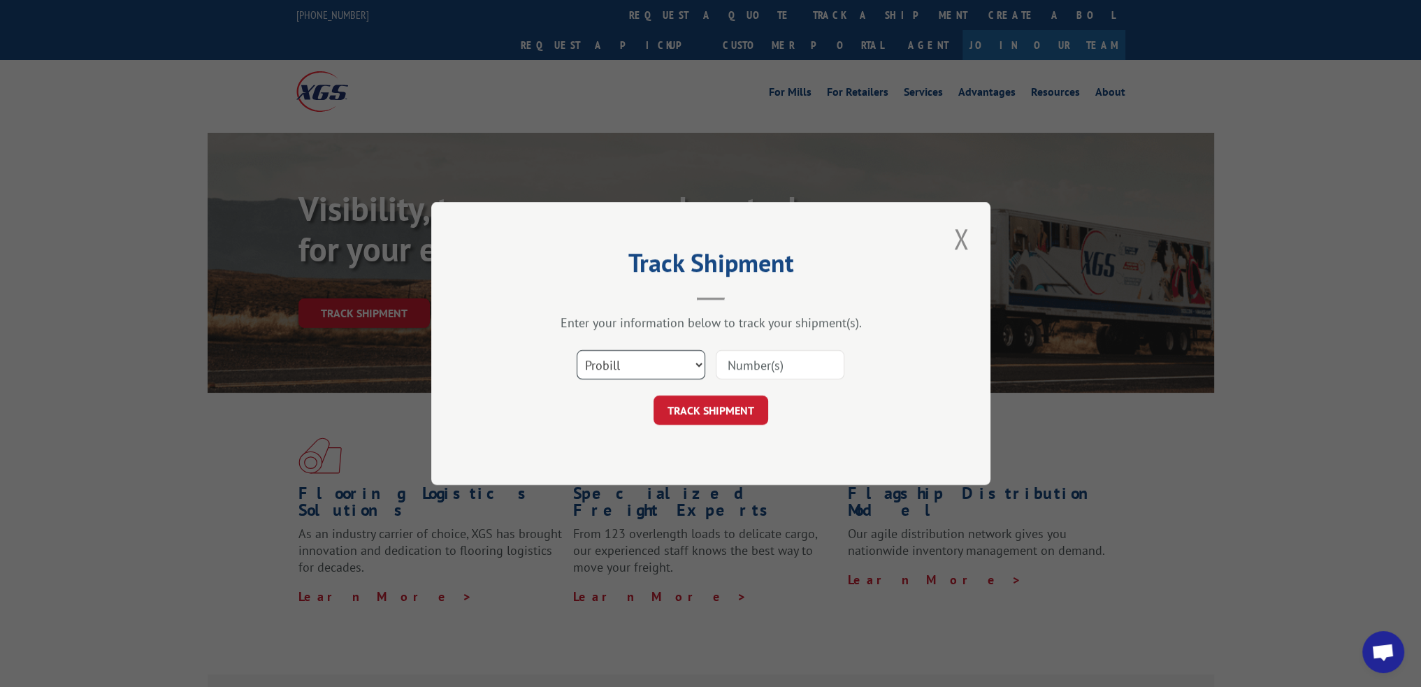
click at [674, 362] on select "Select category... Probill BOL PO" at bounding box center [641, 364] width 129 height 29
select select "bol"
click at [577, 350] on select "Select category... Probill BOL PO" at bounding box center [641, 364] width 129 height 29
click at [735, 374] on input at bounding box center [780, 364] width 129 height 29
paste input "57F3165"
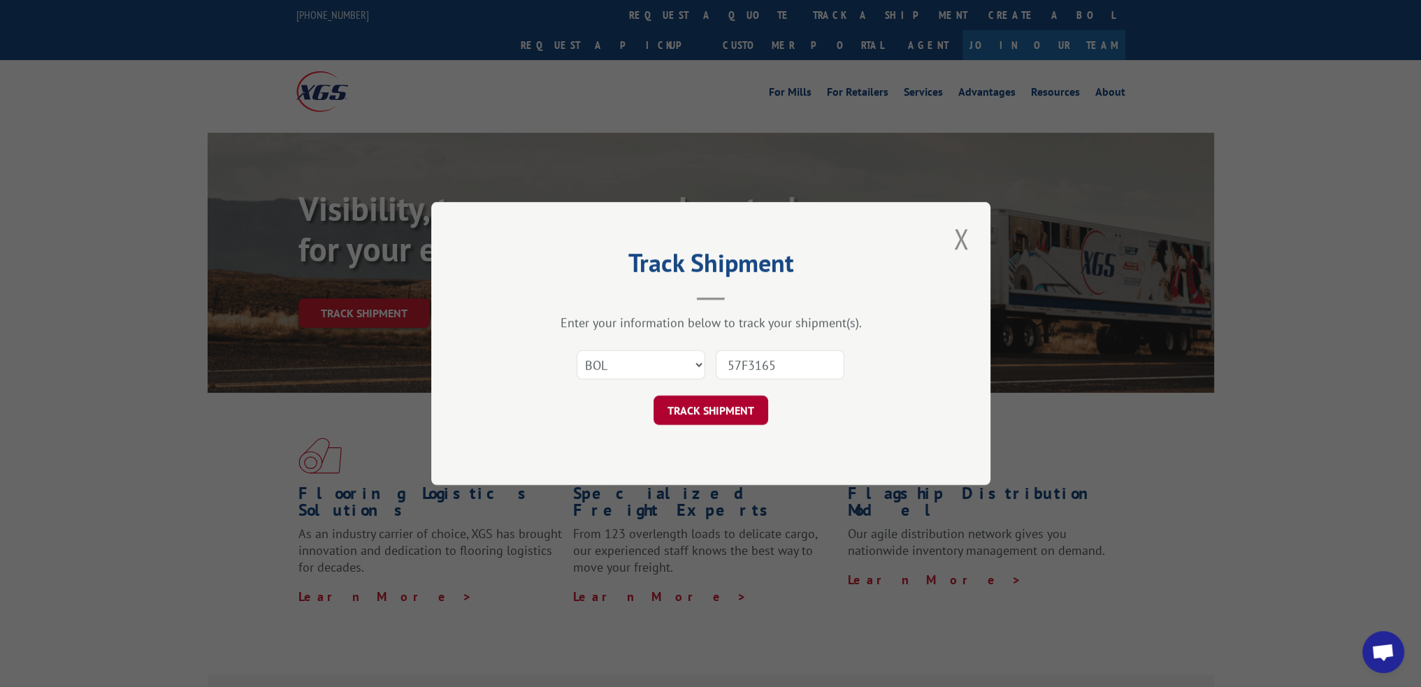
type input "57F3165"
click at [718, 419] on button "TRACK SHIPMENT" at bounding box center [711, 410] width 115 height 29
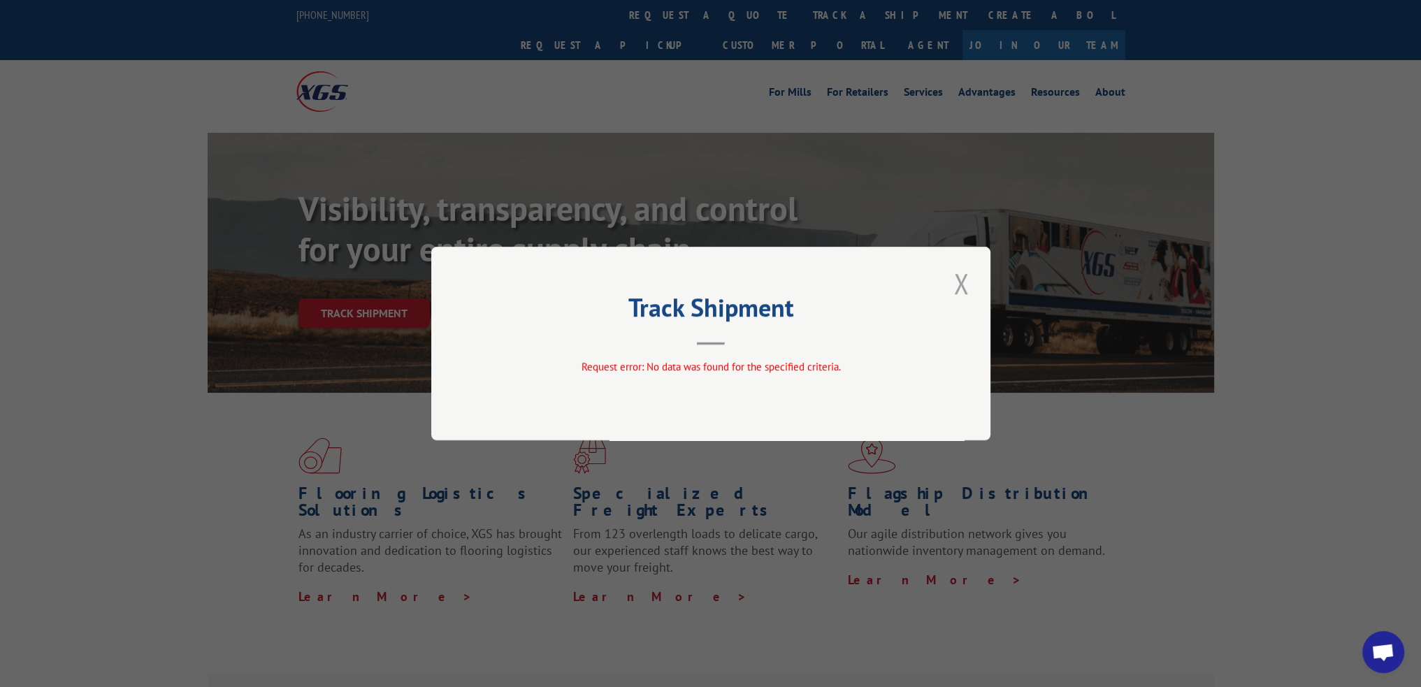
click at [951, 298] on button "Close modal" at bounding box center [961, 283] width 24 height 38
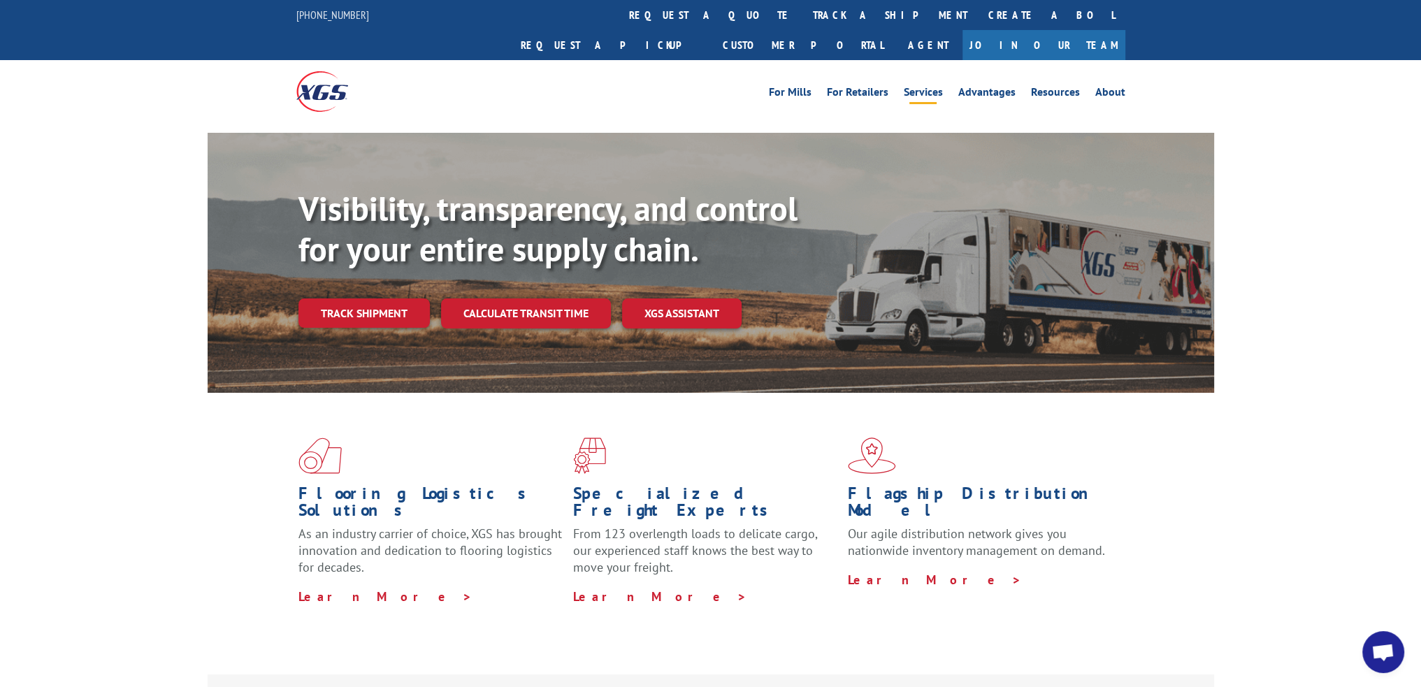
click at [917, 87] on link "Services" at bounding box center [923, 94] width 39 height 15
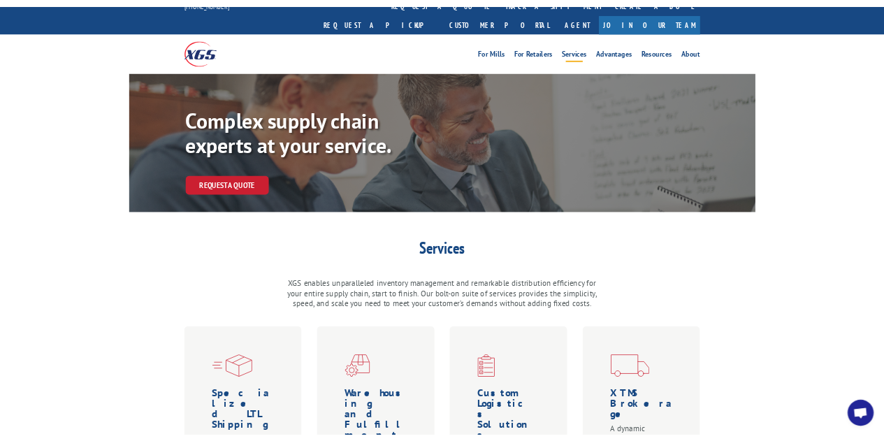
scroll to position [16, 0]
